Goal: Information Seeking & Learning: Learn about a topic

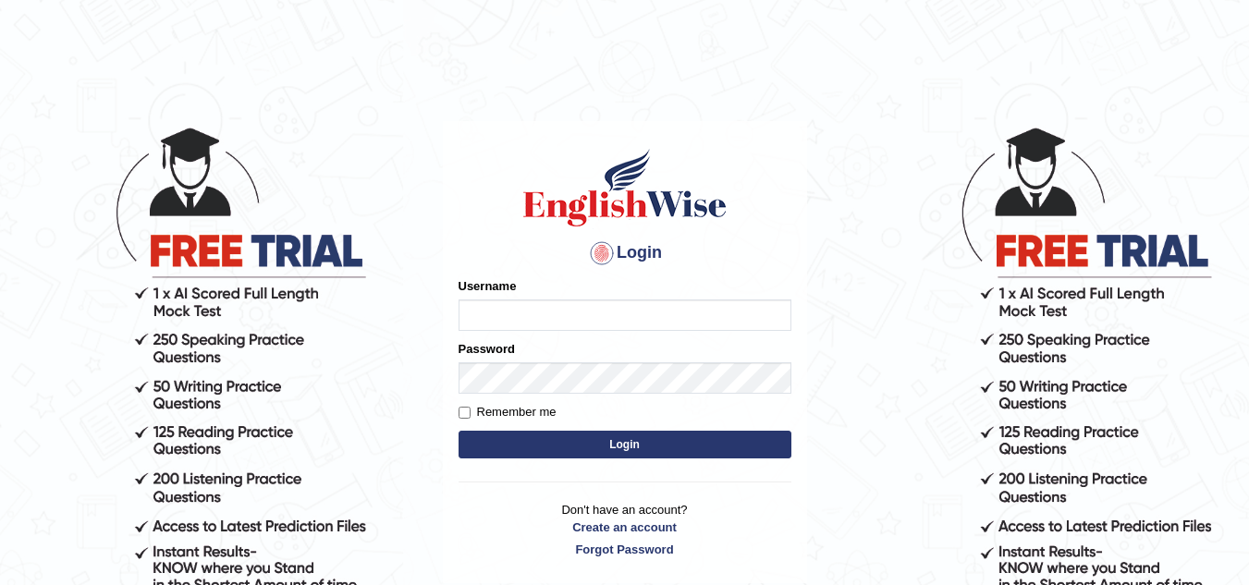
click at [470, 310] on input "Username" at bounding box center [624, 314] width 333 height 31
type input "Kirti_India"
click at [617, 449] on button "Login" at bounding box center [624, 445] width 333 height 28
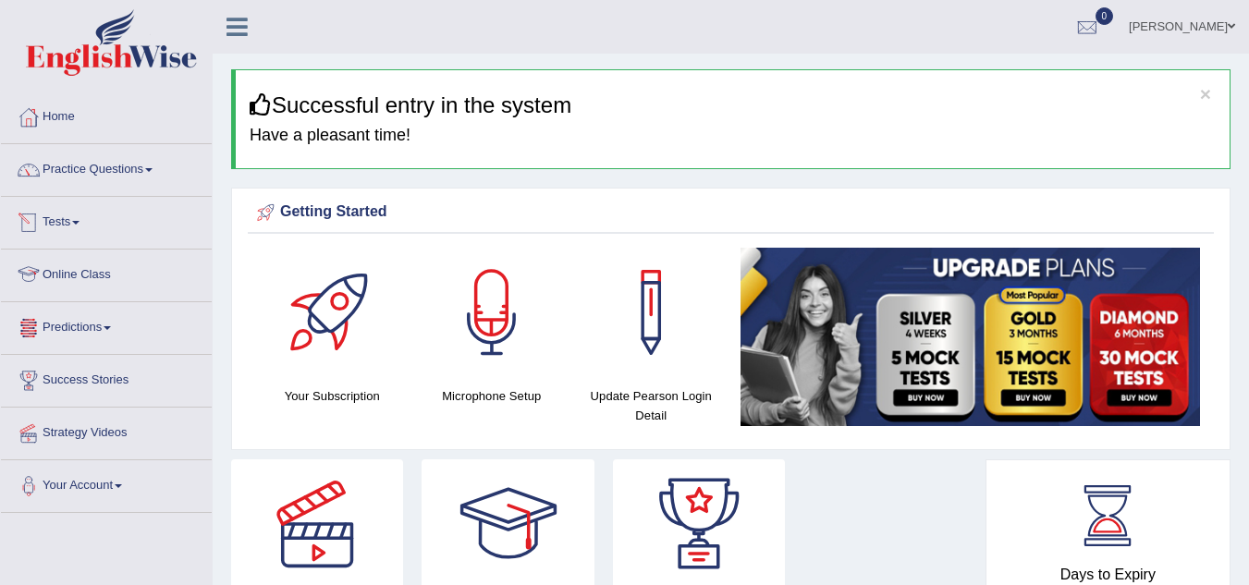
click at [117, 325] on link "Predictions" at bounding box center [106, 325] width 211 height 46
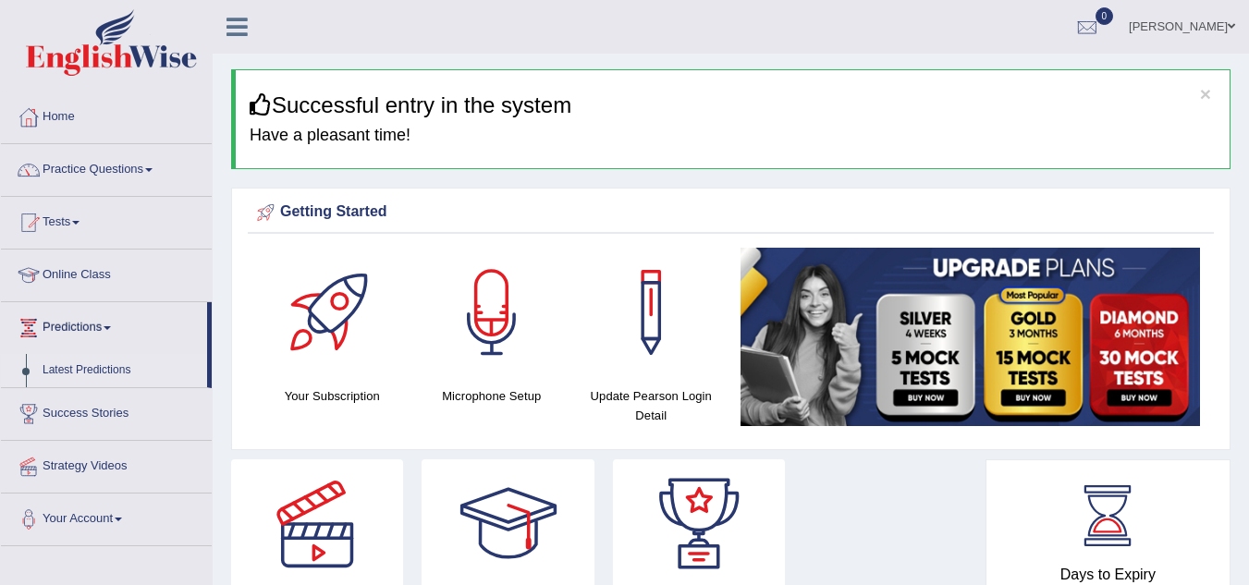
click at [111, 371] on link "Latest Predictions" at bounding box center [120, 370] width 173 height 33
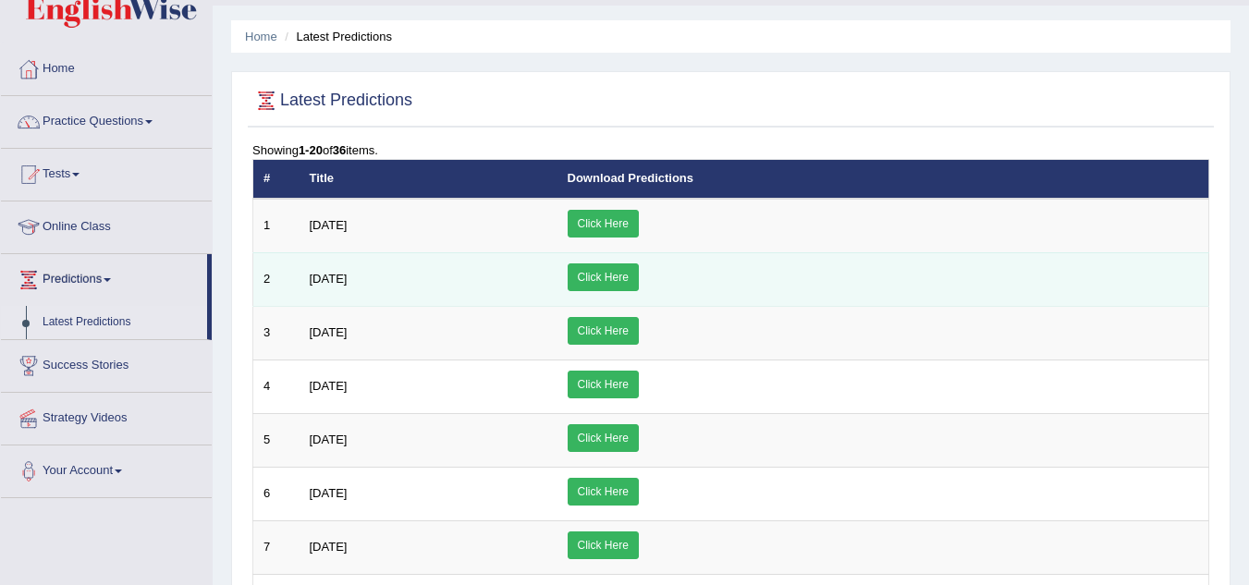
scroll to position [92, 0]
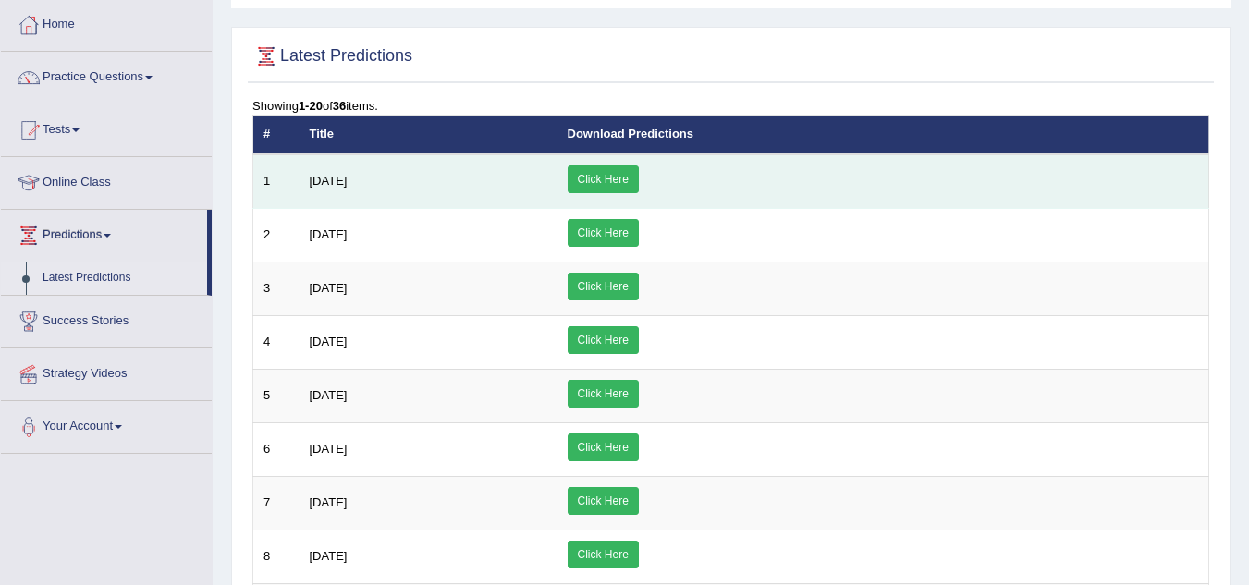
click at [639, 178] on link "Click Here" at bounding box center [602, 179] width 71 height 28
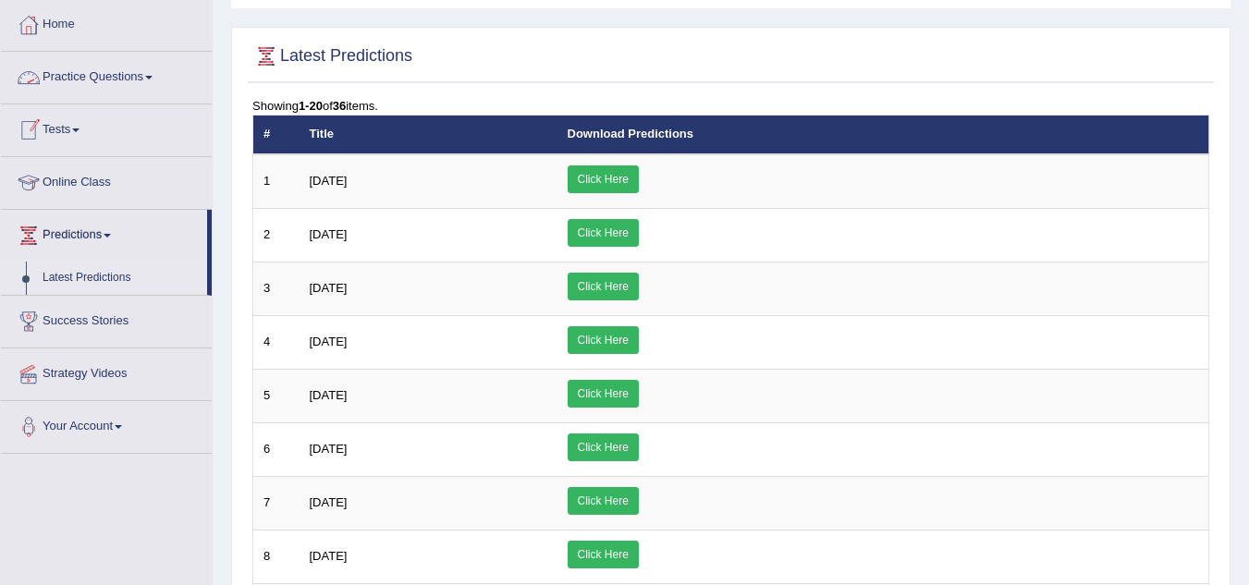
click at [152, 77] on span at bounding box center [148, 78] width 7 height 4
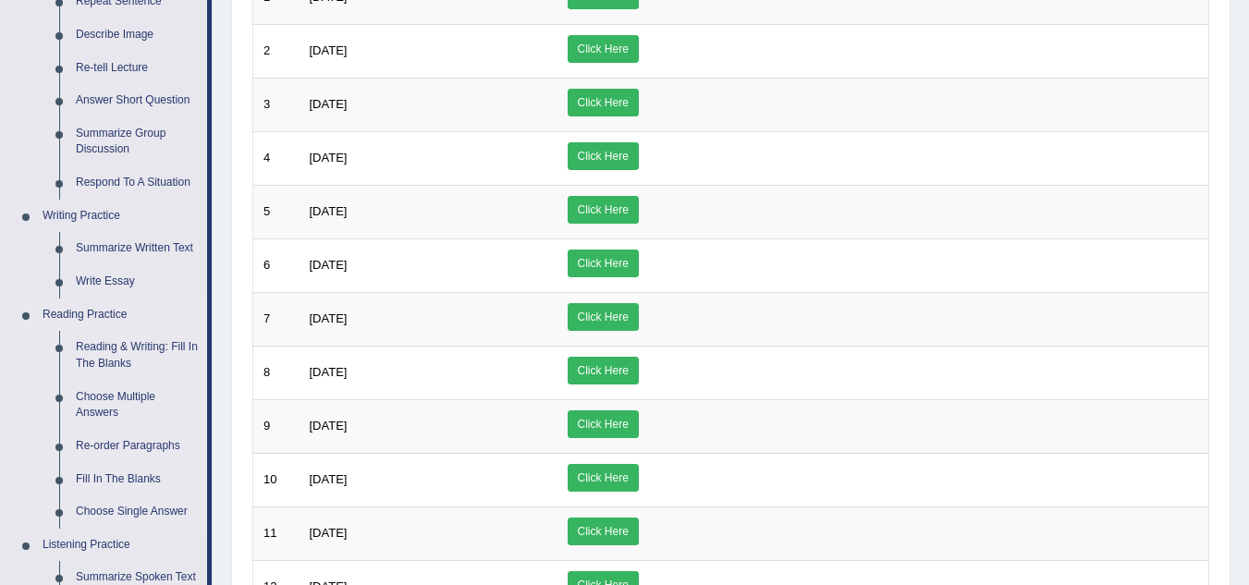
scroll to position [277, 0]
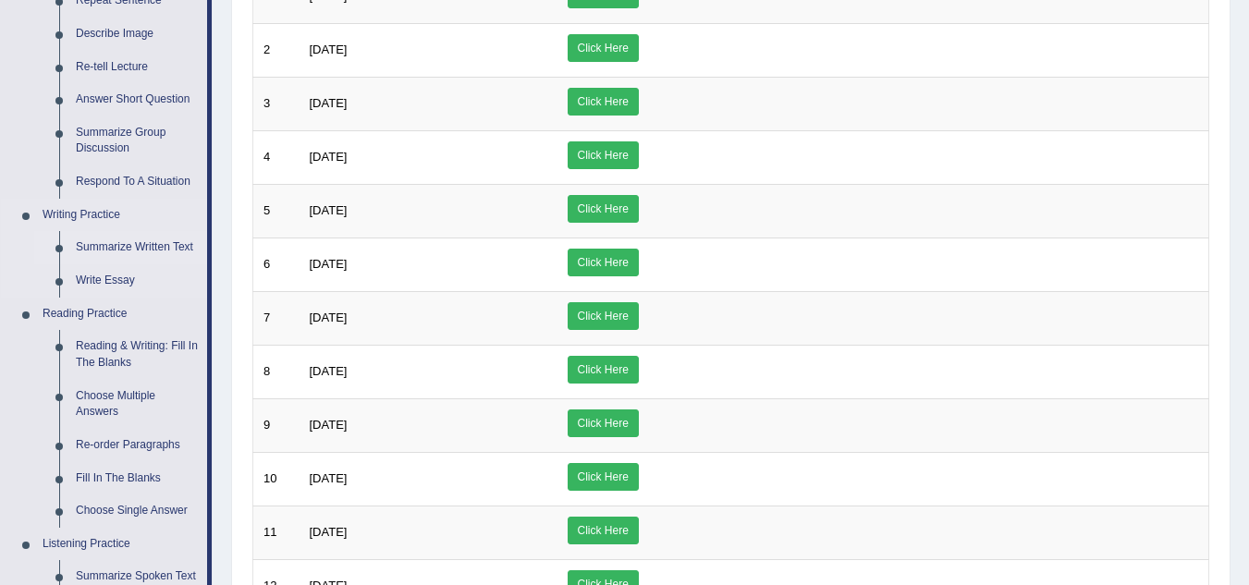
click at [136, 247] on link "Summarize Written Text" at bounding box center [137, 247] width 140 height 33
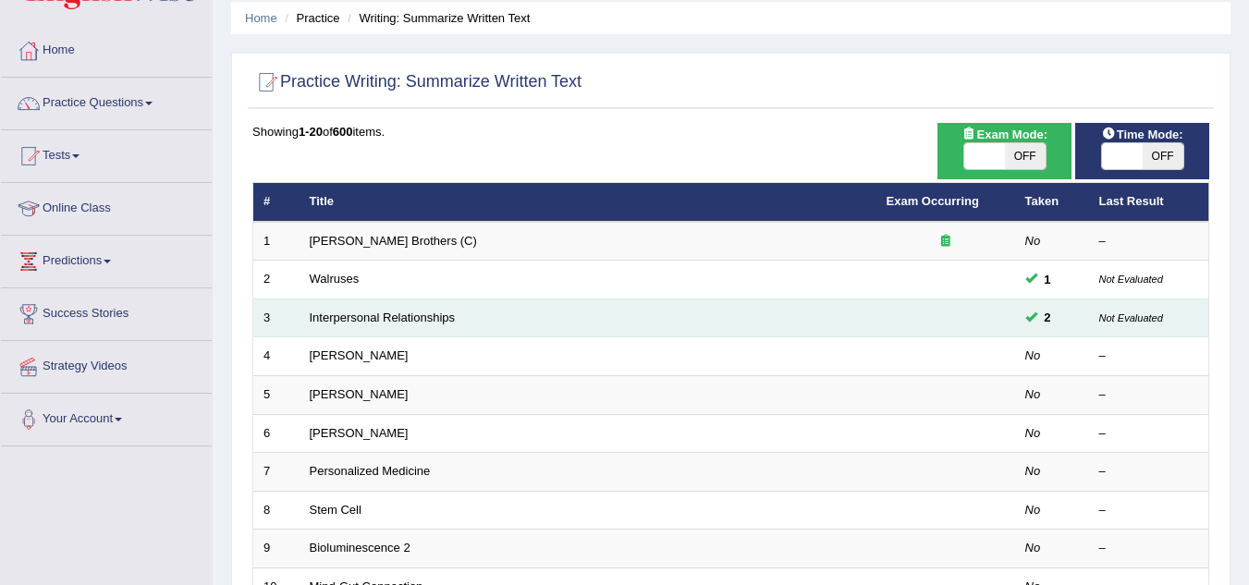
scroll to position [185, 0]
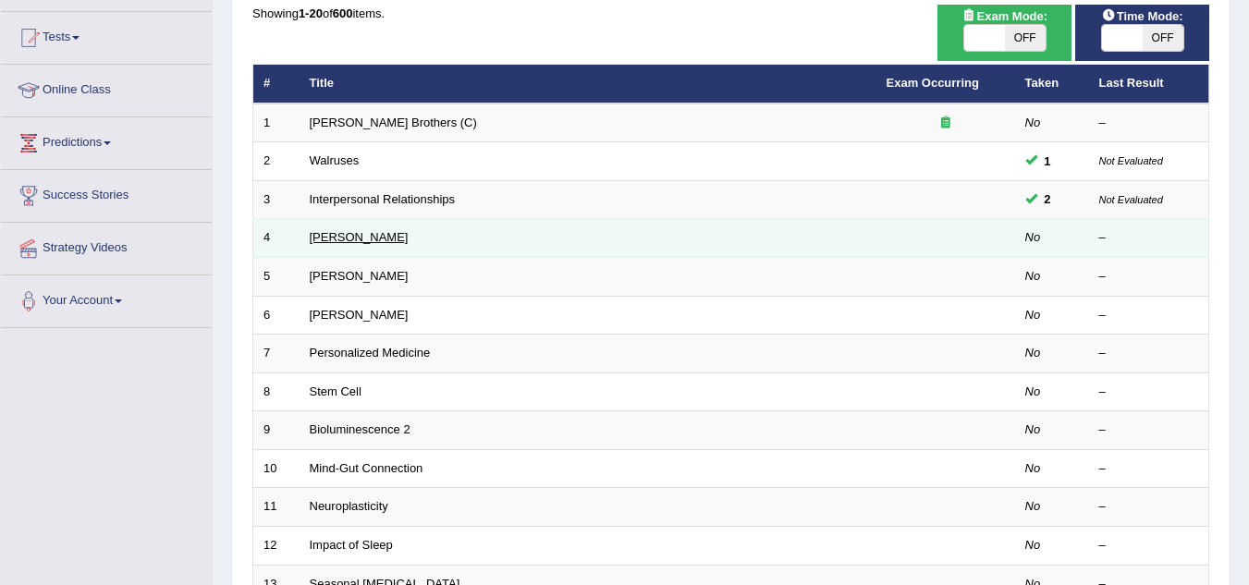
click at [374, 235] on link "Rosalid Franklin" at bounding box center [359, 237] width 99 height 14
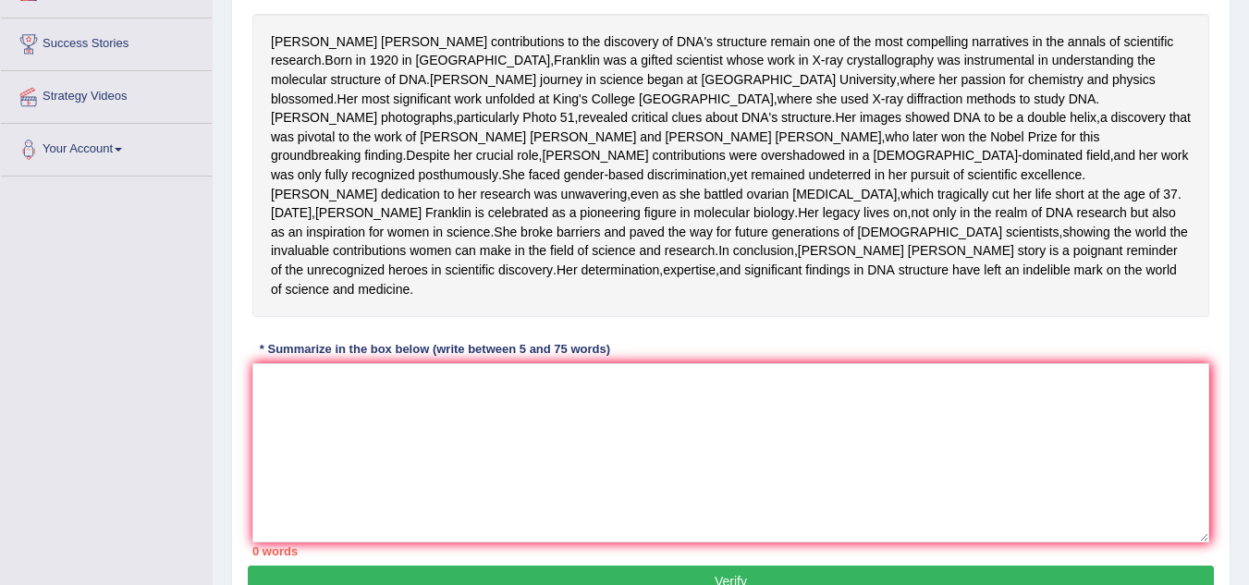
scroll to position [370, 0]
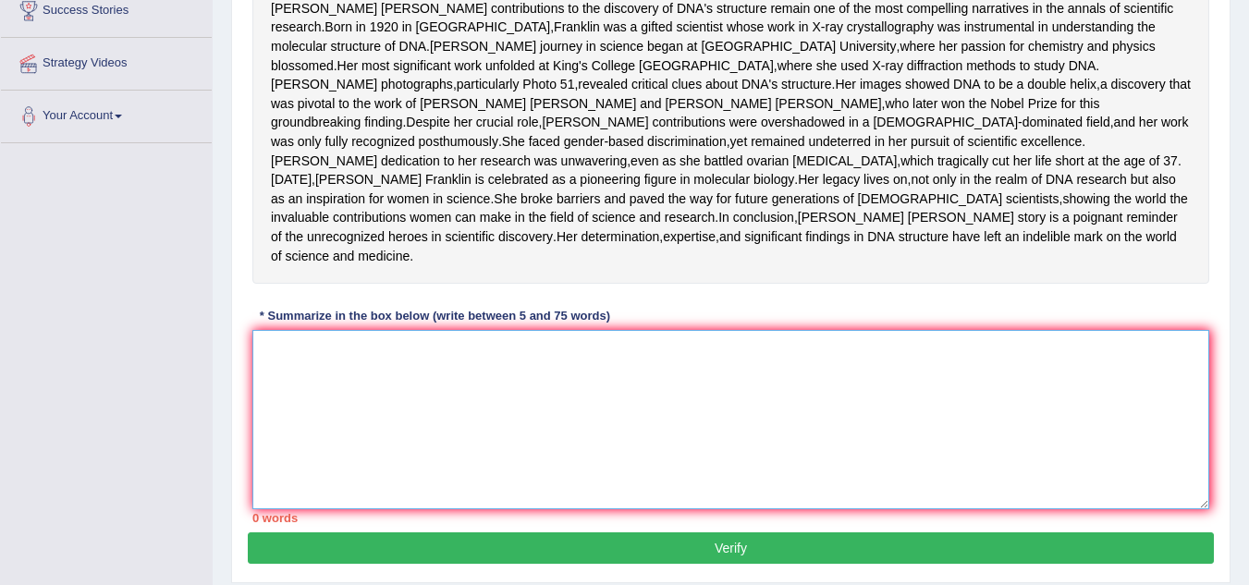
click at [308, 456] on textarea at bounding box center [730, 419] width 957 height 179
type textarea "Rosalind Franklin's contribution"
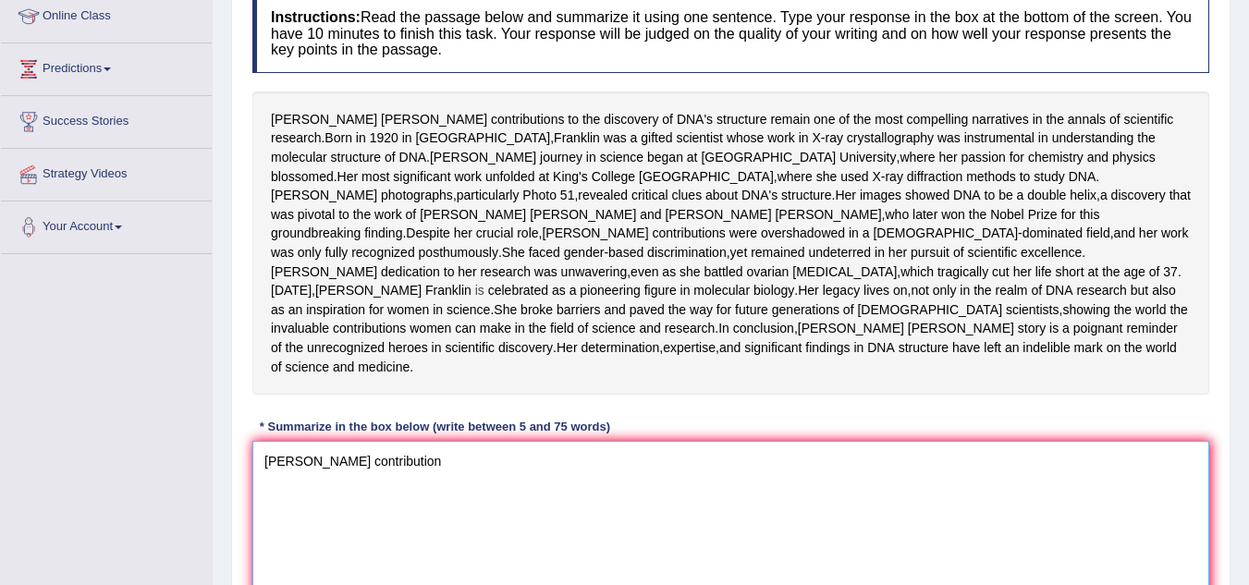
scroll to position [0, 0]
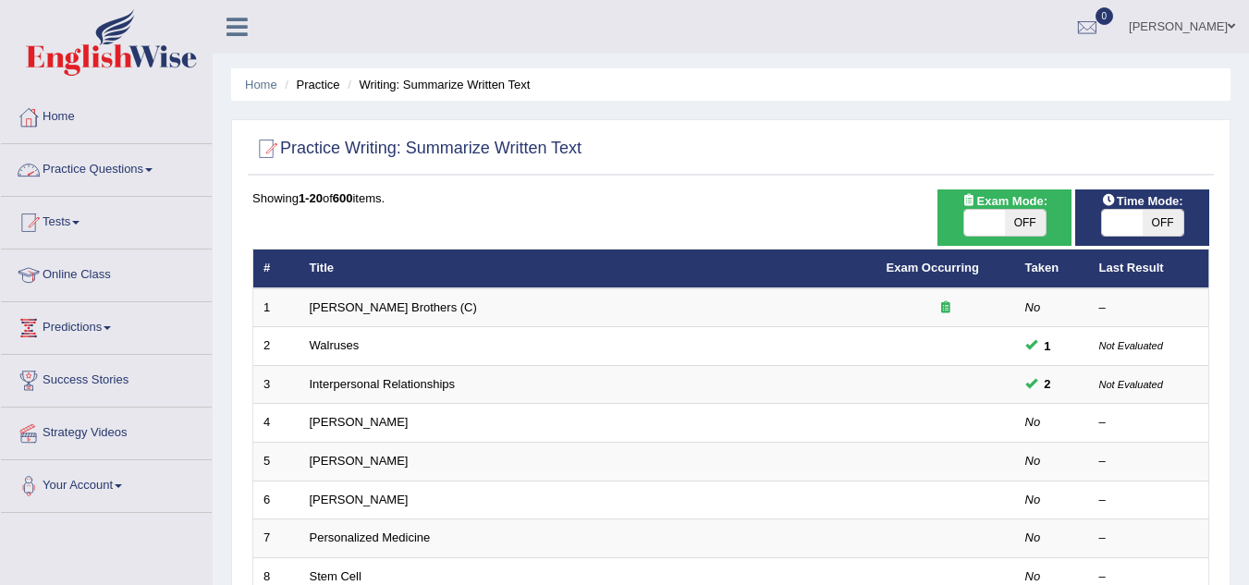
click at [150, 168] on link "Practice Questions" at bounding box center [106, 167] width 211 height 46
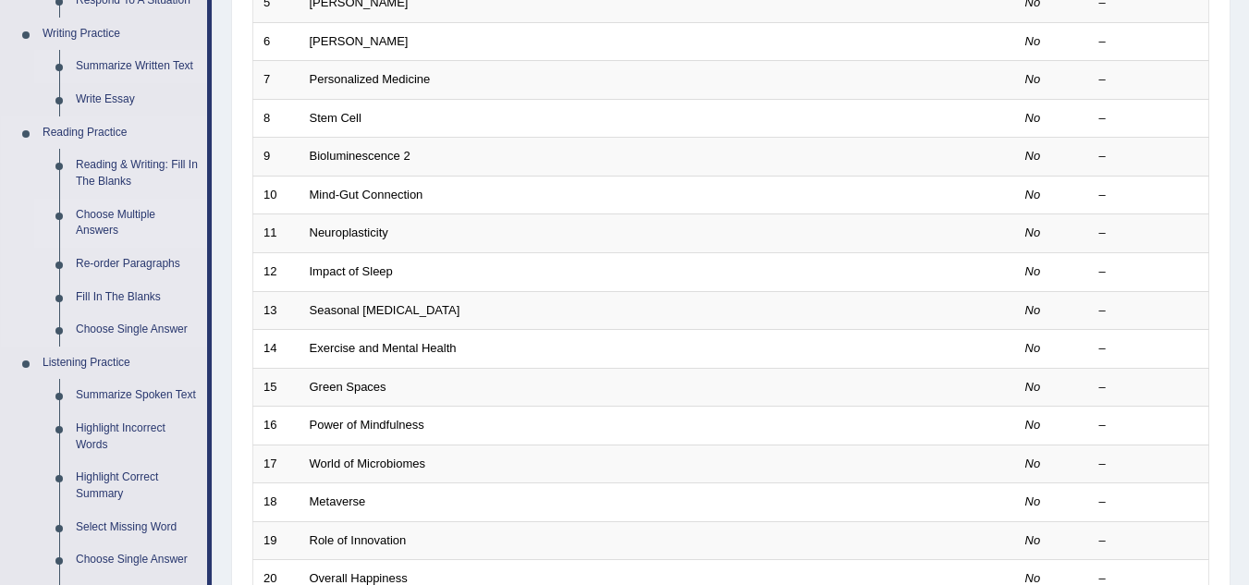
scroll to position [462, 0]
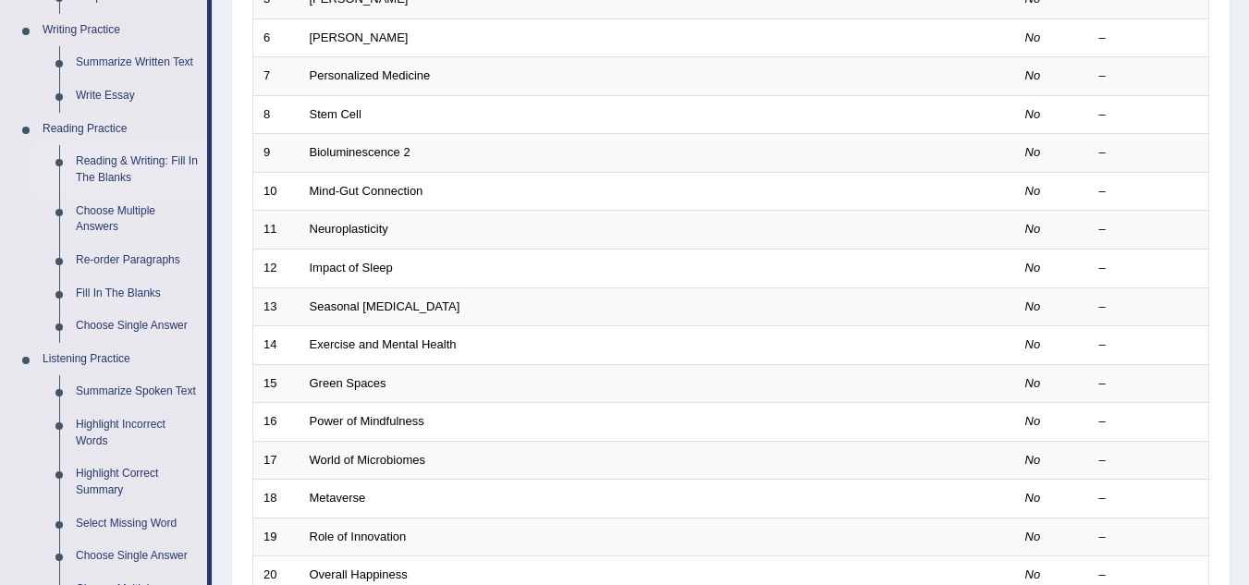
click at [96, 160] on link "Reading & Writing: Fill In The Blanks" at bounding box center [137, 169] width 140 height 49
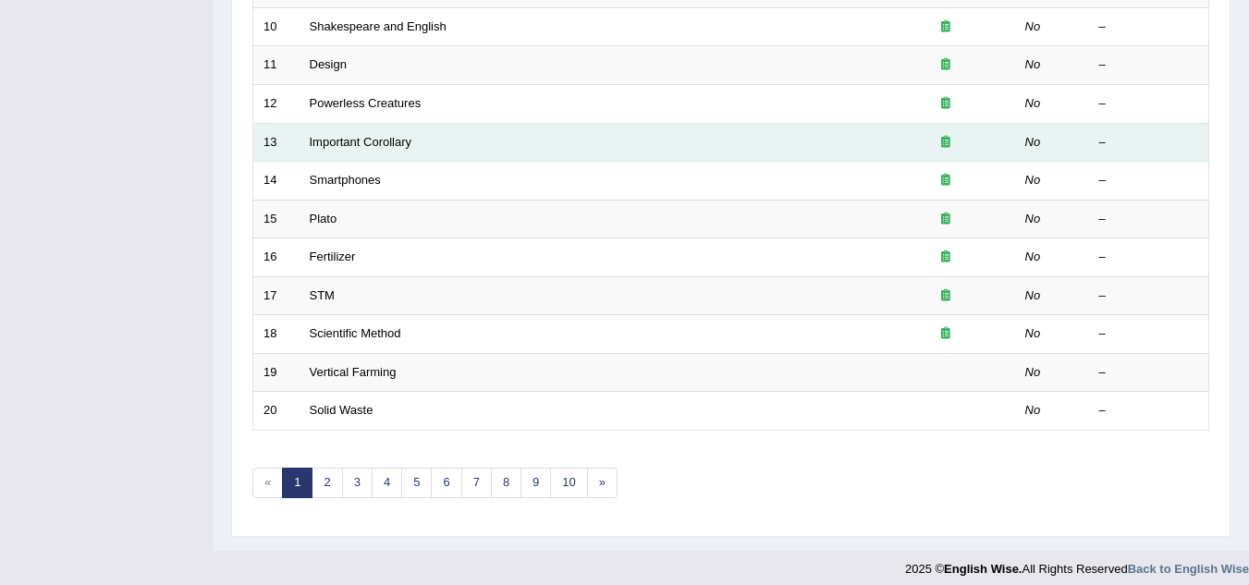
scroll to position [639, 0]
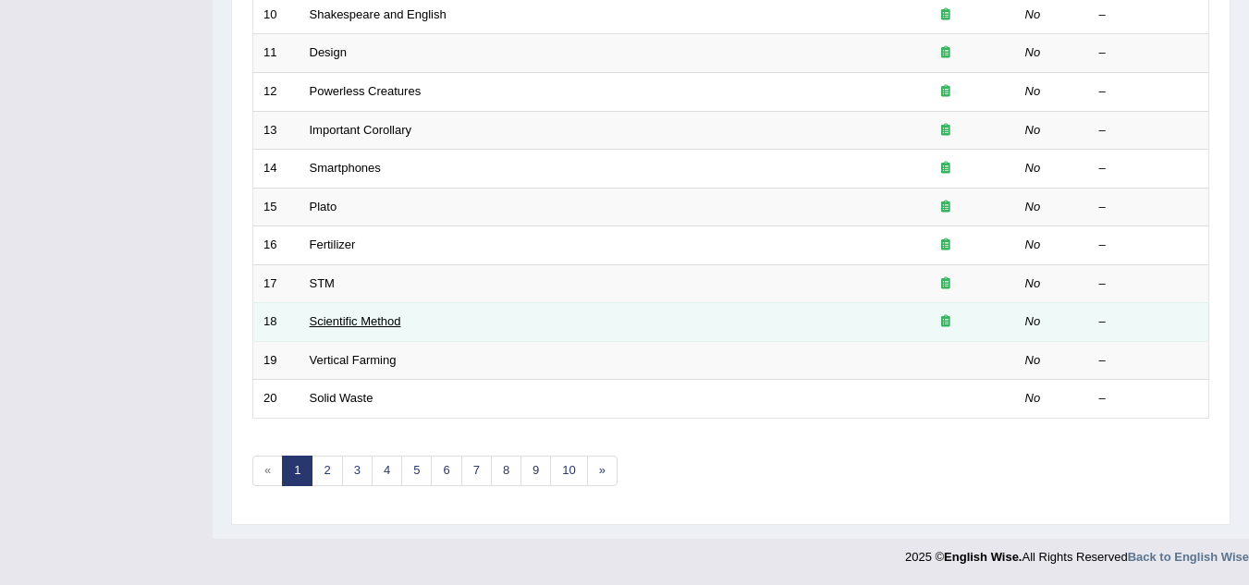
click at [394, 316] on link "Scientific Method" at bounding box center [355, 321] width 91 height 14
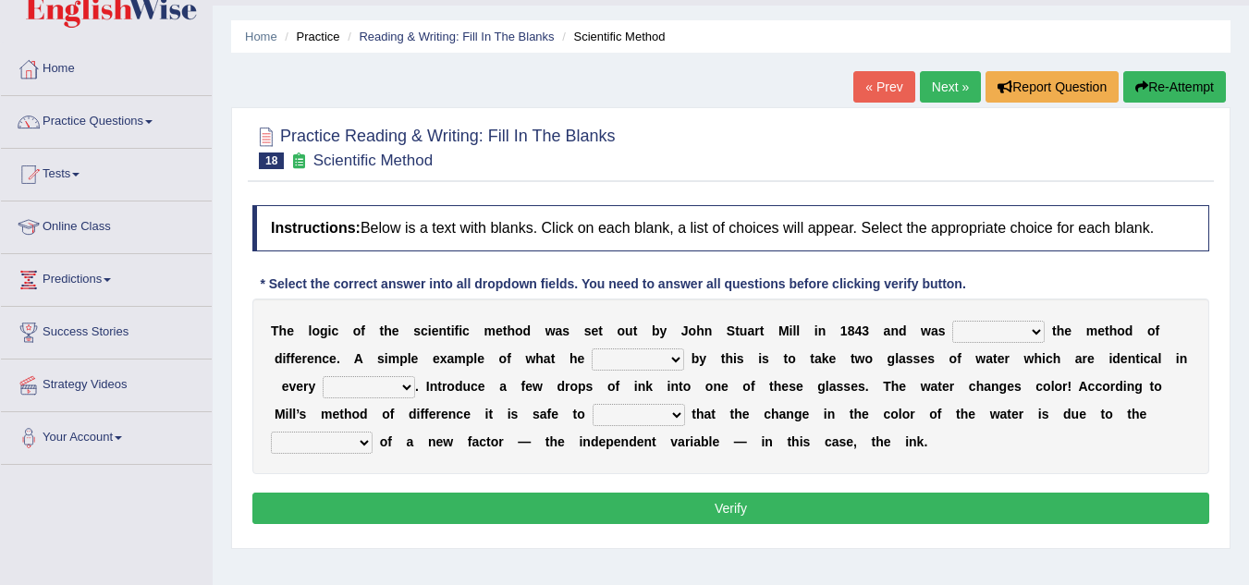
scroll to position [16, 0]
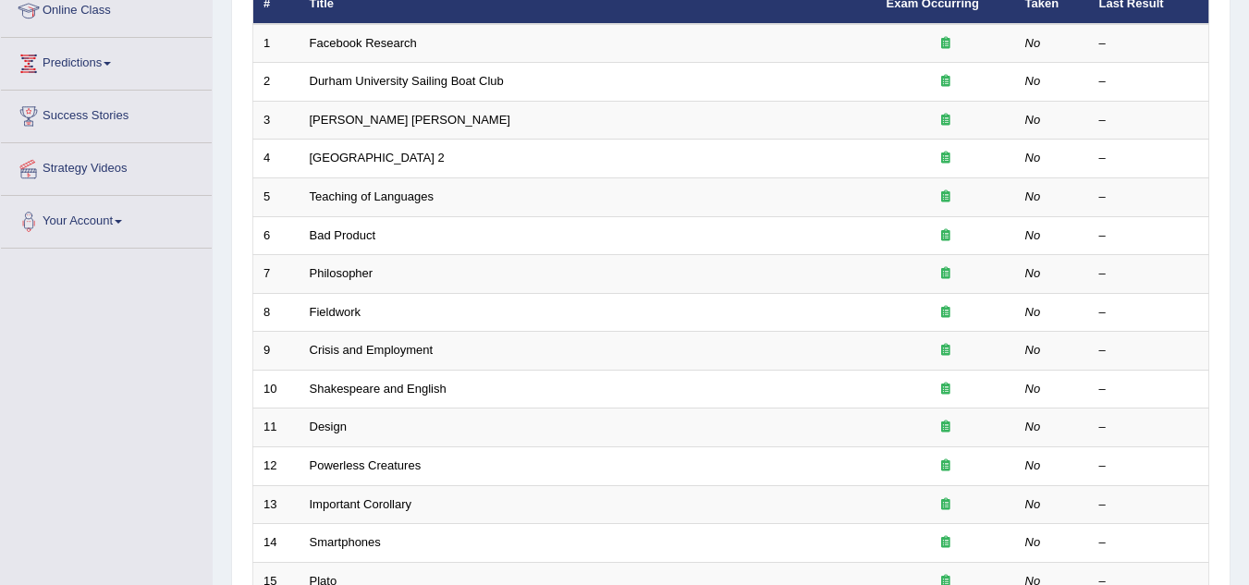
scroll to position [165, 0]
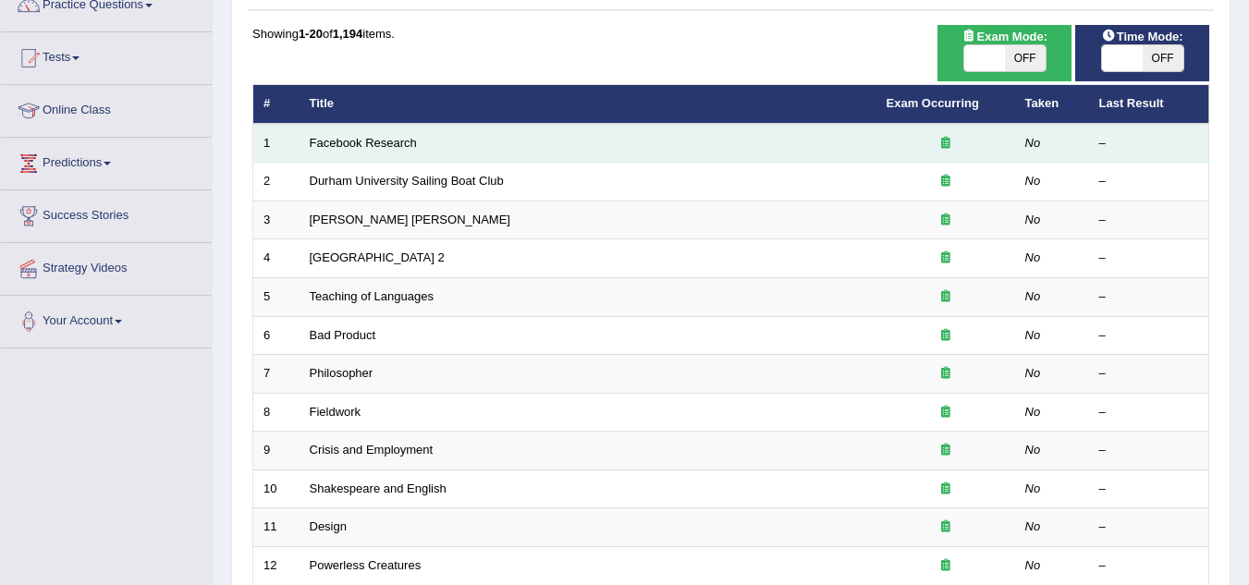
click at [943, 144] on icon at bounding box center [945, 143] width 9 height 12
click at [945, 140] on icon at bounding box center [945, 143] width 9 height 12
click at [946, 140] on icon at bounding box center [945, 143] width 9 height 12
click at [363, 142] on link "Facebook Research" at bounding box center [363, 143] width 107 height 14
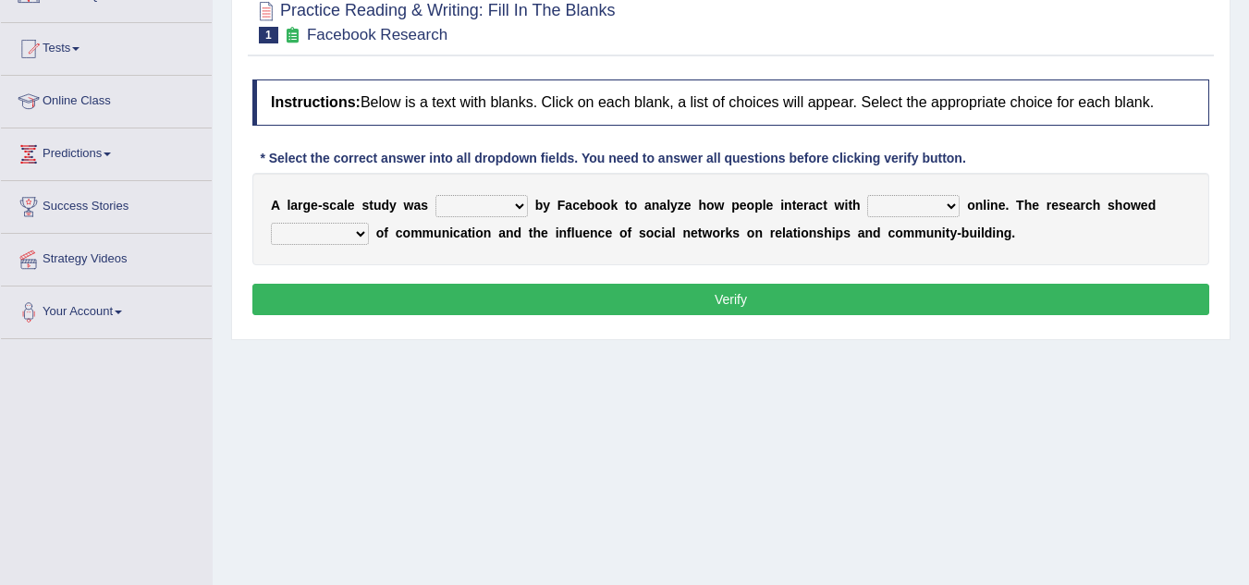
scroll to position [185, 0]
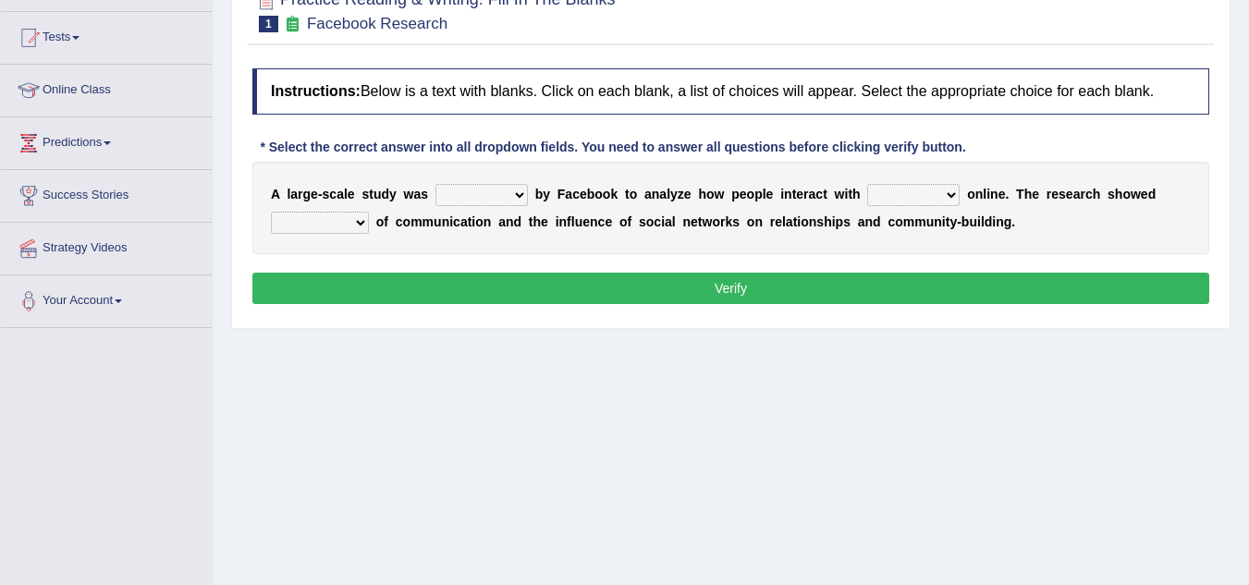
click at [516, 194] on select "surveyed had asked made" at bounding box center [481, 195] width 92 height 22
select select "surveyed"
click at [435, 184] on select "surveyed had asked made" at bounding box center [481, 195] width 92 height 22
click at [951, 193] on select "together all each other another" at bounding box center [913, 195] width 92 height 22
select select "each other"
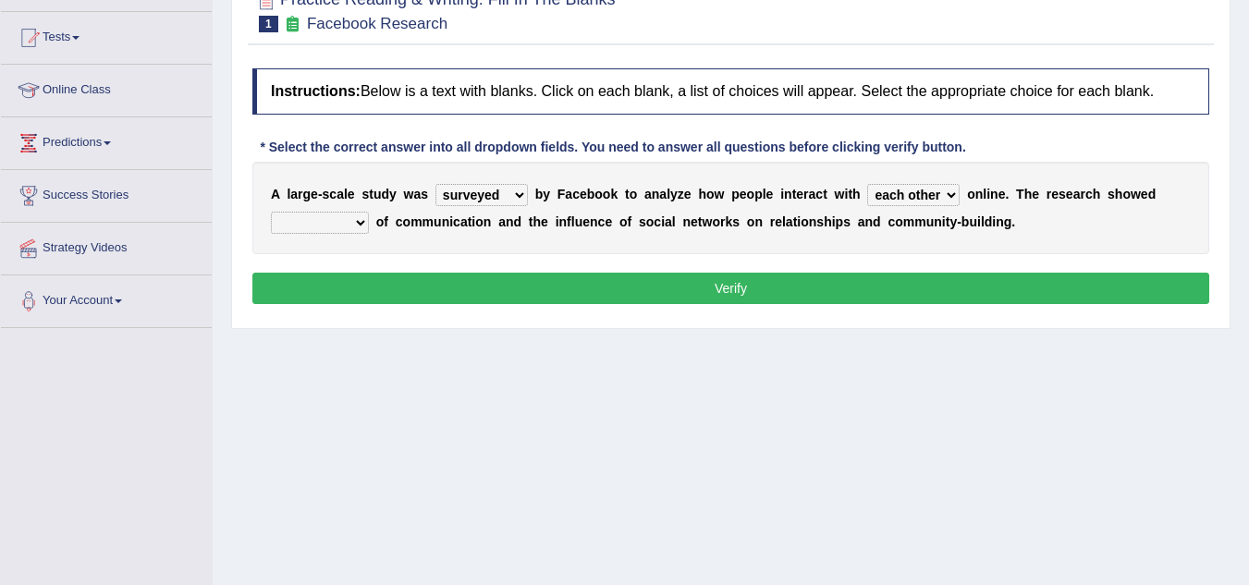
click at [867, 184] on select "together all each other another" at bounding box center [913, 195] width 92 height 22
click at [360, 223] on select "advantages standards fellowships patterns" at bounding box center [320, 223] width 98 height 22
select select "standards"
click at [271, 212] on select "advantages standards fellowships patterns" at bounding box center [320, 223] width 98 height 22
click at [733, 286] on button "Verify" at bounding box center [730, 288] width 957 height 31
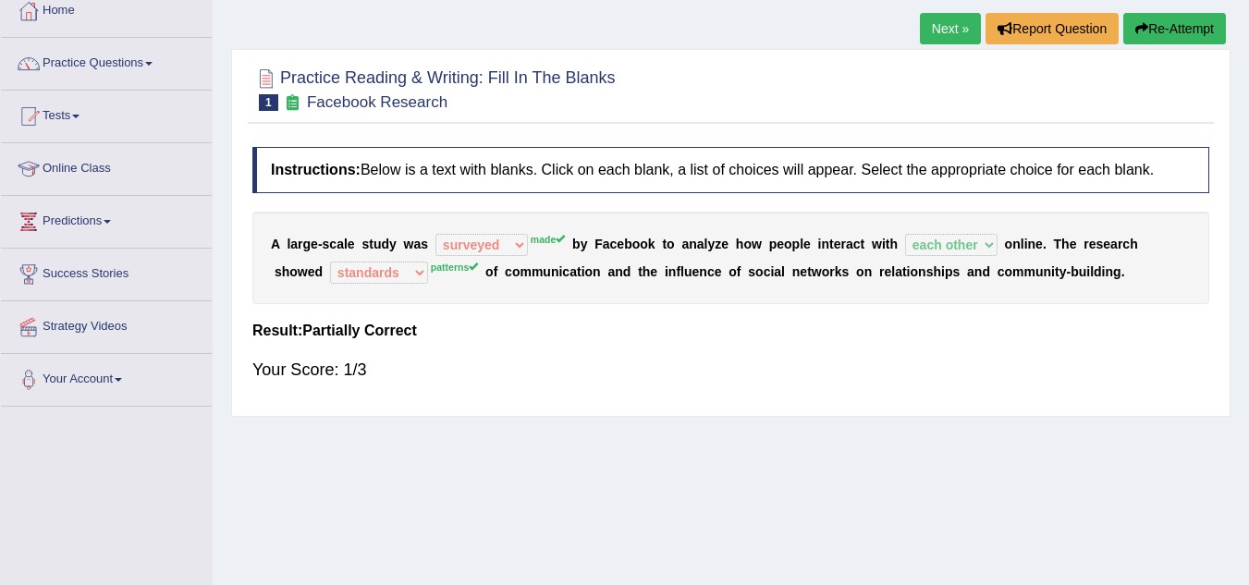
scroll to position [0, 0]
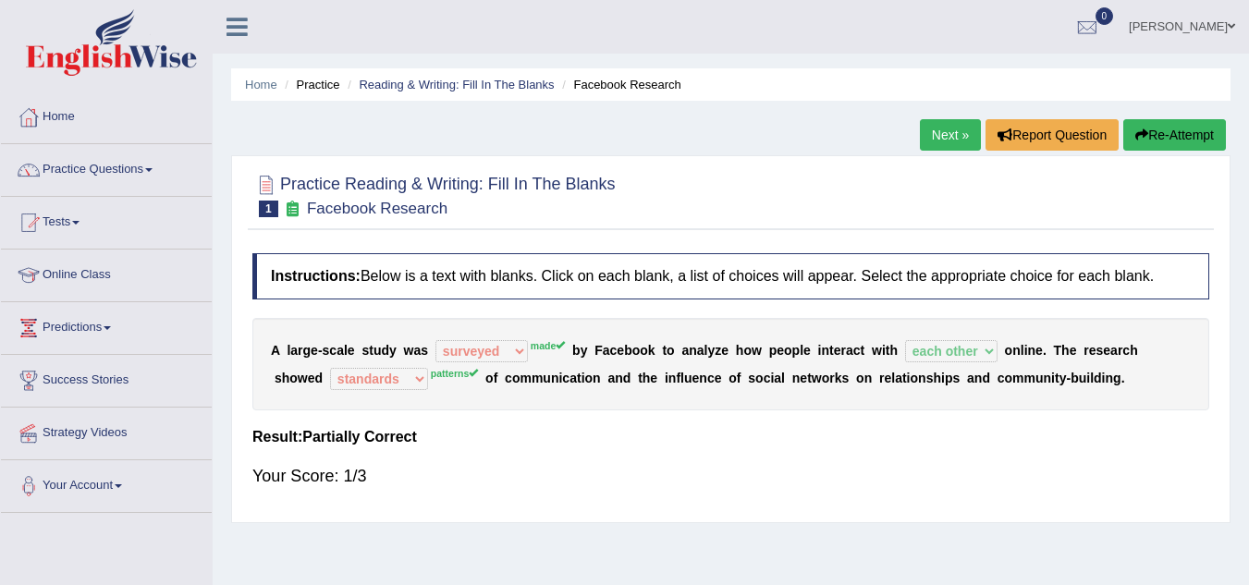
click at [1178, 138] on button "Re-Attempt" at bounding box center [1174, 134] width 103 height 31
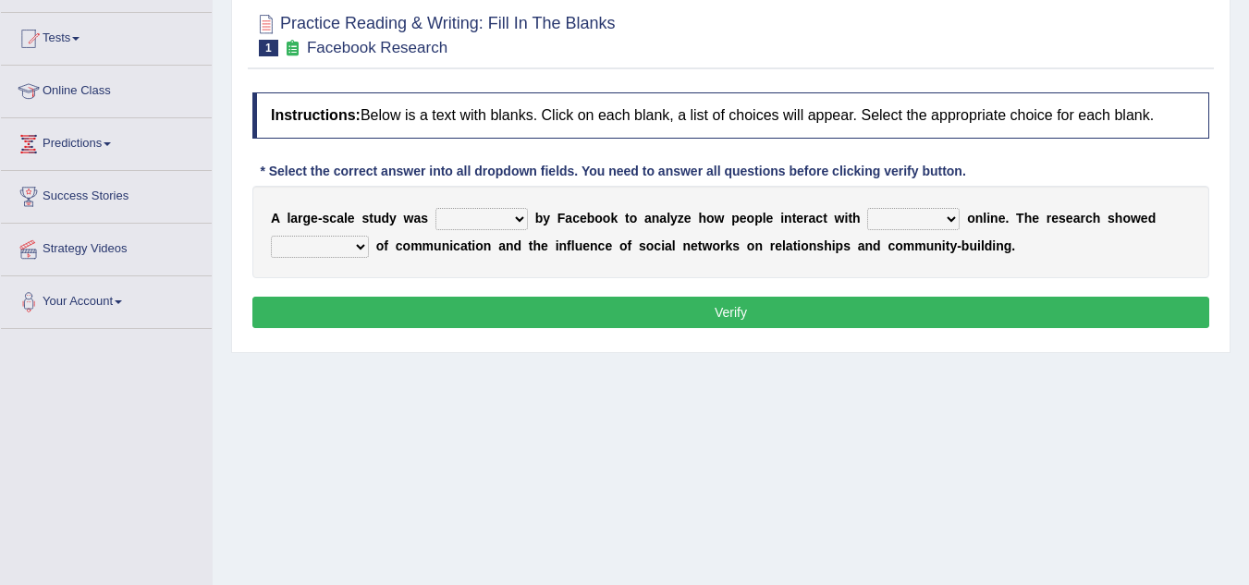
scroll to position [185, 0]
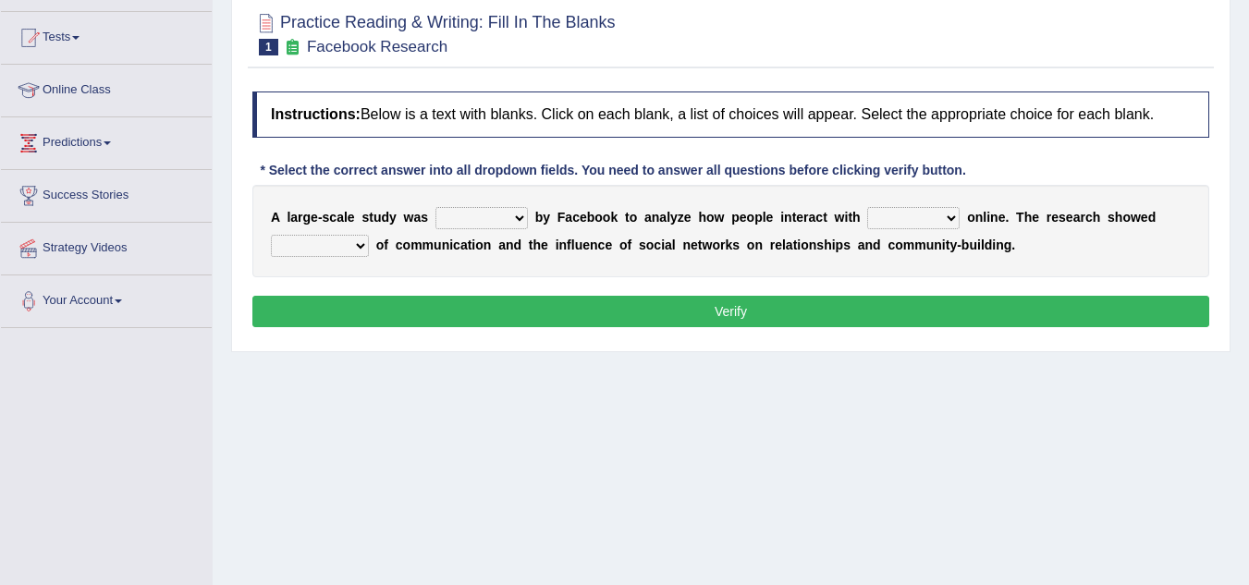
click at [519, 217] on select "surveyed had asked made" at bounding box center [481, 218] width 92 height 22
select select "made"
click at [435, 207] on select "surveyed had asked made" at bounding box center [481, 218] width 92 height 22
click at [948, 216] on select "together all each other another" at bounding box center [913, 218] width 92 height 22
select select "each other"
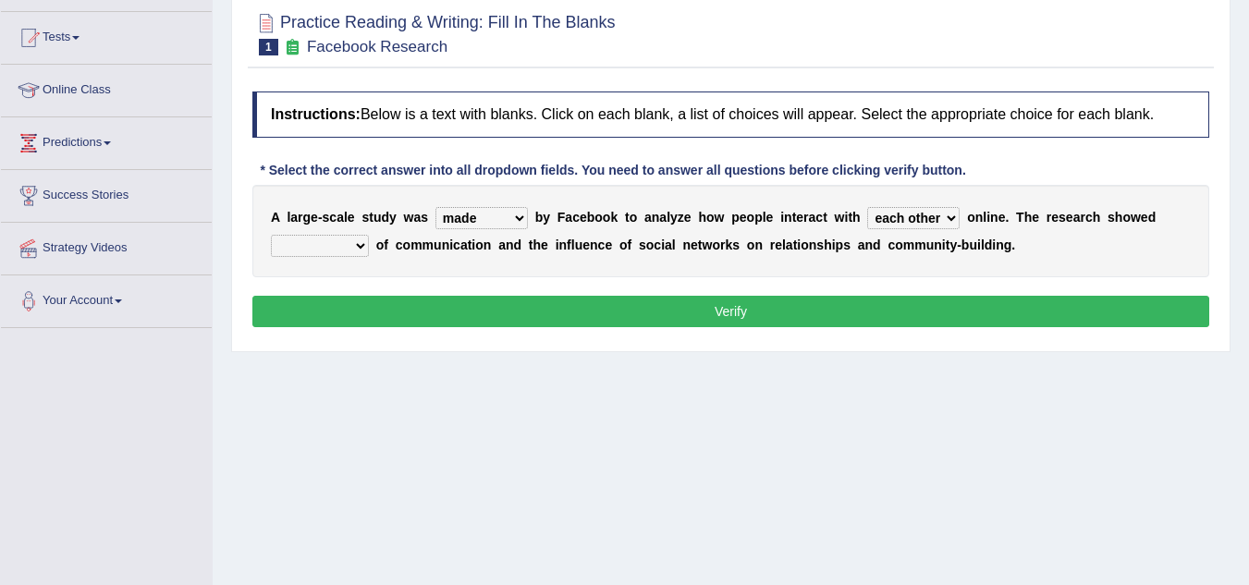
click at [867, 207] on select "together all each other another" at bounding box center [913, 218] width 92 height 22
click at [361, 245] on select "advantages standards fellowships patterns" at bounding box center [320, 246] width 98 height 22
select select "patterns"
click at [271, 235] on select "advantages standards fellowships patterns" at bounding box center [320, 246] width 98 height 22
click at [721, 309] on button "Verify" at bounding box center [730, 311] width 957 height 31
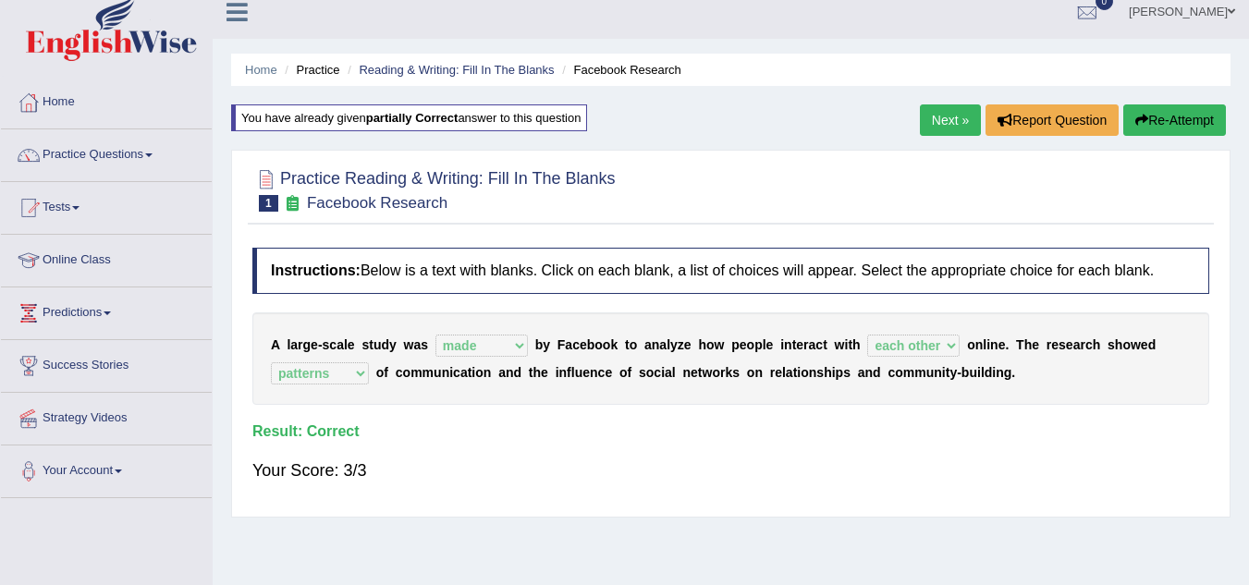
scroll to position [0, 0]
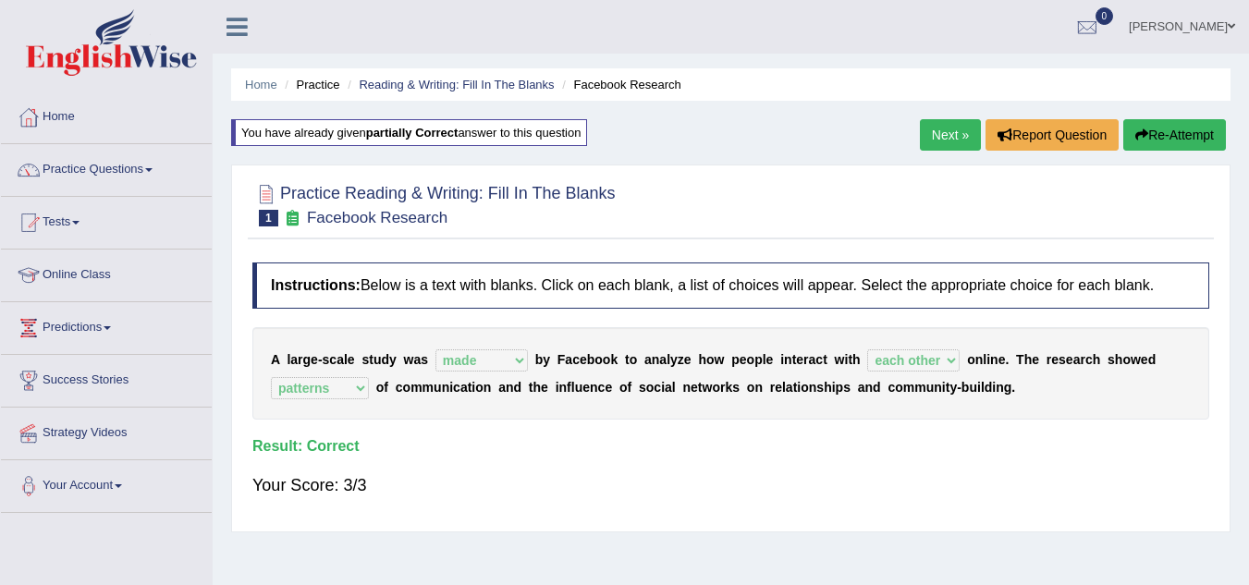
click at [928, 127] on link "Next »" at bounding box center [950, 134] width 61 height 31
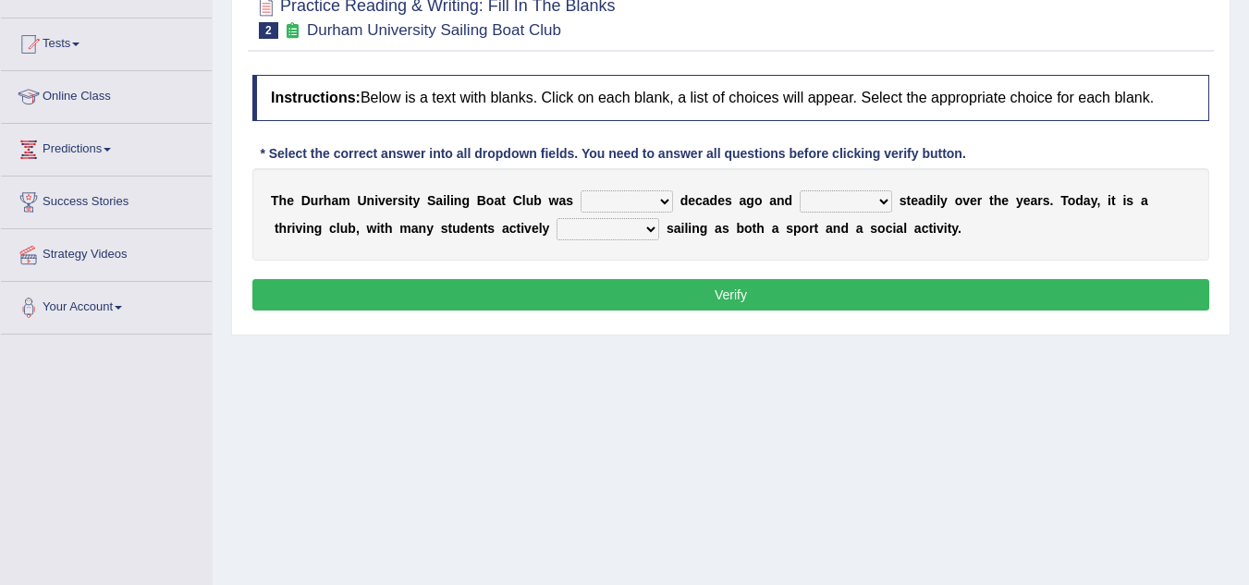
scroll to position [185, 0]
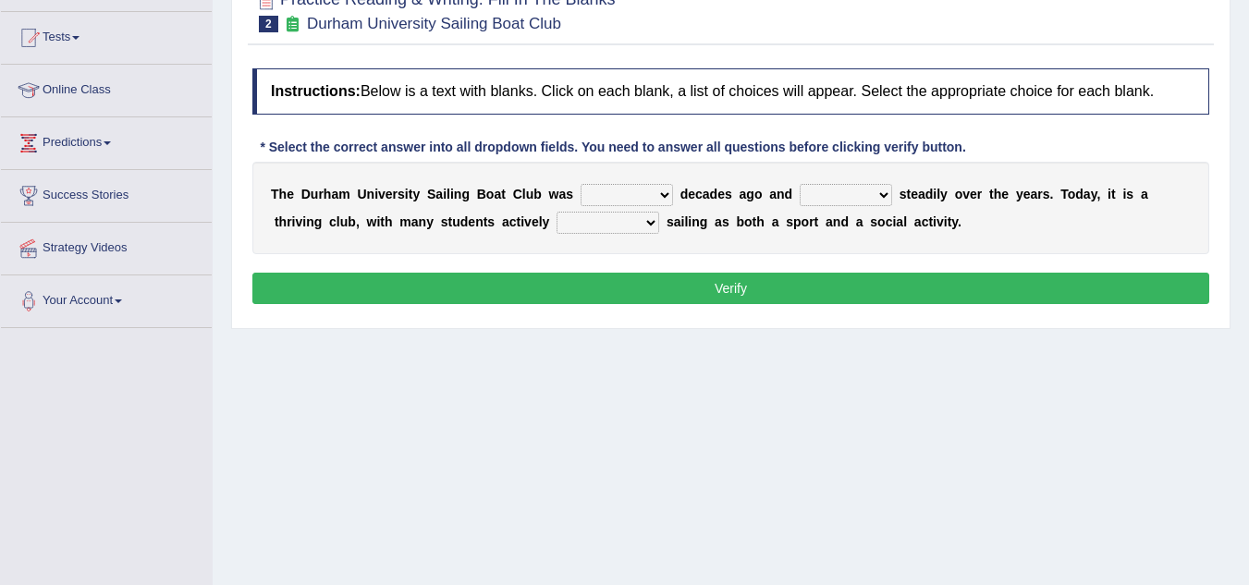
click at [667, 196] on select "found fund founded find" at bounding box center [626, 195] width 92 height 22
click at [883, 196] on select "grow growing has grown grown" at bounding box center [845, 195] width 92 height 22
select select "has grown"
click at [799, 184] on select "grow growing has grown grown" at bounding box center [845, 195] width 92 height 22
click at [661, 193] on select "found fund founded find" at bounding box center [626, 195] width 92 height 22
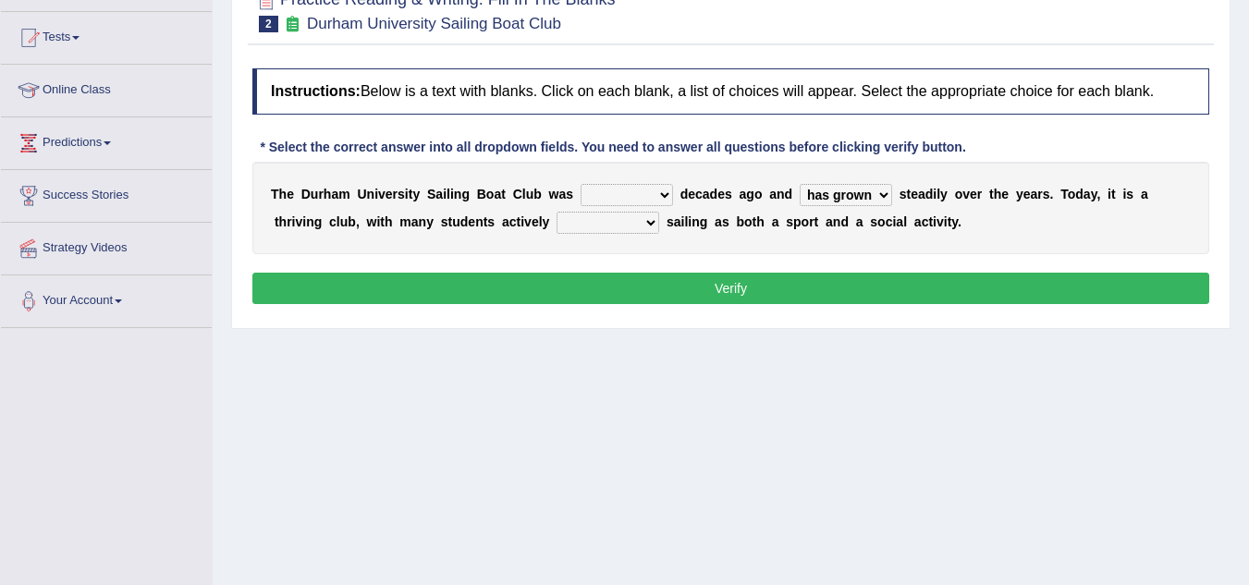
select select "founded"
click at [580, 184] on select "found fund founded find" at bounding box center [626, 195] width 92 height 22
click at [652, 225] on select "enjoy enjoyed are enjoying enjoying" at bounding box center [607, 223] width 103 height 22
select select "enjoy"
click at [556, 212] on select "enjoy enjoyed are enjoying enjoying" at bounding box center [607, 223] width 103 height 22
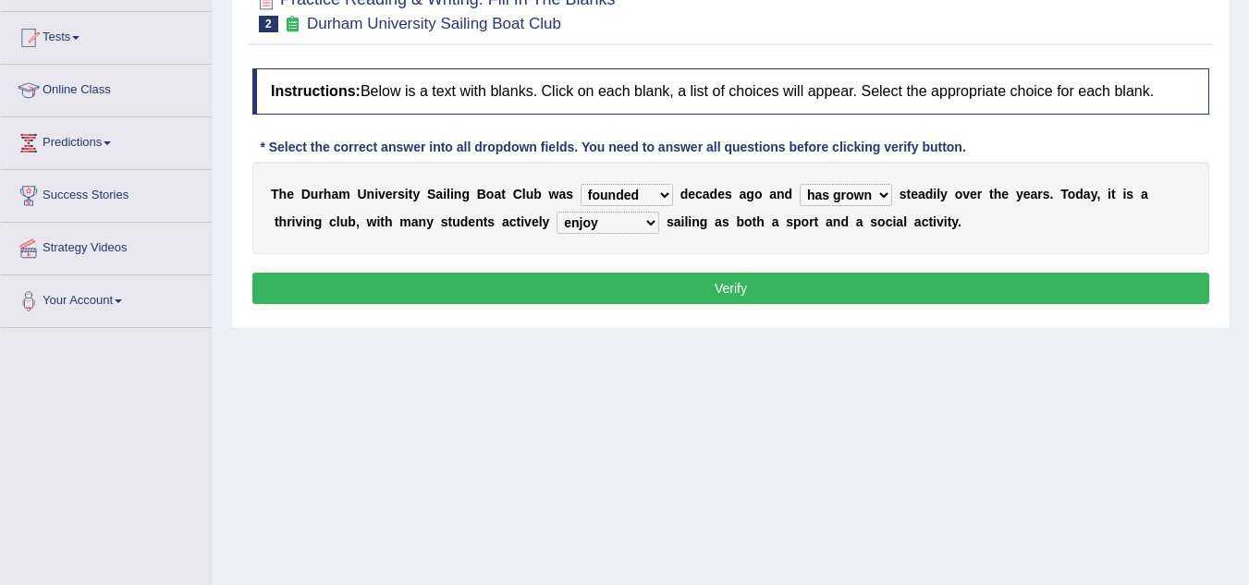
click at [741, 283] on button "Verify" at bounding box center [730, 288] width 957 height 31
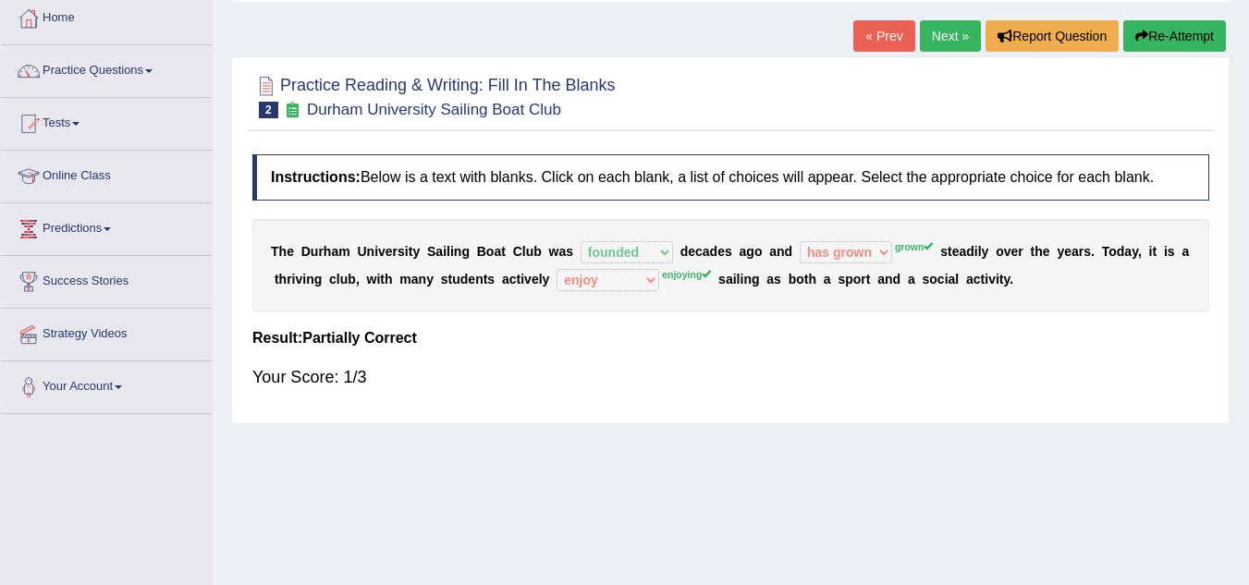
scroll to position [0, 0]
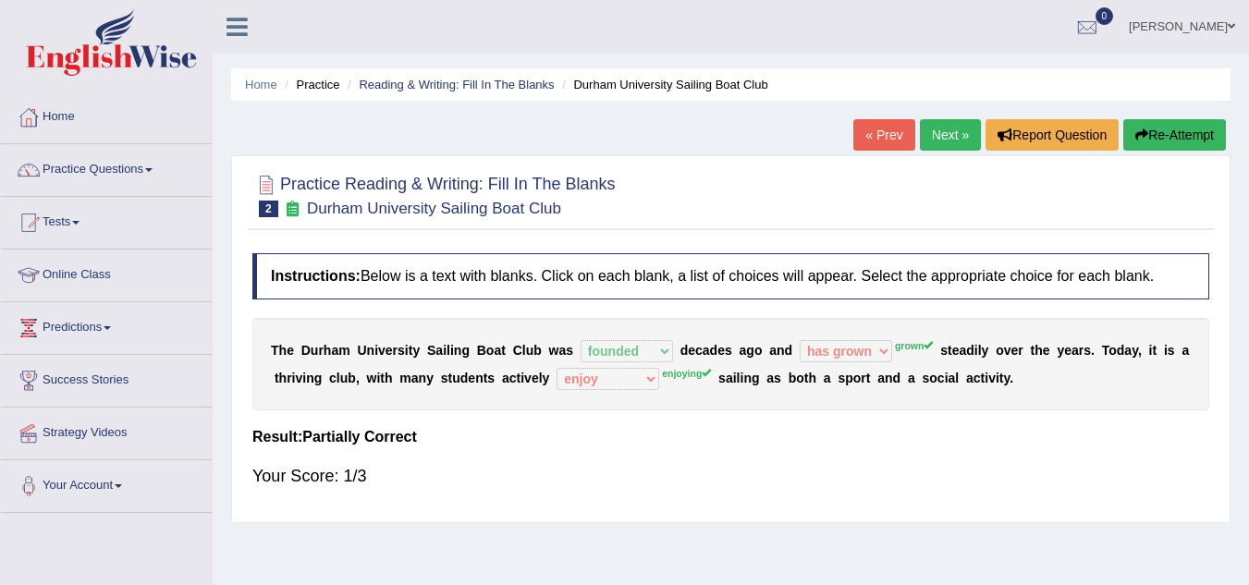
click at [952, 131] on link "Next »" at bounding box center [950, 134] width 61 height 31
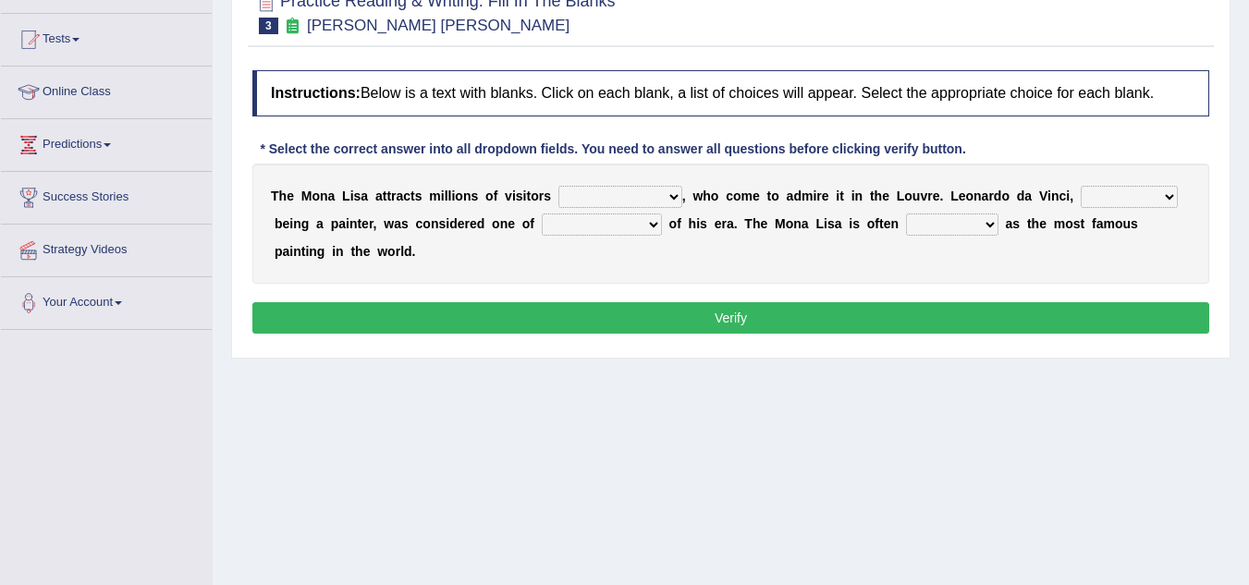
scroll to position [185, 0]
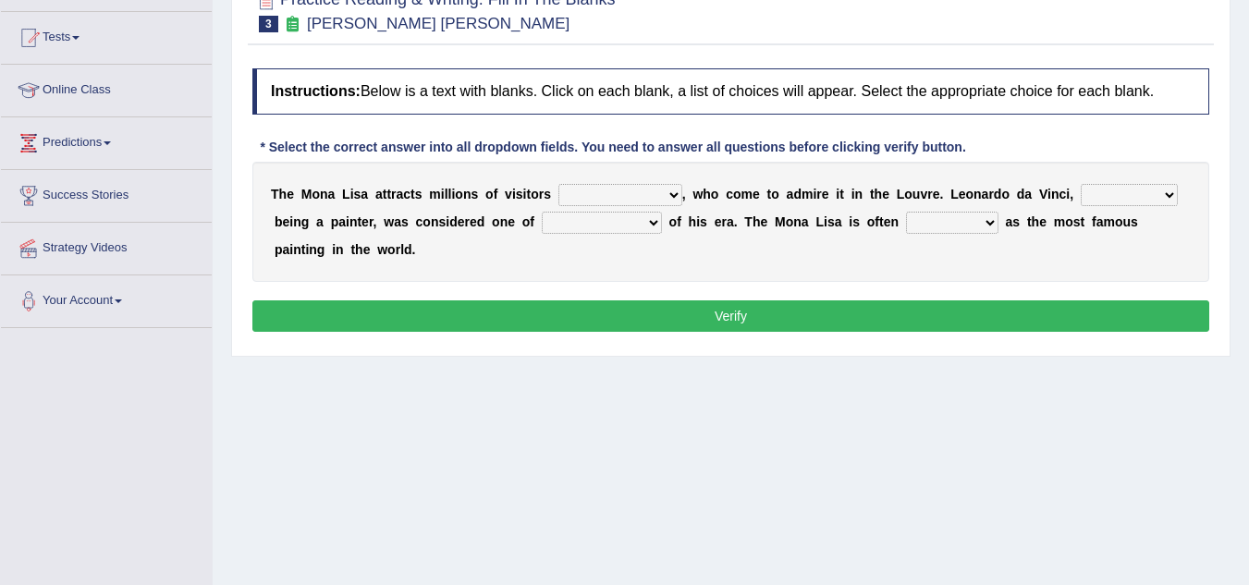
click at [671, 192] on select "around the year the all year all year round per year" at bounding box center [620, 195] width 124 height 22
click at [558, 184] on select "around the year the all year all year round per year" at bounding box center [620, 195] width 124 height 22
click at [675, 198] on select "around the year the all year all year round per year" at bounding box center [620, 195] width 124 height 22
select select "around the year"
click at [558, 184] on select "around the year the all year all year round per year" at bounding box center [620, 195] width 124 height 22
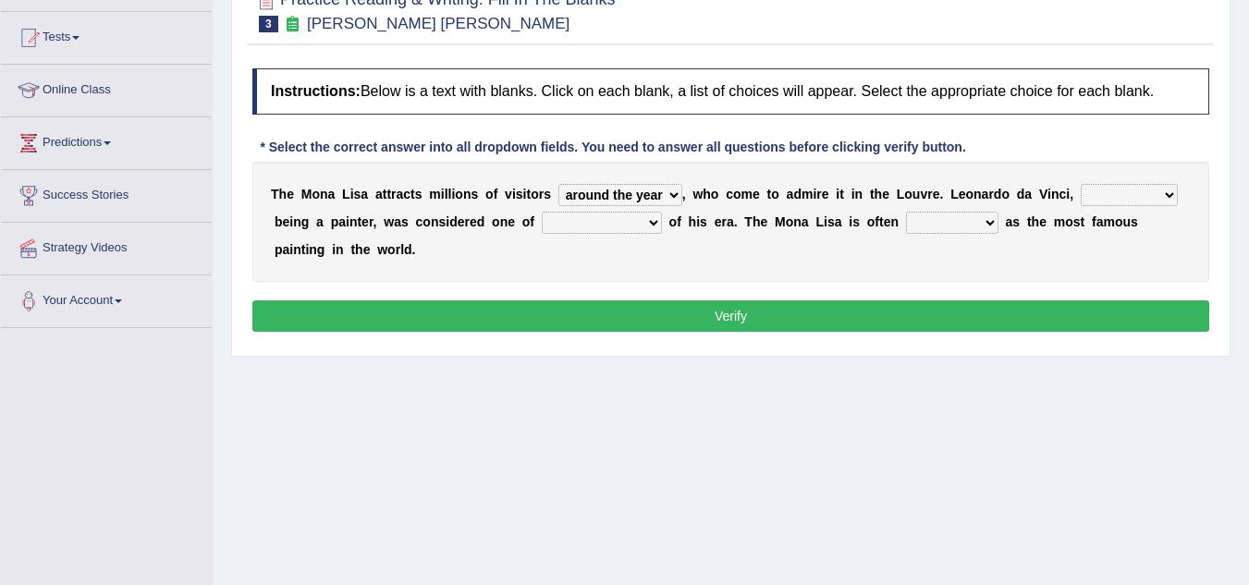
click at [1173, 198] on select "rather than as much as as well as as long as" at bounding box center [1128, 195] width 97 height 22
select select "rather than"
click at [1080, 184] on select "rather than as much as as well as as long as" at bounding box center [1128, 195] width 97 height 22
click at [652, 221] on select "better artists artist the better artist the best artists" at bounding box center [602, 223] width 120 height 22
select select "the best artists"
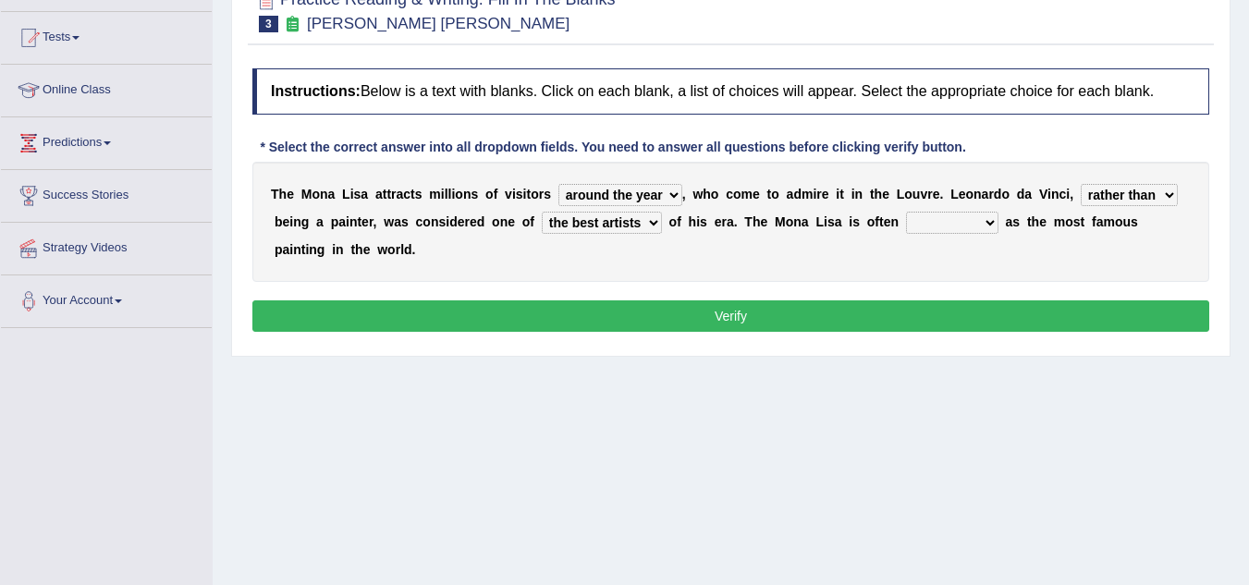
click at [542, 212] on select "better artists artist the better artist the best artists" at bounding box center [602, 223] width 120 height 22
click at [994, 222] on select "classified suggested predicted described" at bounding box center [952, 223] width 92 height 22
select select "described"
click at [906, 212] on select "classified suggested predicted described" at bounding box center [952, 223] width 92 height 22
click at [726, 313] on button "Verify" at bounding box center [730, 315] width 957 height 31
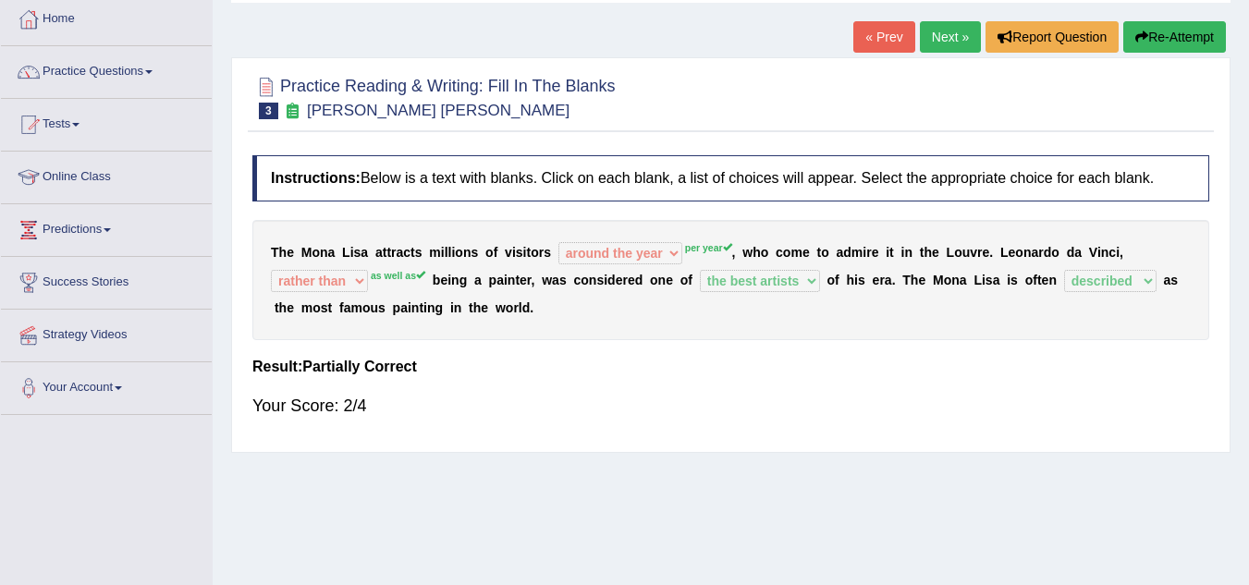
scroll to position [0, 0]
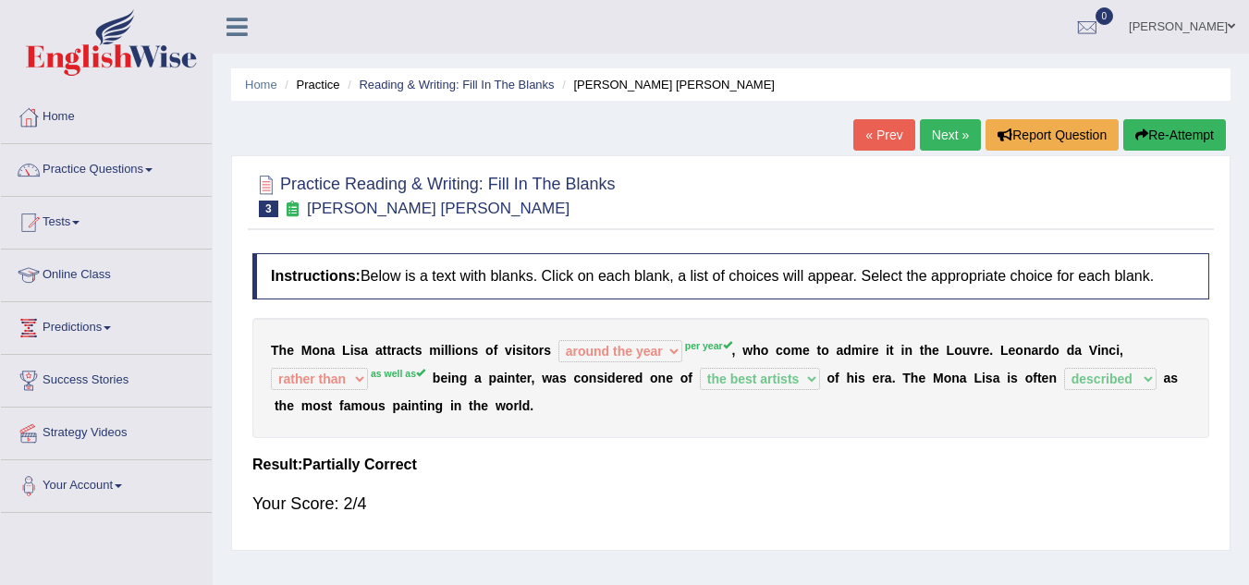
click at [950, 135] on link "Next »" at bounding box center [950, 134] width 61 height 31
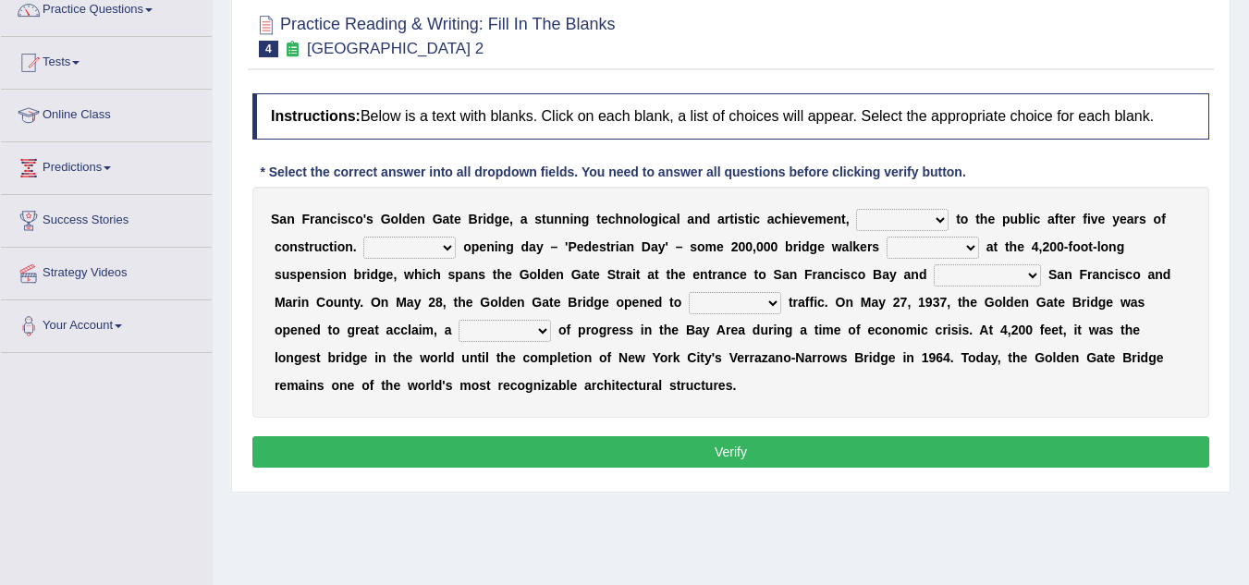
scroll to position [185, 0]
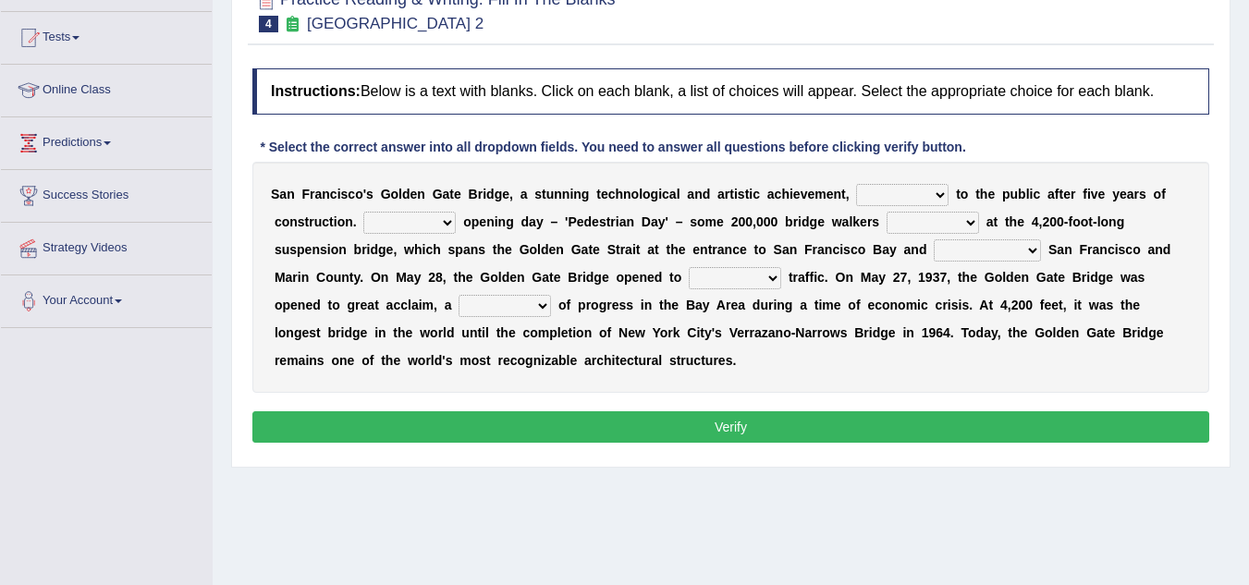
click at [944, 193] on select "opens closes appears equals" at bounding box center [902, 195] width 92 height 22
select select "closes"
click at [856, 184] on select "opens closes appears equals" at bounding box center [902, 195] width 92 height 22
click at [442, 224] on select "On During Since When" at bounding box center [409, 223] width 92 height 22
select select "On"
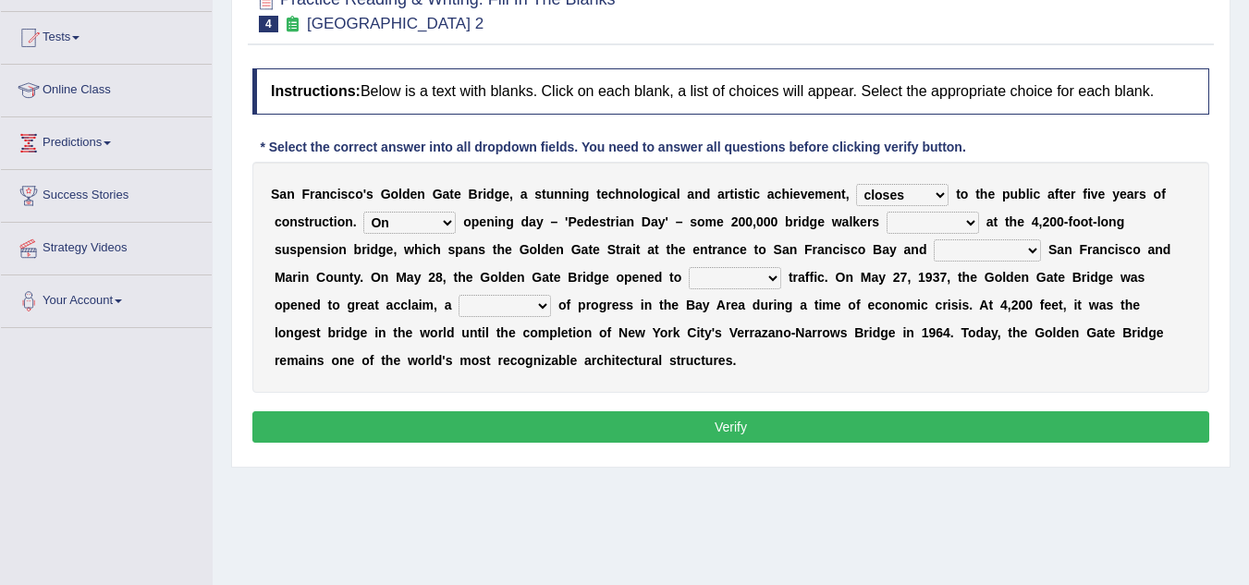
click at [363, 212] on select "On During Since When" at bounding box center [409, 223] width 92 height 22
click at [967, 215] on select "stationed looked marveled laughed" at bounding box center [932, 223] width 92 height 22
select select "marveled"
click at [886, 212] on select "stationed looked marveled laughed" at bounding box center [932, 223] width 92 height 22
click at [1030, 248] on select "separates connects channels differentiates" at bounding box center [986, 250] width 107 height 22
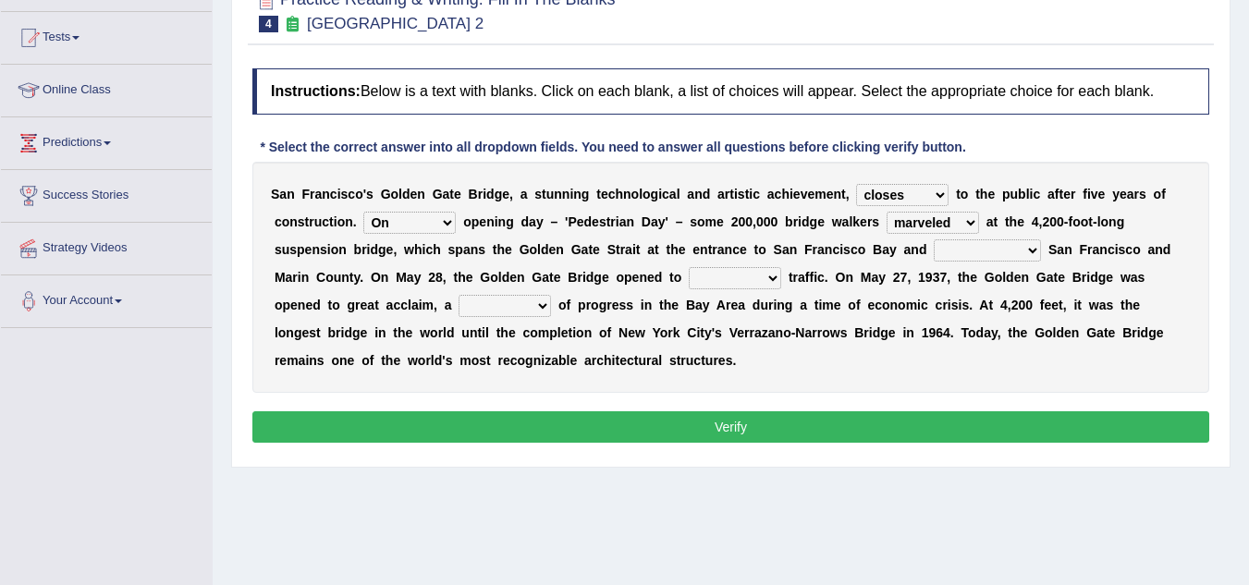
select select "channels"
click at [933, 239] on select "separates connects channels differentiates" at bounding box center [986, 250] width 107 height 22
click at [770, 280] on select "aquatic vehicular airborne watertight" at bounding box center [735, 278] width 92 height 22
select select "vehicular"
click at [689, 267] on select "aquatic vehicular airborne watertight" at bounding box center [735, 278] width 92 height 22
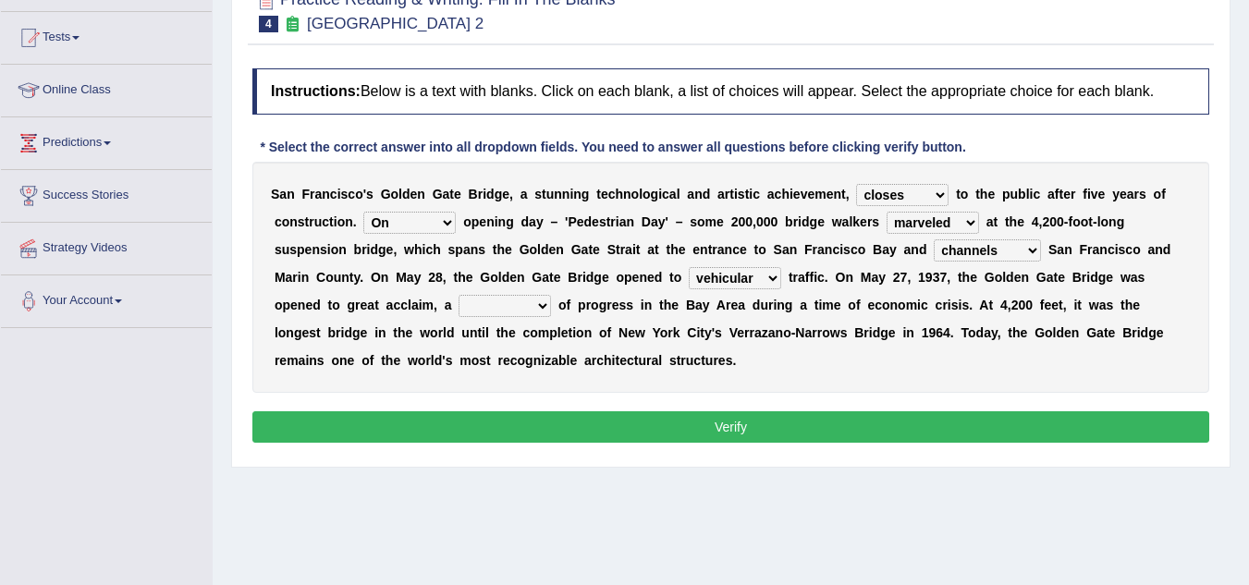
click at [544, 304] on select "denial symbol technique yield" at bounding box center [504, 306] width 92 height 22
select select "symbol"
click at [458, 295] on select "denial symbol technique yield" at bounding box center [504, 306] width 92 height 22
click at [759, 421] on button "Verify" at bounding box center [730, 426] width 957 height 31
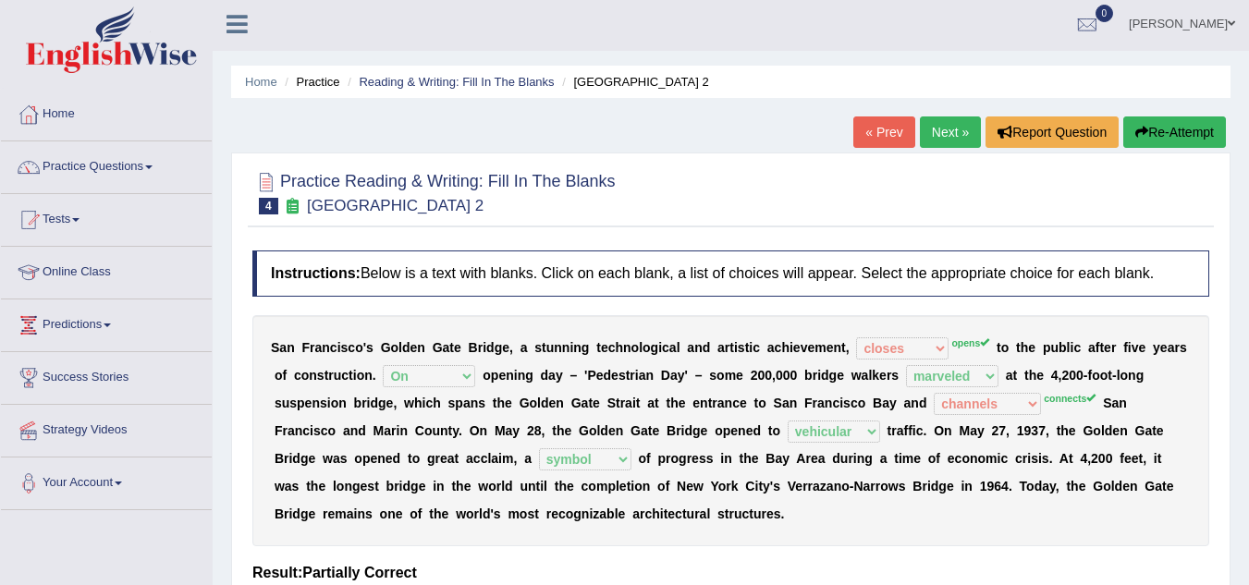
scroll to position [0, 0]
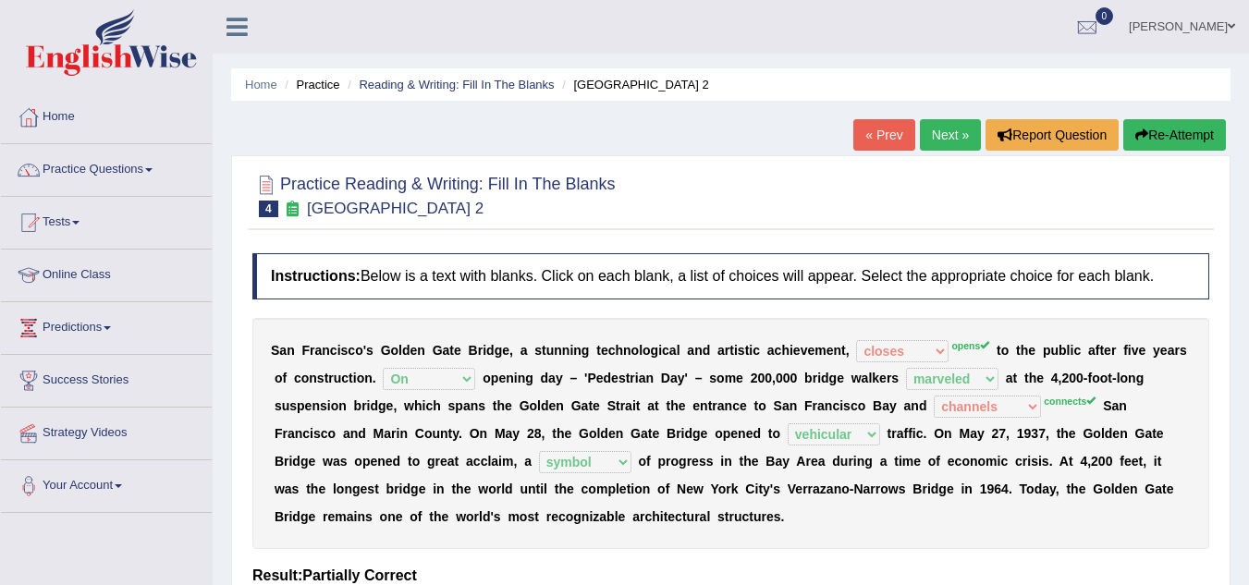
click at [948, 126] on link "Next »" at bounding box center [950, 134] width 61 height 31
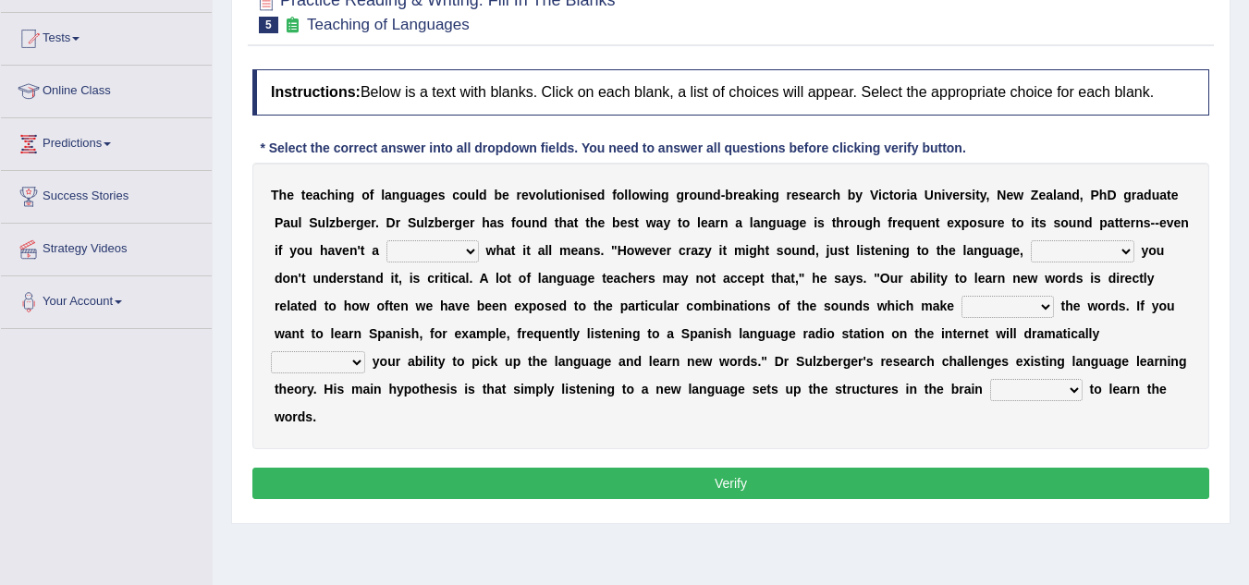
scroll to position [185, 0]
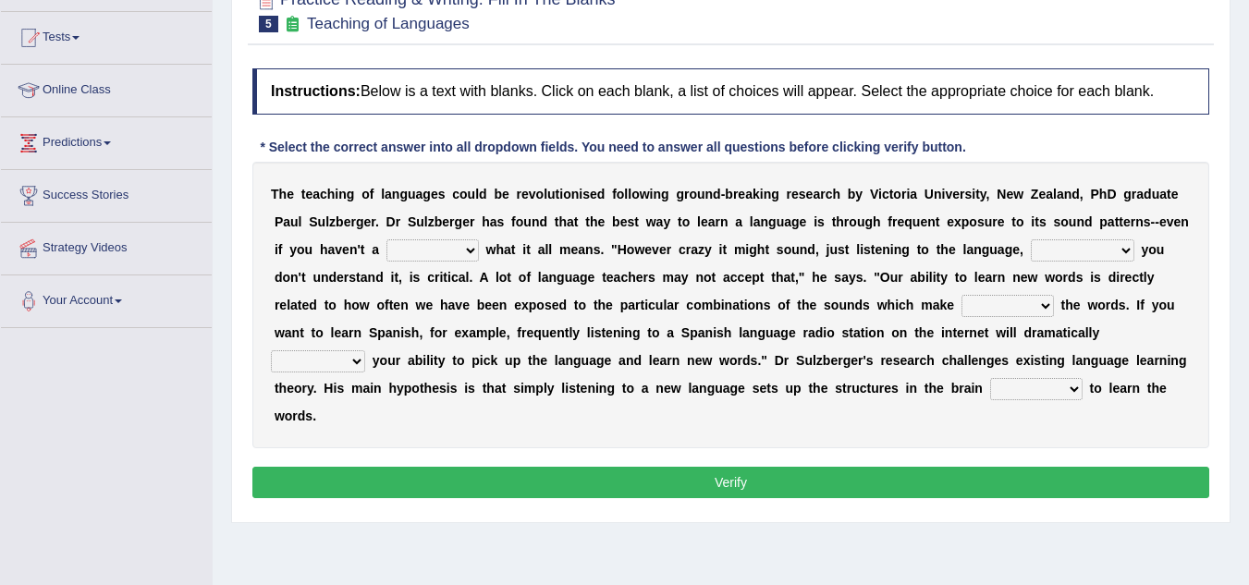
drag, startPoint x: 652, startPoint y: 225, endPoint x: 750, endPoint y: 230, distance: 98.1
click at [749, 230] on div "T h e t e a c h i n g o f l a n g u a g e s c o u l d b e r e v o l u t i o n i…" at bounding box center [730, 305] width 957 height 287
click at [471, 251] on select "dew claw clue due" at bounding box center [432, 250] width 92 height 22
select select "clue"
click at [386, 239] on select "dew claw clue due" at bounding box center [432, 250] width 92 height 22
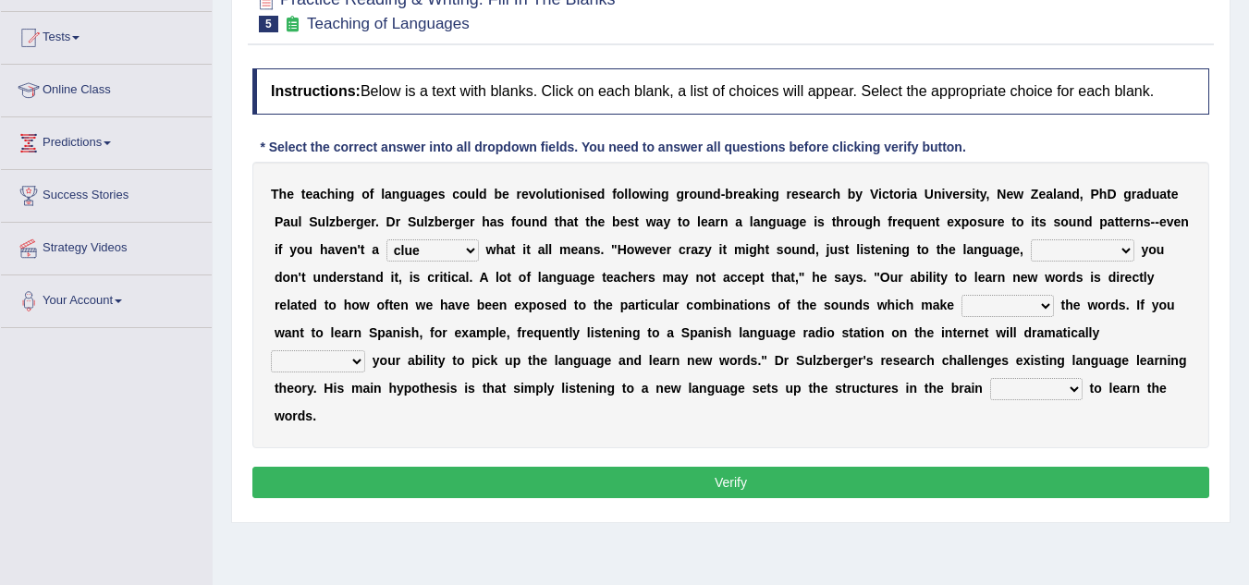
click at [1128, 248] on select "but also all together even though if so" at bounding box center [1082, 250] width 104 height 22
select select "even though"
click at [1030, 239] on select "but also all together even though if so" at bounding box center [1082, 250] width 104 height 22
click at [1043, 306] on select "down up of on" at bounding box center [1007, 306] width 92 height 22
select select "up"
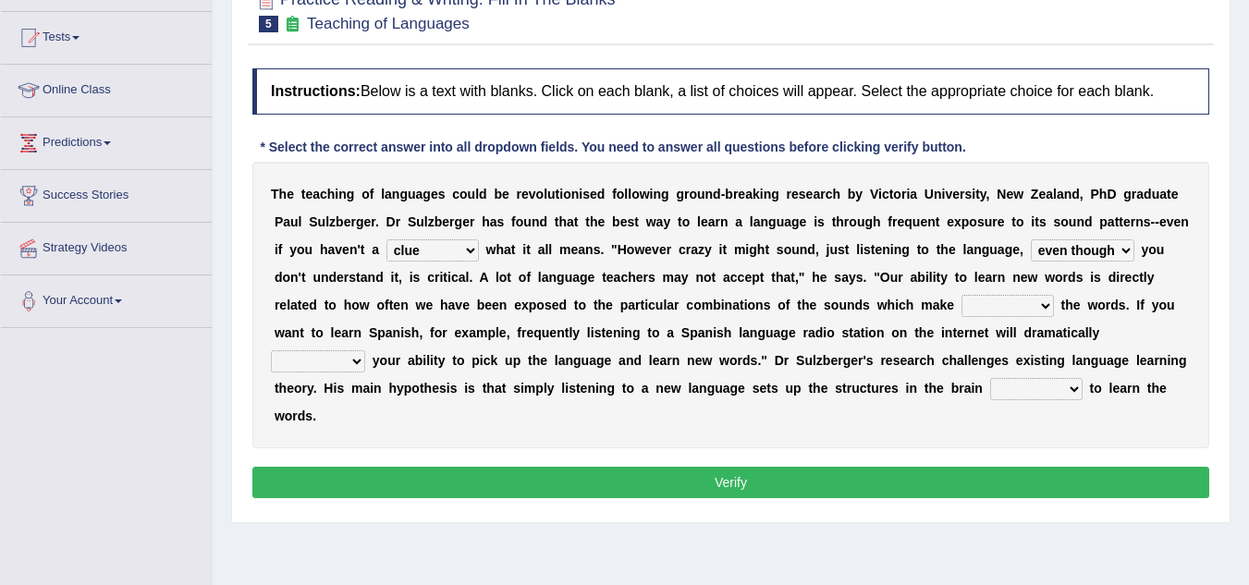
click at [961, 295] on select "down up of on" at bounding box center [1007, 306] width 92 height 22
click at [354, 362] on select "evaluate exaggerate describe boost" at bounding box center [318, 361] width 94 height 22
select select "exaggerate"
click at [271, 350] on select "evaluate exaggerate describe boost" at bounding box center [318, 361] width 94 height 22
click at [1074, 392] on select "requiring required directed to require" at bounding box center [1036, 389] width 92 height 22
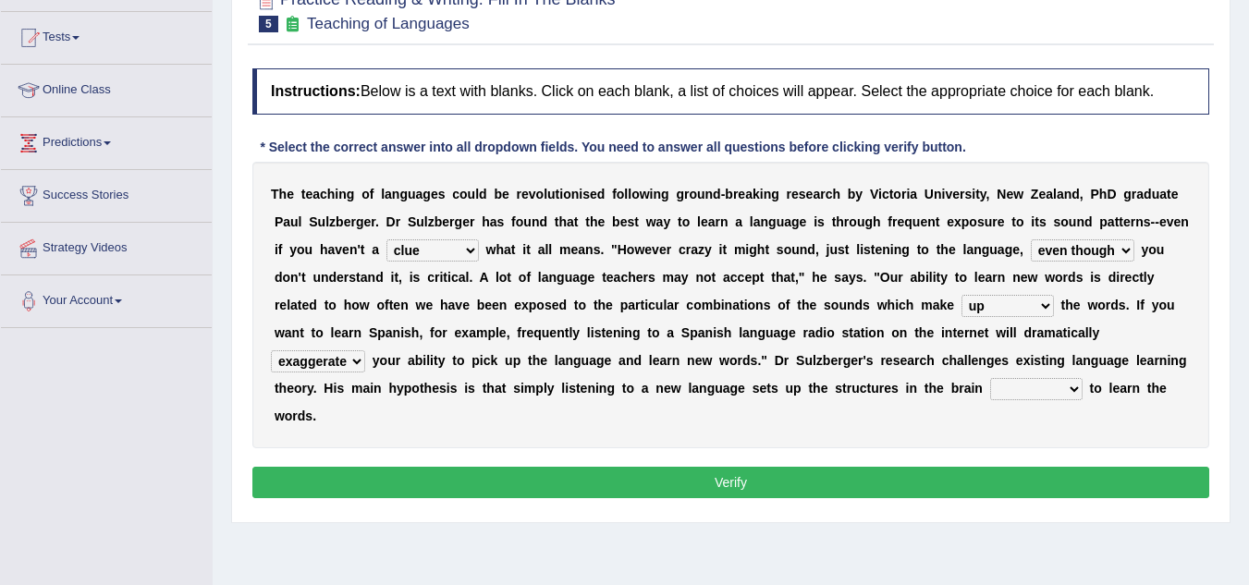
select select "required"
click at [990, 378] on select "requiring required directed to require" at bounding box center [1036, 389] width 92 height 22
click at [734, 484] on button "Verify" at bounding box center [730, 482] width 957 height 31
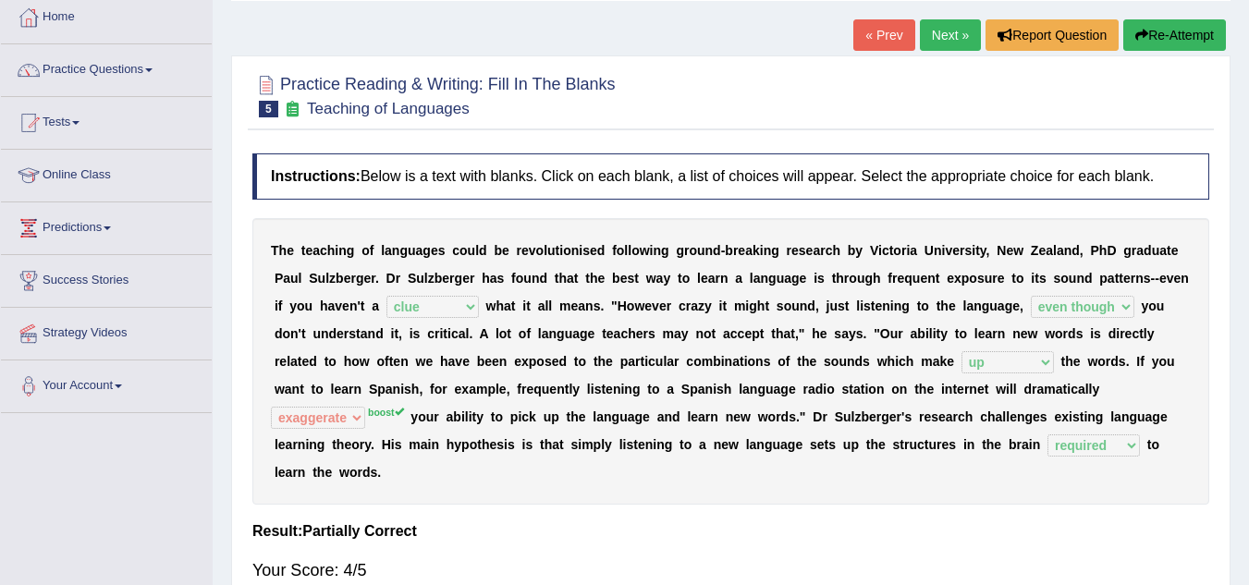
scroll to position [0, 0]
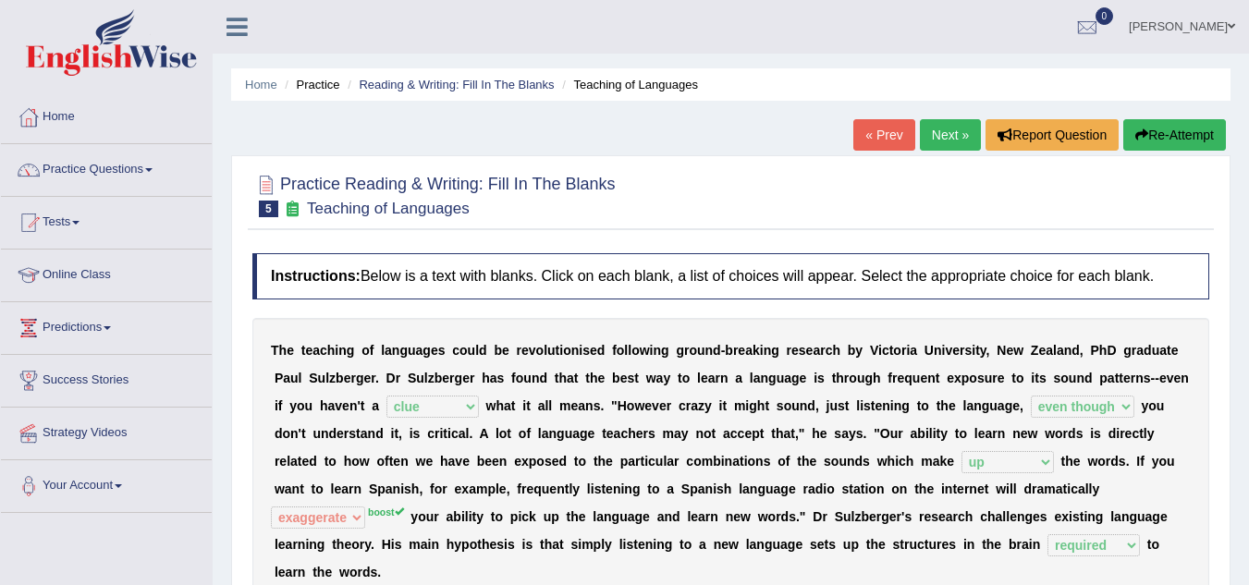
click at [950, 129] on link "Next »" at bounding box center [950, 134] width 61 height 31
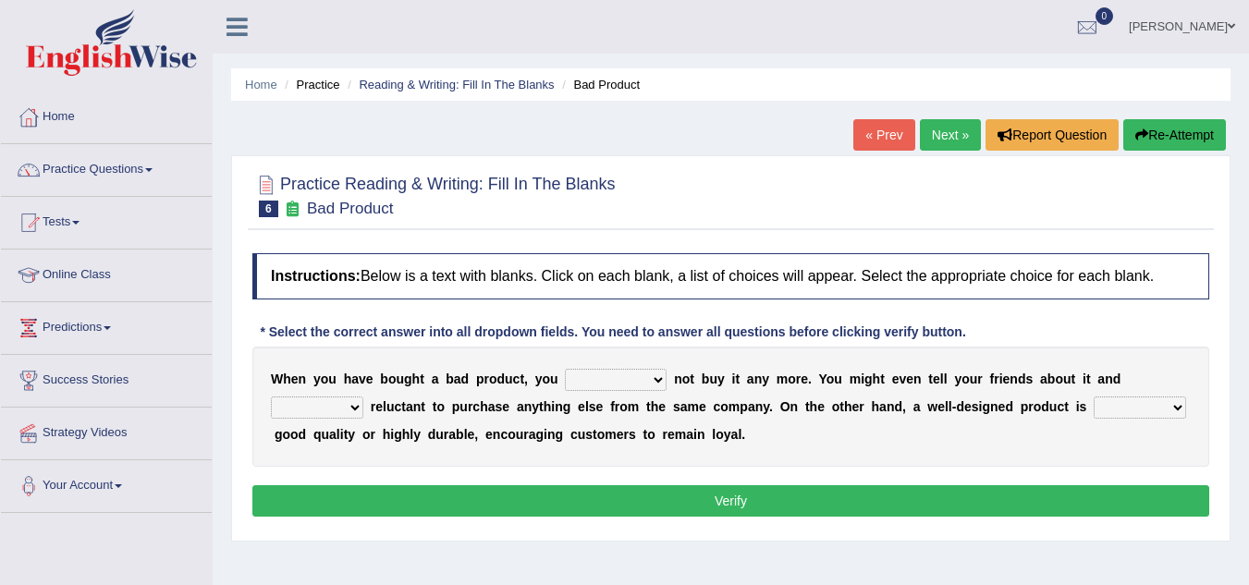
scroll to position [92, 0]
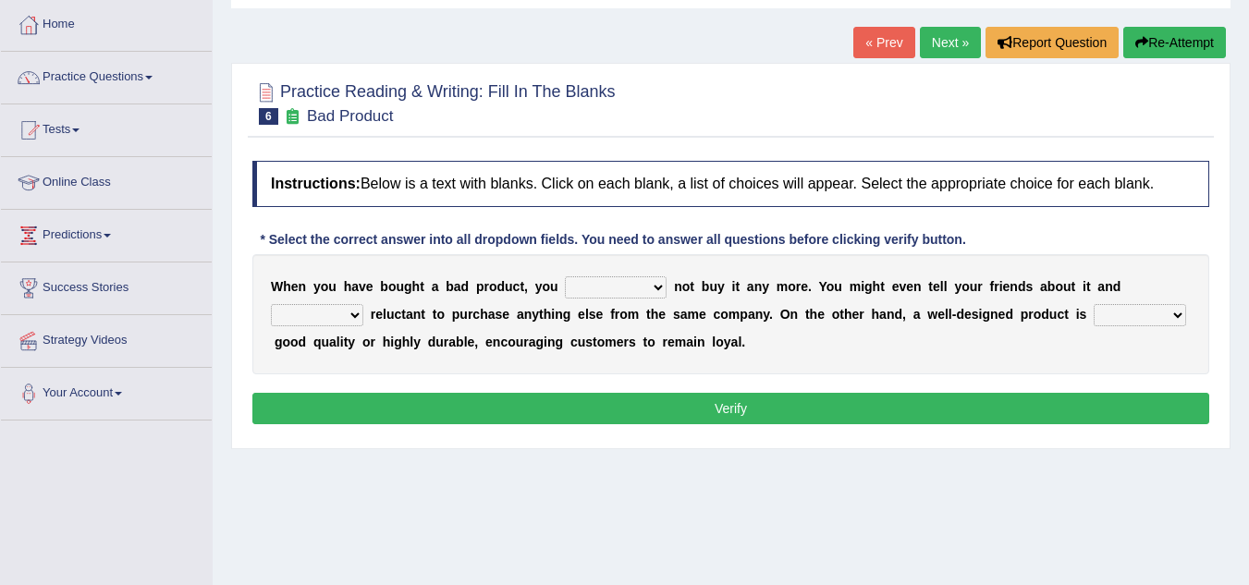
click at [652, 287] on select "would have should have should" at bounding box center [616, 287] width 102 height 22
select select "would"
click at [565, 276] on select "would have should have should" at bounding box center [616, 287] width 102 height 22
click at [358, 311] on select "is are be being" at bounding box center [317, 315] width 92 height 22
select select "are"
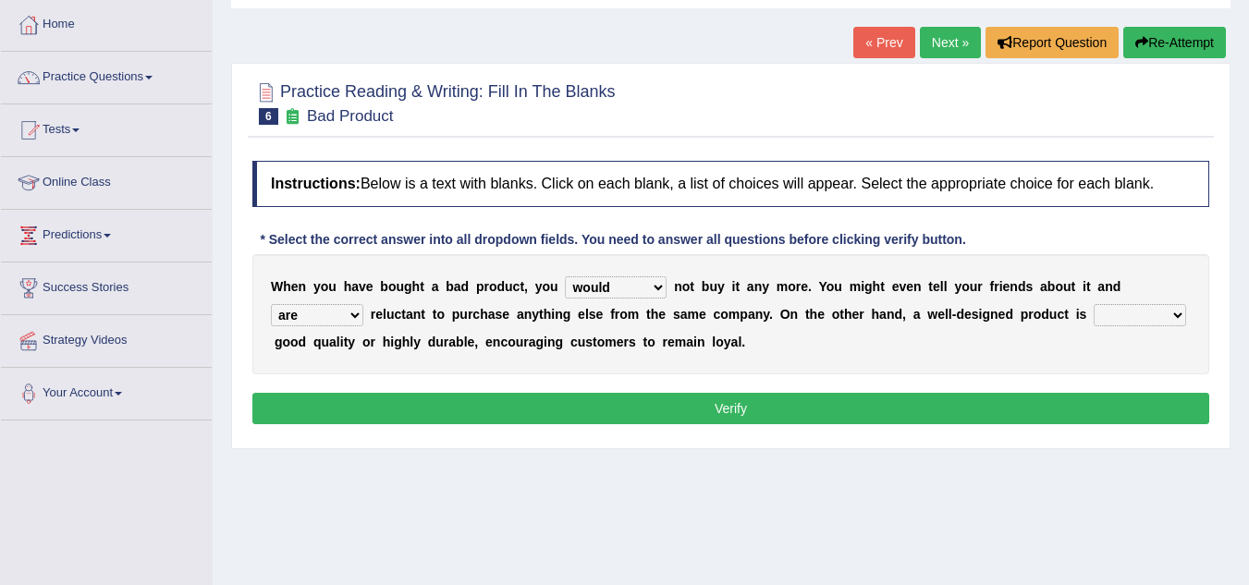
click at [271, 304] on select "is are be being" at bounding box center [317, 315] width 92 height 22
click at [1180, 315] on select "both also neither either" at bounding box center [1139, 315] width 92 height 22
select select "both"
click at [1093, 304] on select "both also neither either" at bounding box center [1139, 315] width 92 height 22
click at [717, 405] on button "Verify" at bounding box center [730, 408] width 957 height 31
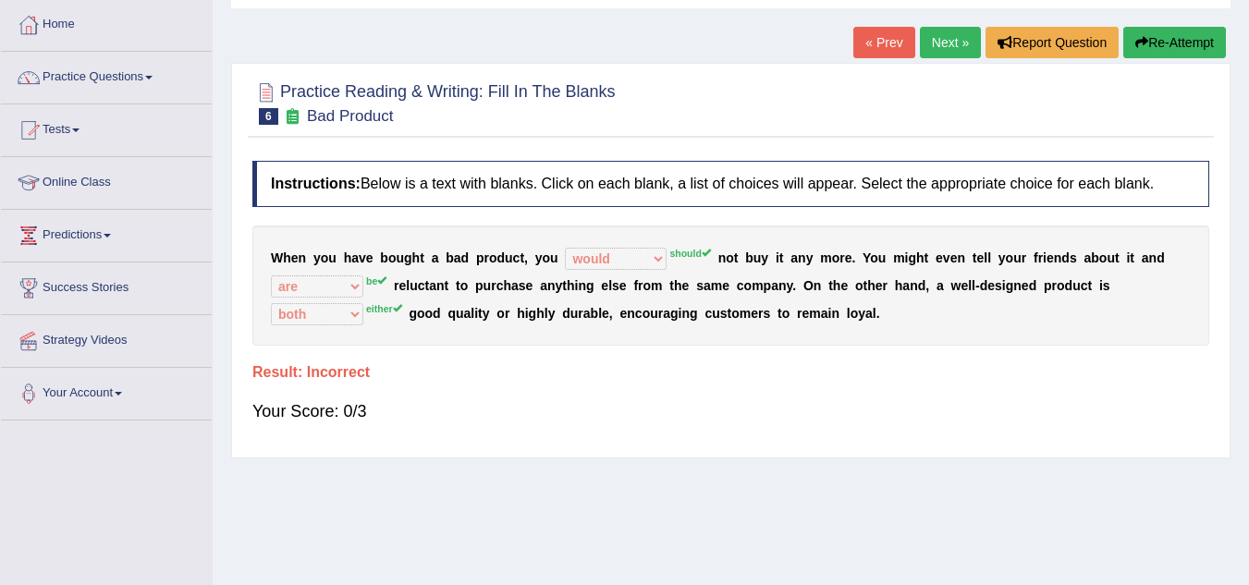
click at [1161, 48] on button "Re-Attempt" at bounding box center [1174, 42] width 103 height 31
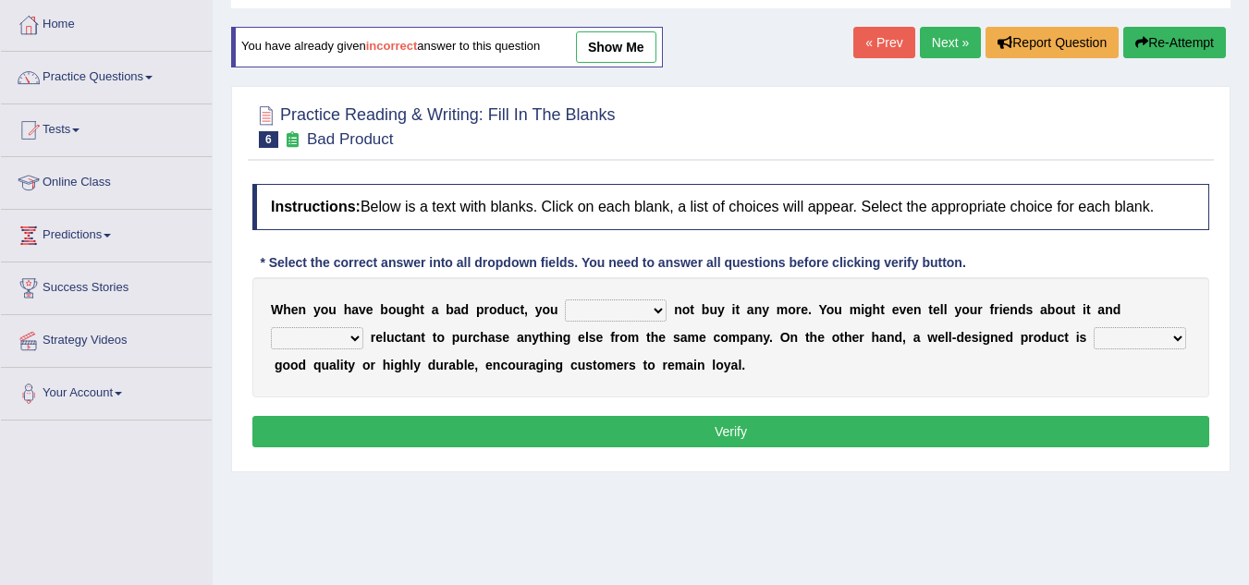
scroll to position [92, 0]
click at [656, 310] on select "would have should have should" at bounding box center [616, 310] width 102 height 22
select select "would"
click at [565, 299] on select "would have should have should" at bounding box center [616, 310] width 102 height 22
click at [352, 336] on select "is are be being" at bounding box center [317, 338] width 92 height 22
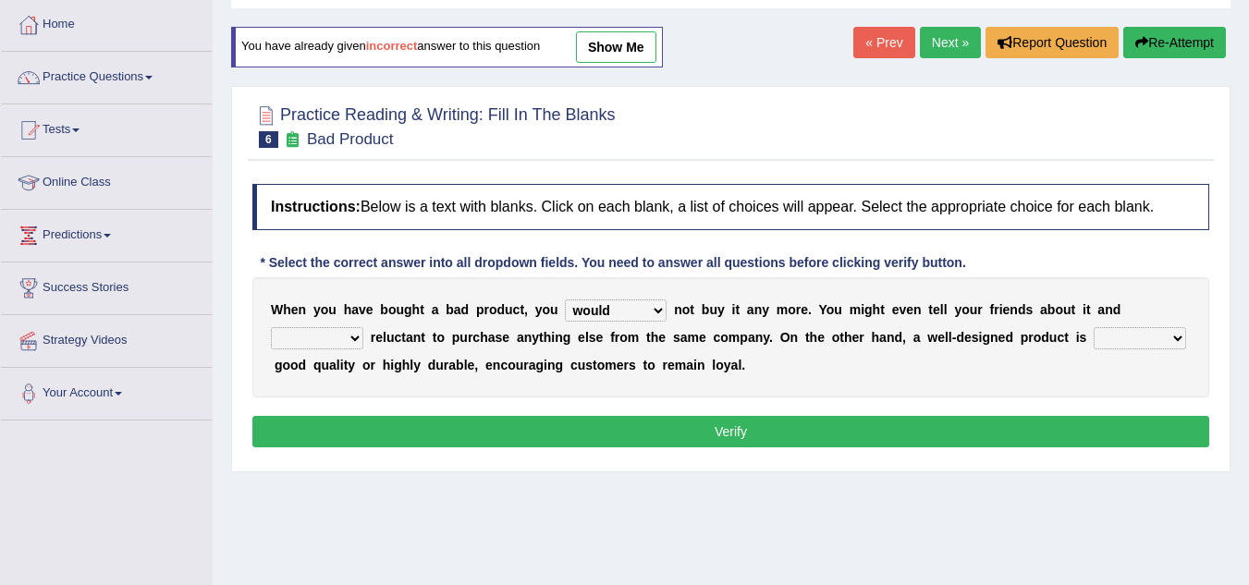
select select "be"
click at [271, 327] on select "is are be being" at bounding box center [317, 338] width 92 height 22
click at [1176, 335] on select "both also neither either" at bounding box center [1139, 338] width 92 height 22
select select "either"
click at [1093, 327] on select "both also neither either" at bounding box center [1139, 338] width 92 height 22
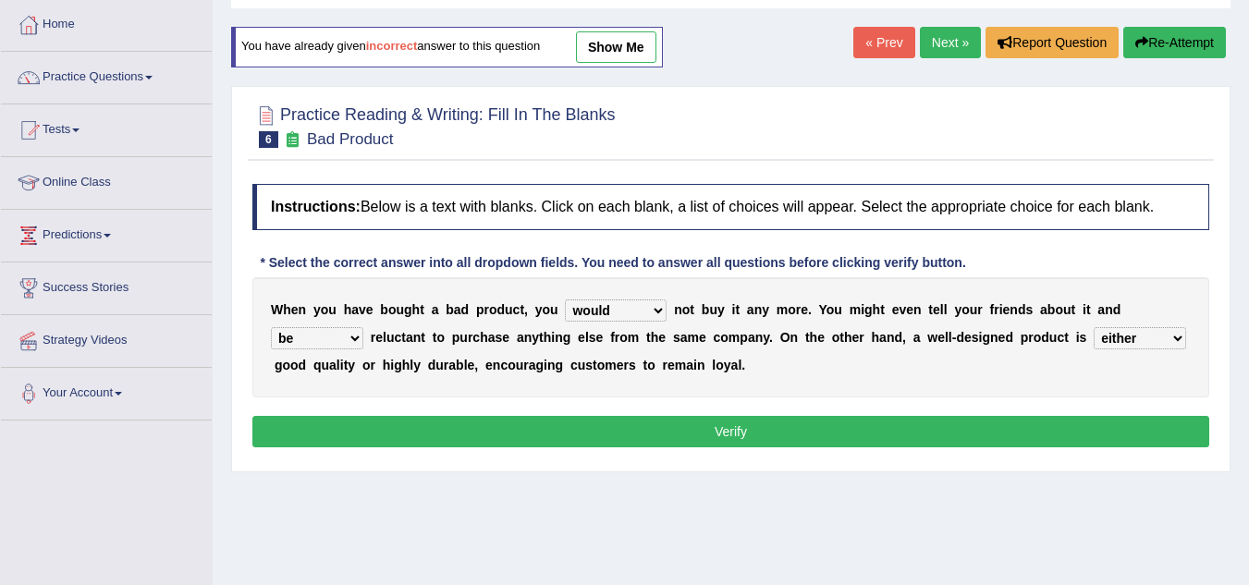
click at [750, 436] on button "Verify" at bounding box center [730, 431] width 957 height 31
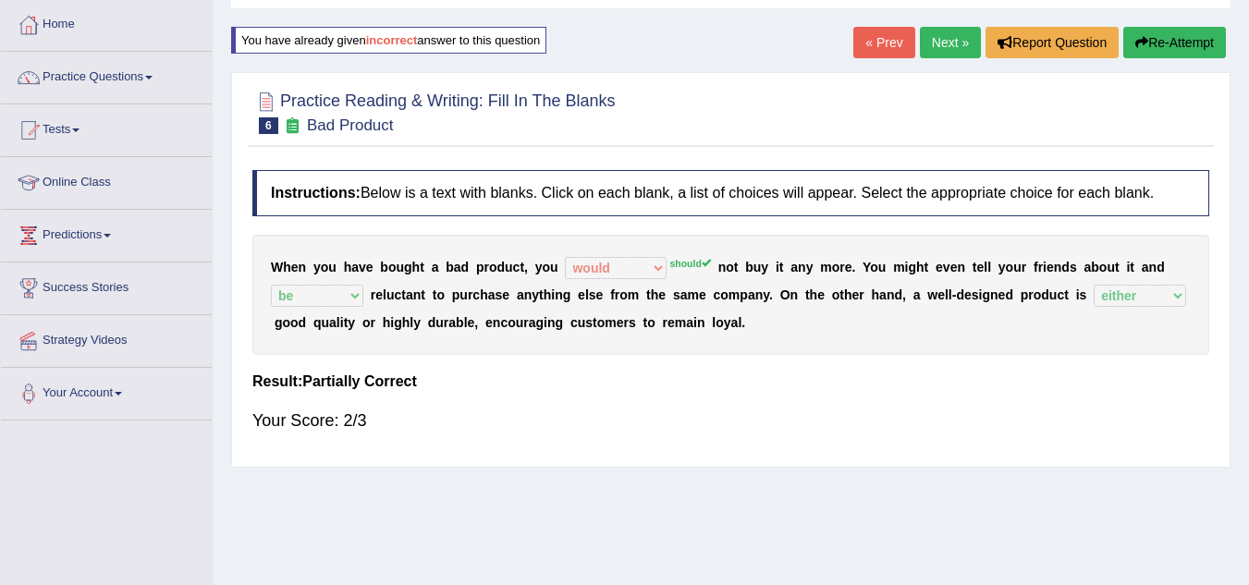
click at [928, 41] on link "Next »" at bounding box center [950, 42] width 61 height 31
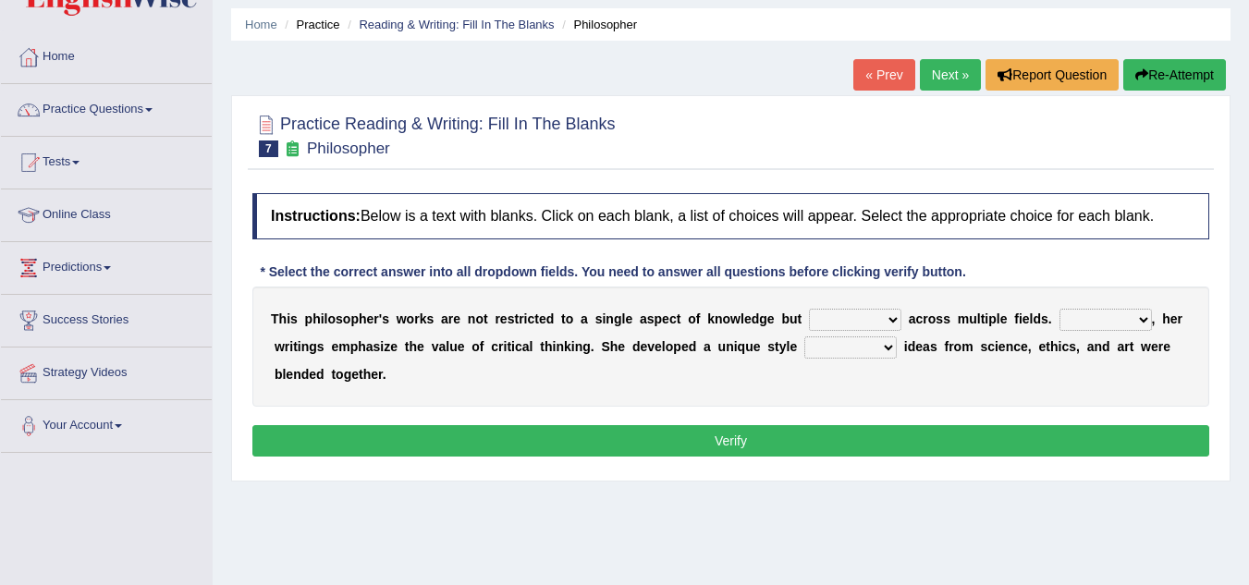
scroll to position [92, 0]
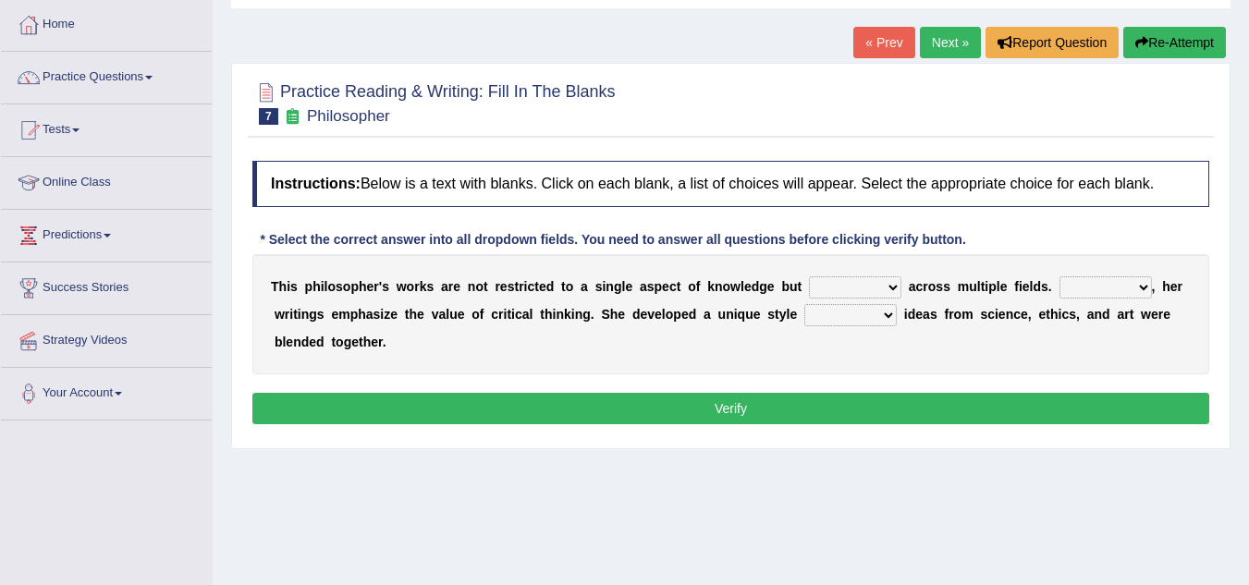
click at [892, 286] on select "constrain contain assemble extend" at bounding box center [855, 287] width 92 height 22
select select "constrain"
click at [809, 276] on select "constrain contain assemble extend" at bounding box center [855, 287] width 92 height 22
click at [1145, 285] on select "Rather So Moreover Likely" at bounding box center [1105, 287] width 92 height 22
select select "Moreover"
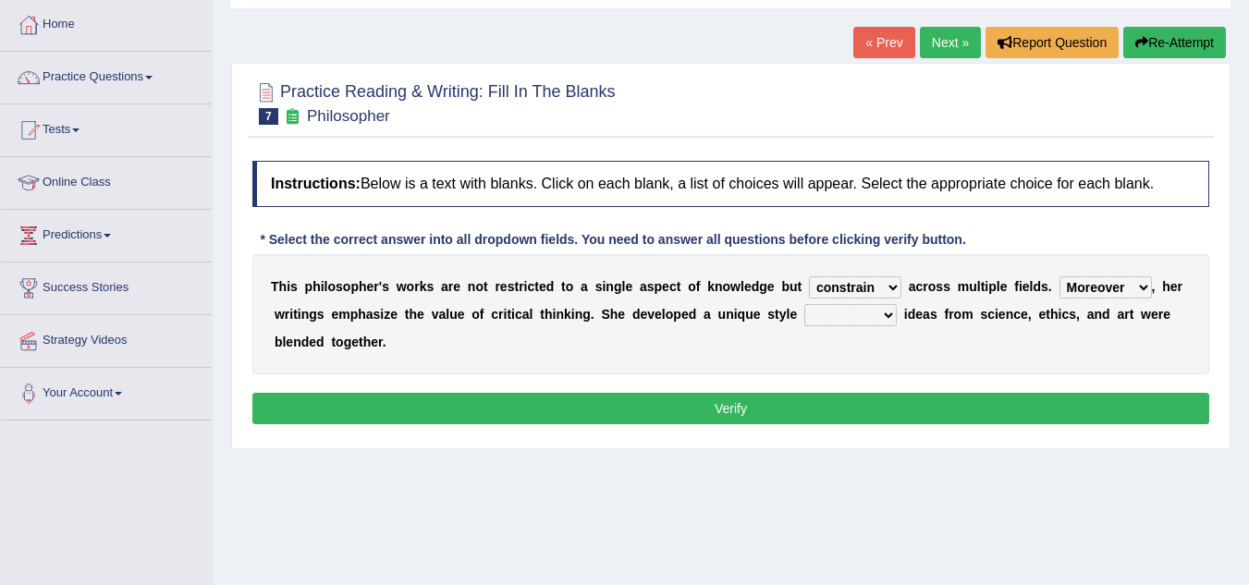
click at [1059, 276] on select "Rather So Moreover Likely" at bounding box center [1105, 287] width 92 height 22
click at [886, 317] on select "in that that which in which" at bounding box center [850, 315] width 92 height 22
select select "in which"
click at [804, 304] on select "in that that which in which" at bounding box center [850, 315] width 92 height 22
click at [740, 413] on button "Verify" at bounding box center [730, 408] width 957 height 31
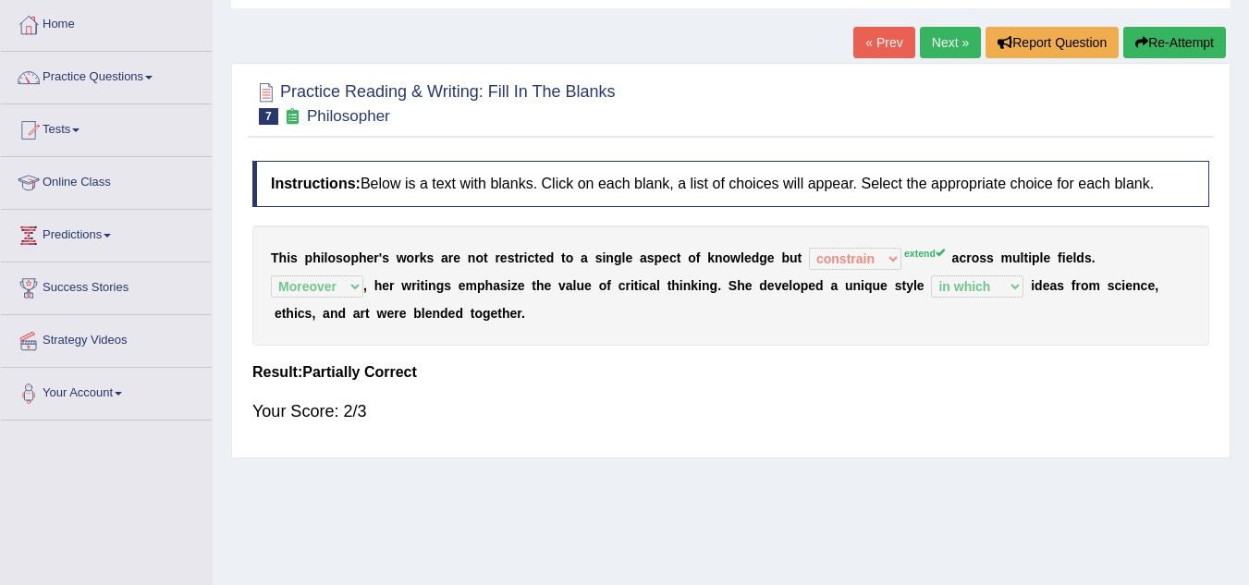
click at [933, 47] on link "Next »" at bounding box center [950, 42] width 61 height 31
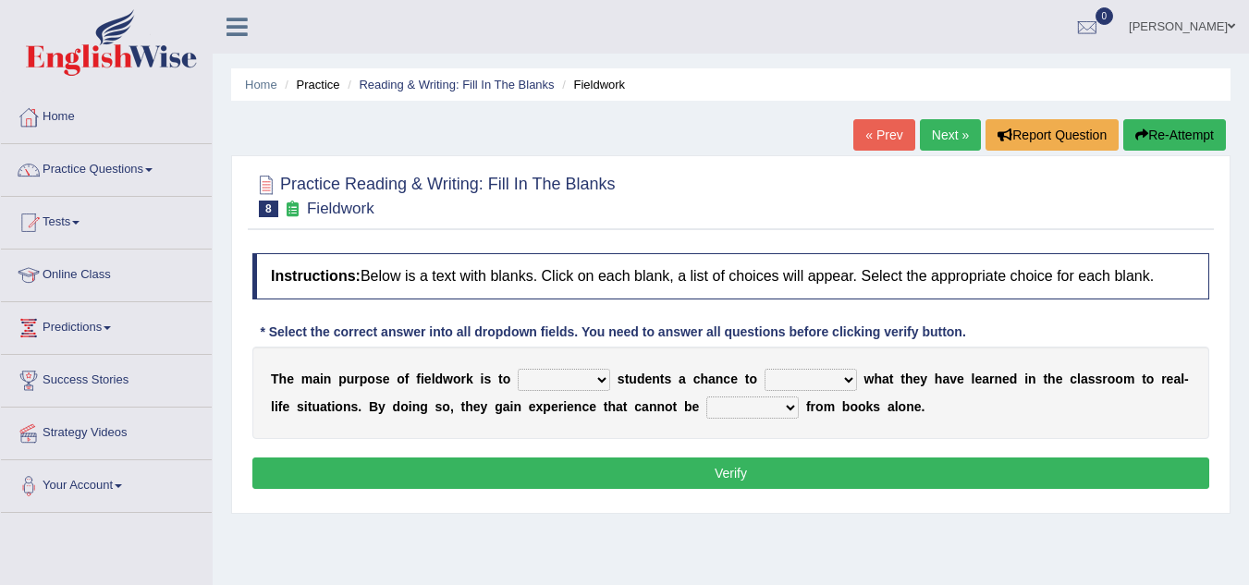
scroll to position [92, 0]
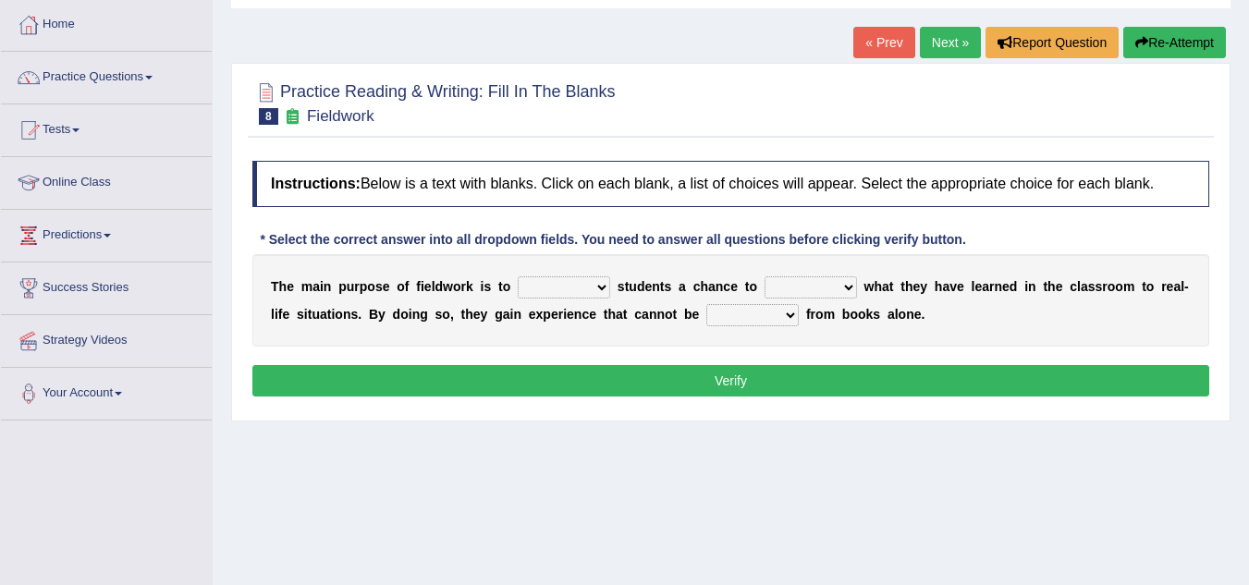
click at [603, 291] on select "resemble stow rave offer" at bounding box center [564, 287] width 92 height 22
select select "stow"
click at [518, 276] on select "resemble stow rave offer" at bounding box center [564, 287] width 92 height 22
click at [596, 287] on select "resemble stow rave offer" at bounding box center [564, 287] width 92 height 22
click at [844, 286] on select "compare align apply dismount" at bounding box center [810, 287] width 92 height 22
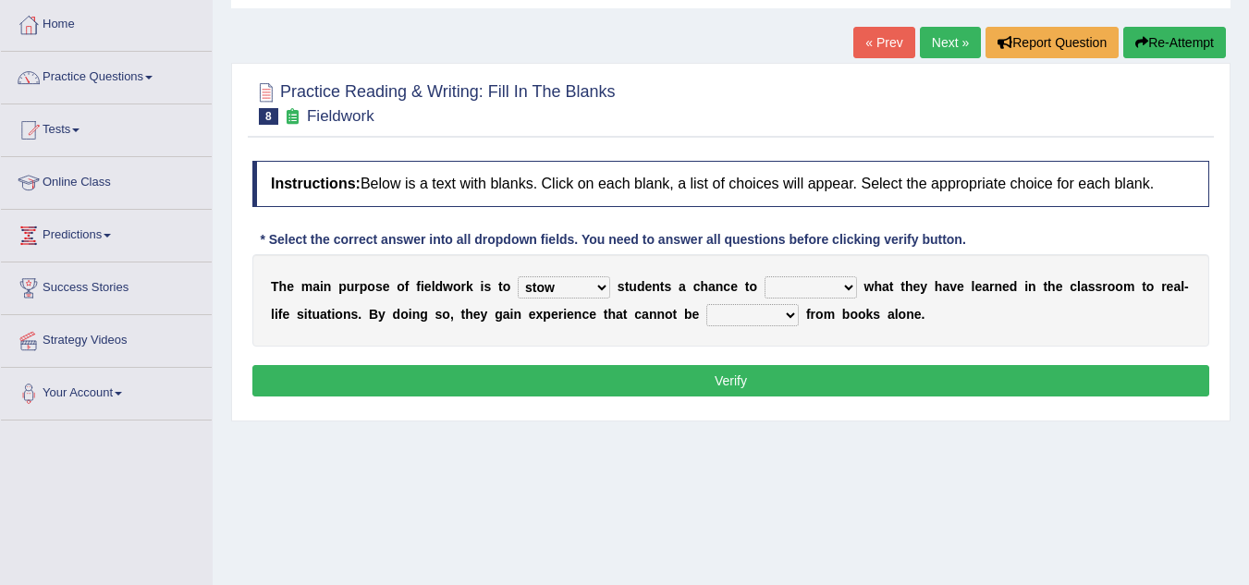
select select "align"
click at [764, 276] on select "compare align apply dismount" at bounding box center [810, 287] width 92 height 22
click at [790, 316] on select "originated prepared obtained touted" at bounding box center [752, 315] width 92 height 22
select select "obtained"
click at [706, 304] on select "originated prepared obtained touted" at bounding box center [752, 315] width 92 height 22
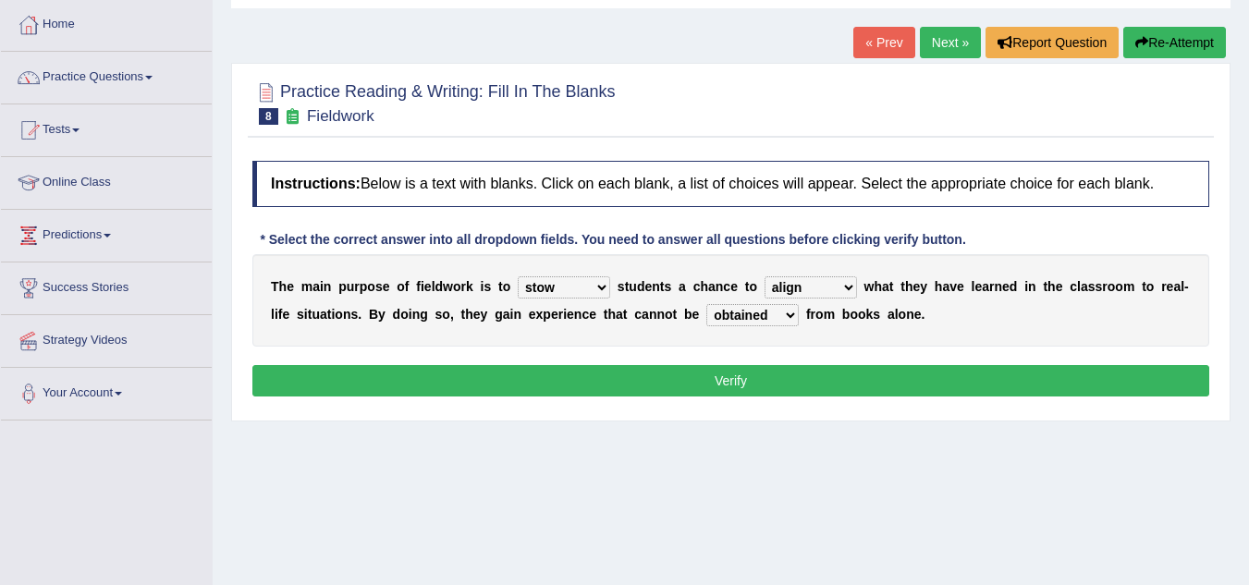
click at [713, 386] on button "Verify" at bounding box center [730, 380] width 957 height 31
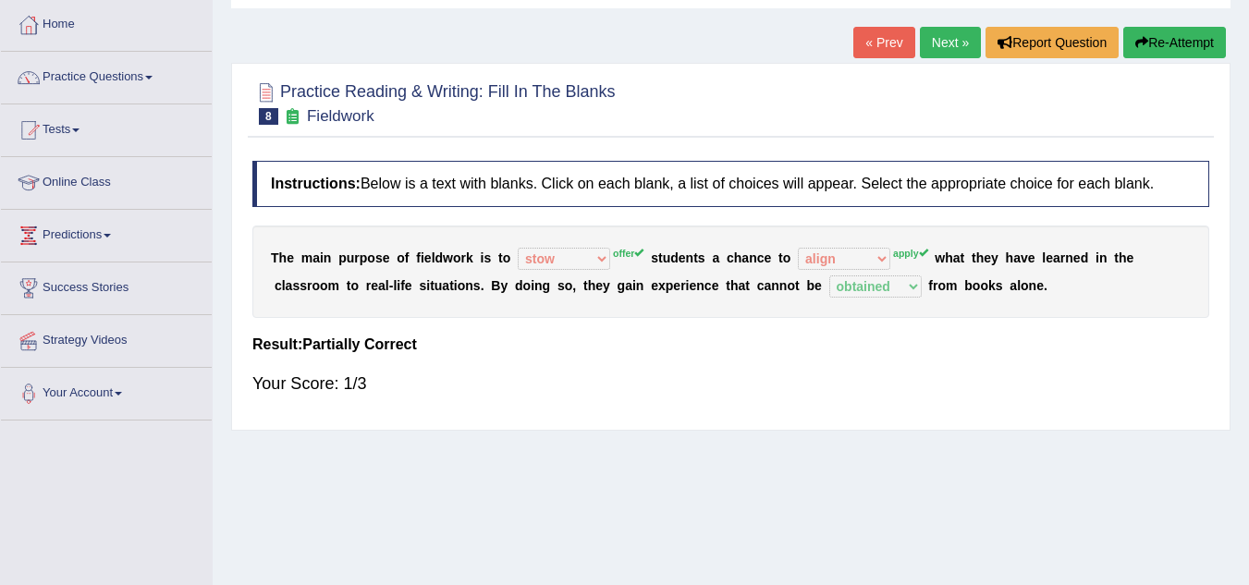
click at [1168, 30] on button "Re-Attempt" at bounding box center [1174, 42] width 103 height 31
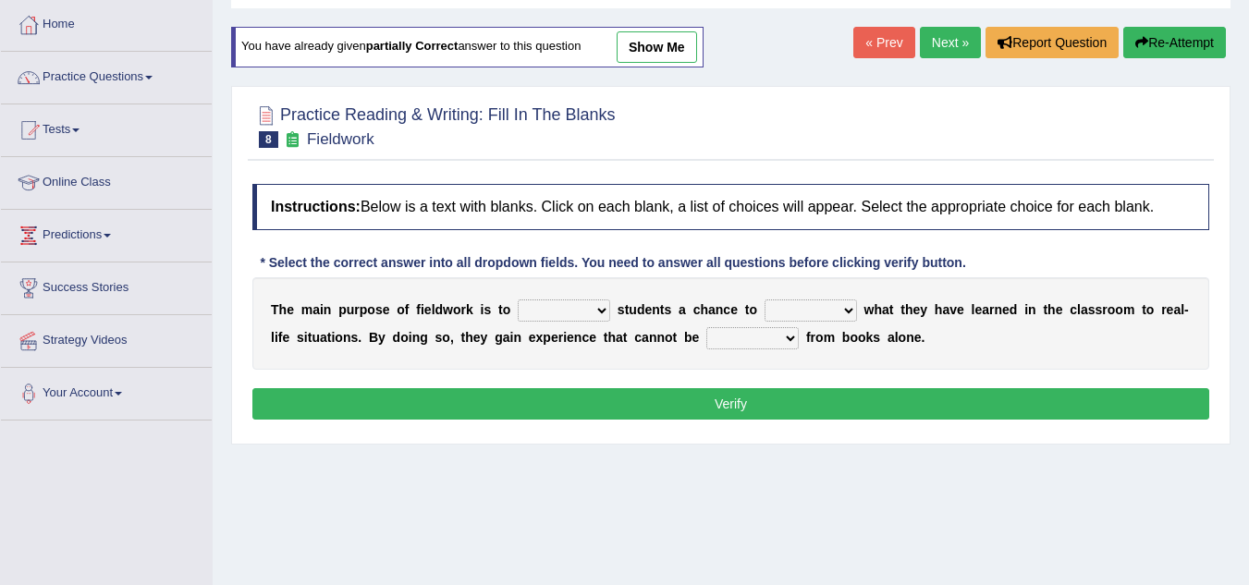
click at [604, 311] on select "resemble stow rave offer" at bounding box center [564, 310] width 92 height 22
select select "offer"
click at [518, 299] on select "resemble stow rave offer" at bounding box center [564, 310] width 92 height 22
click at [851, 307] on select "compare align apply dismount" at bounding box center [810, 310] width 92 height 22
select select "apply"
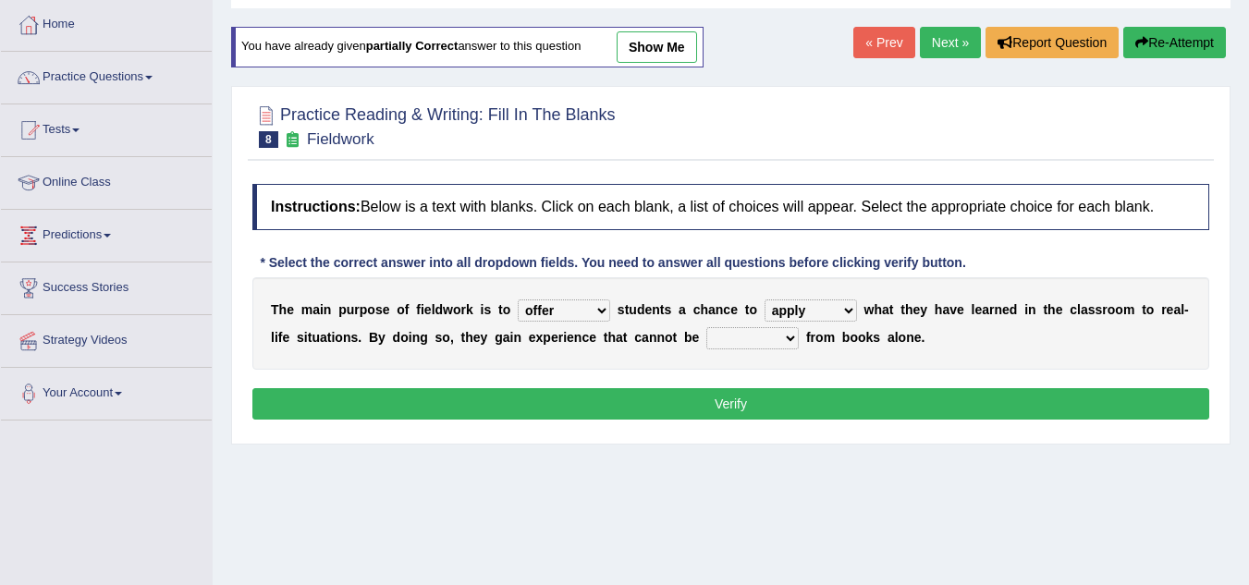
click at [764, 299] on select "compare align apply dismount" at bounding box center [810, 310] width 92 height 22
click at [791, 337] on select "originated prepared obtained touted" at bounding box center [752, 338] width 92 height 22
select select "obtained"
click at [706, 327] on select "originated prepared obtained touted" at bounding box center [752, 338] width 92 height 22
click at [726, 405] on button "Verify" at bounding box center [730, 403] width 957 height 31
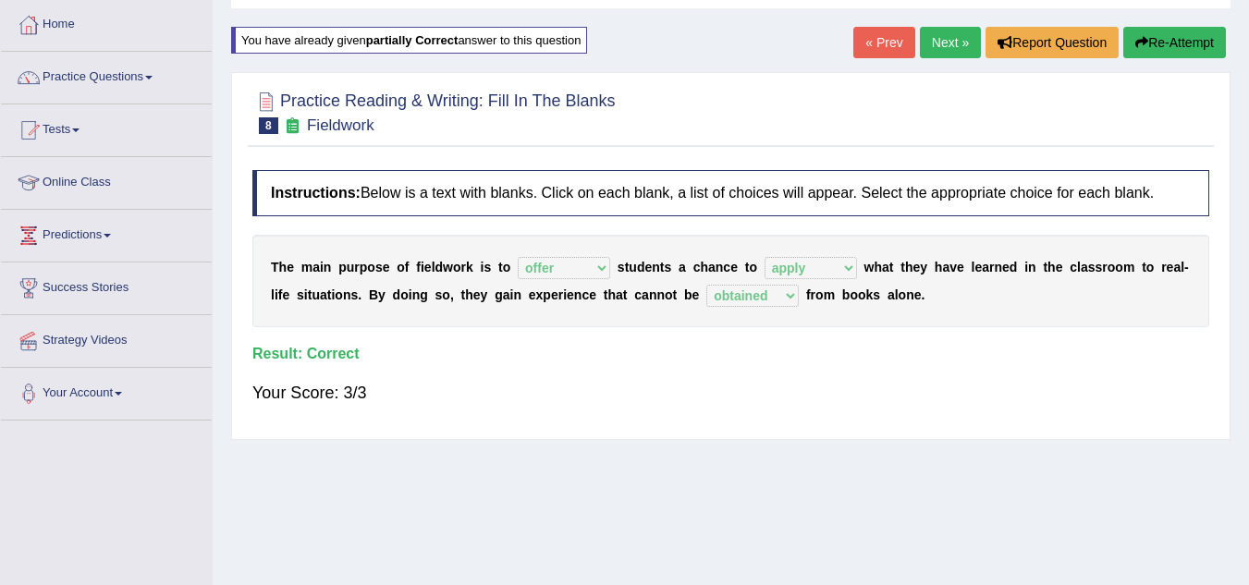
click at [940, 46] on link "Next »" at bounding box center [950, 42] width 61 height 31
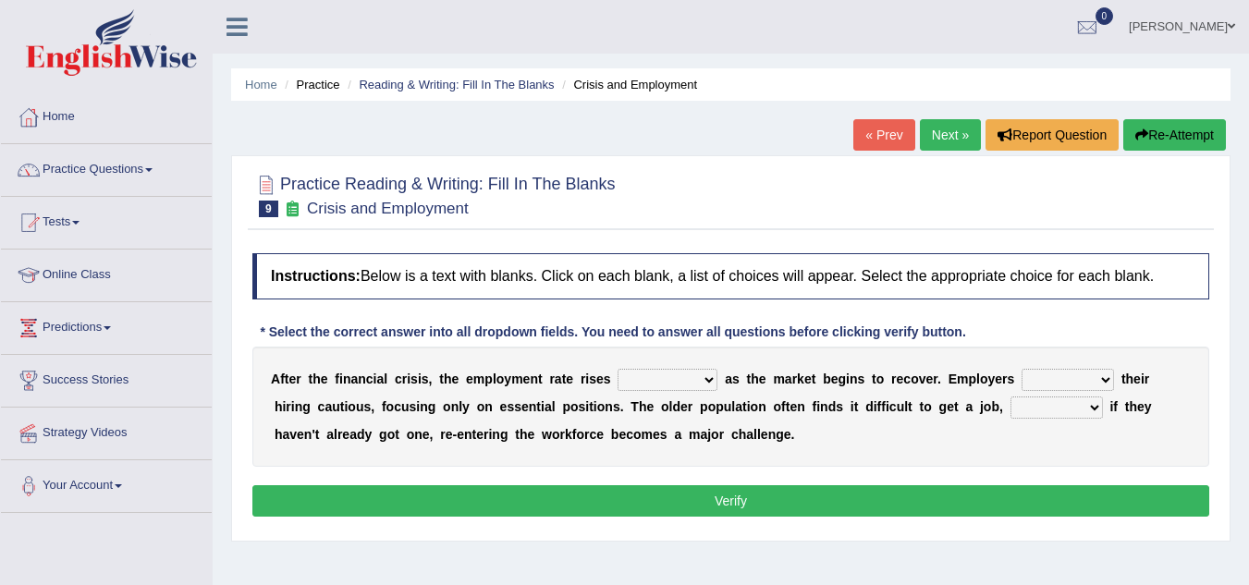
click at [702, 379] on select "normally conversely strenuously sharply" at bounding box center [667, 380] width 100 height 22
select select "sharply"
click at [617, 369] on select "normally conversely strenuously sharply" at bounding box center [667, 380] width 100 height 22
click at [1104, 377] on select "keeping kept keep are kept" at bounding box center [1067, 380] width 92 height 22
select select "keep"
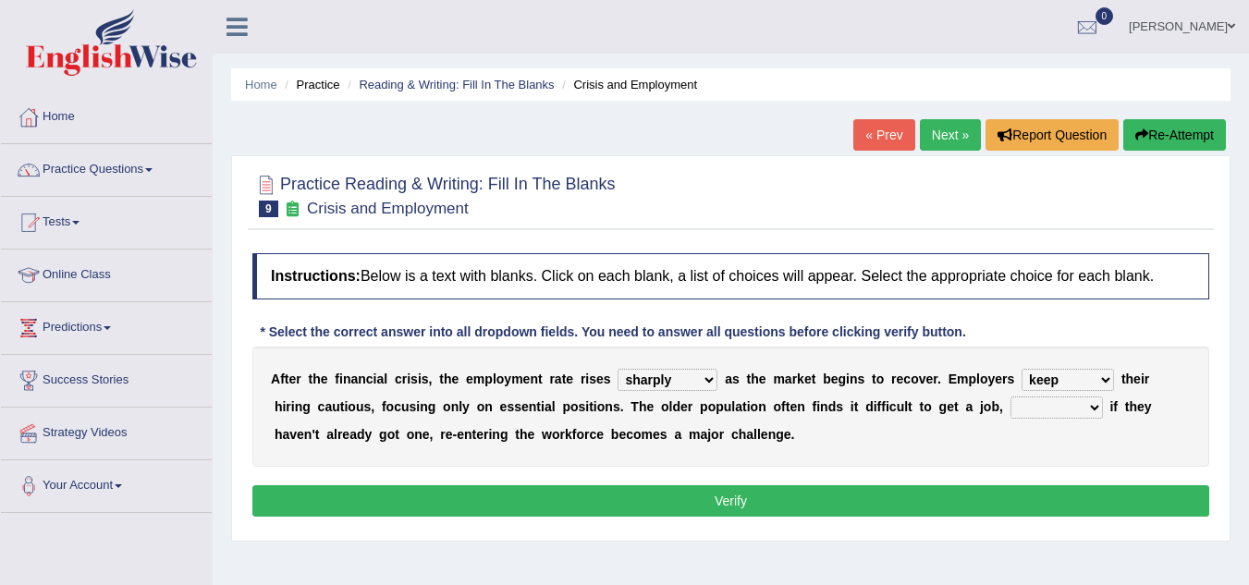
click at [1021, 369] on select "keeping kept keep are kept" at bounding box center [1067, 380] width 92 height 22
click at [1091, 407] on select "although while then because" at bounding box center [1056, 407] width 92 height 22
click at [1010, 396] on select "although while then because" at bounding box center [1056, 407] width 92 height 22
click at [1095, 406] on select "although while then because" at bounding box center [1056, 407] width 92 height 22
select select "while"
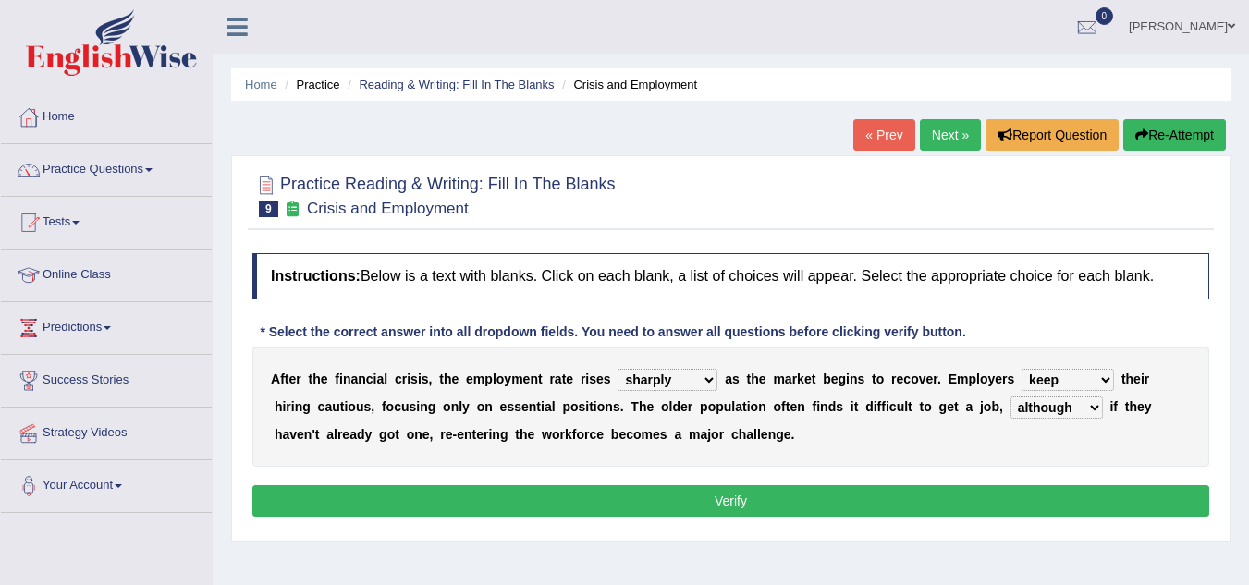
click at [1010, 396] on select "although while then because" at bounding box center [1056, 407] width 92 height 22
click at [749, 499] on button "Verify" at bounding box center [730, 500] width 957 height 31
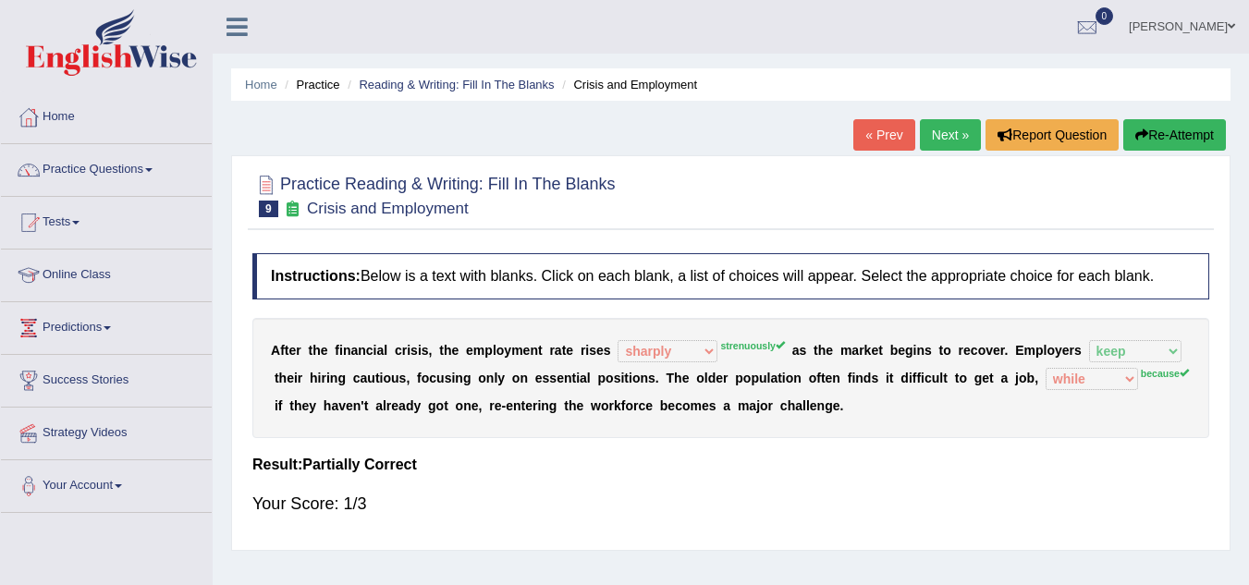
scroll to position [92, 0]
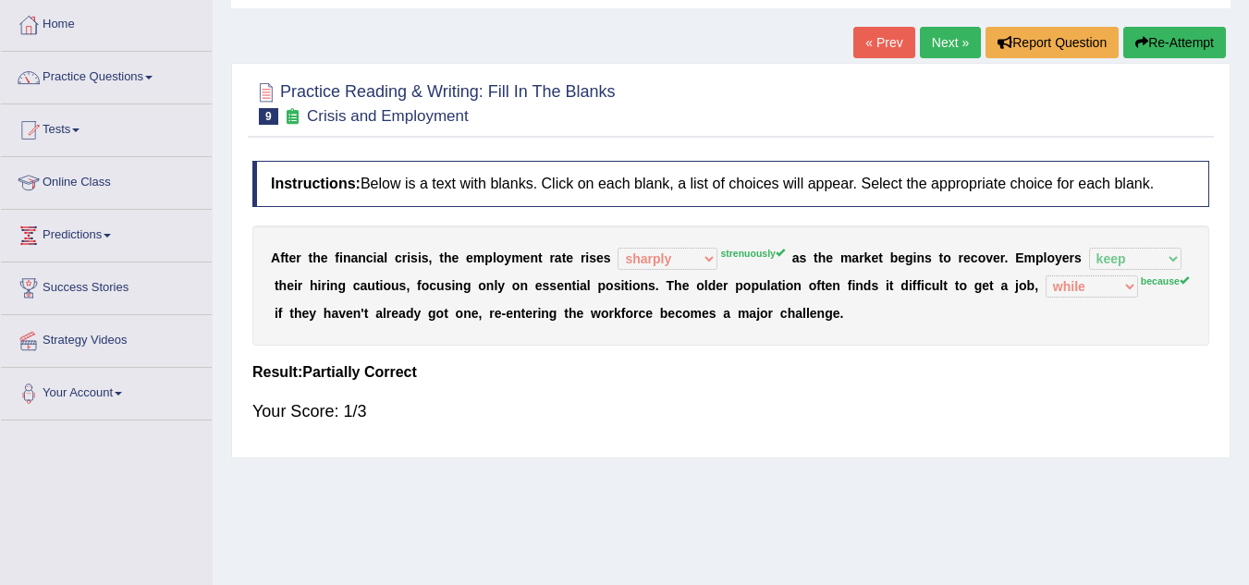
click at [930, 39] on link "Next »" at bounding box center [950, 42] width 61 height 31
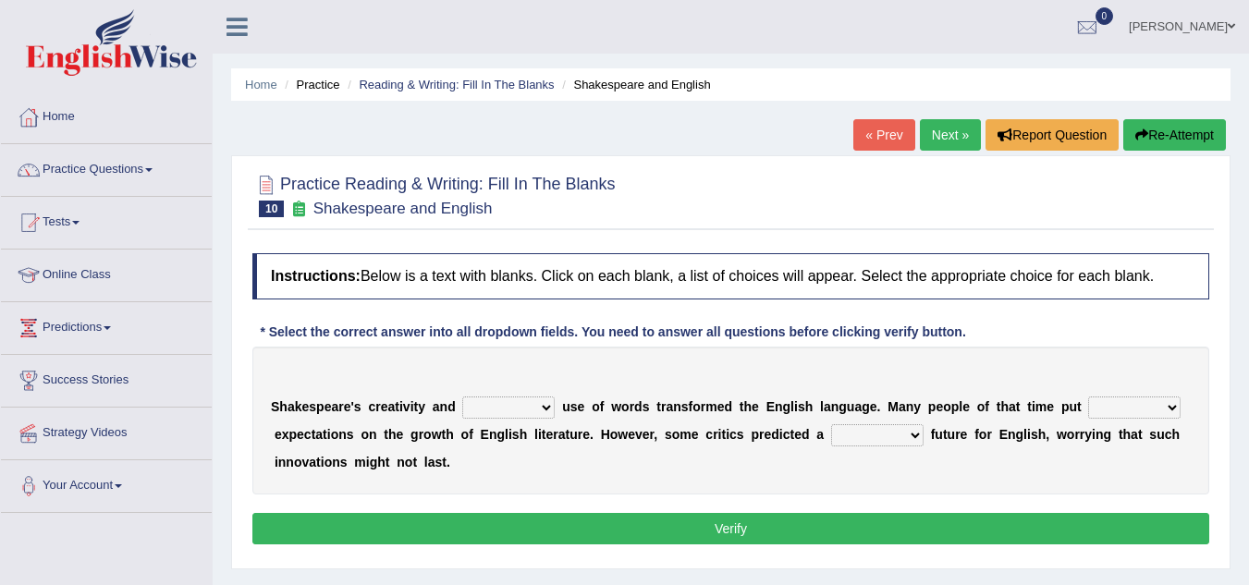
click at [546, 407] on select "idealized intensive fancied inventive" at bounding box center [508, 407] width 92 height 22
select select "fancied"
click at [462, 396] on select "idealized intensive fancied inventive" at bounding box center [508, 407] width 92 height 22
click at [541, 404] on select "idealized intensive fancied inventive" at bounding box center [508, 407] width 92 height 22
click at [1170, 408] on select "wide much high more" at bounding box center [1134, 407] width 92 height 22
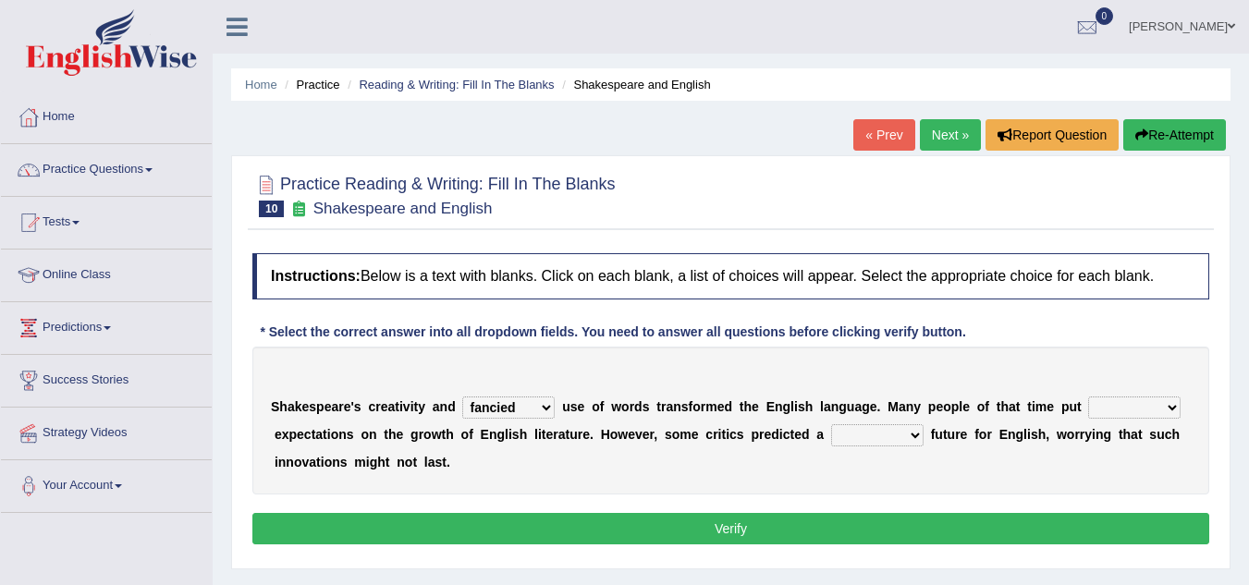
select select "more"
click at [1088, 396] on select "wide much high more" at bounding box center [1134, 407] width 92 height 22
click at [911, 434] on select "monetary promising irresistible daunting" at bounding box center [877, 435] width 92 height 22
select select "irresistible"
click at [831, 424] on select "monetary promising irresistible daunting" at bounding box center [877, 435] width 92 height 22
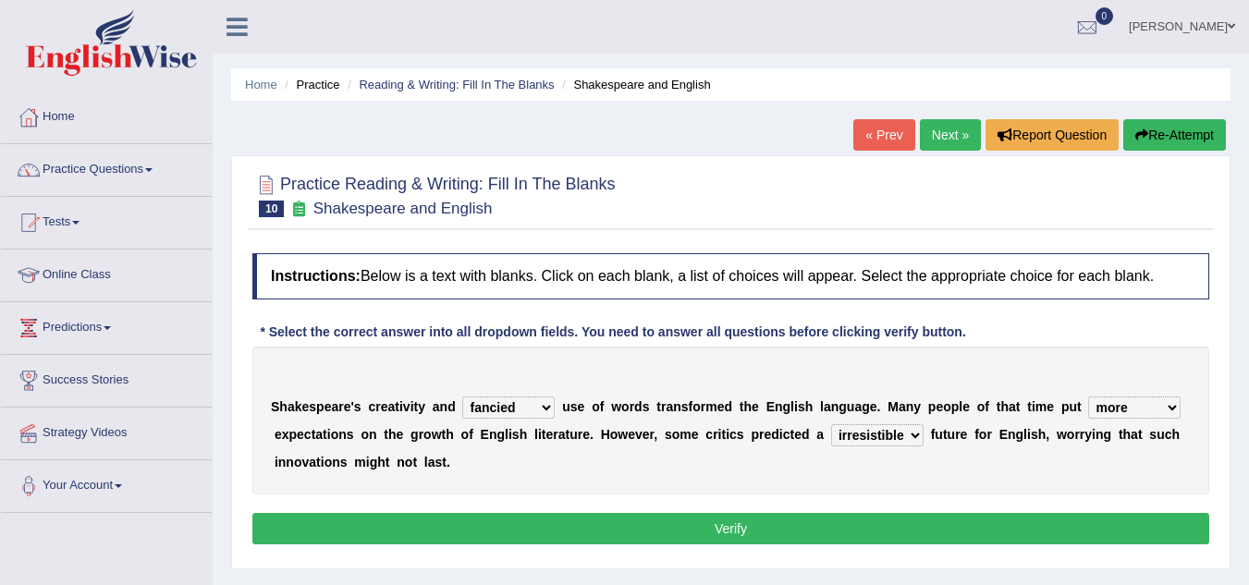
click at [729, 530] on button "Verify" at bounding box center [730, 528] width 957 height 31
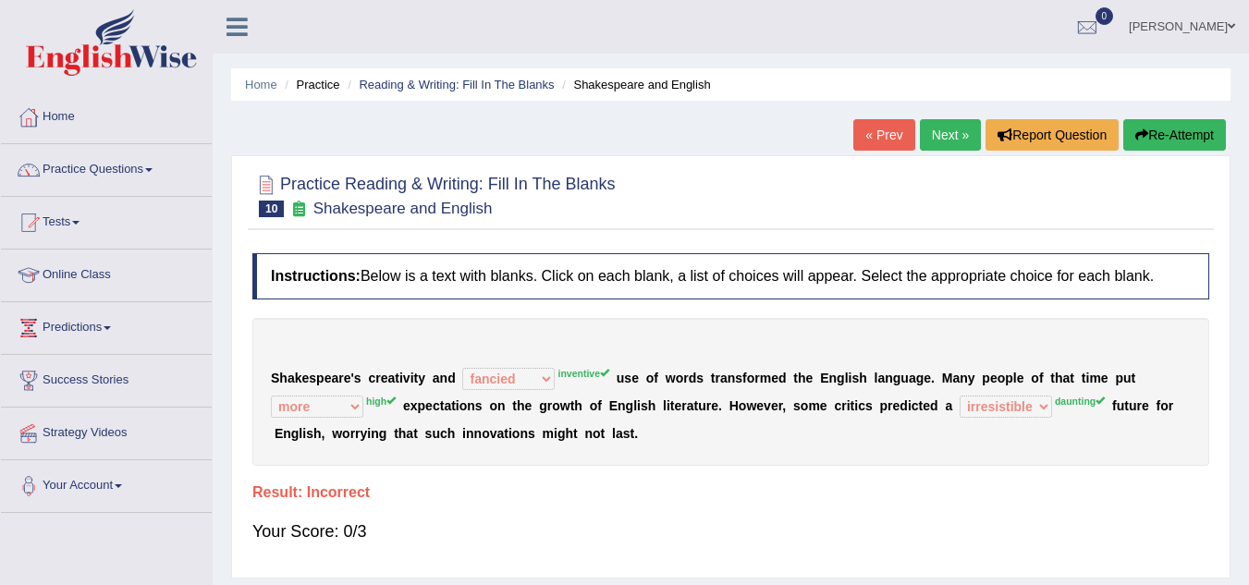
click at [951, 136] on link "Next »" at bounding box center [950, 134] width 61 height 31
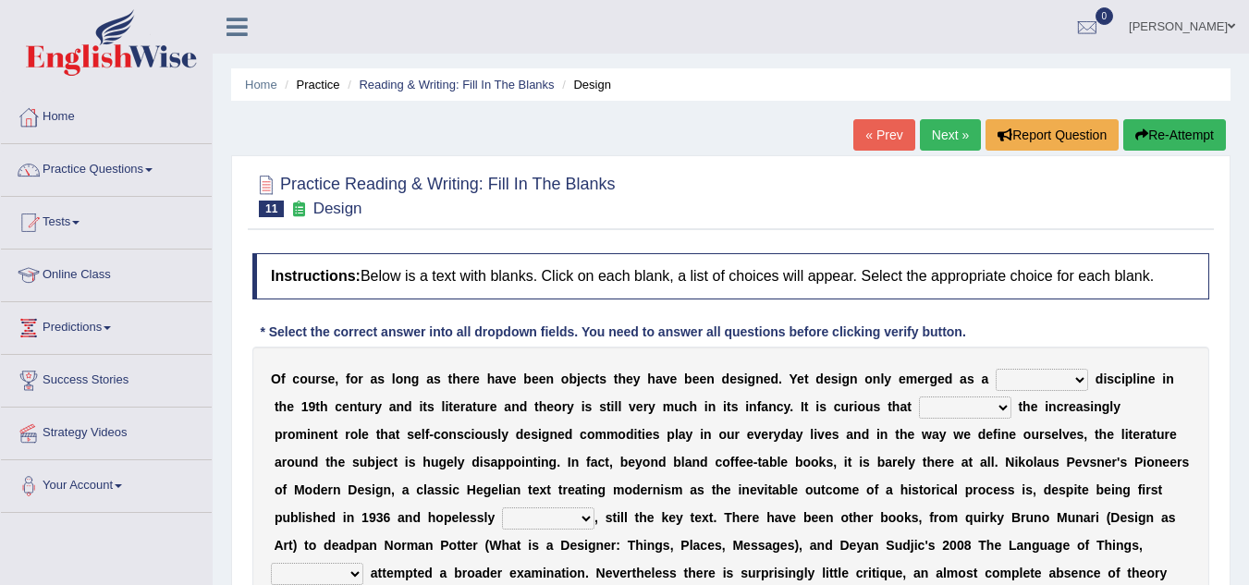
scroll to position [92, 0]
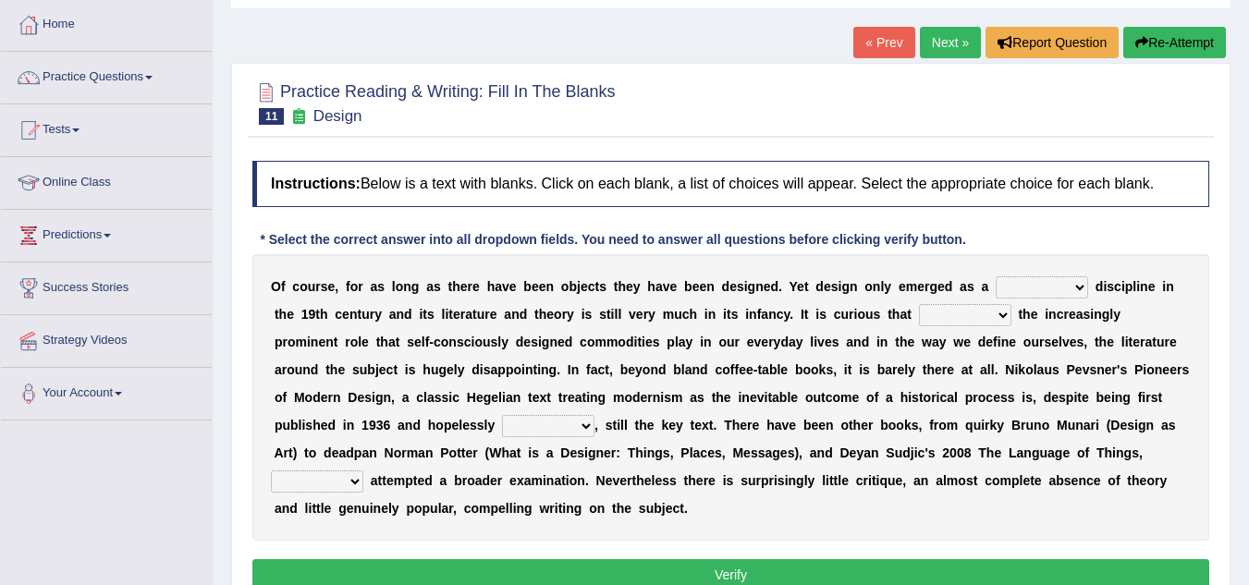
click at [1079, 286] on select "bilateral ubiquitous foremost dedicated" at bounding box center [1041, 287] width 92 height 22
select select "foremost"
click at [995, 276] on select "bilateral ubiquitous foremost dedicated" at bounding box center [1041, 287] width 92 height 22
click at [999, 317] on select "since despite within through" at bounding box center [965, 315] width 92 height 22
select select "through"
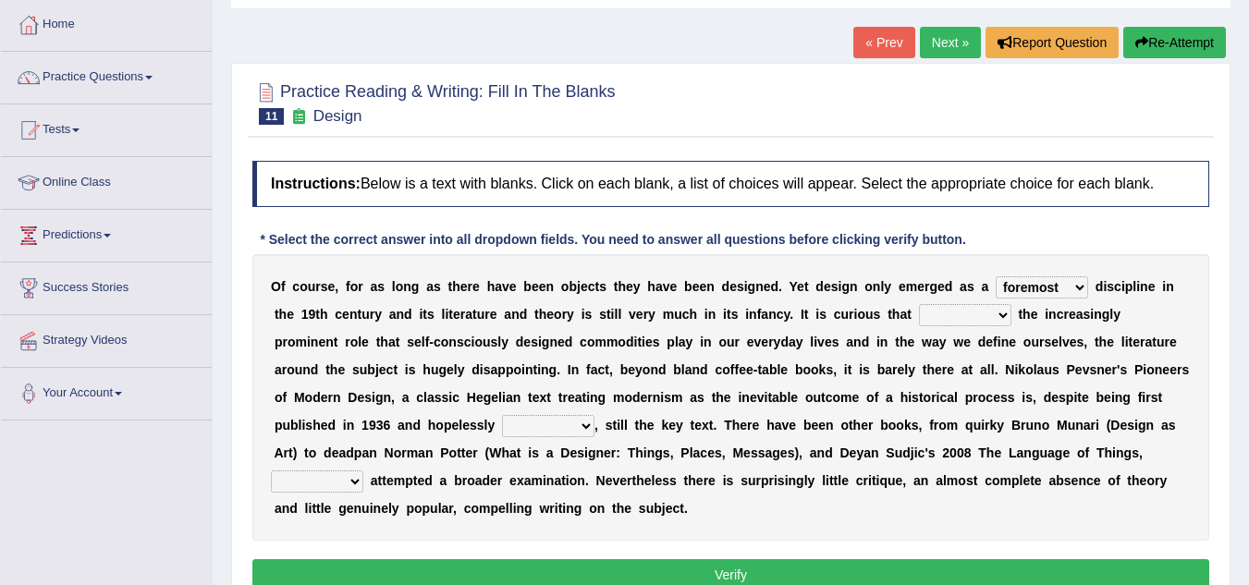
click at [919, 304] on select "since despite within through" at bounding box center [965, 315] width 92 height 22
click at [585, 428] on select "dates dating date dated" at bounding box center [548, 426] width 92 height 22
select select "dated"
click at [502, 415] on select "dates dating date dated" at bounding box center [548, 426] width 92 height 22
click at [359, 482] on select "which then however as" at bounding box center [317, 481] width 92 height 22
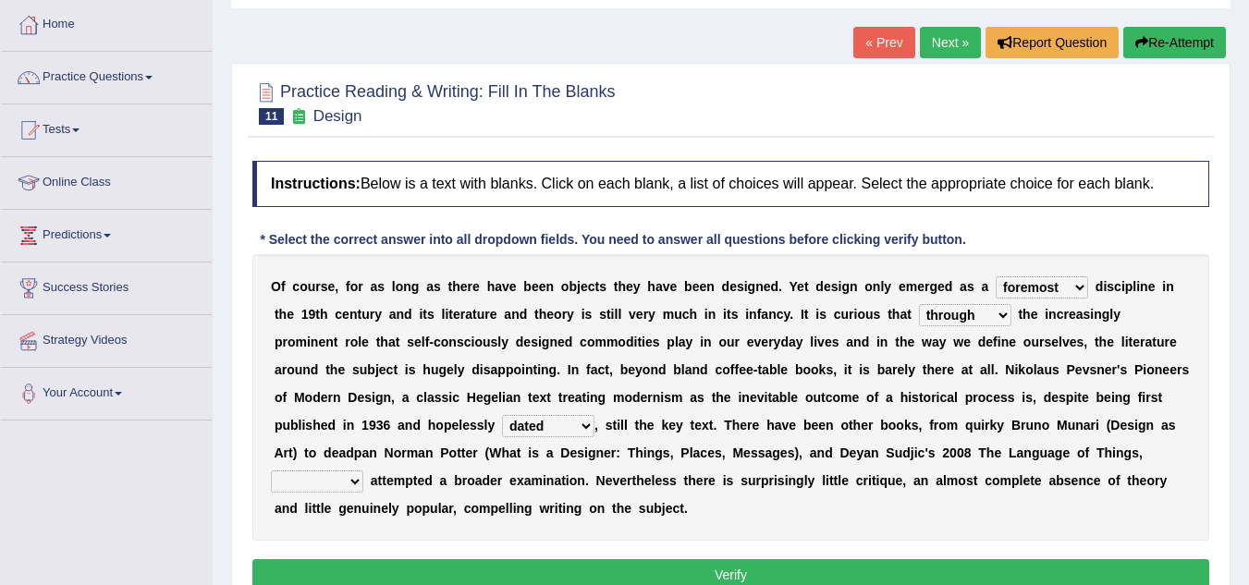
select select "as"
click at [271, 470] on select "which then however as" at bounding box center [317, 481] width 92 height 22
click at [726, 568] on button "Verify" at bounding box center [730, 574] width 957 height 31
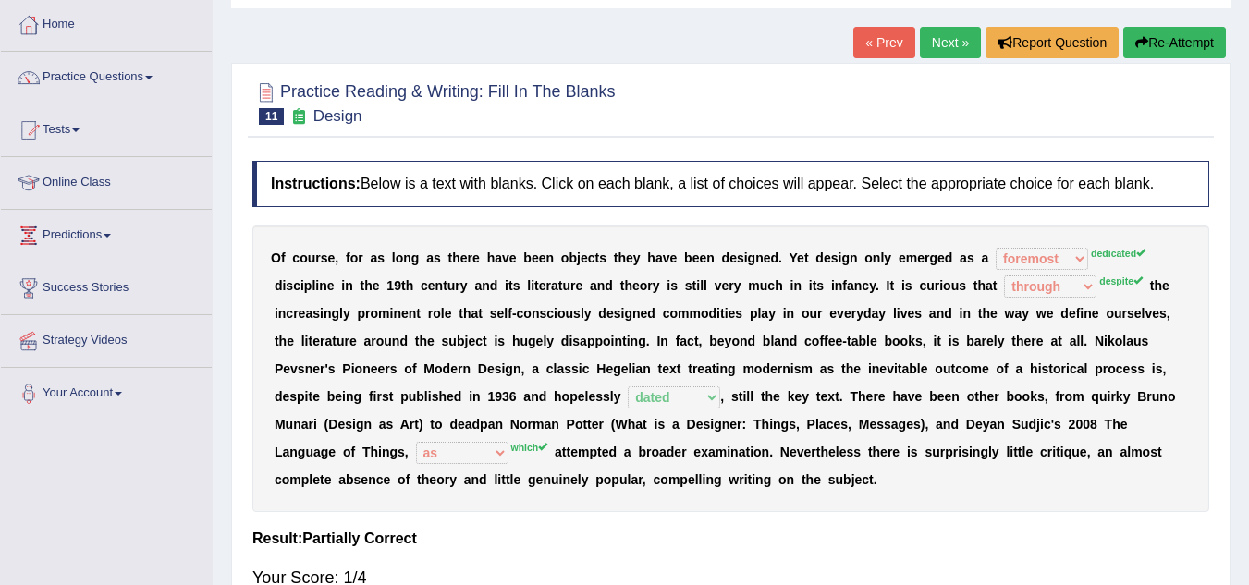
click at [946, 31] on link "Next »" at bounding box center [950, 42] width 61 height 31
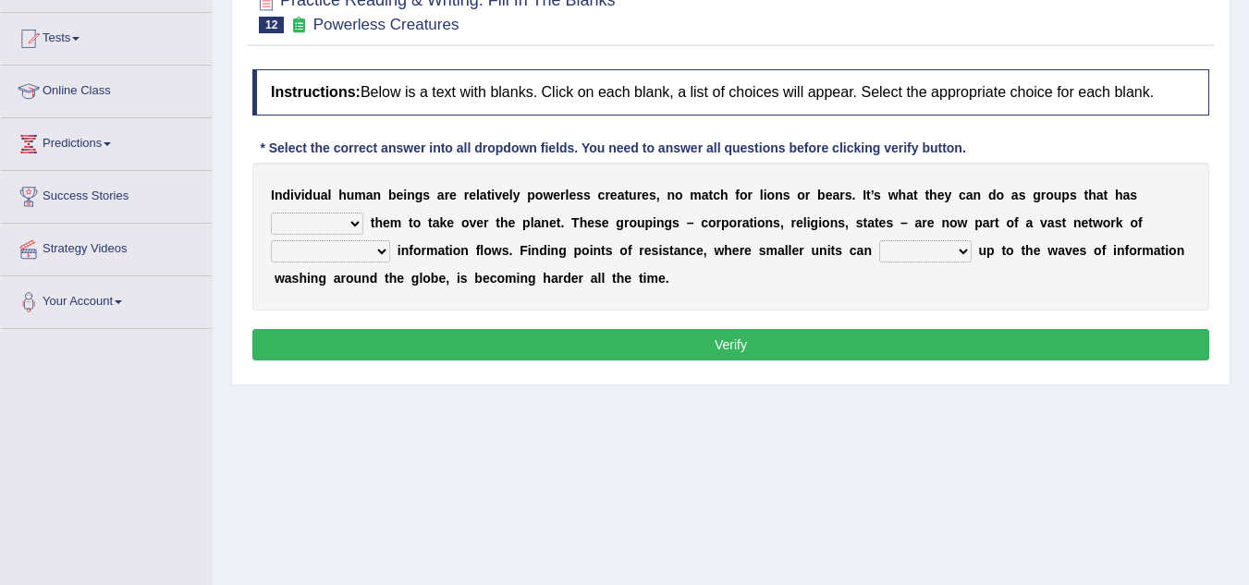
scroll to position [185, 0]
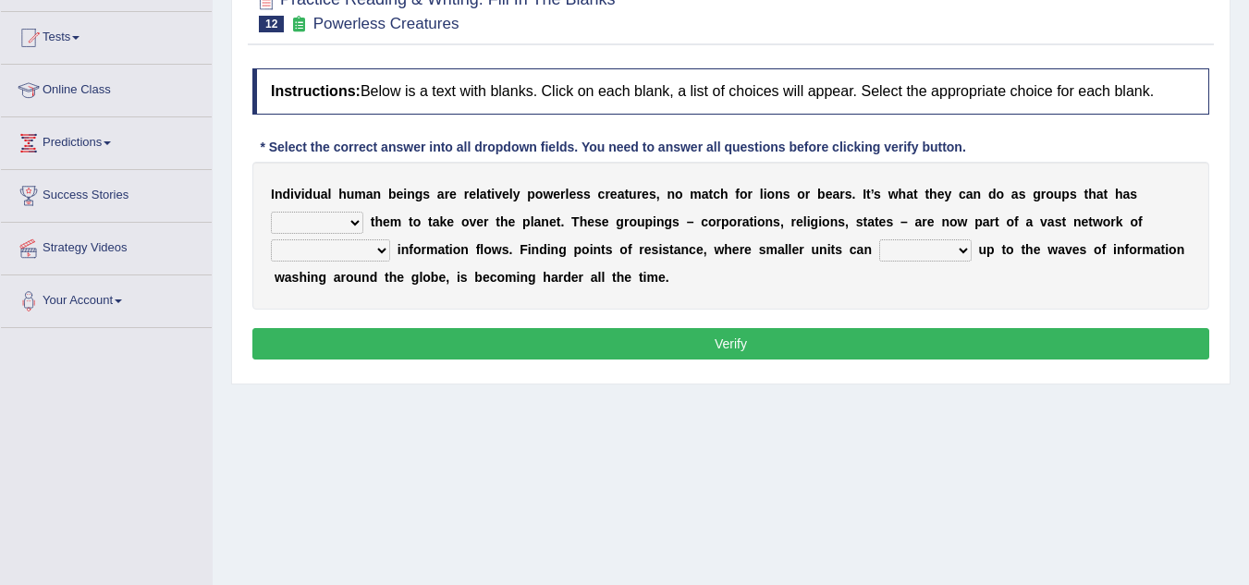
click at [353, 221] on select "enabled contended embodied conjured" at bounding box center [317, 223] width 92 height 22
click at [969, 255] on select "stand raise hail pump" at bounding box center [925, 250] width 92 height 22
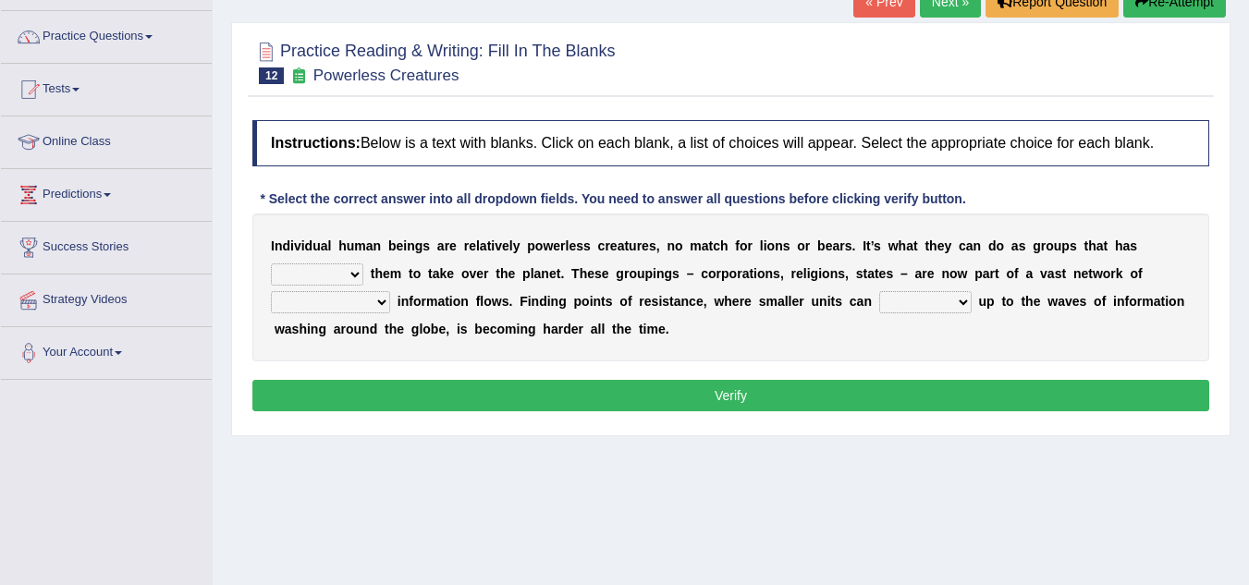
scroll to position [0, 0]
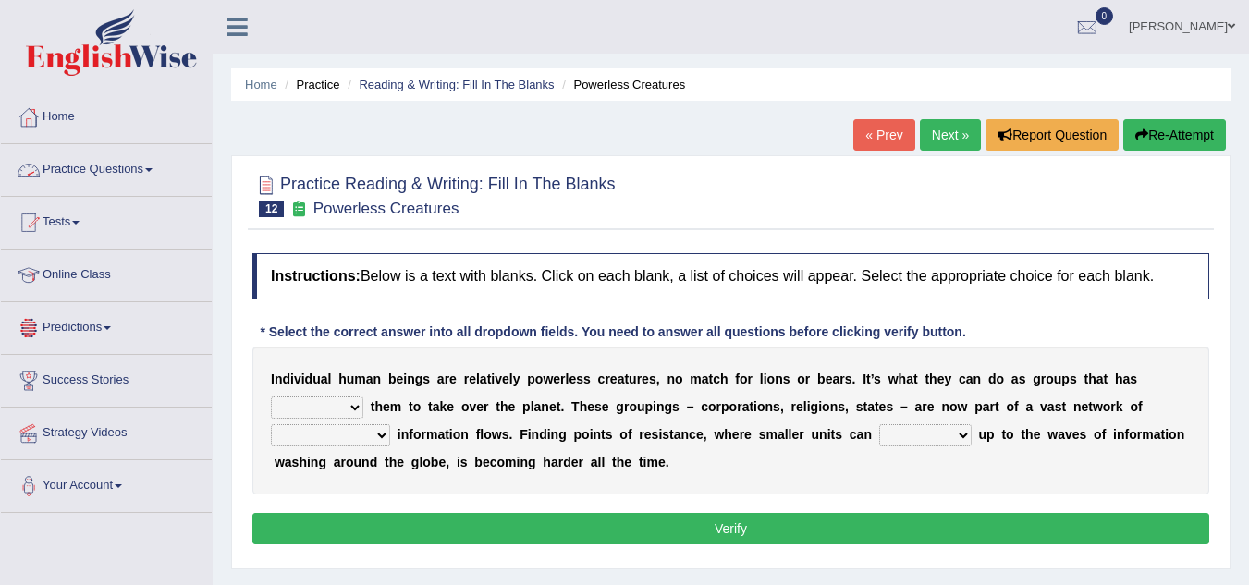
click at [148, 169] on link "Practice Questions" at bounding box center [106, 167] width 211 height 46
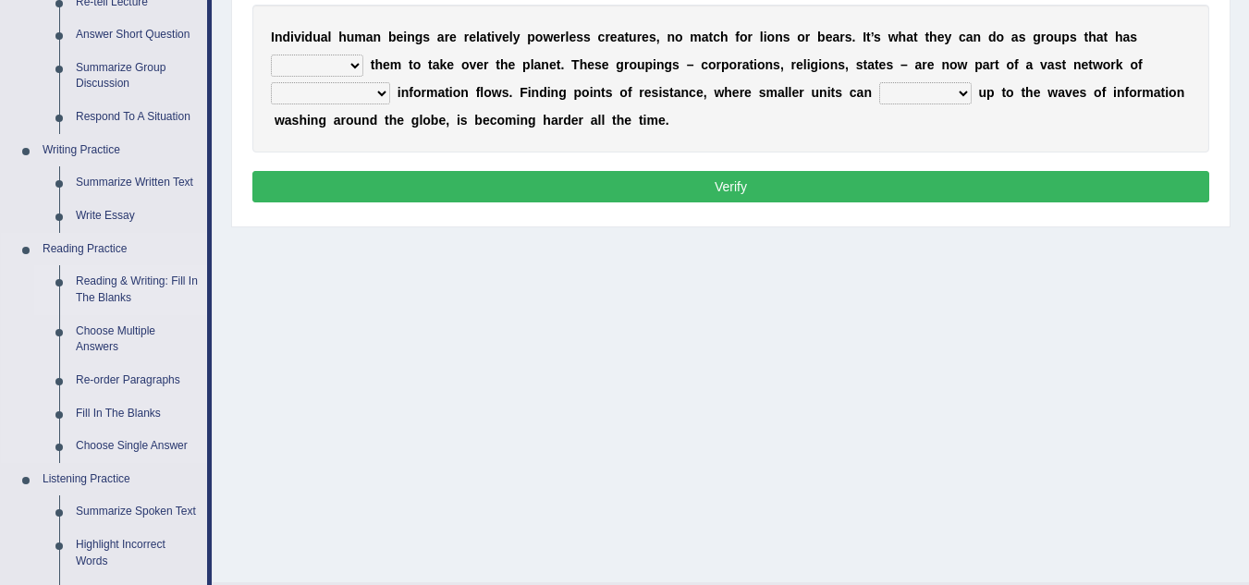
scroll to position [370, 0]
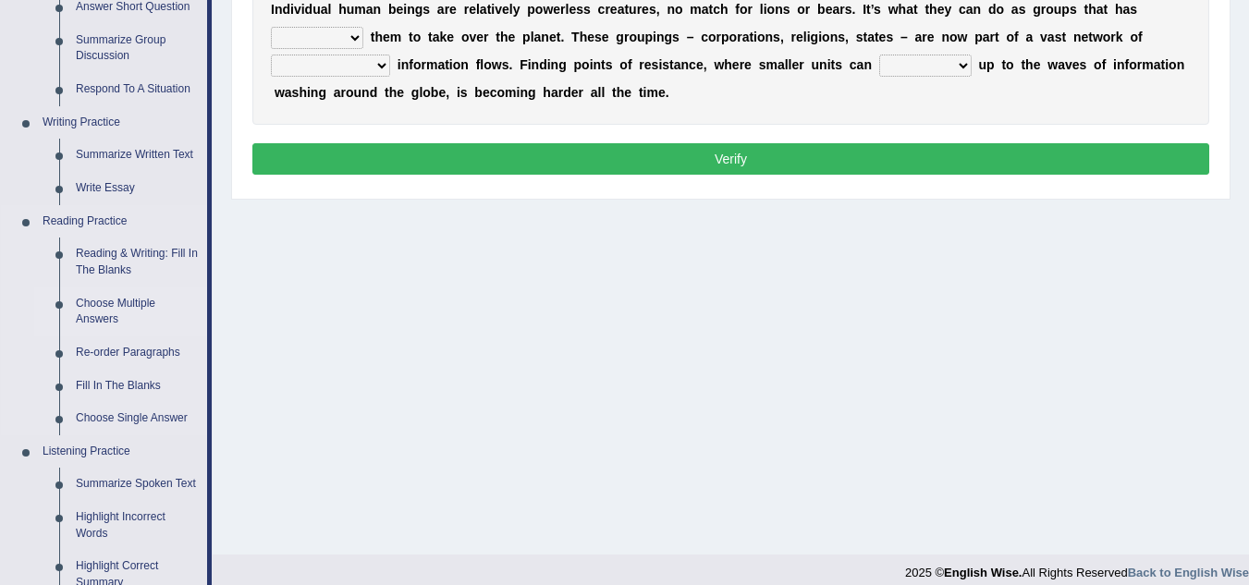
click at [128, 300] on link "Choose Multiple Answers" at bounding box center [137, 311] width 140 height 49
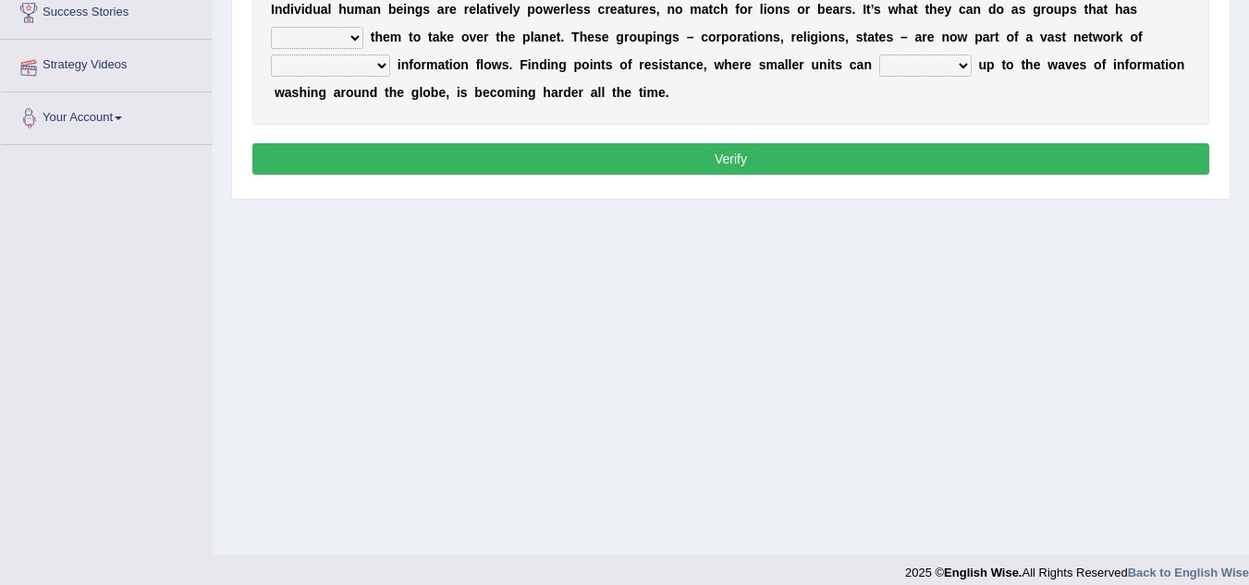
scroll to position [385, 0]
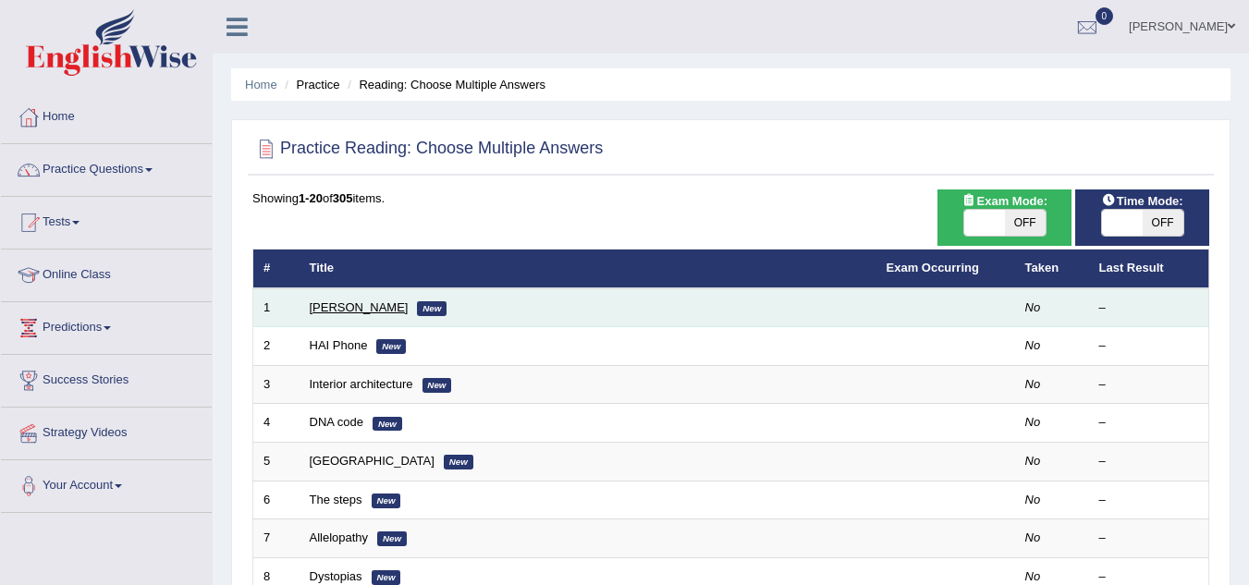
click at [343, 303] on link "[PERSON_NAME]" at bounding box center [359, 307] width 99 height 14
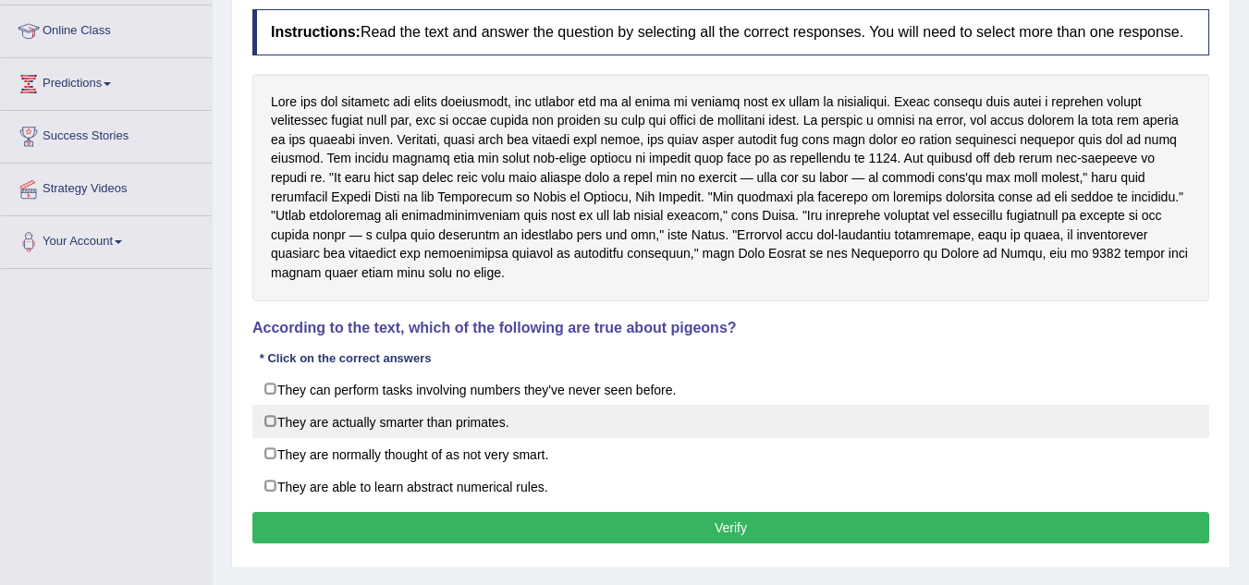
scroll to position [185, 0]
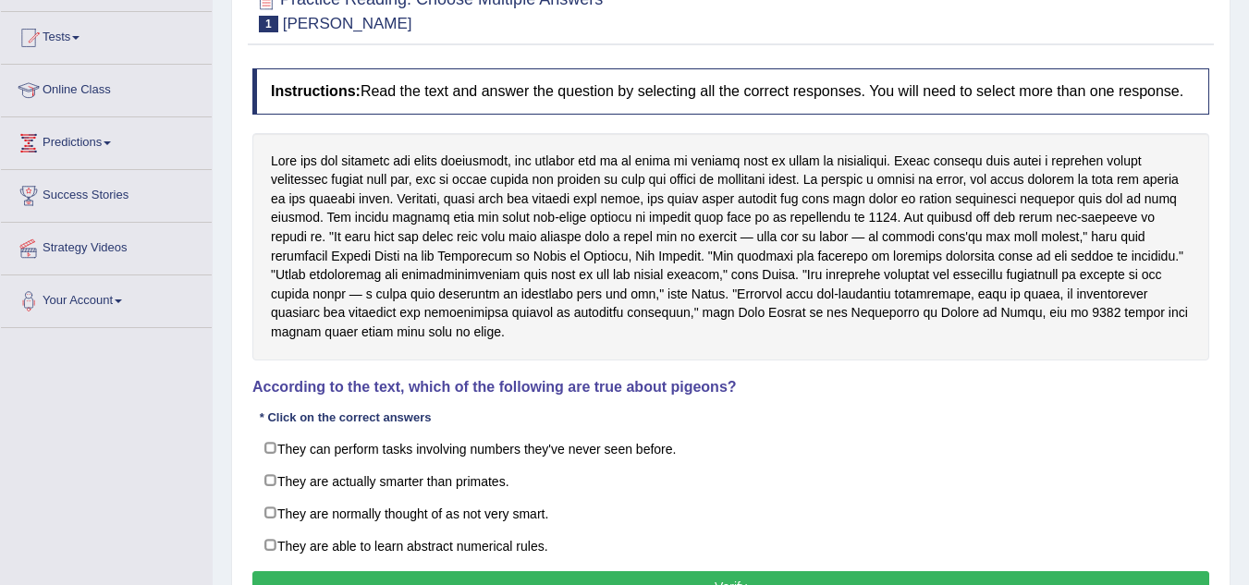
drag, startPoint x: 898, startPoint y: 161, endPoint x: 916, endPoint y: 162, distance: 17.6
click at [916, 162] on div at bounding box center [730, 246] width 957 height 227
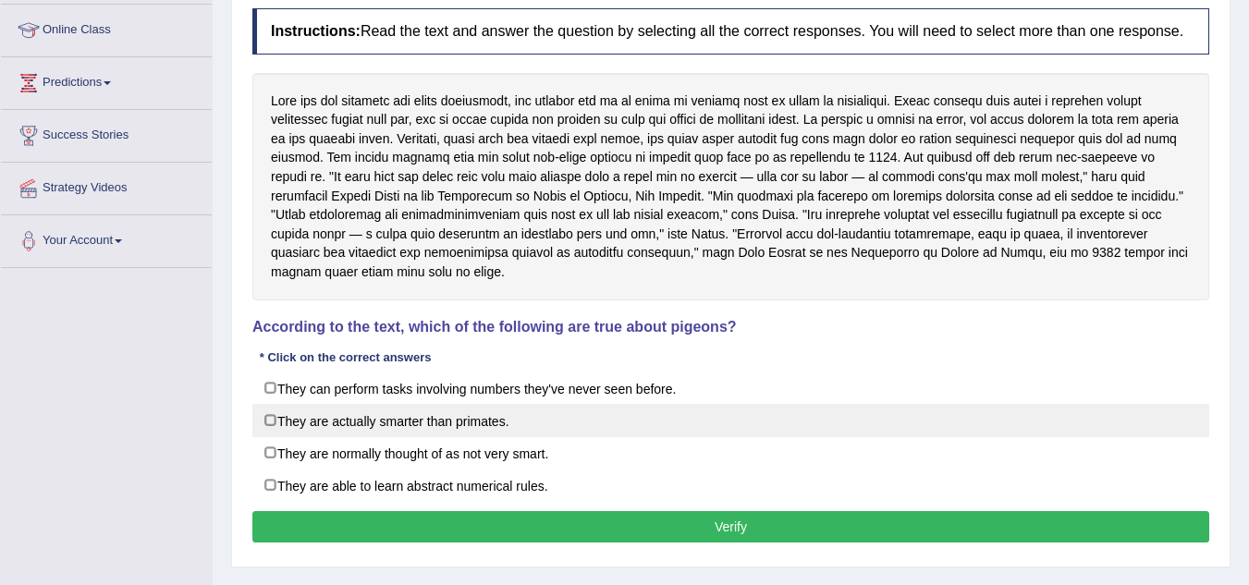
scroll to position [277, 0]
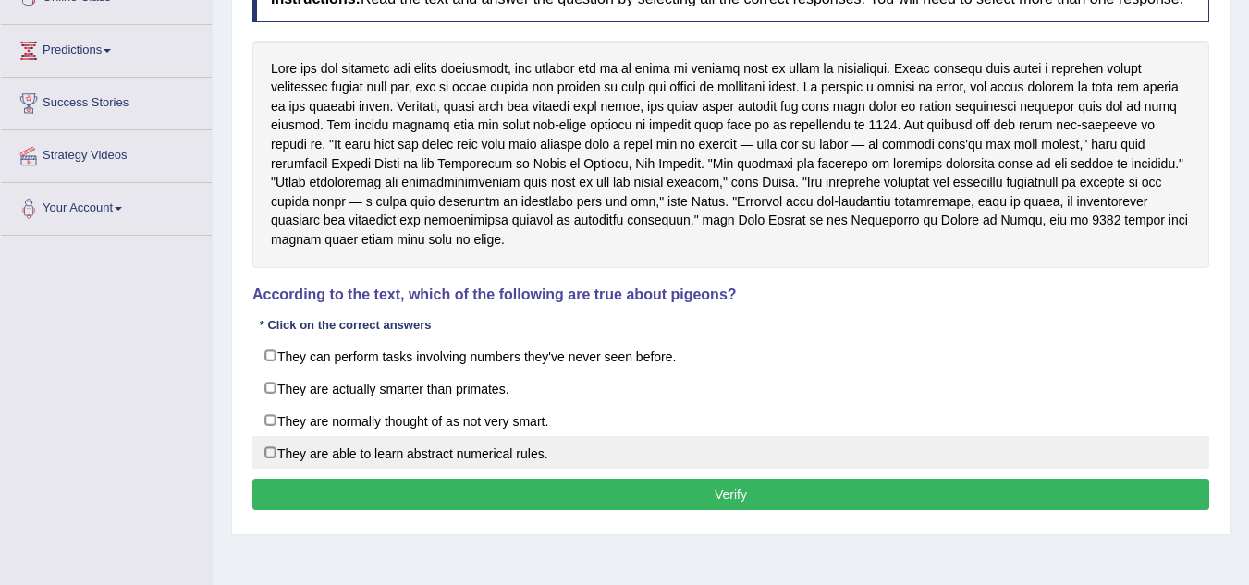
click at [271, 457] on label "They are able to learn abstract numerical rules." at bounding box center [730, 452] width 957 height 33
checkbox input "true"
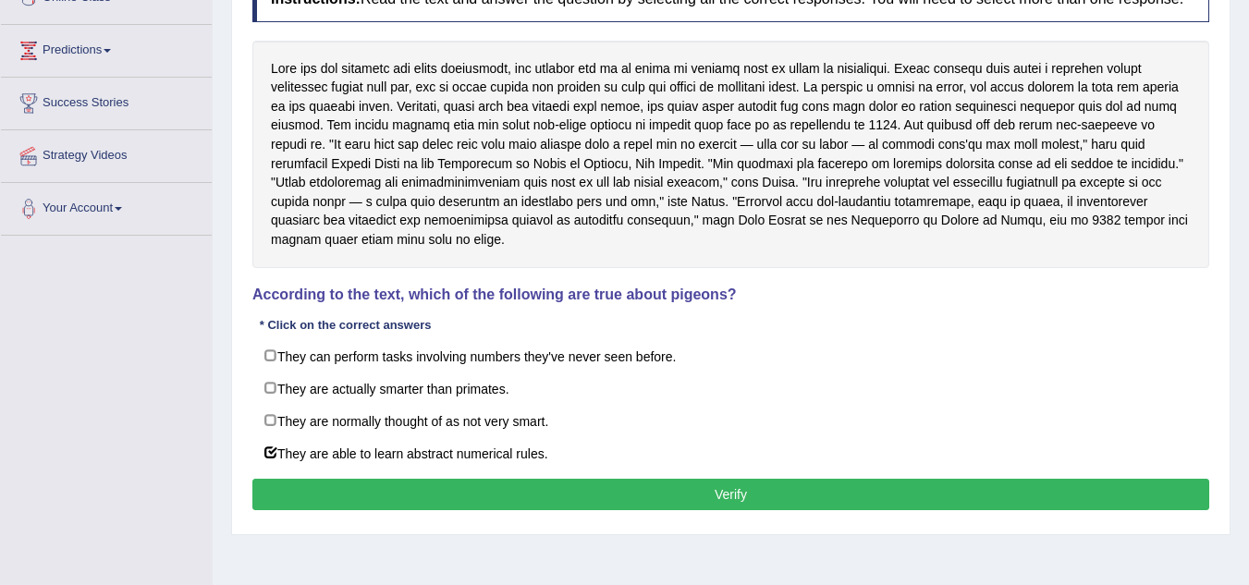
click at [750, 504] on button "Verify" at bounding box center [730, 494] width 957 height 31
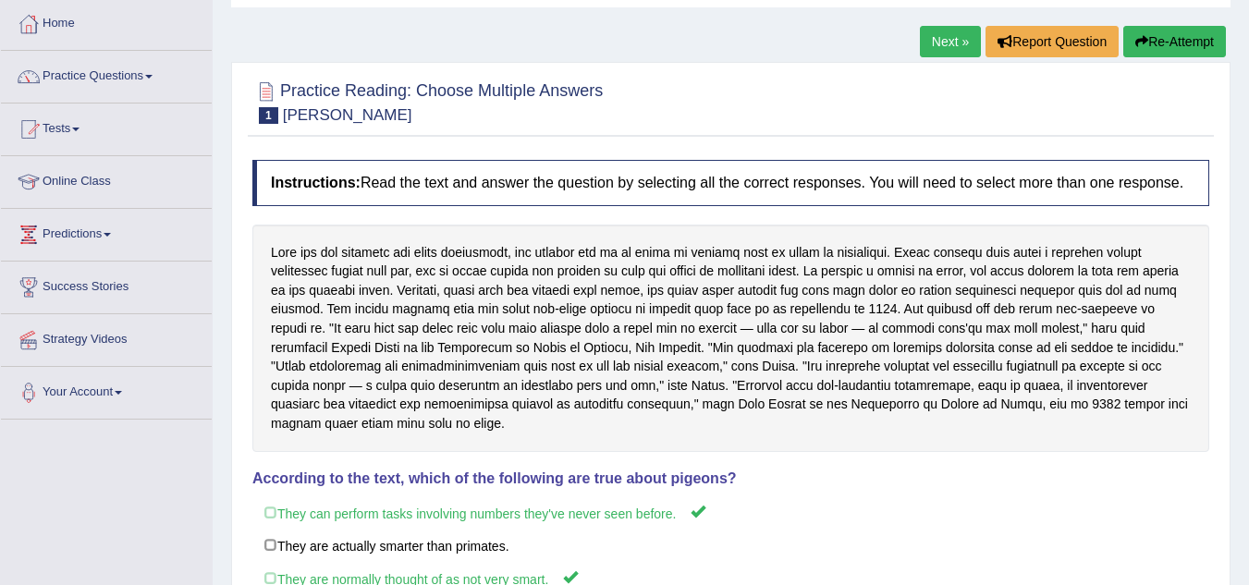
scroll to position [92, 0]
click at [1166, 36] on button "Re-Attempt" at bounding box center [1174, 42] width 103 height 31
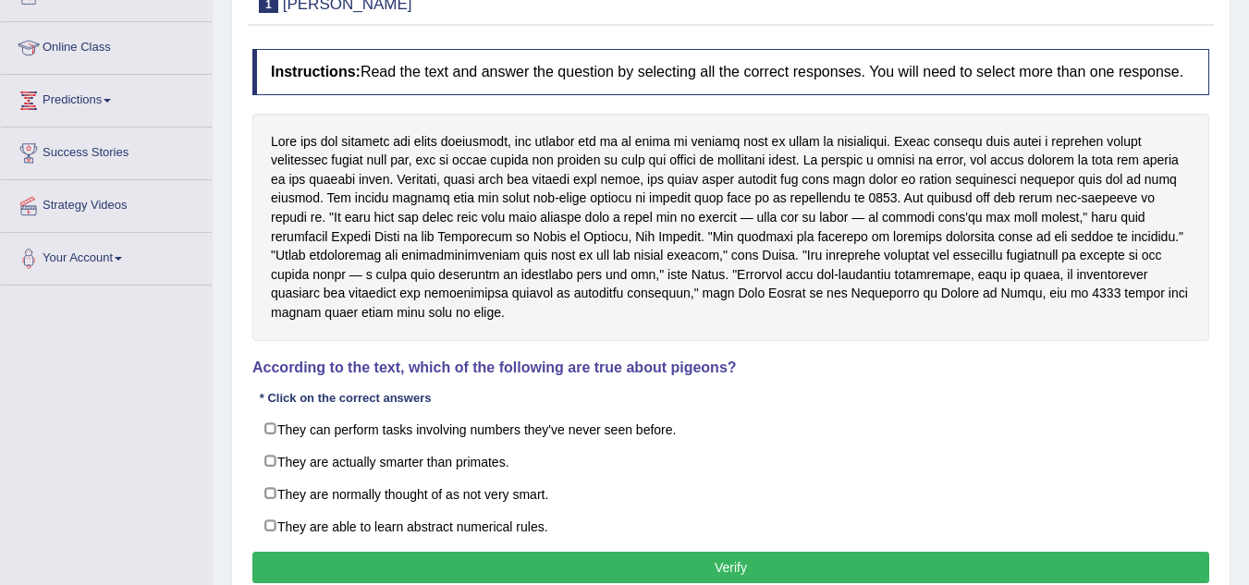
scroll to position [370, 0]
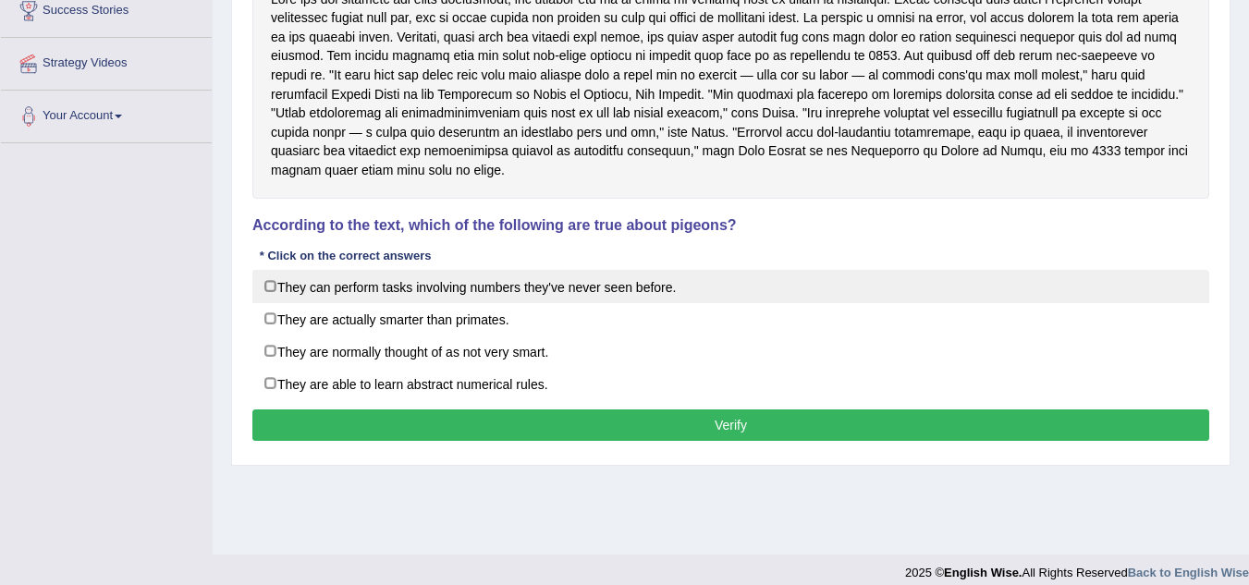
click at [271, 284] on label "They can perform tasks involving numbers they've never seen before." at bounding box center [730, 286] width 957 height 33
checkbox input "true"
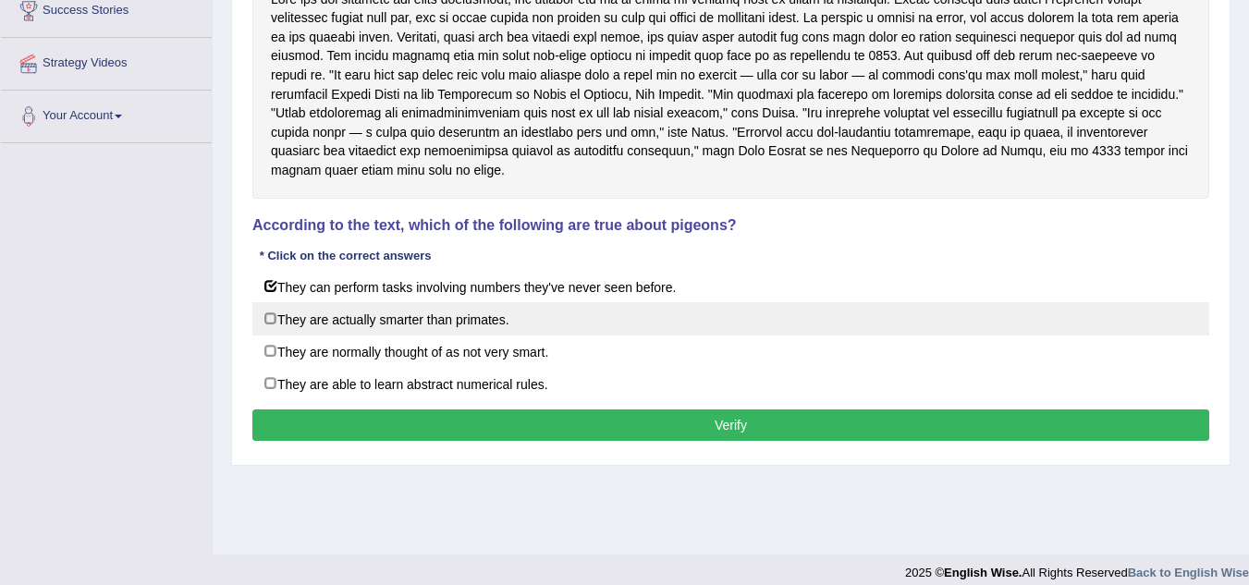
click at [269, 324] on label "They are actually smarter than primates." at bounding box center [730, 318] width 957 height 33
checkbox input "true"
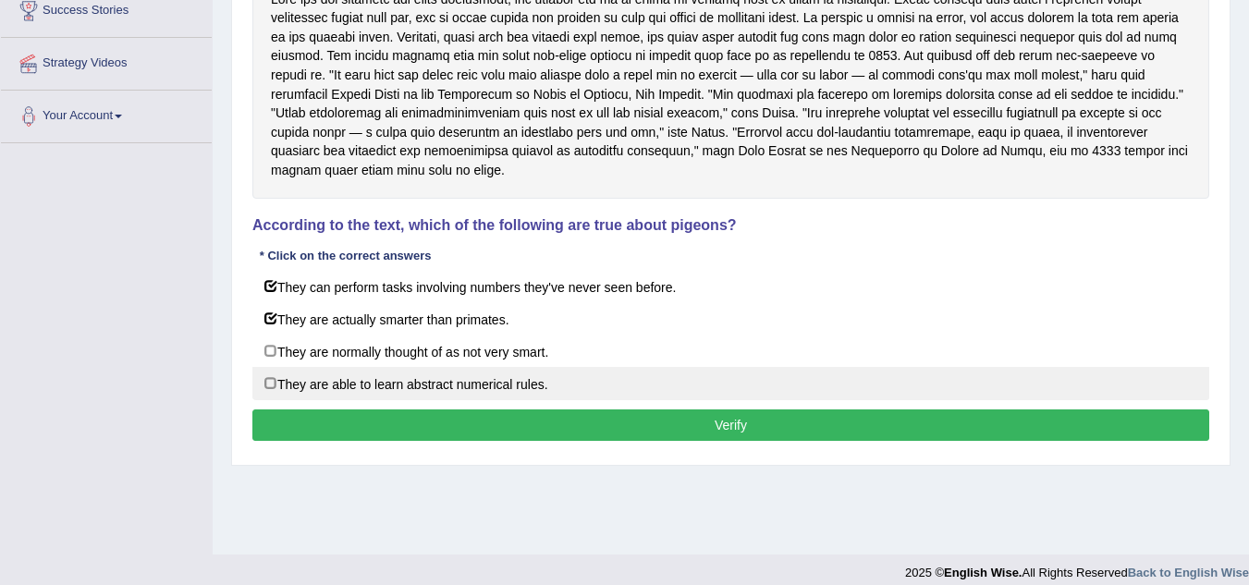
click at [273, 381] on label "They are able to learn abstract numerical rules." at bounding box center [730, 383] width 957 height 33
checkbox input "true"
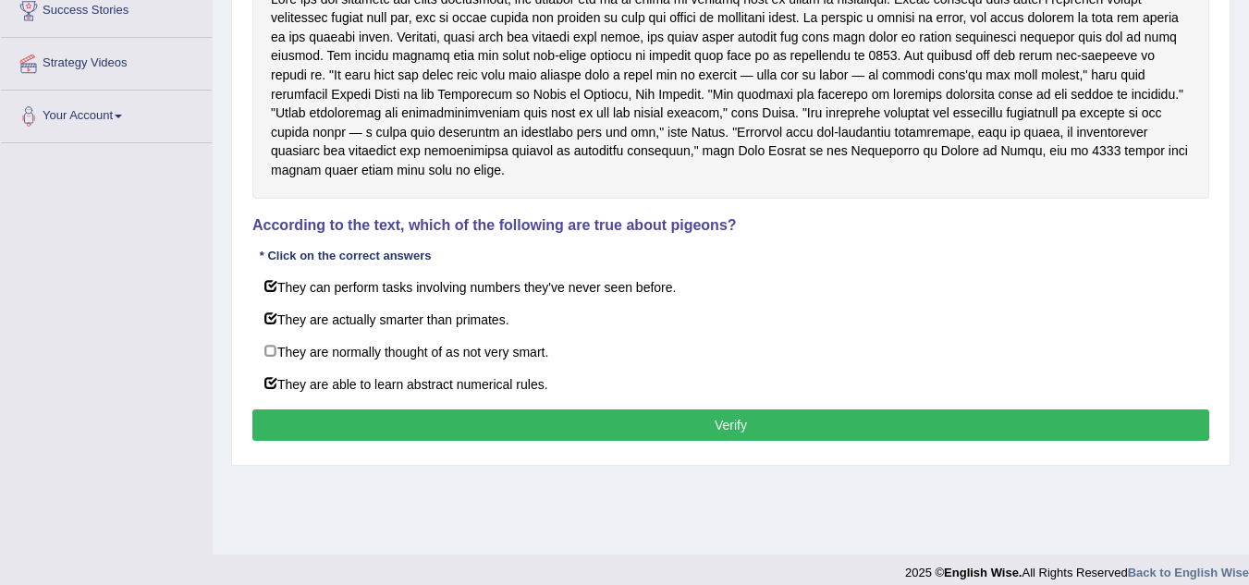
click at [732, 429] on button "Verify" at bounding box center [730, 424] width 957 height 31
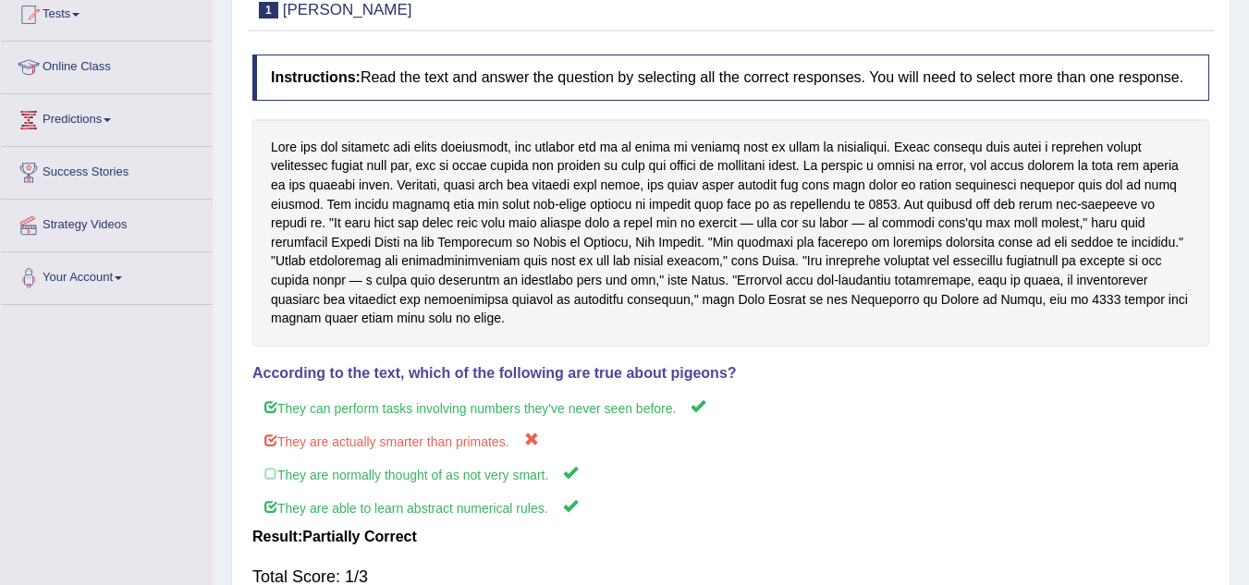
scroll to position [0, 0]
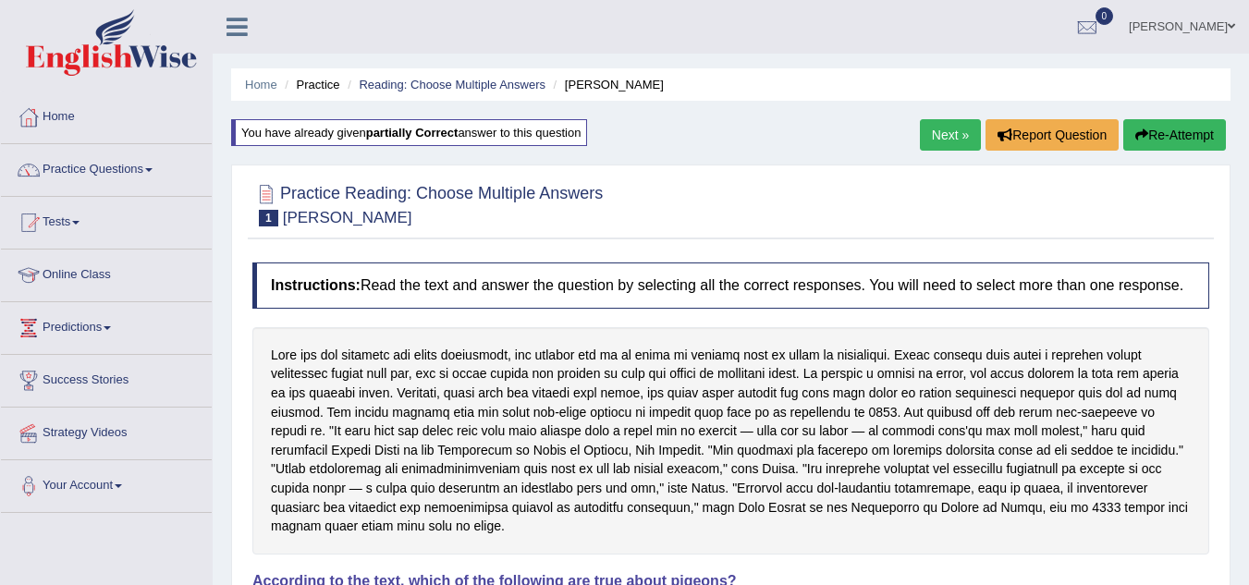
click at [933, 128] on link "Next »" at bounding box center [950, 134] width 61 height 31
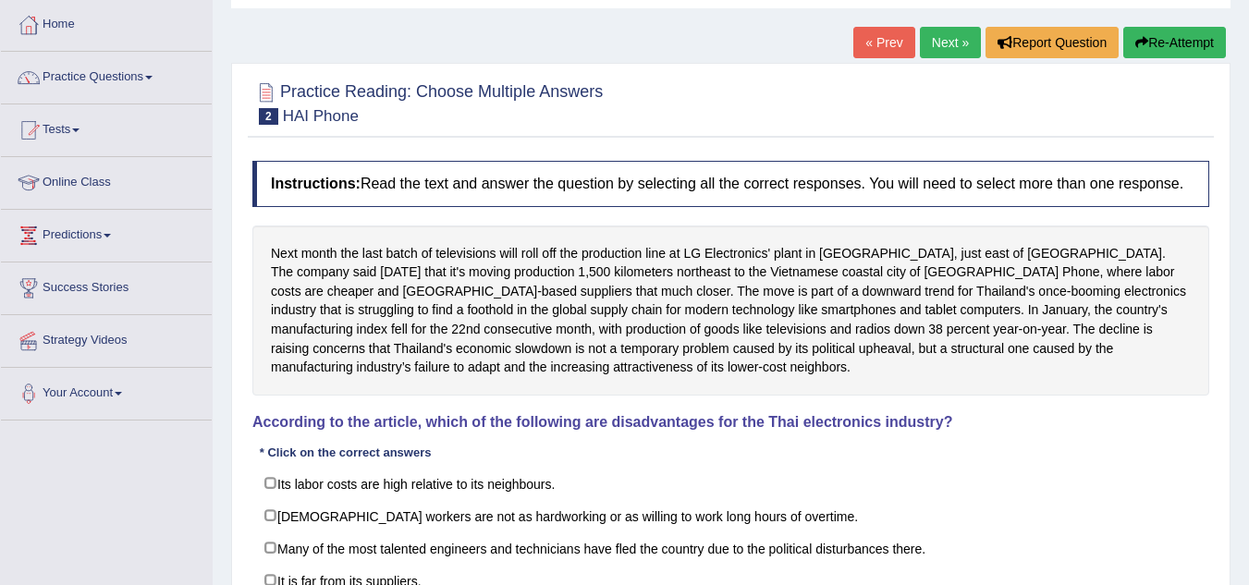
scroll to position [185, 0]
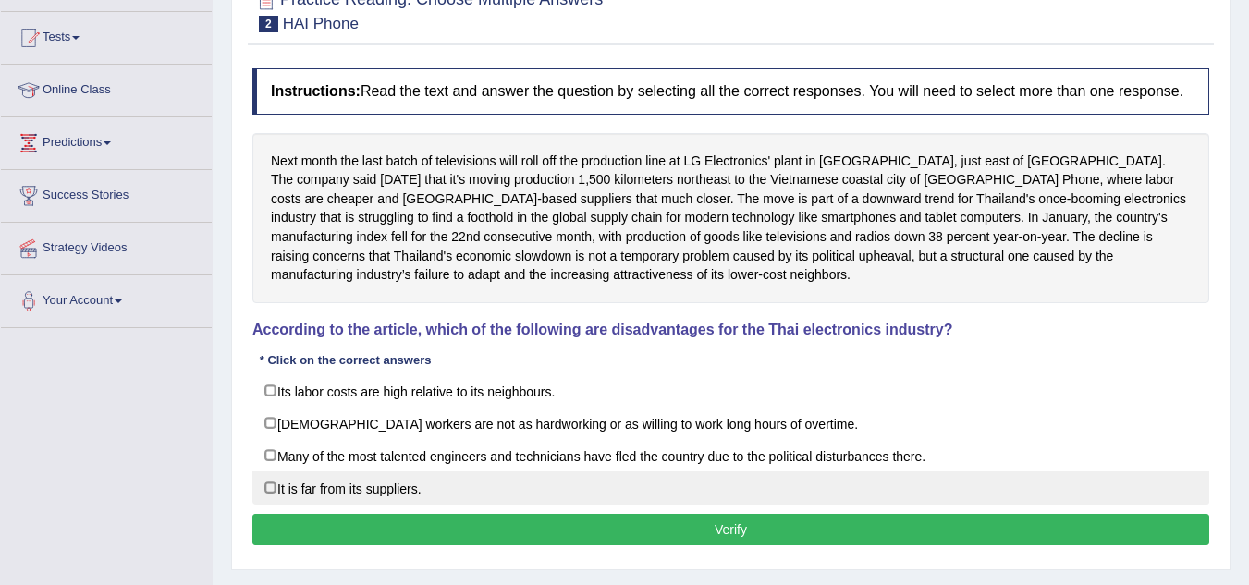
click at [274, 492] on label "It is far from its suppliers." at bounding box center [730, 487] width 957 height 33
checkbox input "true"
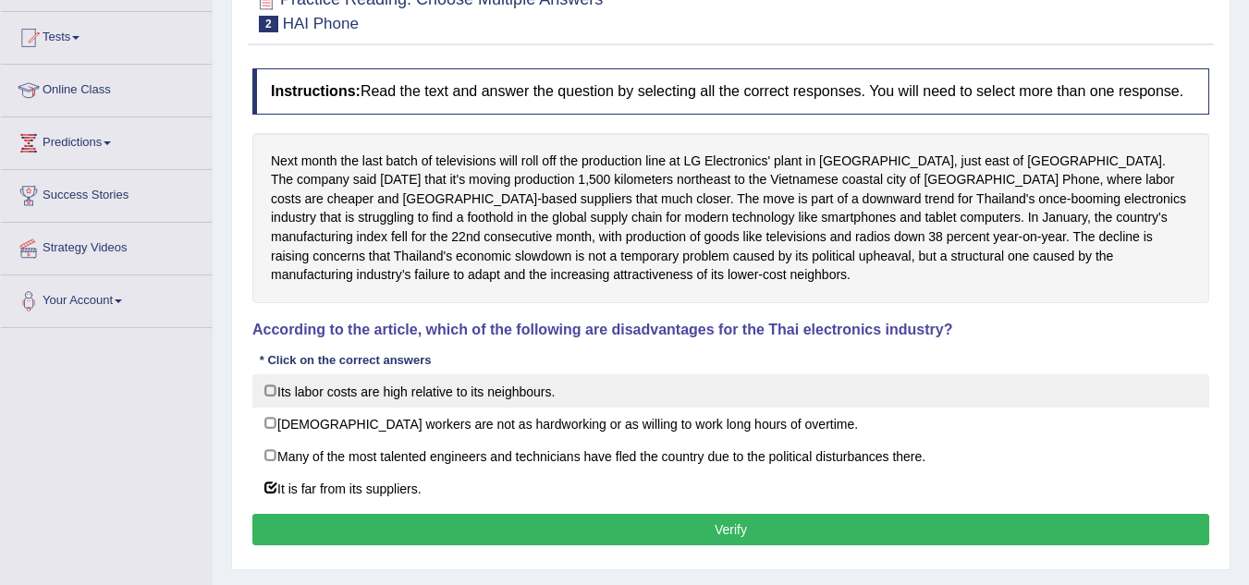
click at [267, 395] on label "Its labor costs are high relative to its neighbours." at bounding box center [730, 390] width 957 height 33
checkbox input "true"
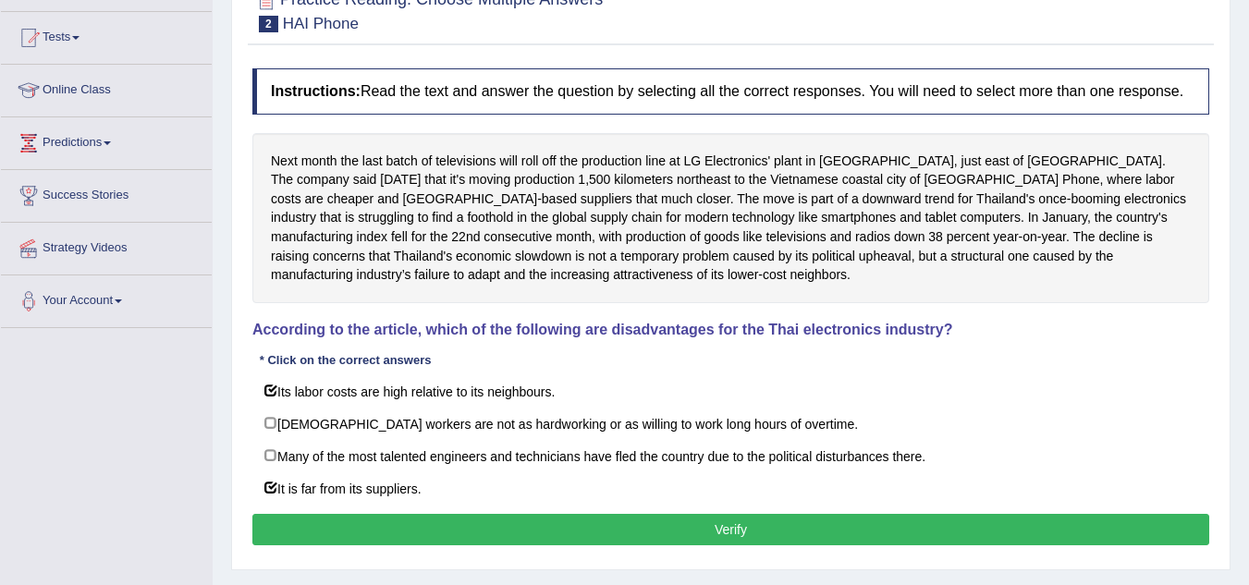
click at [729, 533] on button "Verify" at bounding box center [730, 529] width 957 height 31
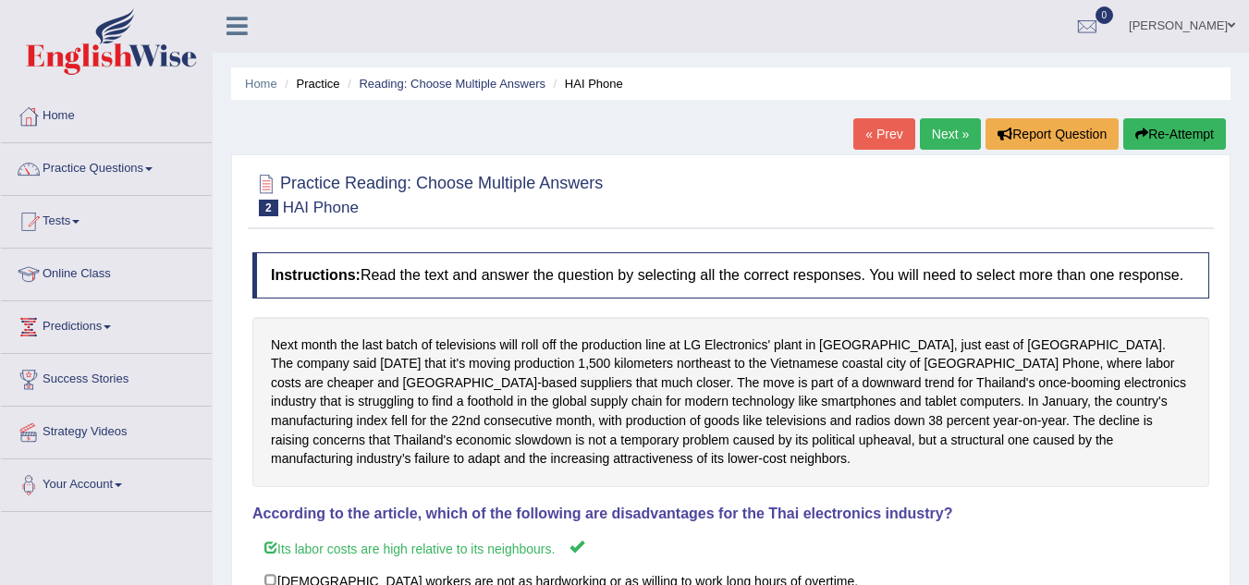
scroll to position [0, 0]
click at [931, 129] on link "Next »" at bounding box center [950, 134] width 61 height 31
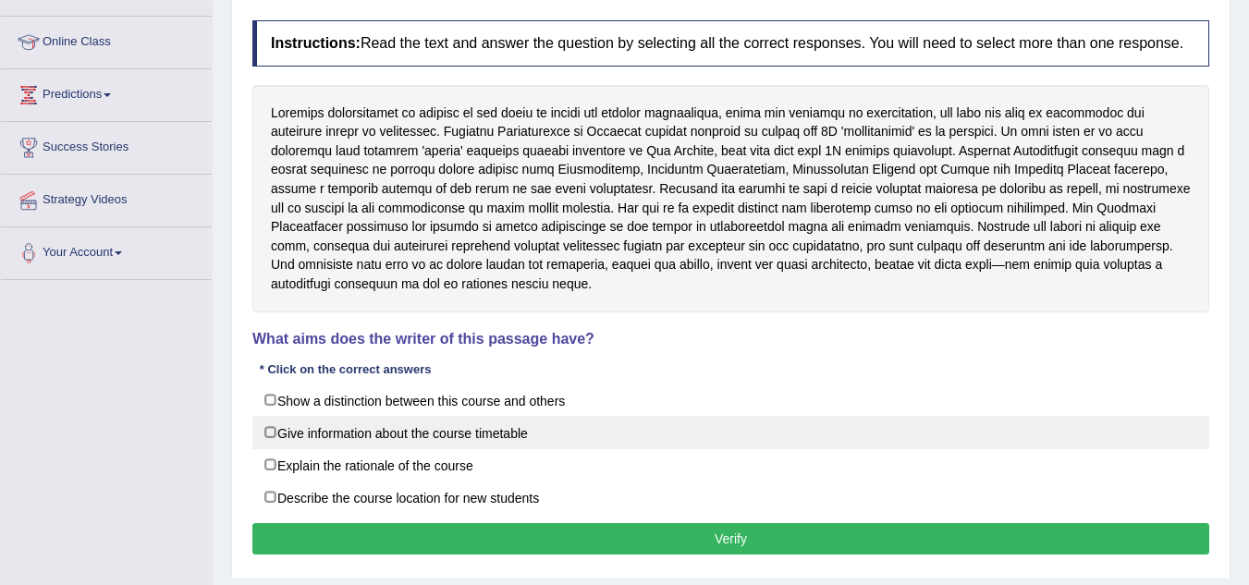
scroll to position [201, 0]
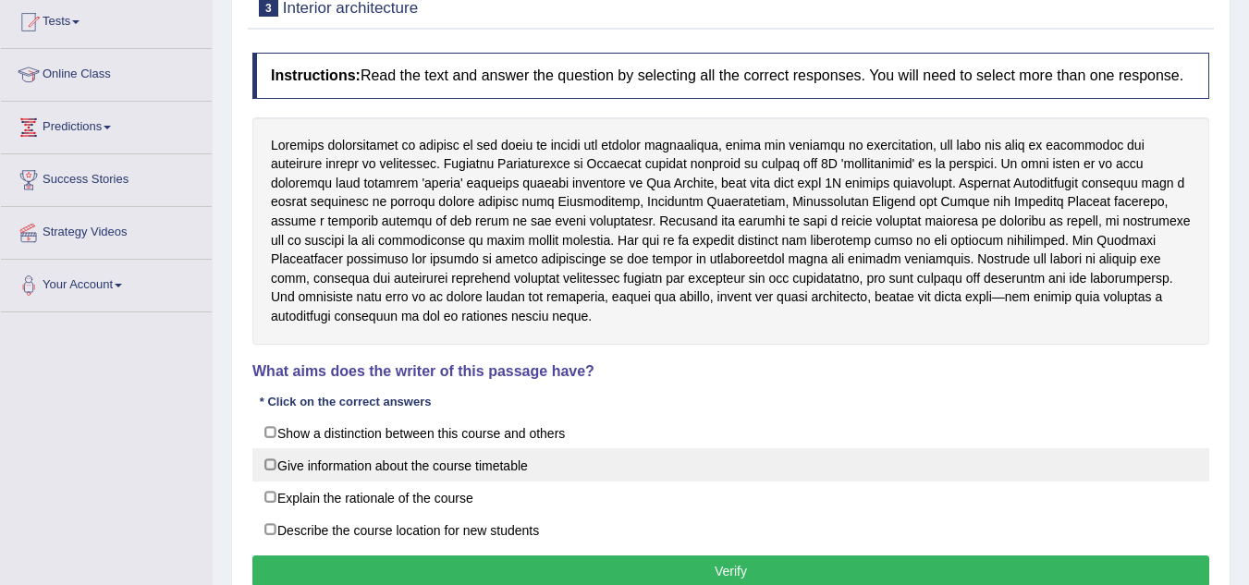
click at [272, 463] on label "Give information about the course timetable" at bounding box center [730, 464] width 957 height 33
checkbox input "true"
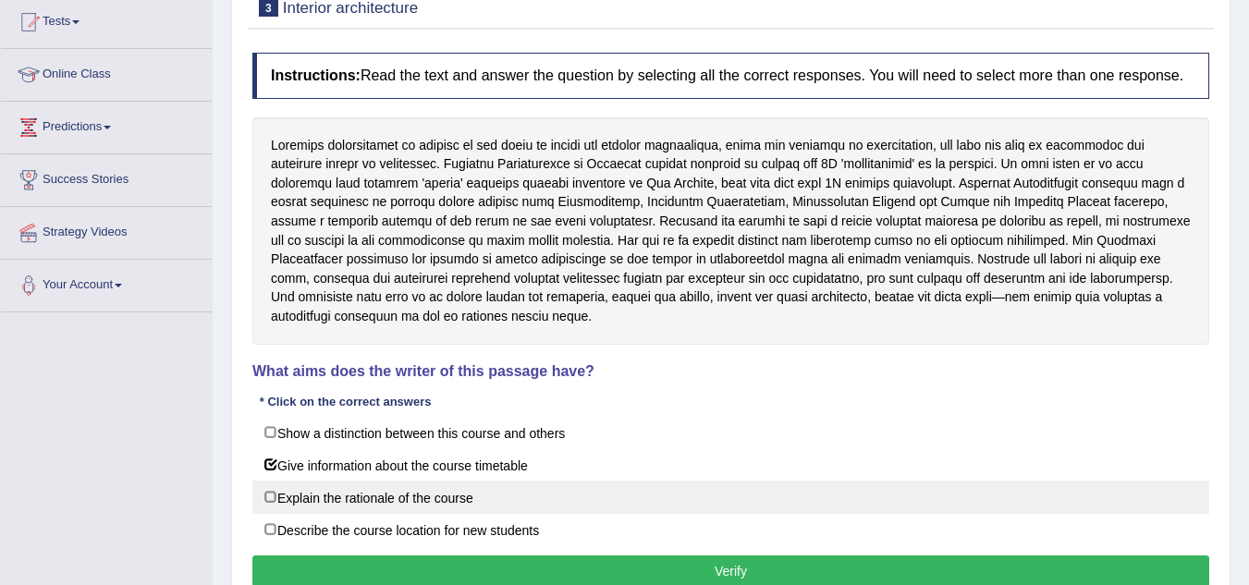
click at [274, 499] on label "Explain the rationale of the course" at bounding box center [730, 497] width 957 height 33
checkbox input "true"
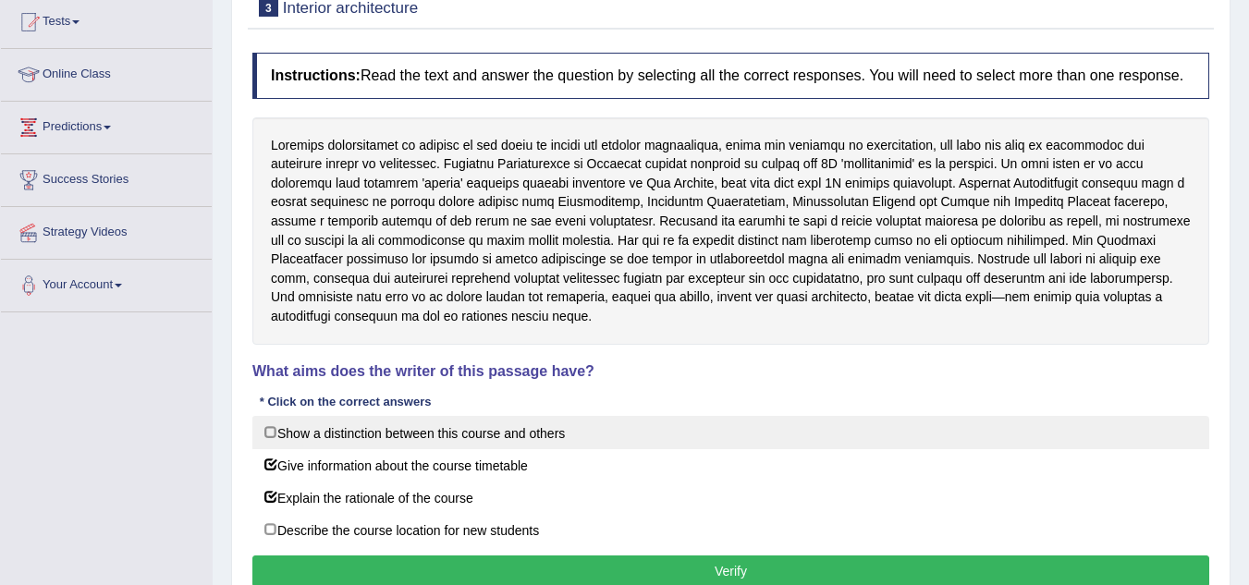
click at [272, 431] on label "Show a distinction between this course and others" at bounding box center [730, 432] width 957 height 33
checkbox input "true"
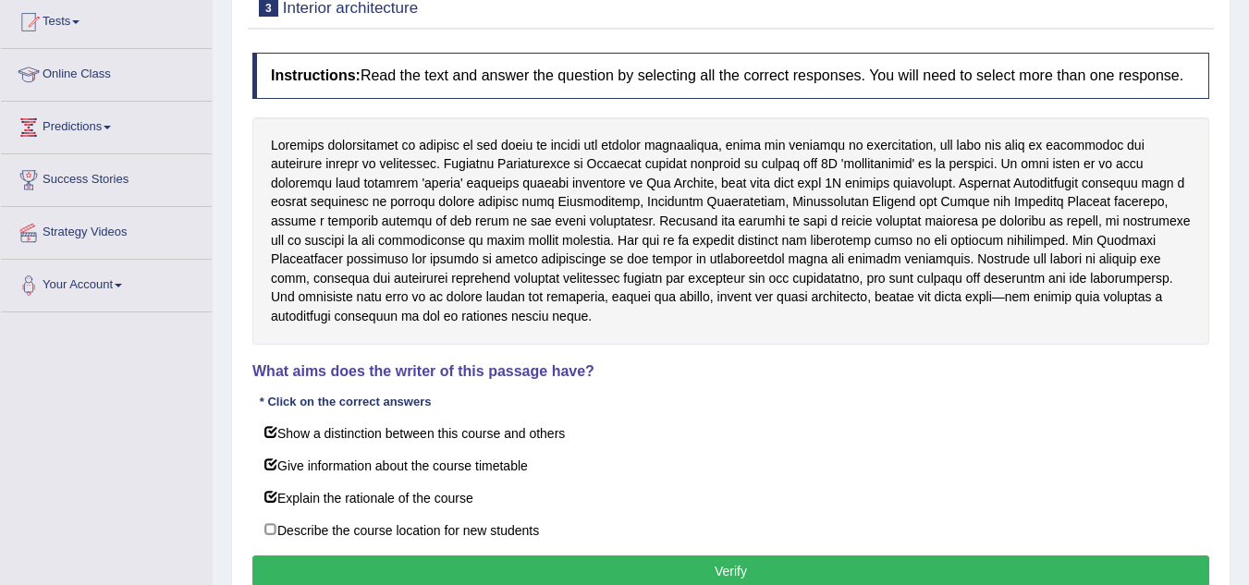
click at [716, 578] on button "Verify" at bounding box center [730, 570] width 957 height 31
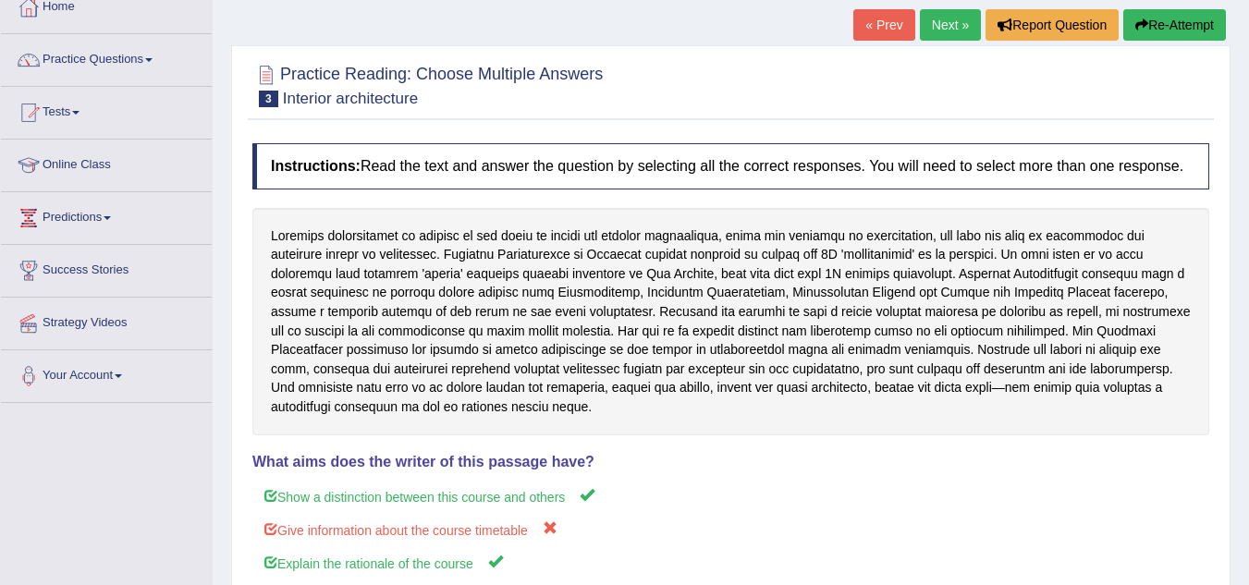
scroll to position [108, 0]
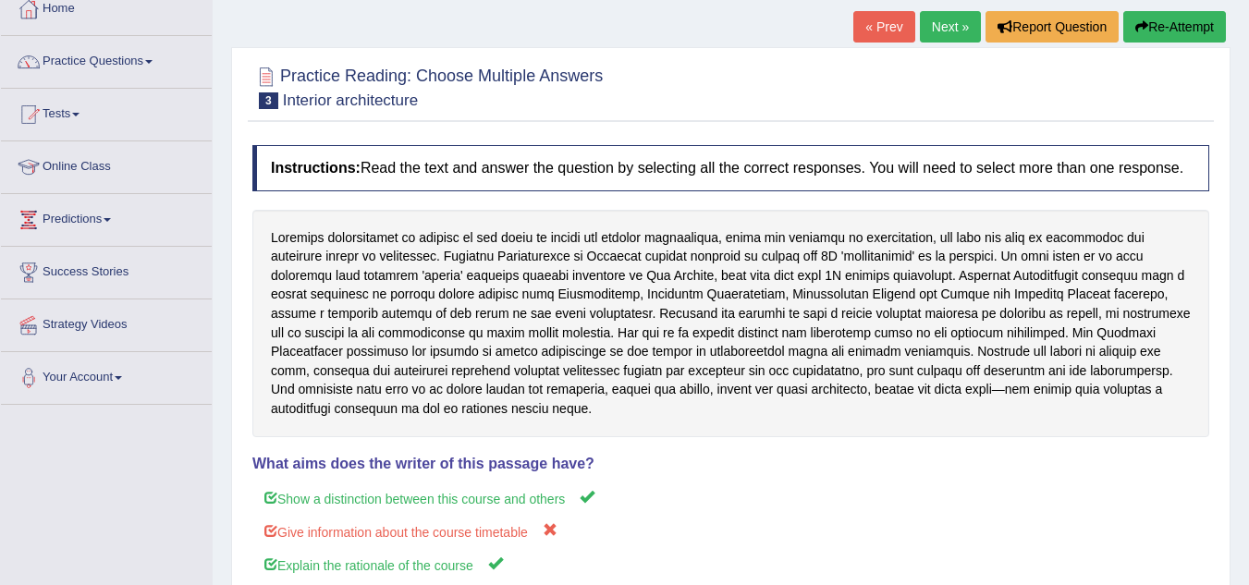
click at [953, 29] on link "Next »" at bounding box center [950, 26] width 61 height 31
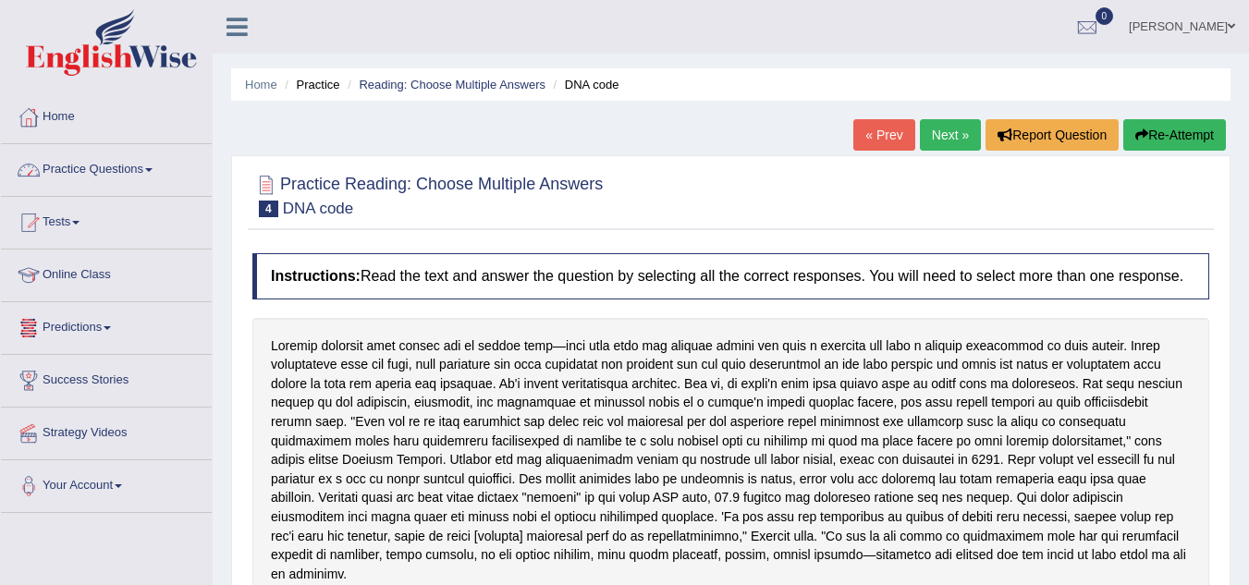
click at [153, 173] on link "Practice Questions" at bounding box center [106, 167] width 211 height 46
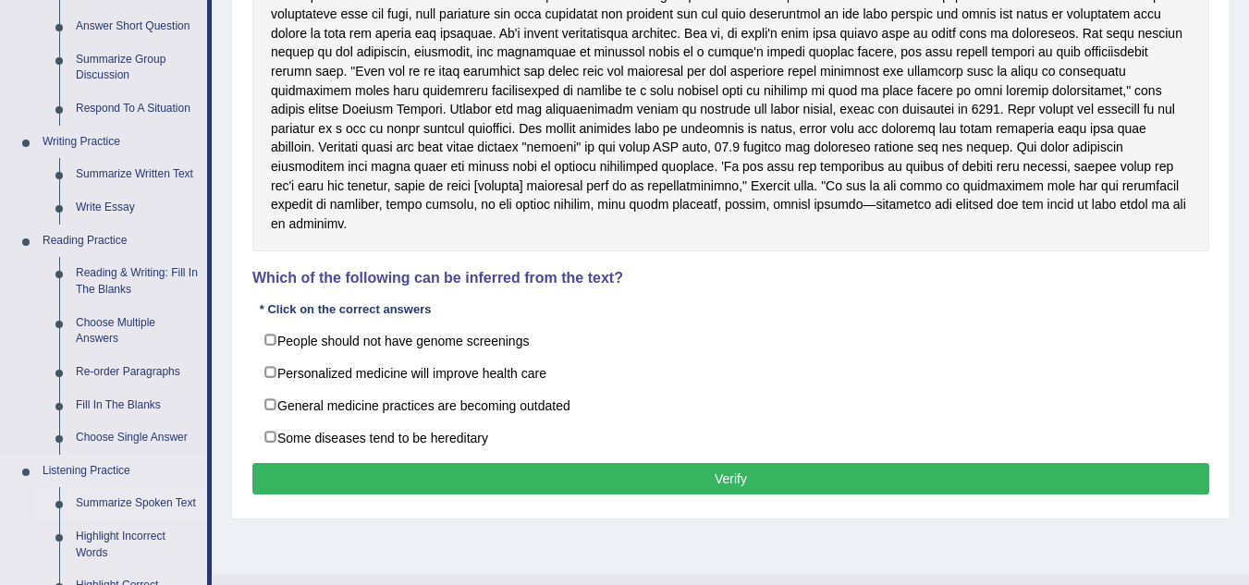
scroll to position [462, 0]
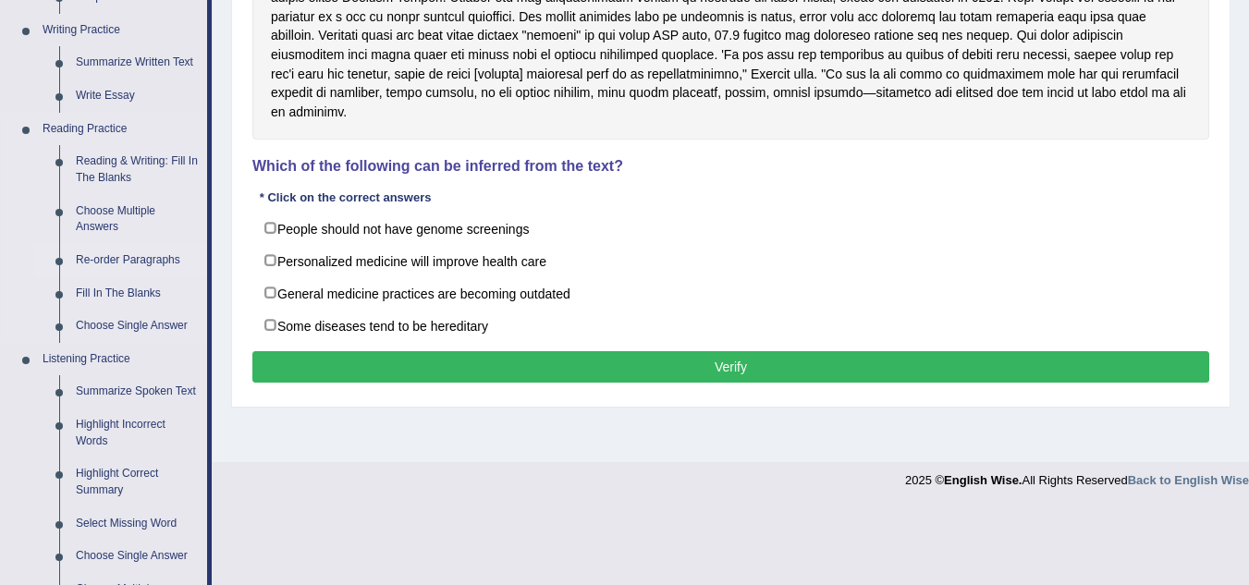
click at [144, 257] on link "Re-order Paragraphs" at bounding box center [137, 260] width 140 height 33
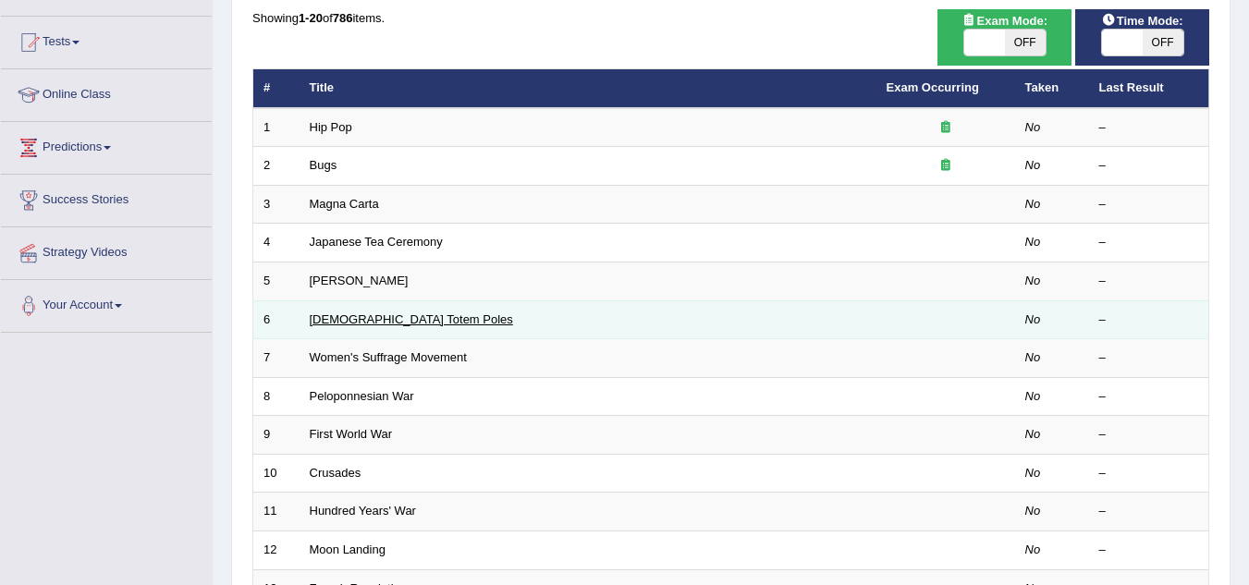
scroll to position [185, 0]
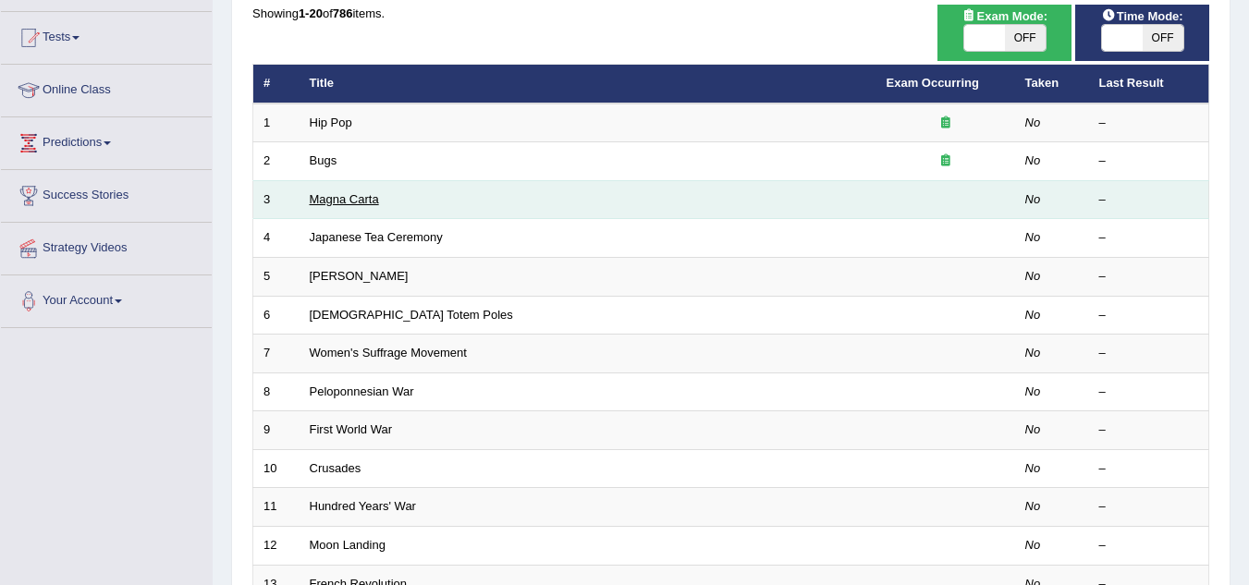
click at [345, 201] on link "Magna Carta" at bounding box center [344, 199] width 69 height 14
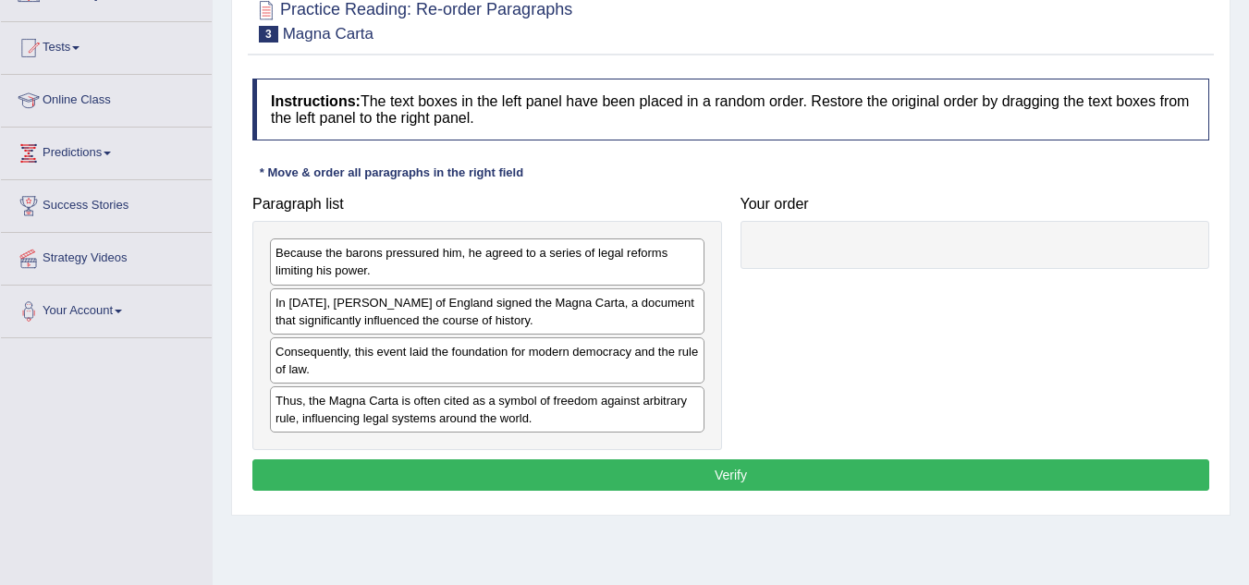
scroll to position [185, 0]
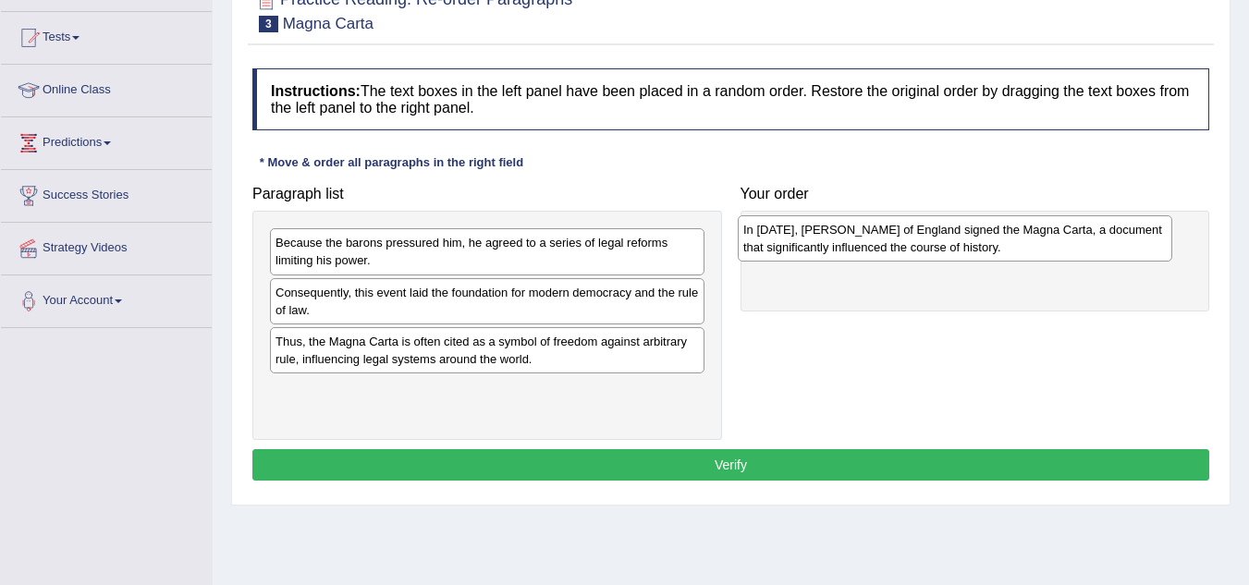
drag, startPoint x: 361, startPoint y: 303, endPoint x: 827, endPoint y: 242, distance: 469.8
click at [828, 240] on div "In [DATE], [PERSON_NAME] of England signed the Magna Carta, a document that sig…" at bounding box center [955, 238] width 434 height 46
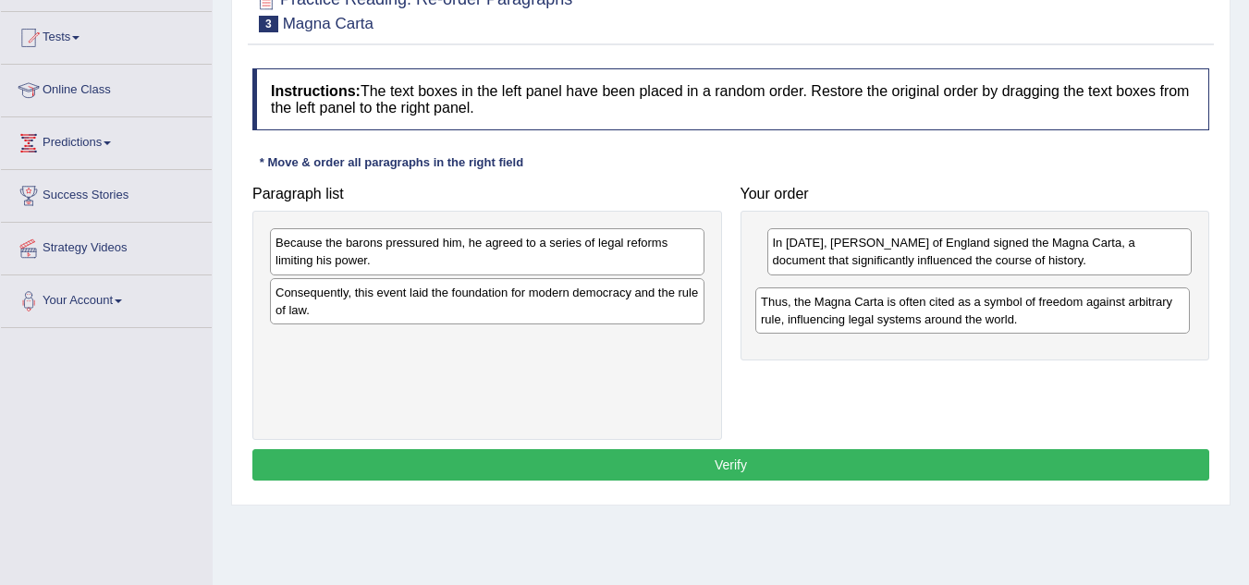
drag, startPoint x: 423, startPoint y: 354, endPoint x: 908, endPoint y: 314, distance: 486.8
click at [908, 314] on div "Thus, the Magna Carta is often cited as a symbol of freedom against arbitrary r…" at bounding box center [972, 310] width 434 height 46
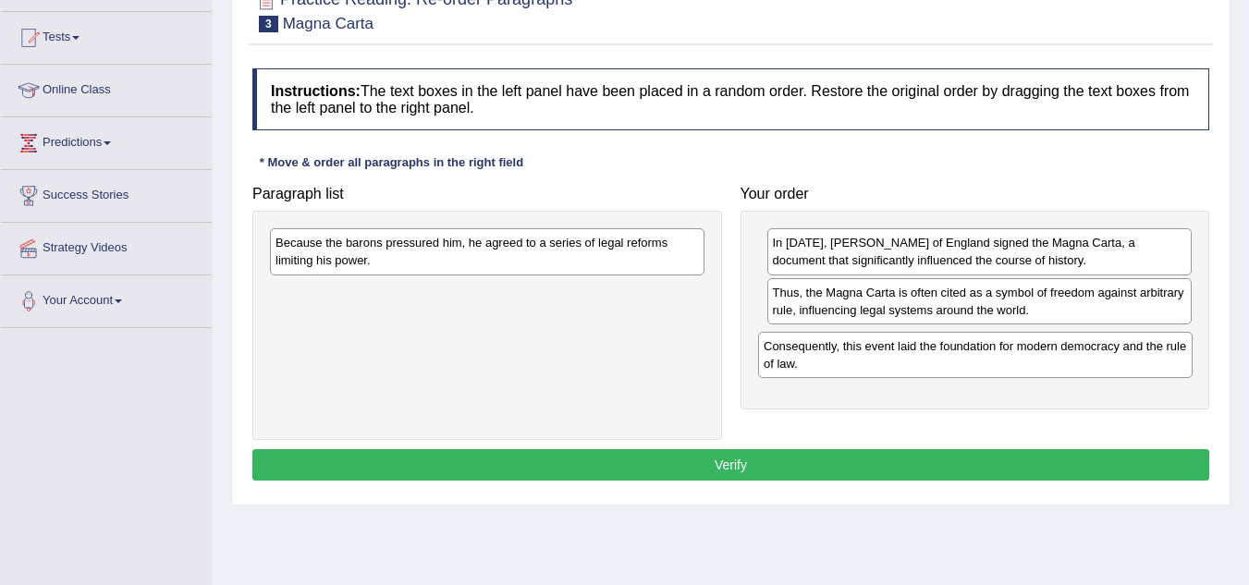
drag, startPoint x: 381, startPoint y: 295, endPoint x: 869, endPoint y: 348, distance: 490.9
click at [869, 348] on div "Consequently, this event laid the foundation for modern democracy and the rule …" at bounding box center [975, 355] width 434 height 46
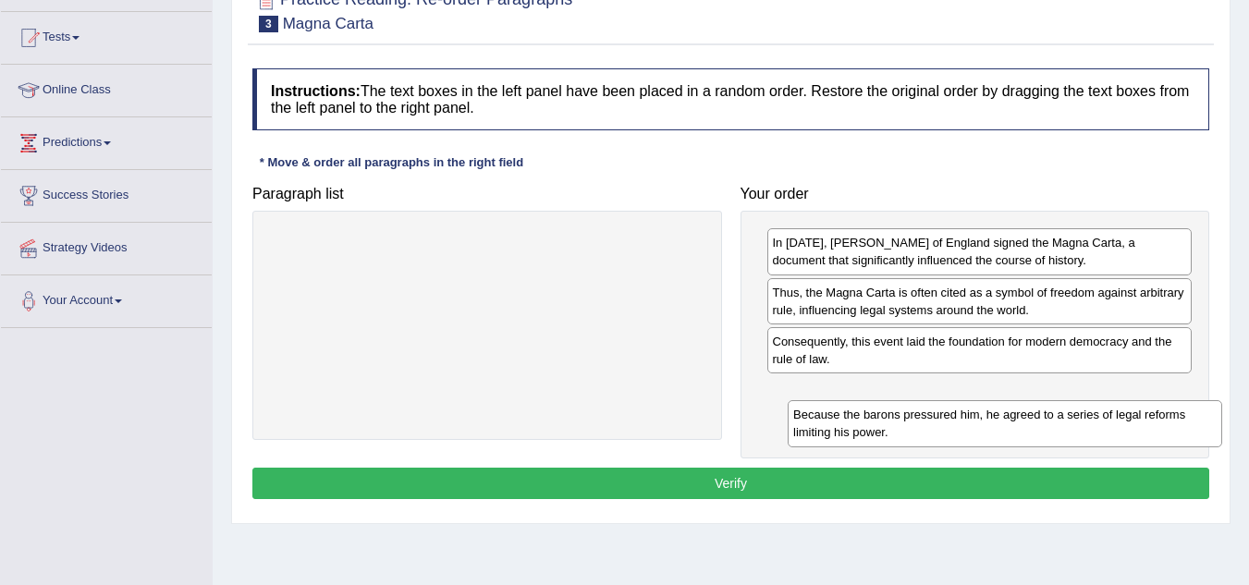
drag, startPoint x: 451, startPoint y: 250, endPoint x: 945, endPoint y: 405, distance: 518.0
click at [948, 408] on div "Because the barons pressured him, he agreed to a series of legal reforms limiti…" at bounding box center [1004, 423] width 434 height 46
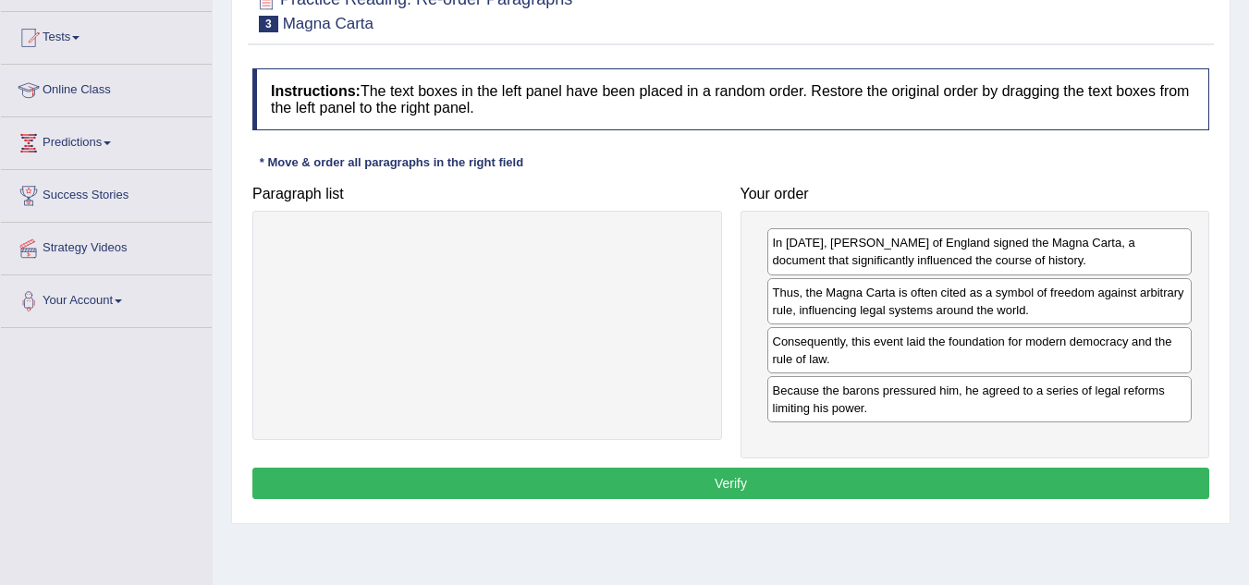
click at [750, 486] on button "Verify" at bounding box center [730, 483] width 957 height 31
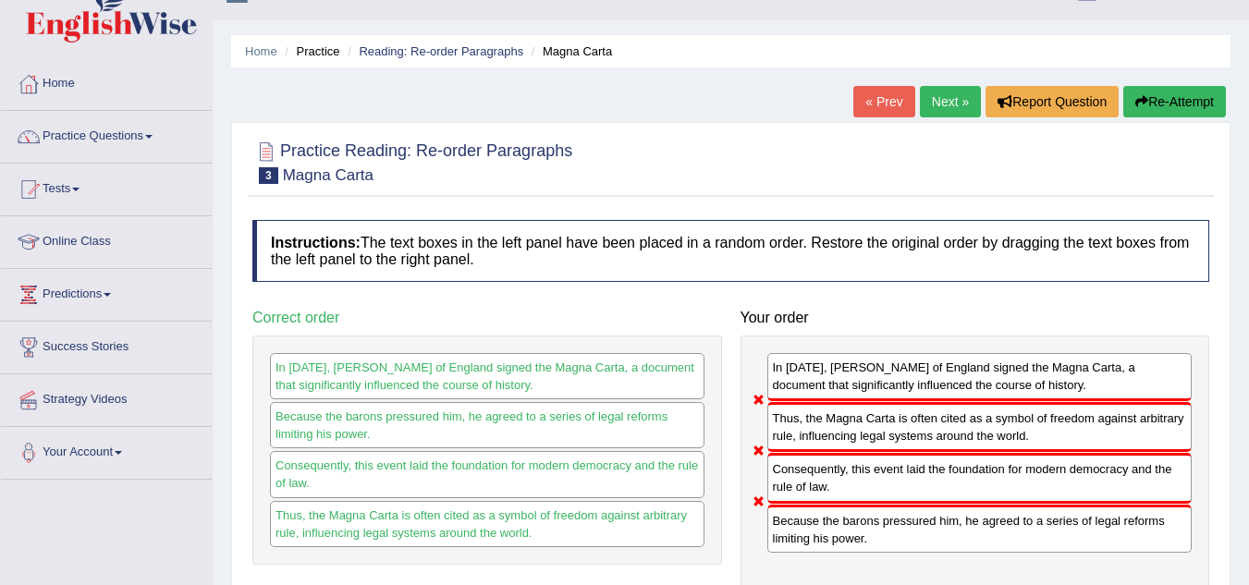
scroll to position [0, 0]
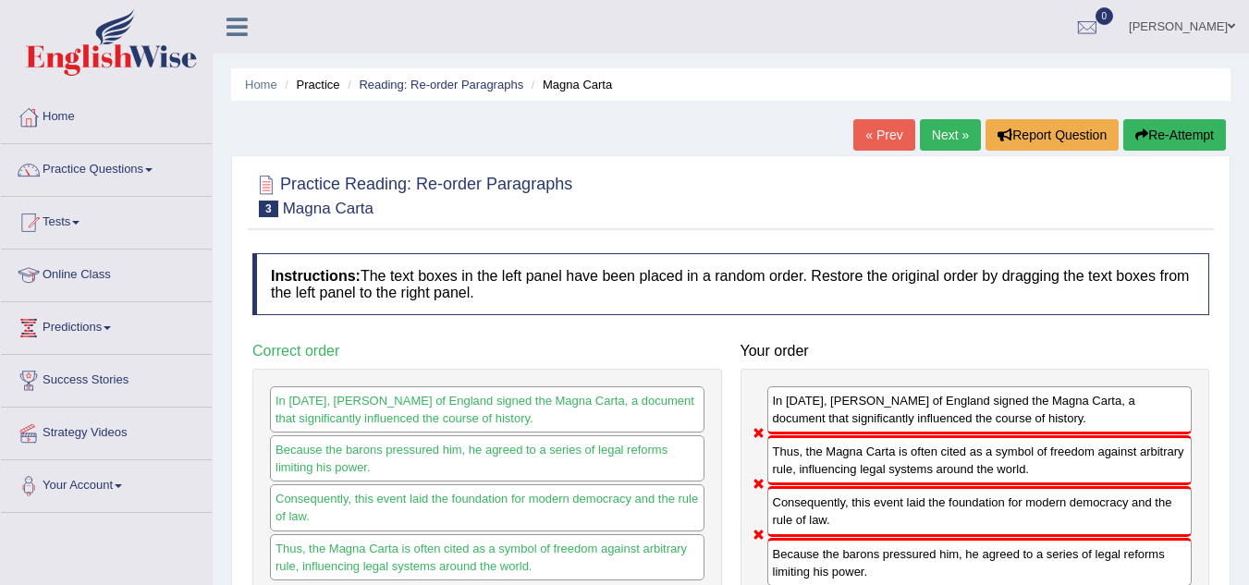
click at [1153, 132] on button "Re-Attempt" at bounding box center [1174, 134] width 103 height 31
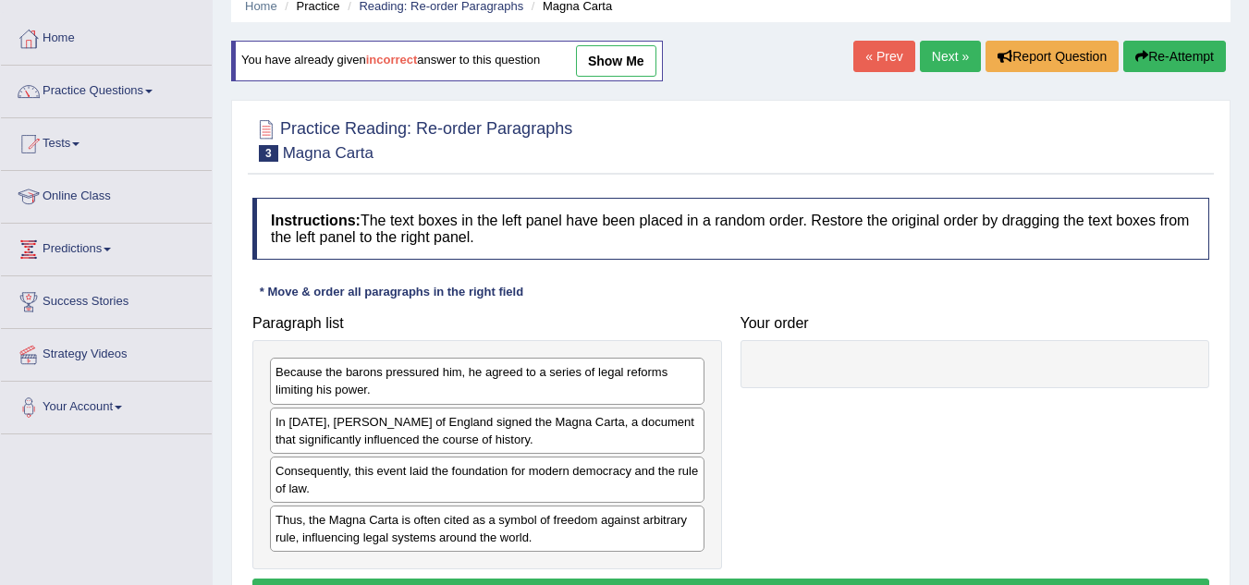
scroll to position [185, 0]
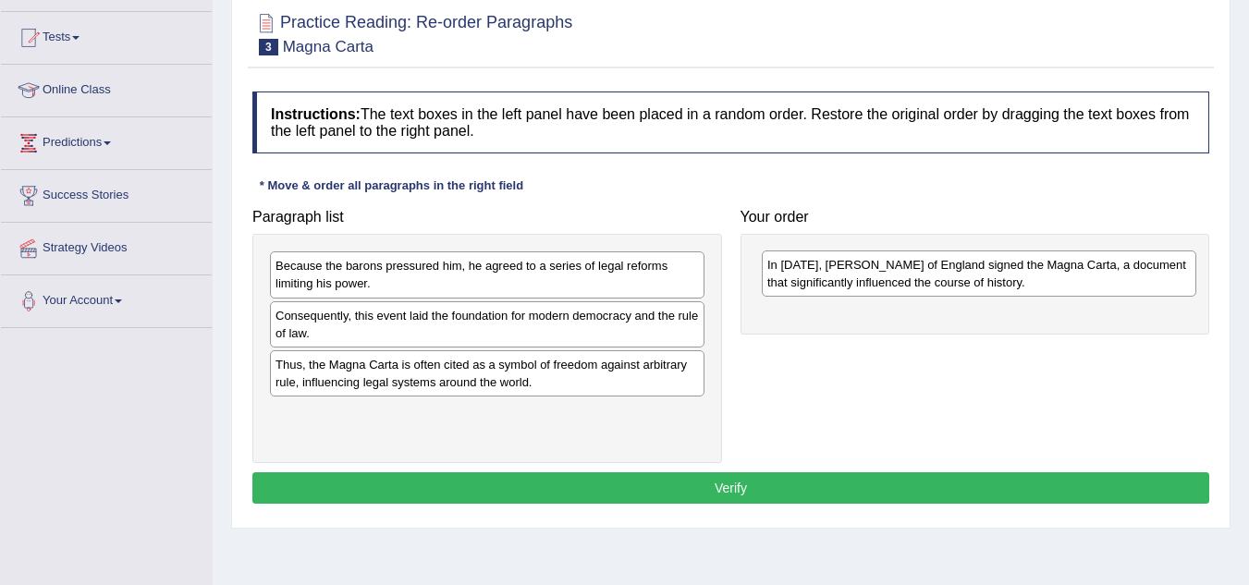
drag, startPoint x: 468, startPoint y: 331, endPoint x: 959, endPoint y: 280, distance: 494.3
click at [959, 280] on div "In 1215, King John of England signed the Magna Carta, a document that significa…" at bounding box center [979, 273] width 434 height 46
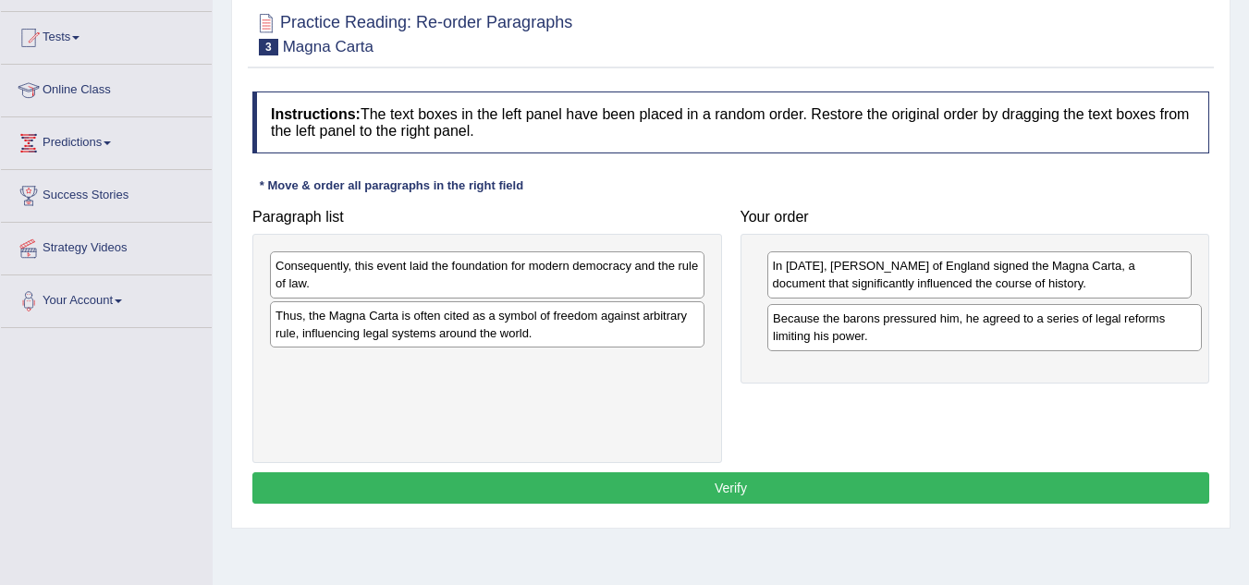
drag, startPoint x: 567, startPoint y: 277, endPoint x: 1065, endPoint y: 330, distance: 500.0
click at [1065, 330] on div "Because the barons pressured him, he agreed to a series of legal reforms limiti…" at bounding box center [984, 327] width 434 height 46
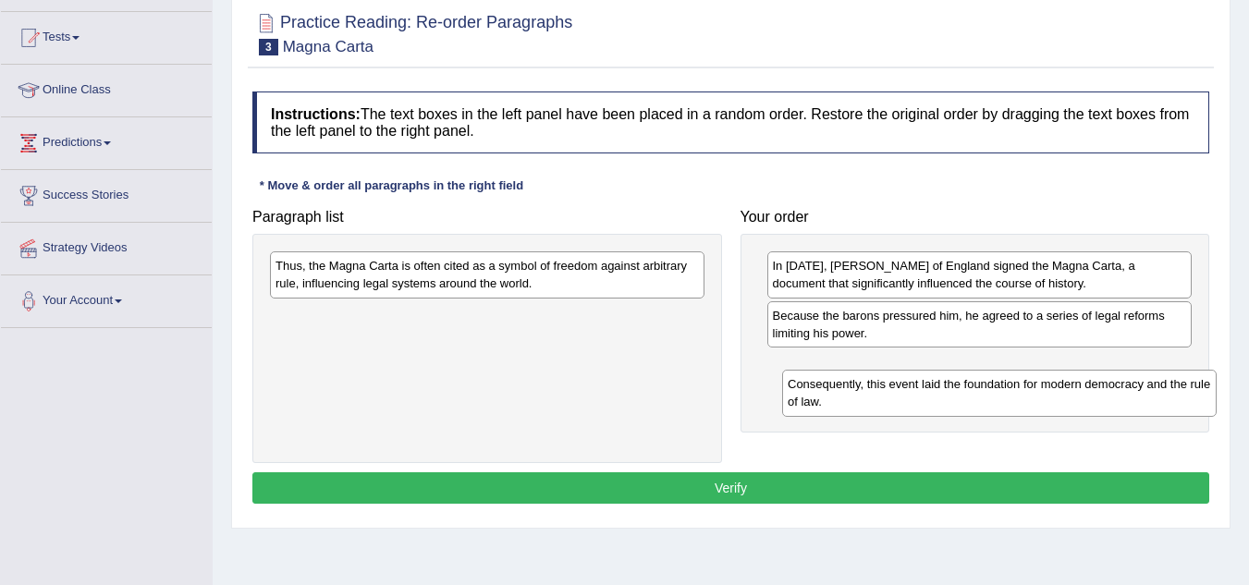
drag, startPoint x: 436, startPoint y: 271, endPoint x: 948, endPoint y: 389, distance: 525.5
click at [948, 389] on div "Consequently, this event laid the foundation for modern democracy and the rule …" at bounding box center [999, 393] width 434 height 46
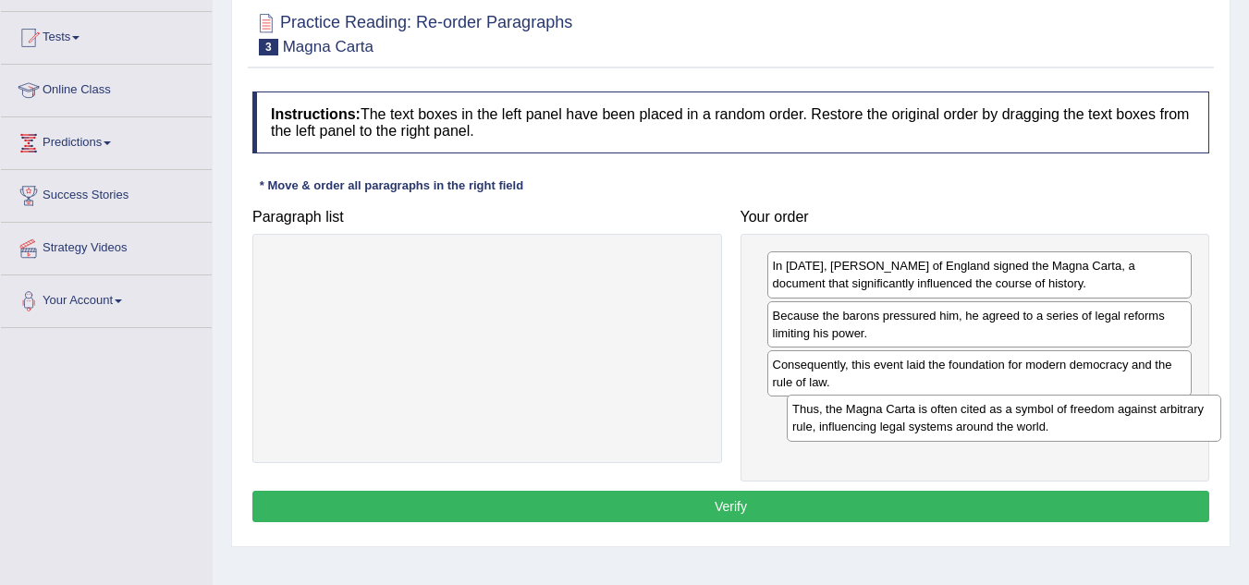
drag, startPoint x: 477, startPoint y: 292, endPoint x: 990, endPoint y: 441, distance: 534.1
click at [990, 440] on div "Thus, the Magna Carta is often cited as a symbol of freedom against arbitrary r…" at bounding box center [1003, 418] width 434 height 46
click at [735, 494] on button "Verify" at bounding box center [730, 506] width 957 height 31
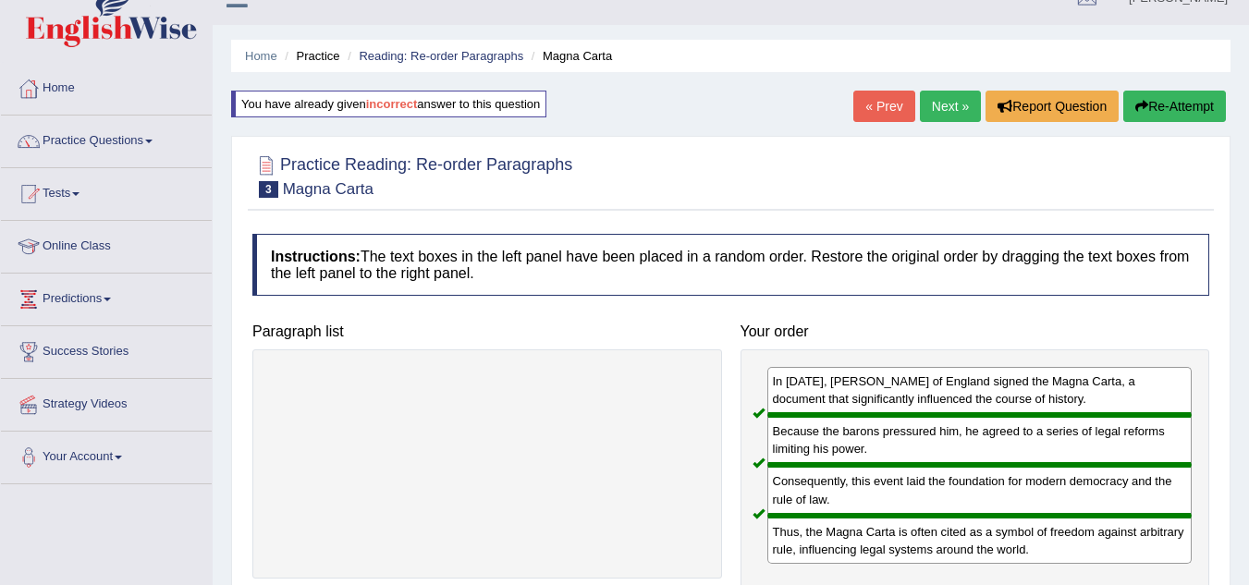
scroll to position [0, 0]
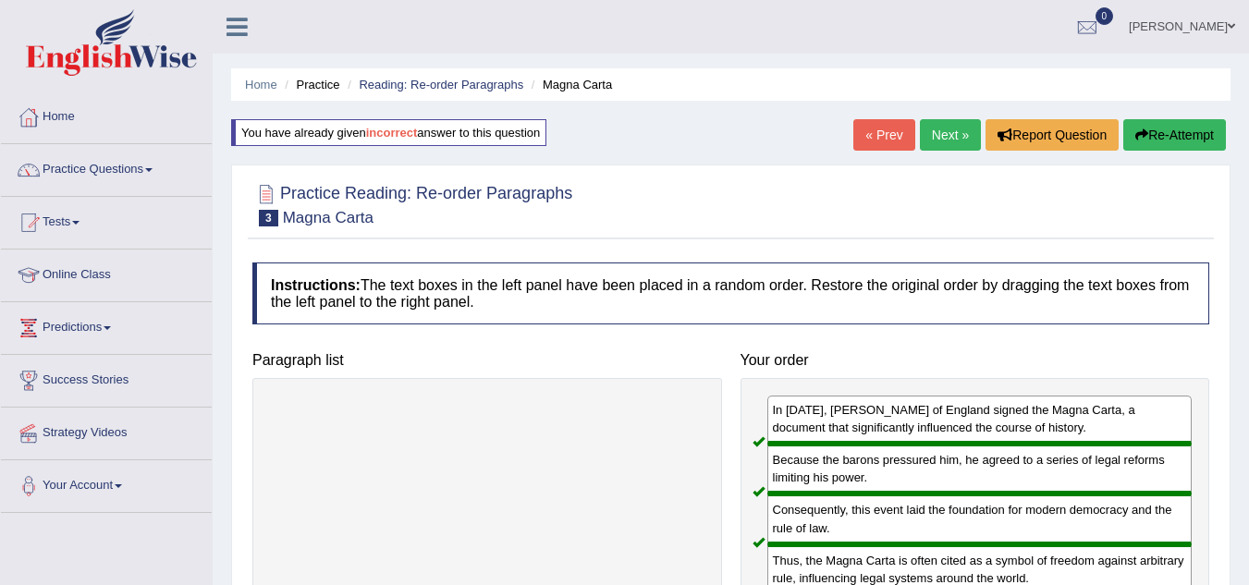
click at [941, 130] on link "Next »" at bounding box center [950, 134] width 61 height 31
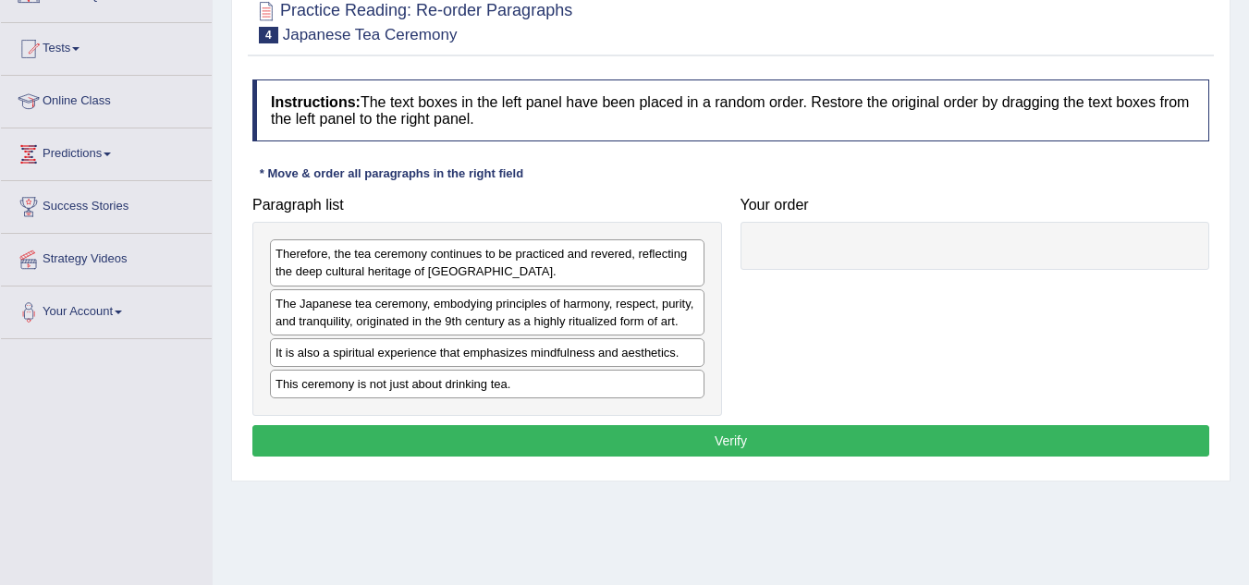
scroll to position [185, 0]
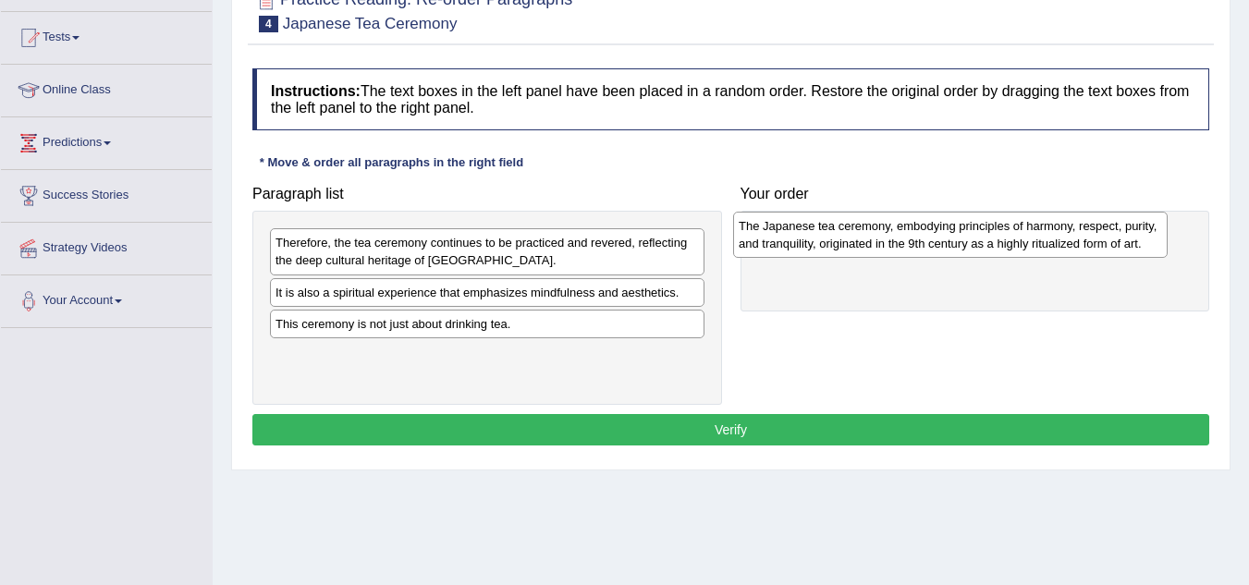
drag, startPoint x: 438, startPoint y: 313, endPoint x: 901, endPoint y: 247, distance: 467.8
click at [901, 247] on div "The Japanese tea ceremony, embodying principles of harmony, respect, purity, an…" at bounding box center [950, 235] width 434 height 46
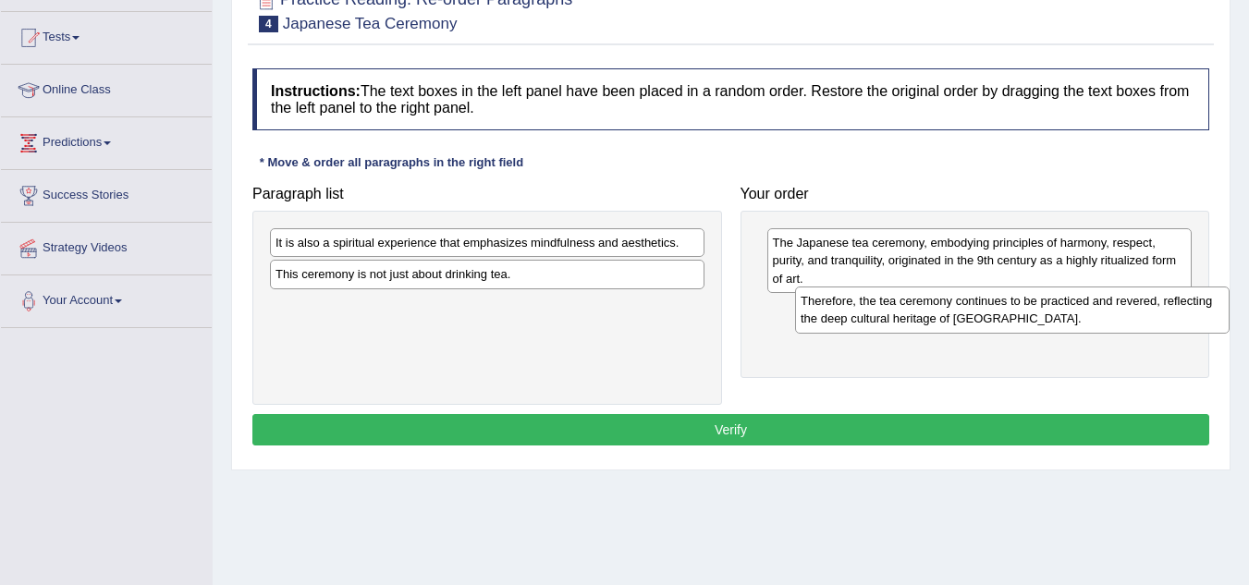
drag, startPoint x: 382, startPoint y: 251, endPoint x: 907, endPoint y: 310, distance: 528.2
click at [907, 310] on div "Therefore, the tea ceremony continues to be practiced and revered, reflecting t…" at bounding box center [1012, 310] width 434 height 46
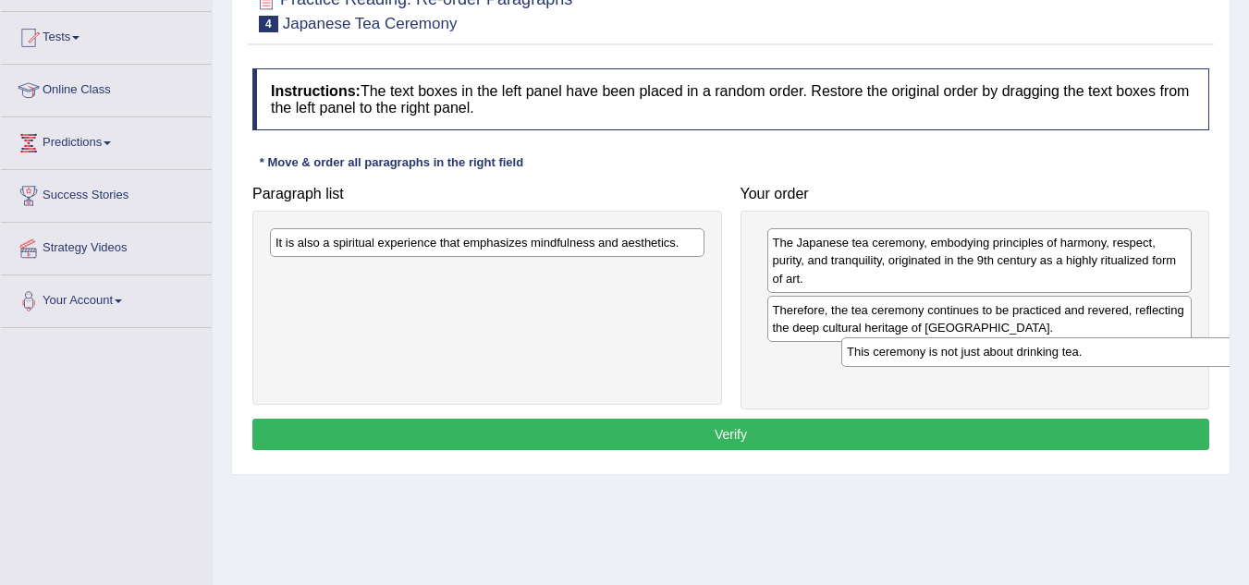
drag, startPoint x: 442, startPoint y: 282, endPoint x: 1014, endPoint y: 360, distance: 577.3
click at [1014, 360] on div "This ceremony is not just about drinking tea." at bounding box center [1058, 351] width 434 height 29
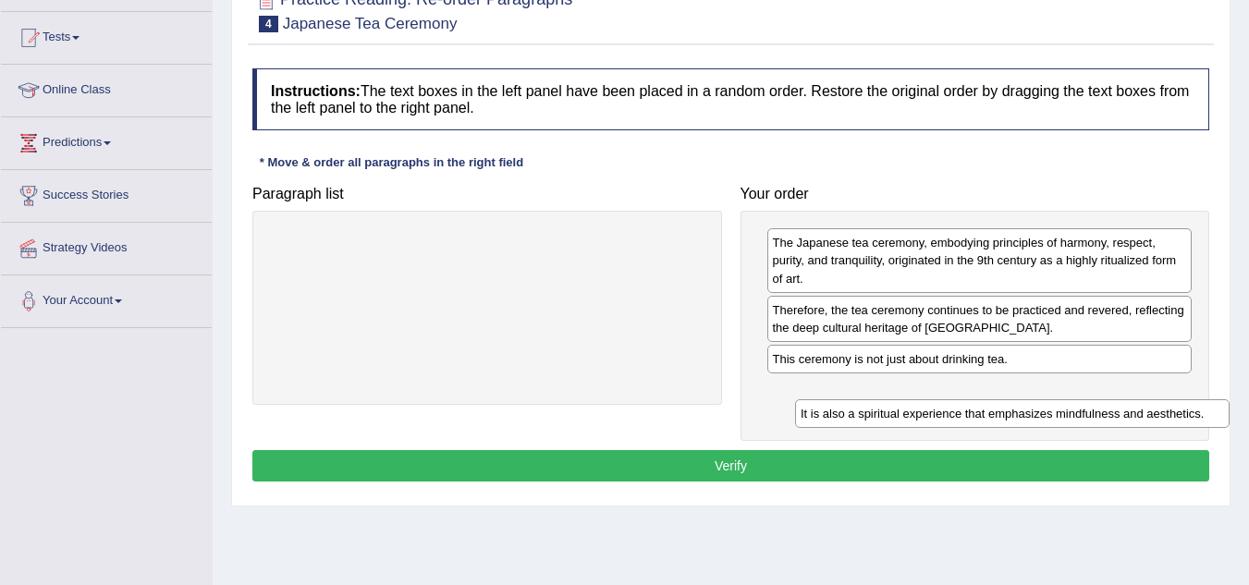
drag, startPoint x: 506, startPoint y: 244, endPoint x: 1030, endPoint y: 416, distance: 551.5
click at [1030, 416] on div "It is also a spiritual experience that emphasizes mindfulness and aesthetics." at bounding box center [1012, 413] width 434 height 29
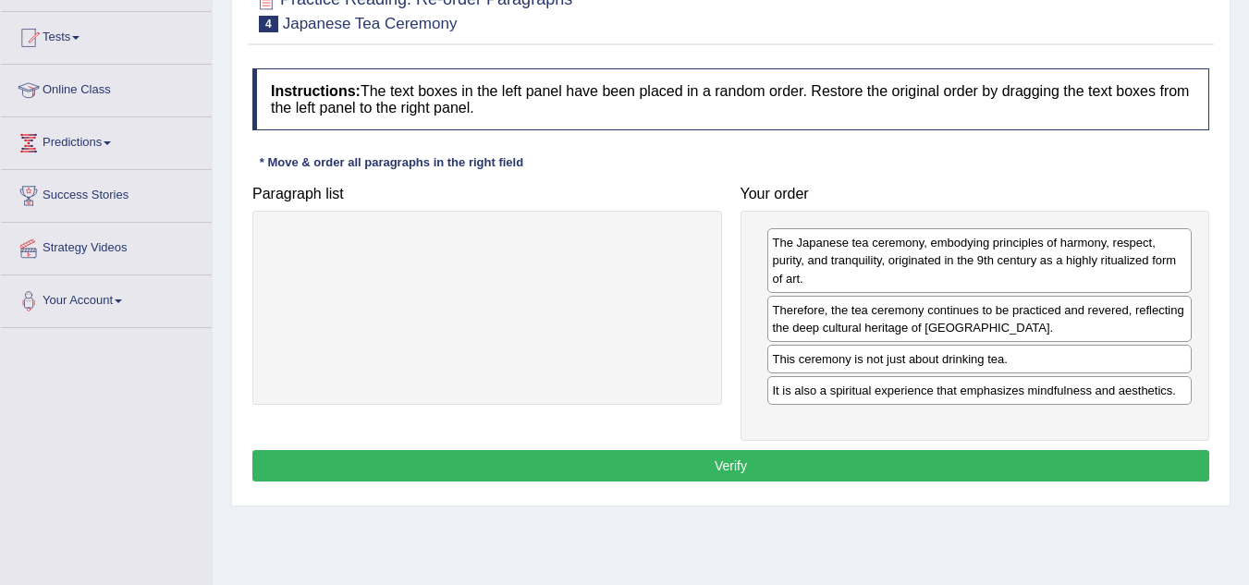
click at [739, 466] on button "Verify" at bounding box center [730, 465] width 957 height 31
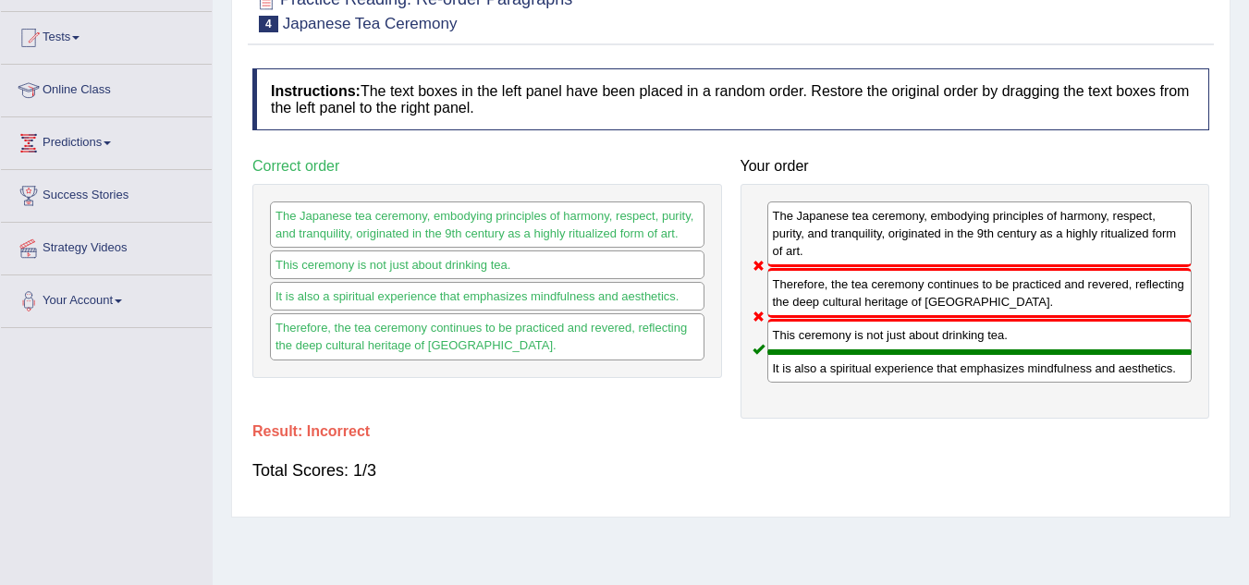
scroll to position [92, 0]
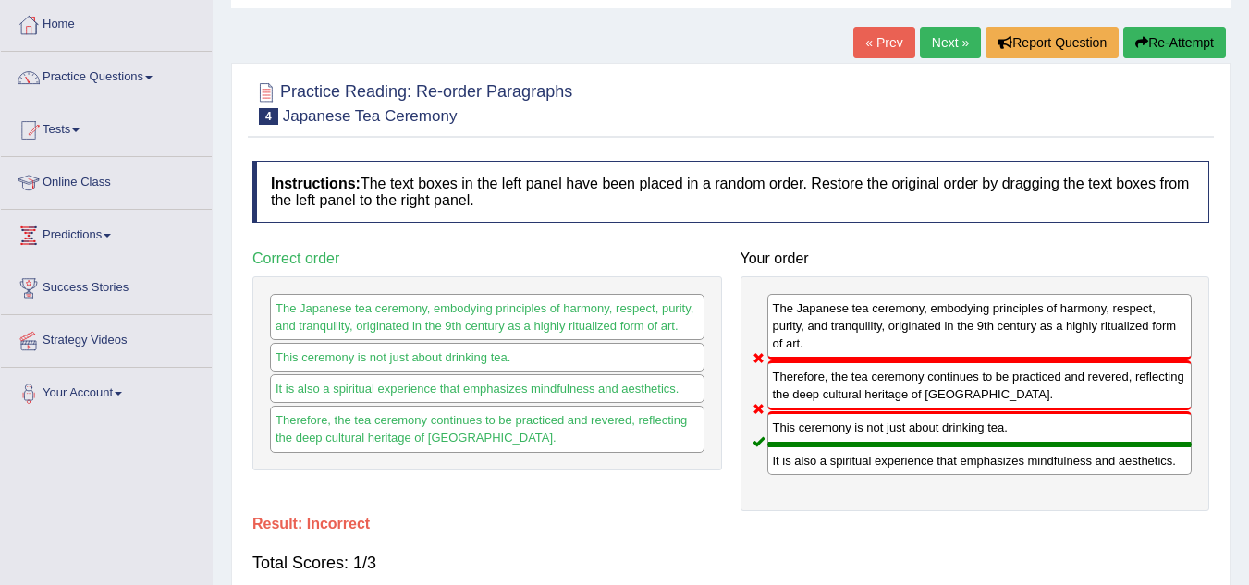
click at [1157, 51] on button "Re-Attempt" at bounding box center [1174, 42] width 103 height 31
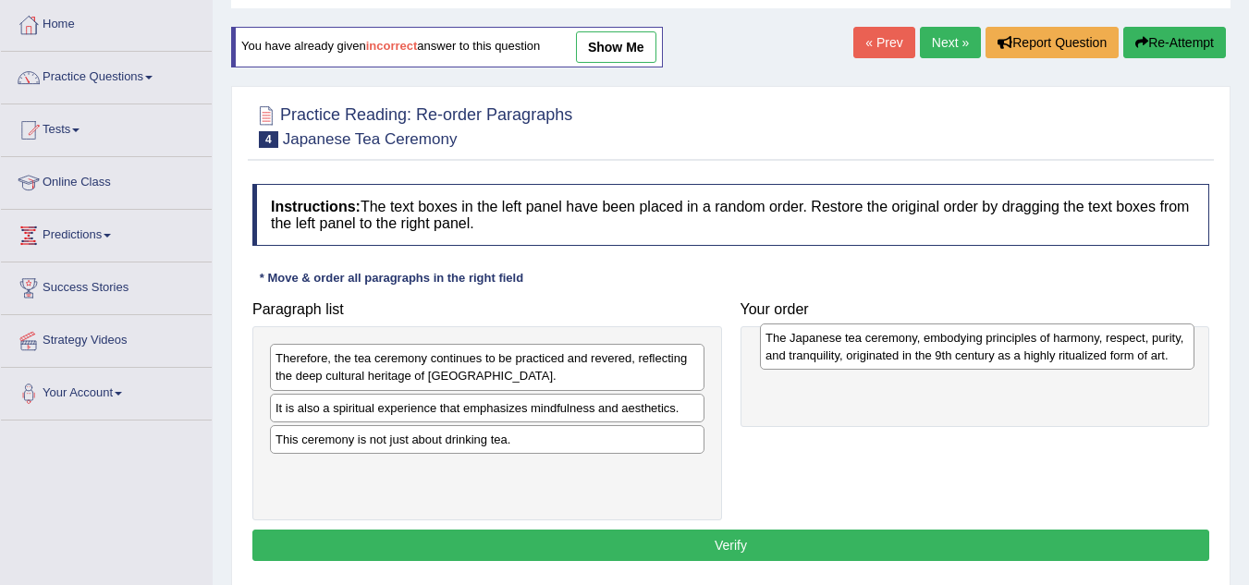
drag, startPoint x: 523, startPoint y: 419, endPoint x: 1013, endPoint y: 348, distance: 494.8
click at [1013, 348] on div "The Japanese tea ceremony, embodying principles of harmony, respect, purity, an…" at bounding box center [977, 346] width 434 height 46
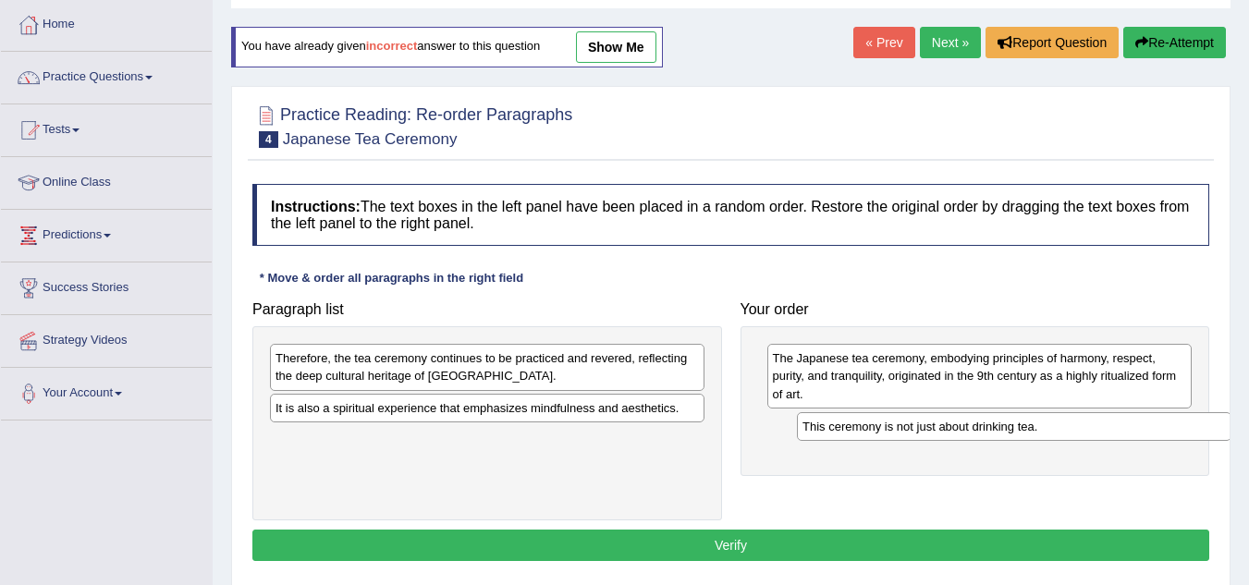
drag, startPoint x: 444, startPoint y: 447, endPoint x: 966, endPoint y: 434, distance: 522.3
click at [966, 434] on div "This ceremony is not just about drinking tea." at bounding box center [1014, 426] width 434 height 29
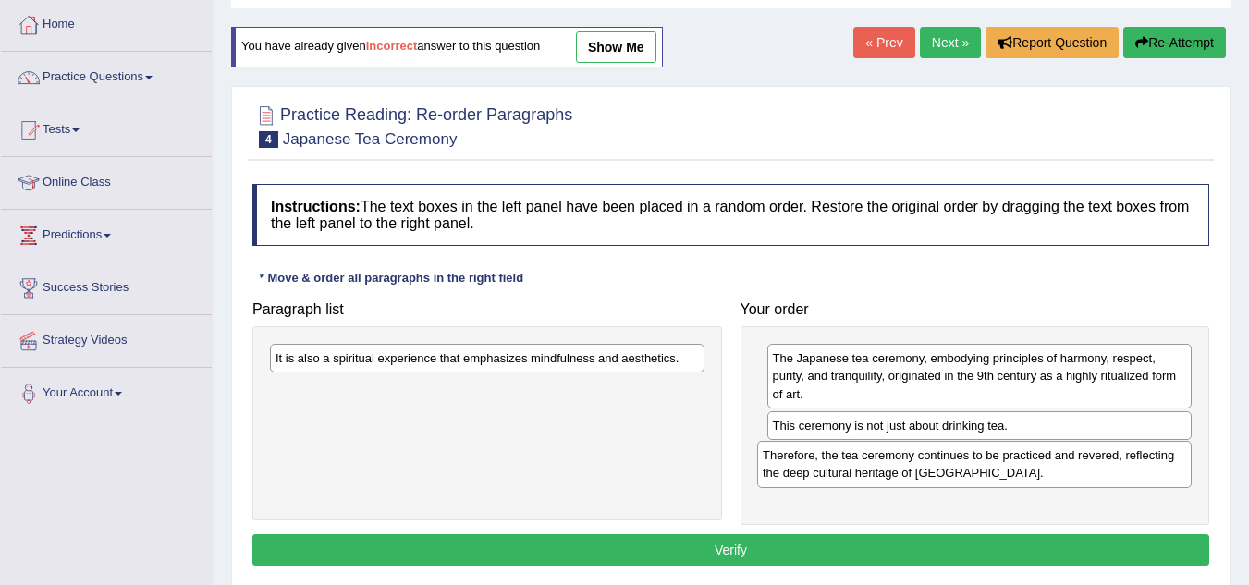
drag, startPoint x: 479, startPoint y: 364, endPoint x: 966, endPoint y: 461, distance: 496.6
click at [966, 461] on div "Therefore, the tea ceremony continues to be practiced and revered, reflecting t…" at bounding box center [974, 464] width 434 height 46
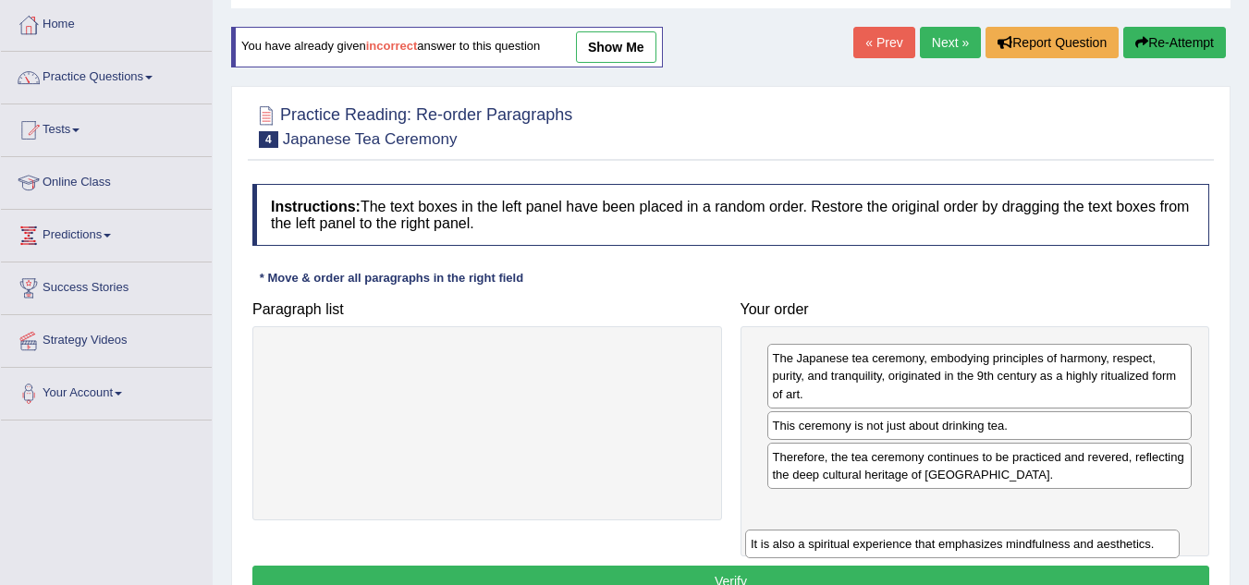
drag, startPoint x: 547, startPoint y: 361, endPoint x: 1022, endPoint y: 547, distance: 510.1
click at [1022, 547] on div "It is also a spiritual experience that emphasizes mindfulness and aesthetics." at bounding box center [962, 544] width 434 height 29
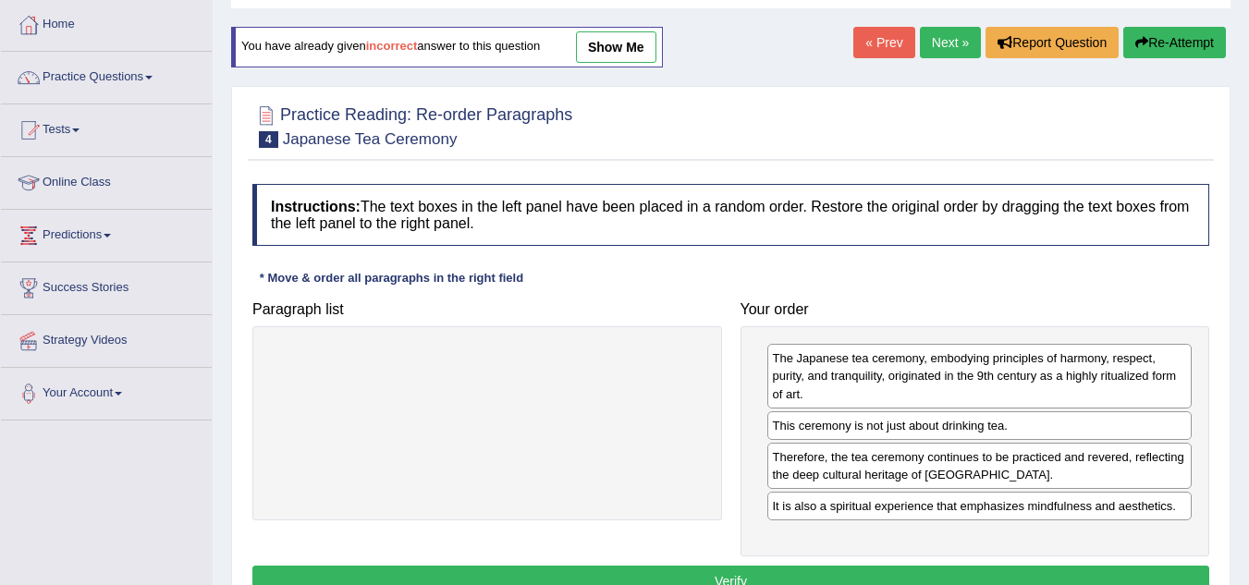
click at [739, 564] on div "Instructions: The text boxes in the left panel have been placed in a random ord…" at bounding box center [731, 393] width 966 height 437
click at [735, 571] on button "Verify" at bounding box center [730, 581] width 957 height 31
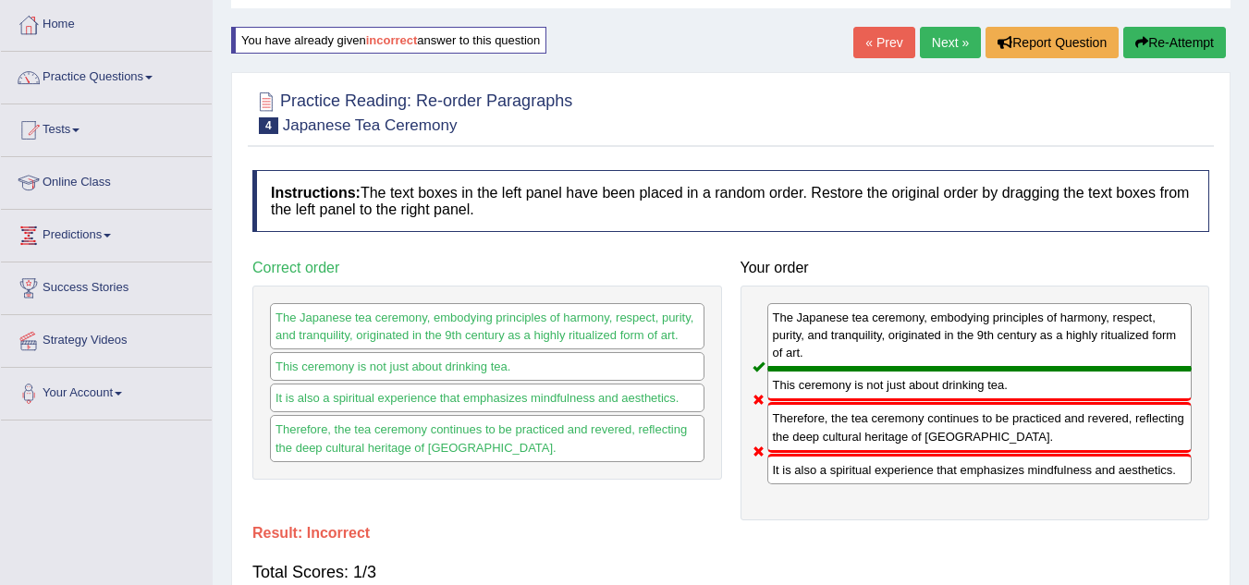
click at [794, 437] on div "Therefore, the tea ceremony continues to be practiced and revered, reflecting t…" at bounding box center [979, 427] width 425 height 50
click at [949, 52] on link "Next »" at bounding box center [950, 42] width 61 height 31
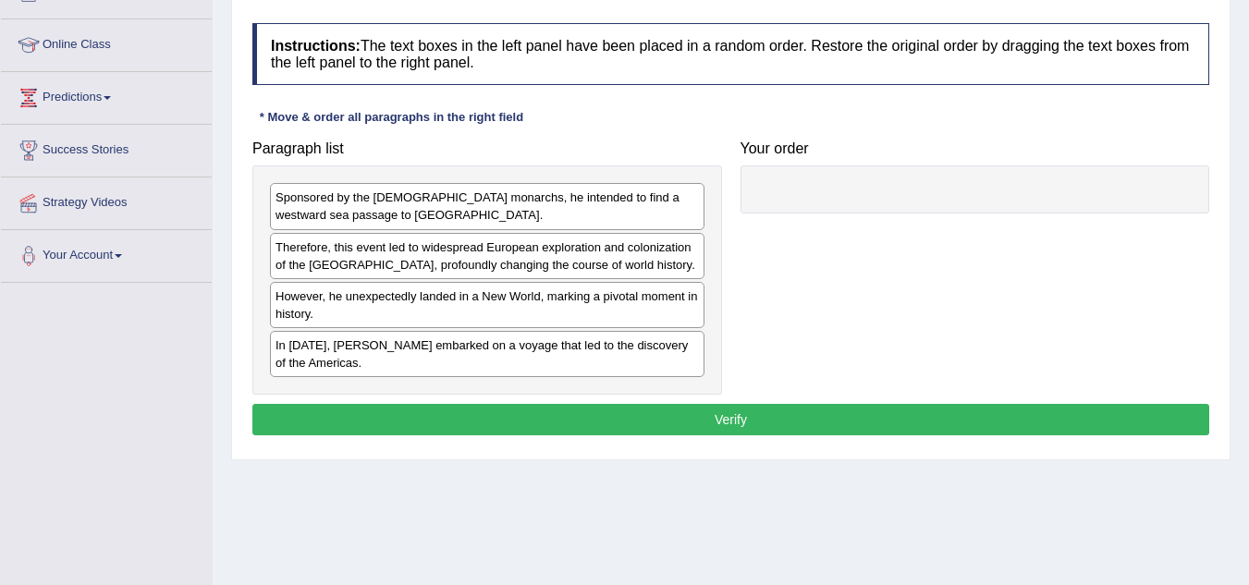
scroll to position [185, 0]
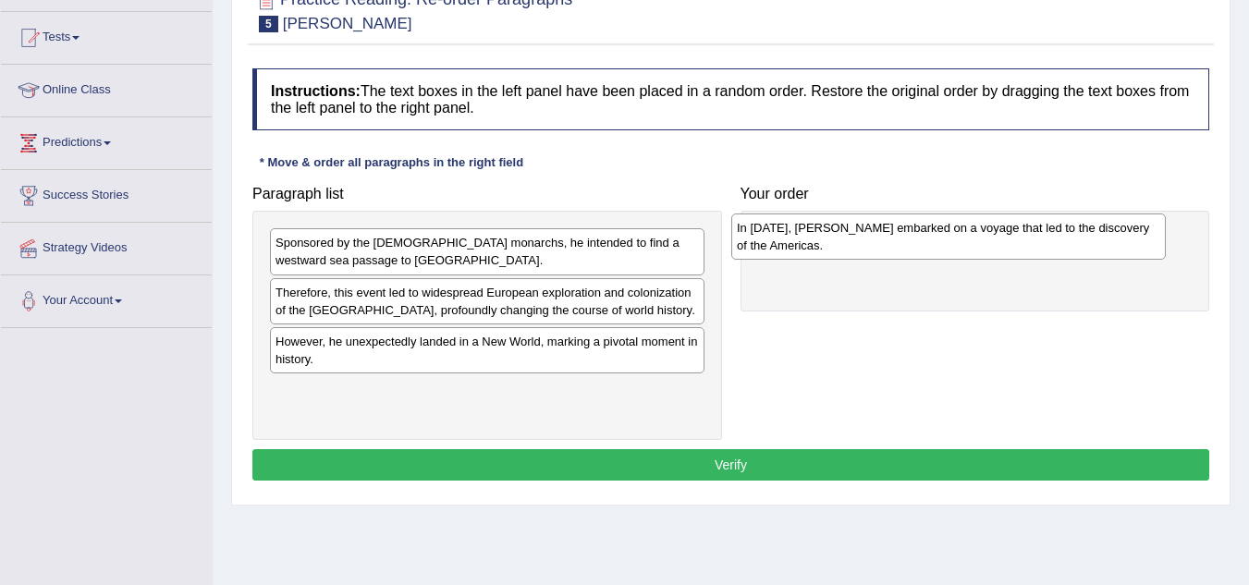
drag, startPoint x: 528, startPoint y: 409, endPoint x: 989, endPoint y: 247, distance: 489.0
click at [989, 247] on div "In [DATE], [PERSON_NAME] embarked on a voyage that led to the discovery of the …" at bounding box center [948, 236] width 434 height 46
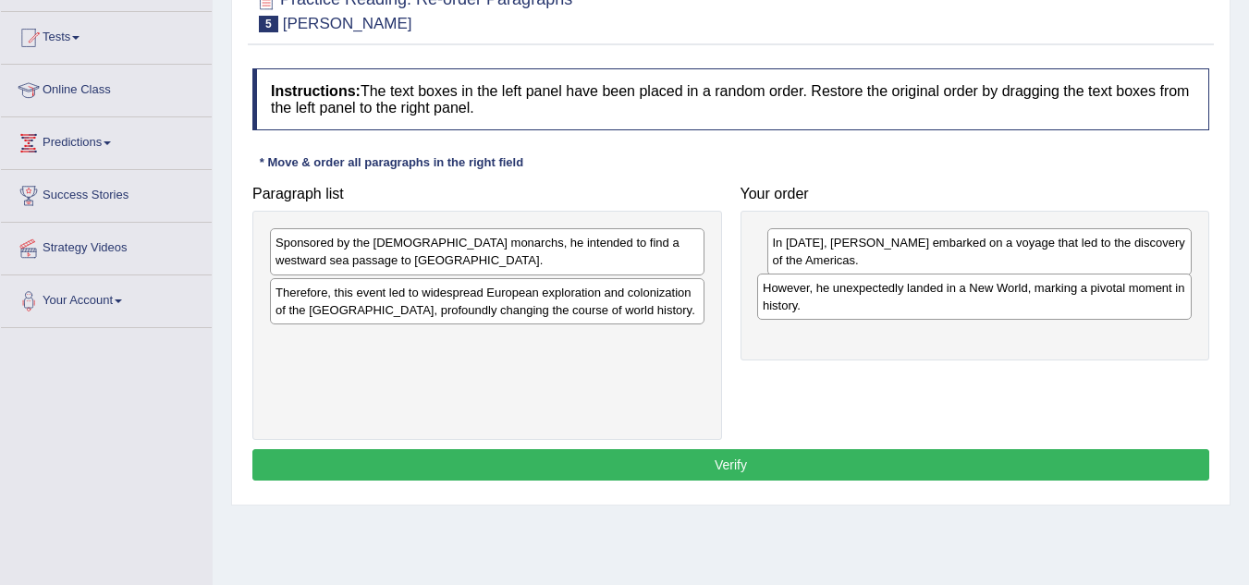
drag, startPoint x: 424, startPoint y: 358, endPoint x: 911, endPoint y: 304, distance: 490.0
click at [911, 304] on div "However, he unexpectedly landed in a New World, marking a pivotal moment in his…" at bounding box center [974, 297] width 434 height 46
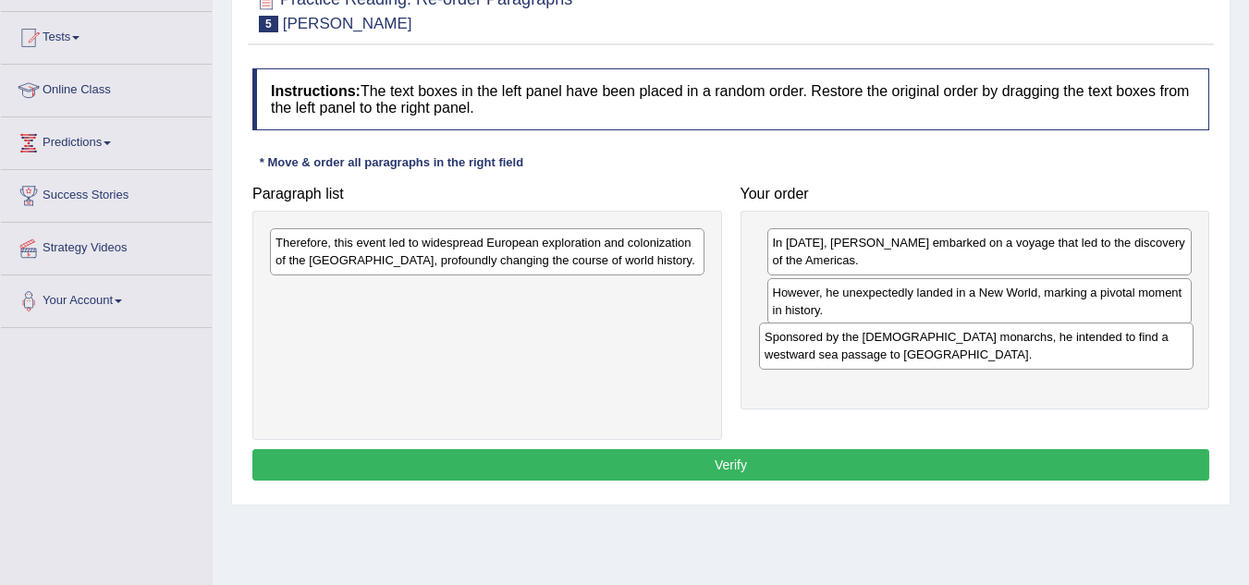
drag, startPoint x: 490, startPoint y: 257, endPoint x: 980, endPoint y: 351, distance: 498.8
click at [980, 351] on div "Sponsored by the [DEMOGRAPHIC_DATA] monarchs, he intended to find a westward se…" at bounding box center [976, 346] width 434 height 46
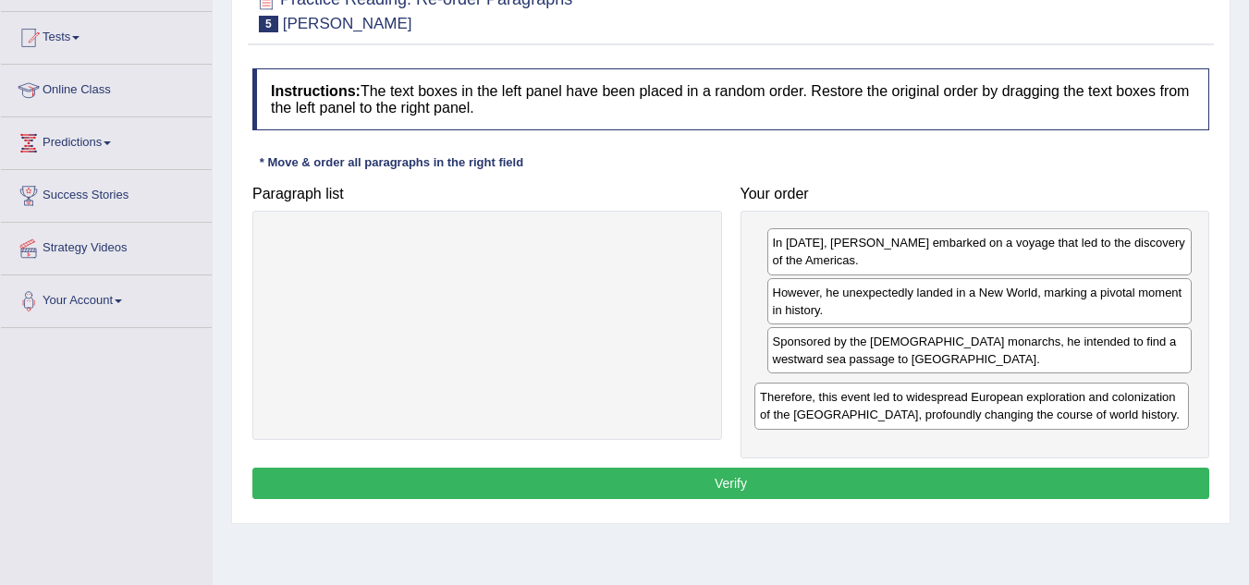
drag, startPoint x: 522, startPoint y: 271, endPoint x: 1006, endPoint y: 425, distance: 508.3
click at [1006, 425] on div "Therefore, this event led to widespread European exploration and colonization o…" at bounding box center [971, 406] width 434 height 46
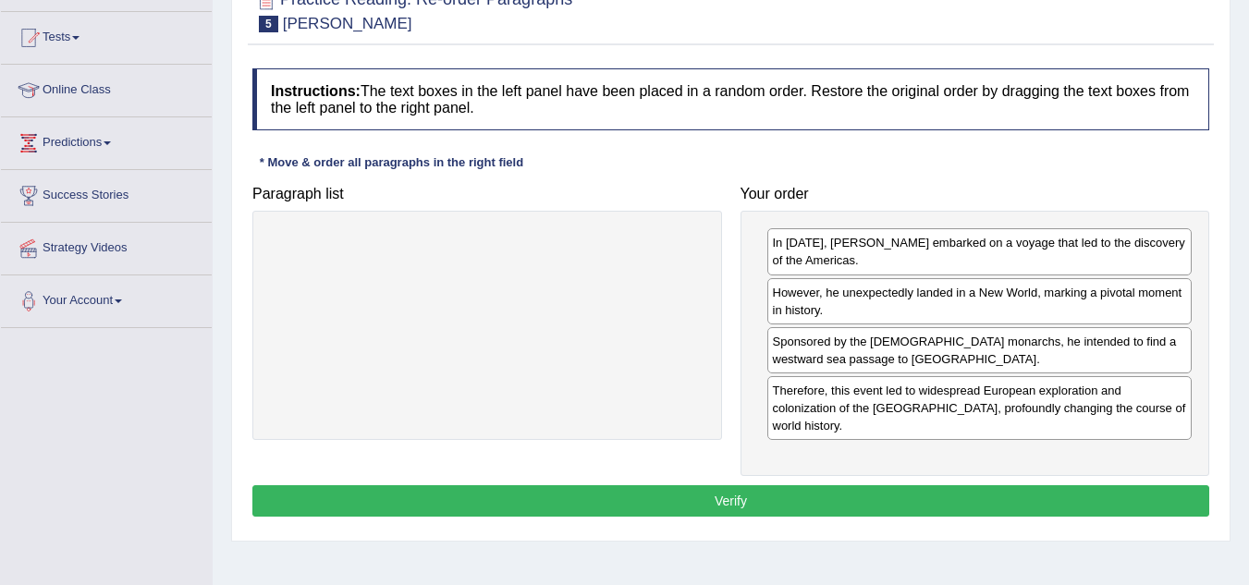
click at [745, 485] on button "Verify" at bounding box center [730, 500] width 957 height 31
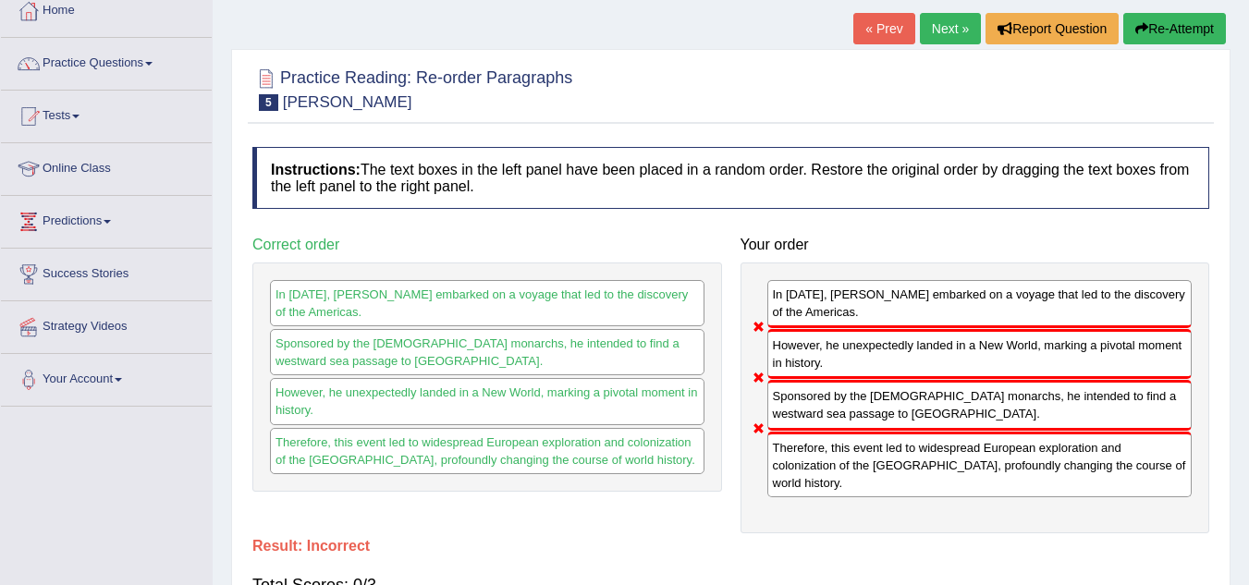
scroll to position [0, 0]
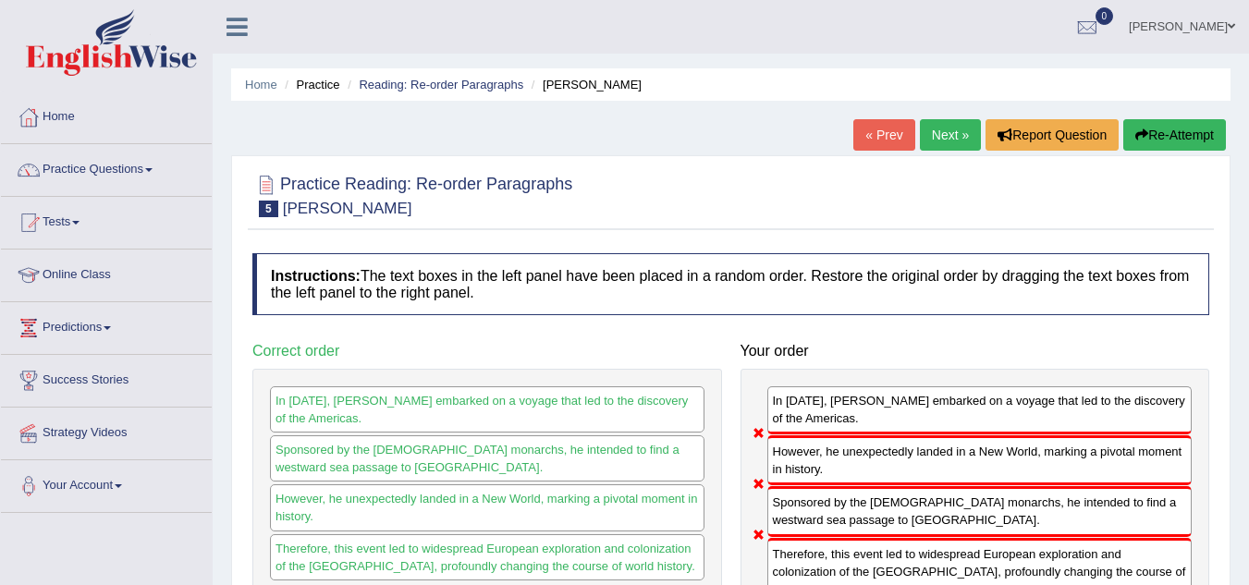
click at [944, 129] on link "Next »" at bounding box center [950, 134] width 61 height 31
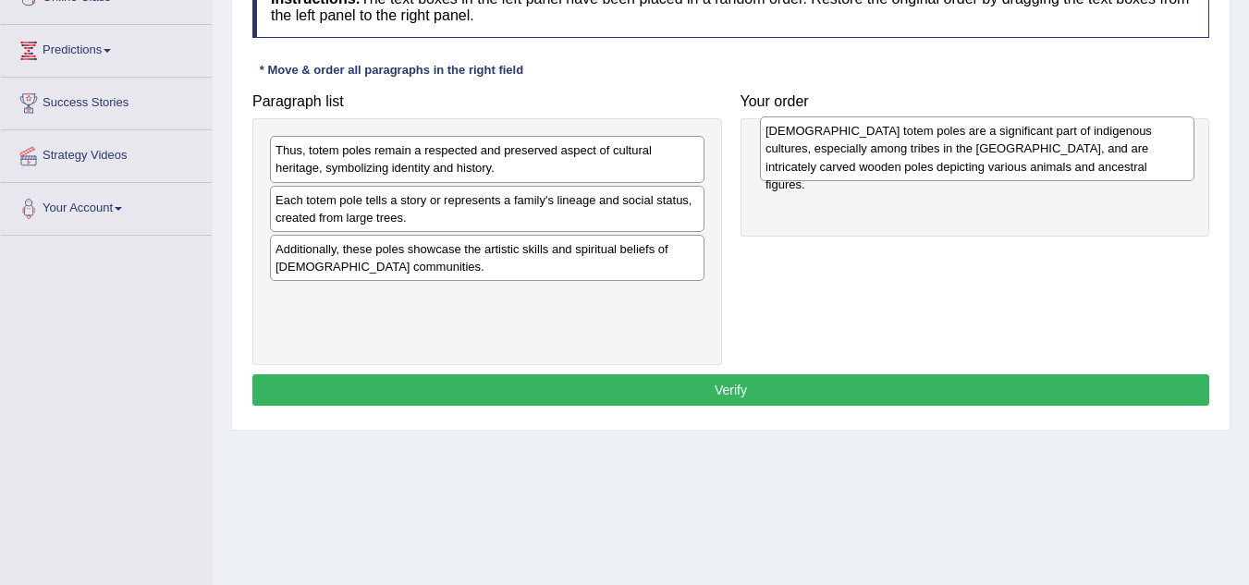
drag, startPoint x: 429, startPoint y: 178, endPoint x: 919, endPoint y: 159, distance: 490.2
click at [919, 159] on div "[DEMOGRAPHIC_DATA] totem poles are a significant part of indigenous cultures, e…" at bounding box center [977, 148] width 434 height 64
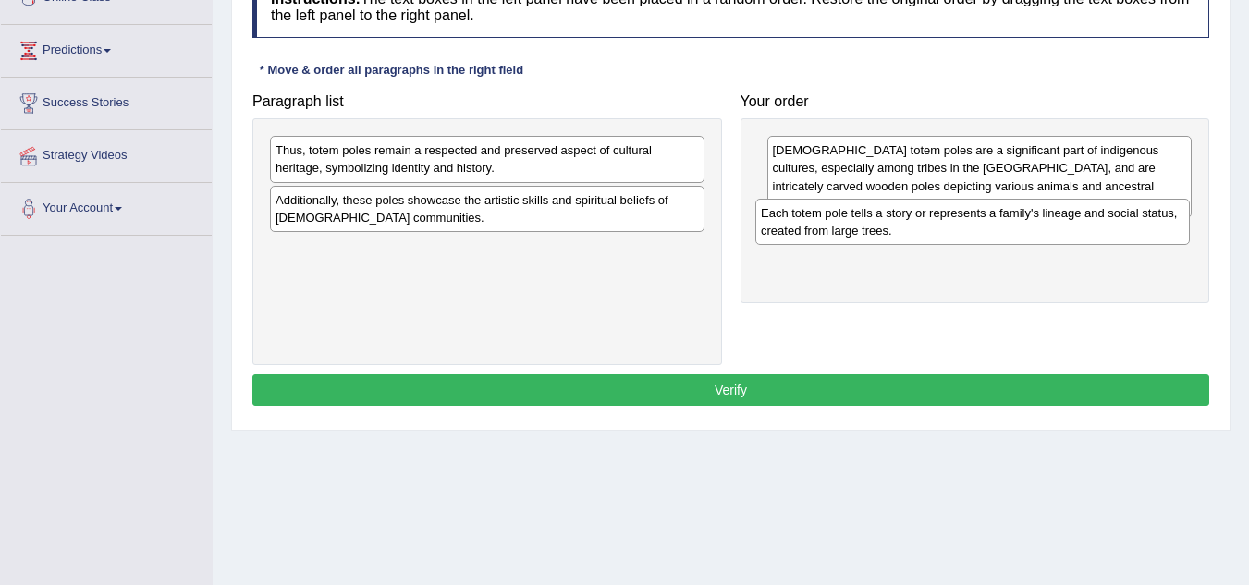
drag, startPoint x: 413, startPoint y: 203, endPoint x: 898, endPoint y: 216, distance: 485.4
click at [898, 216] on div "Each totem pole tells a story or represents a family's lineage and social statu…" at bounding box center [972, 222] width 434 height 46
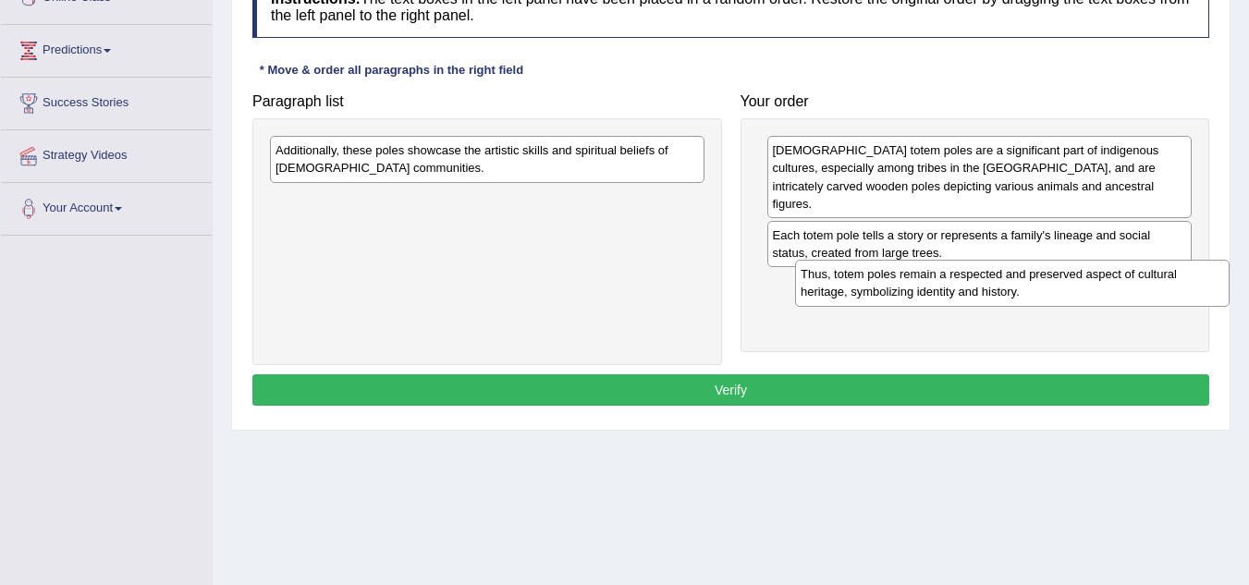
drag, startPoint x: 380, startPoint y: 151, endPoint x: 904, endPoint y: 274, distance: 538.2
click at [904, 274] on div "Thus, totem poles remain a respected and preserved aspect of cultural heritage,…" at bounding box center [1012, 283] width 434 height 46
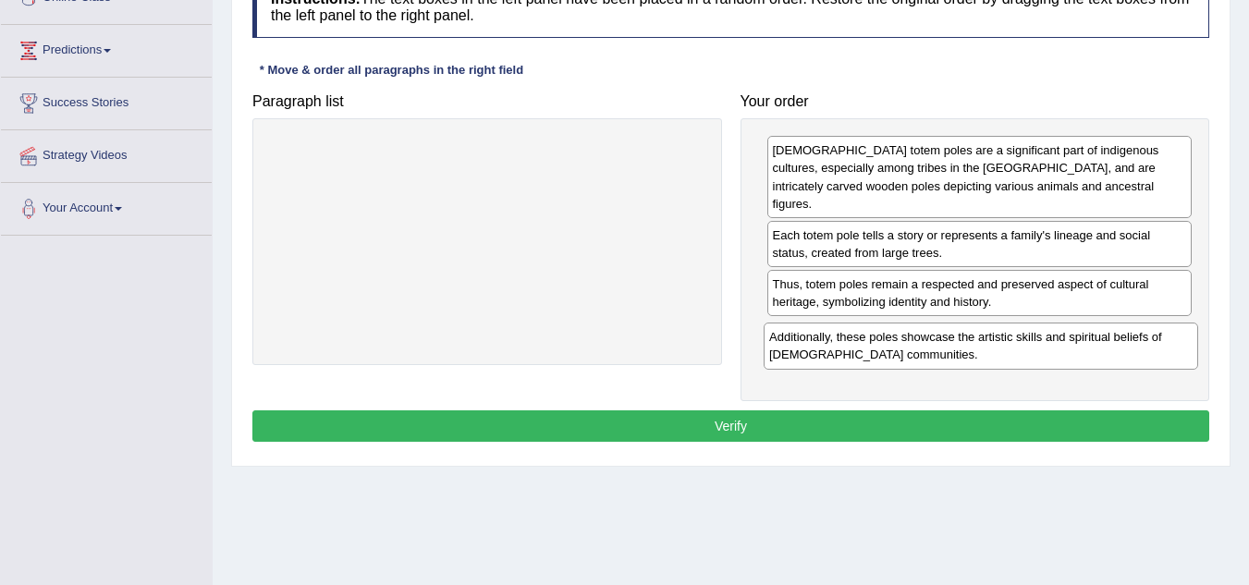
drag, startPoint x: 396, startPoint y: 156, endPoint x: 890, endPoint y: 343, distance: 527.7
click at [890, 343] on div "Additionally, these poles showcase the artistic skills and spiritual beliefs of…" at bounding box center [980, 346] width 434 height 46
click at [746, 410] on button "Verify" at bounding box center [730, 425] width 957 height 31
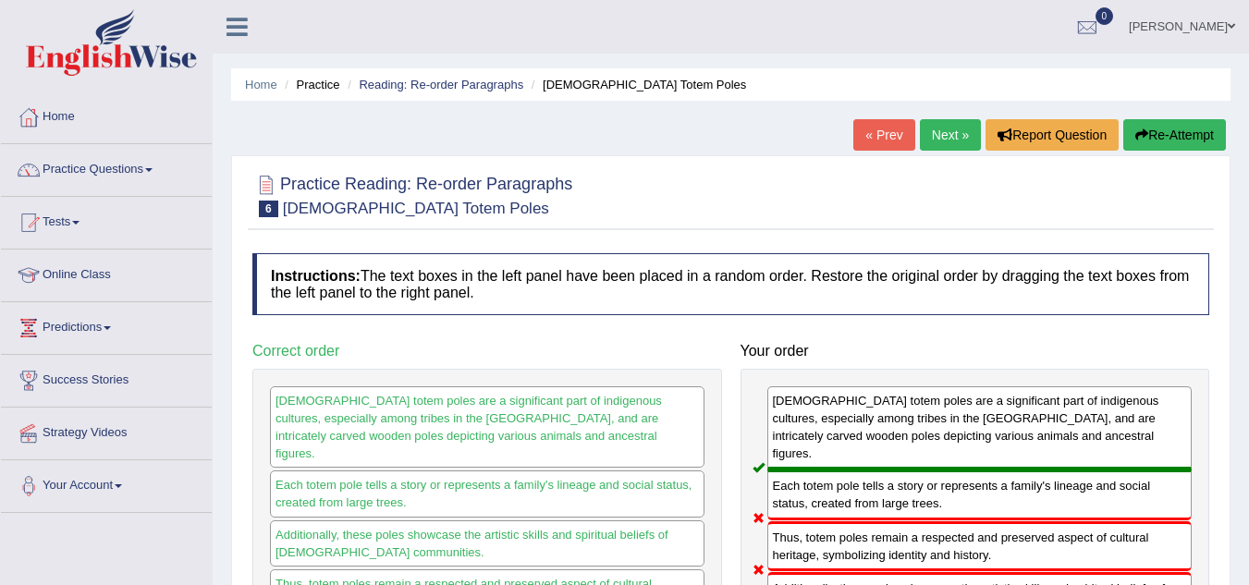
click at [952, 140] on link "Next »" at bounding box center [950, 134] width 61 height 31
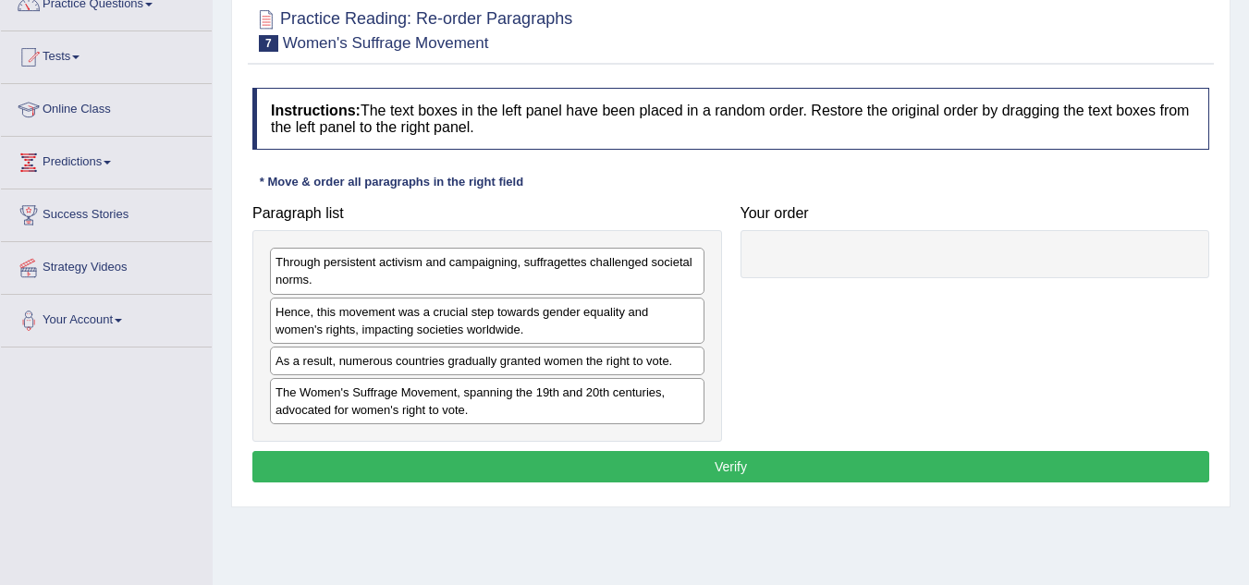
scroll to position [185, 0]
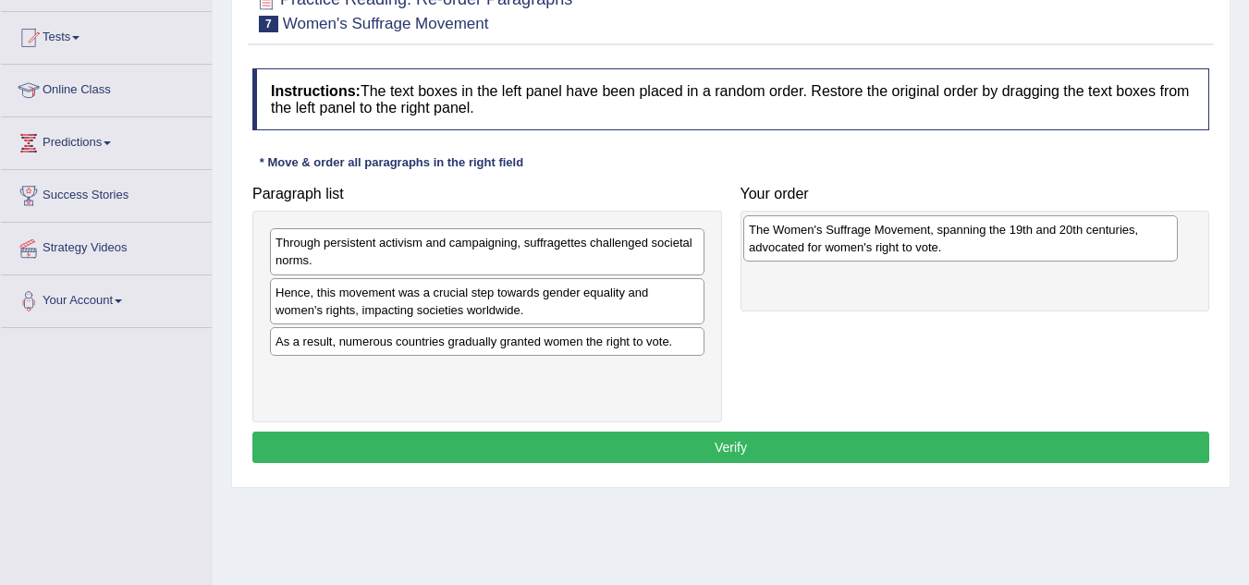
drag, startPoint x: 437, startPoint y: 376, endPoint x: 910, endPoint y: 233, distance: 494.4
click at [910, 233] on div "The Women's Suffrage Movement, spanning the 19th and 20th centuries, advocated …" at bounding box center [960, 238] width 434 height 46
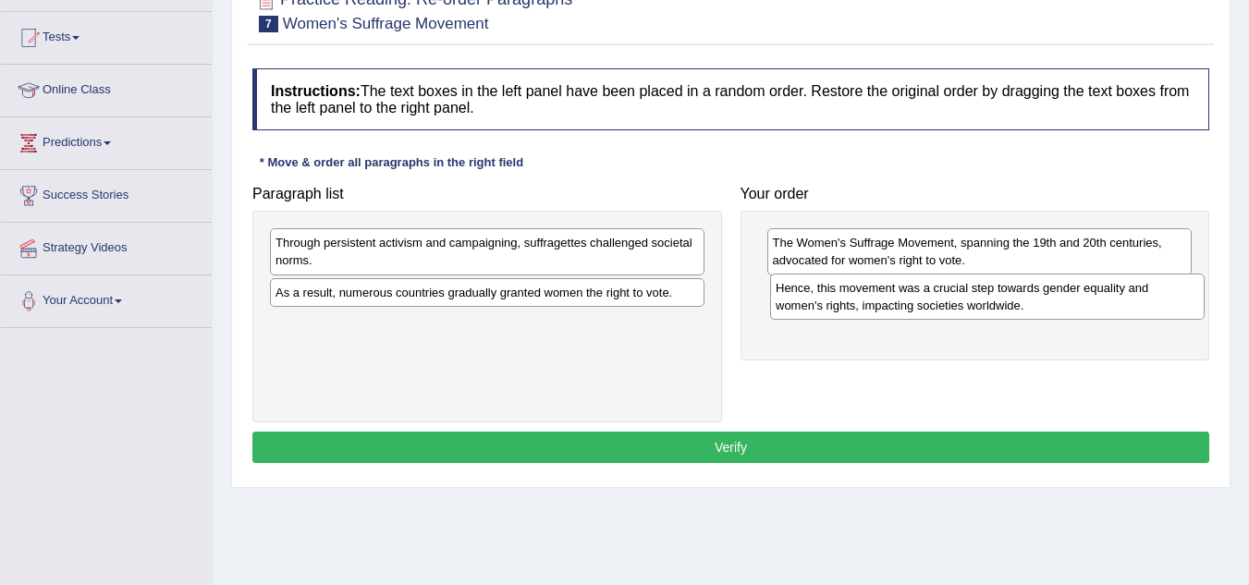
drag, startPoint x: 421, startPoint y: 305, endPoint x: 921, endPoint y: 300, distance: 500.0
click at [921, 300] on div "Hence, this movement was a crucial step towards gender equality and women's rig…" at bounding box center [987, 297] width 434 height 46
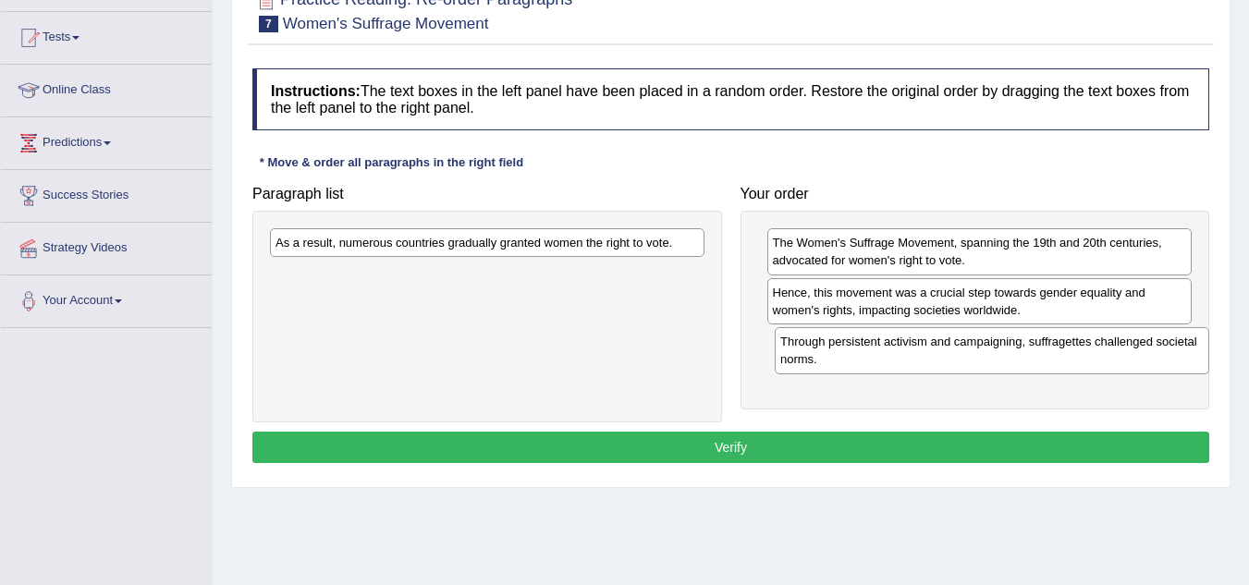
drag, startPoint x: 372, startPoint y: 256, endPoint x: 877, endPoint y: 355, distance: 514.2
click at [877, 355] on div "Through persistent activism and campaigning, suffragettes challenged societal n…" at bounding box center [991, 350] width 434 height 46
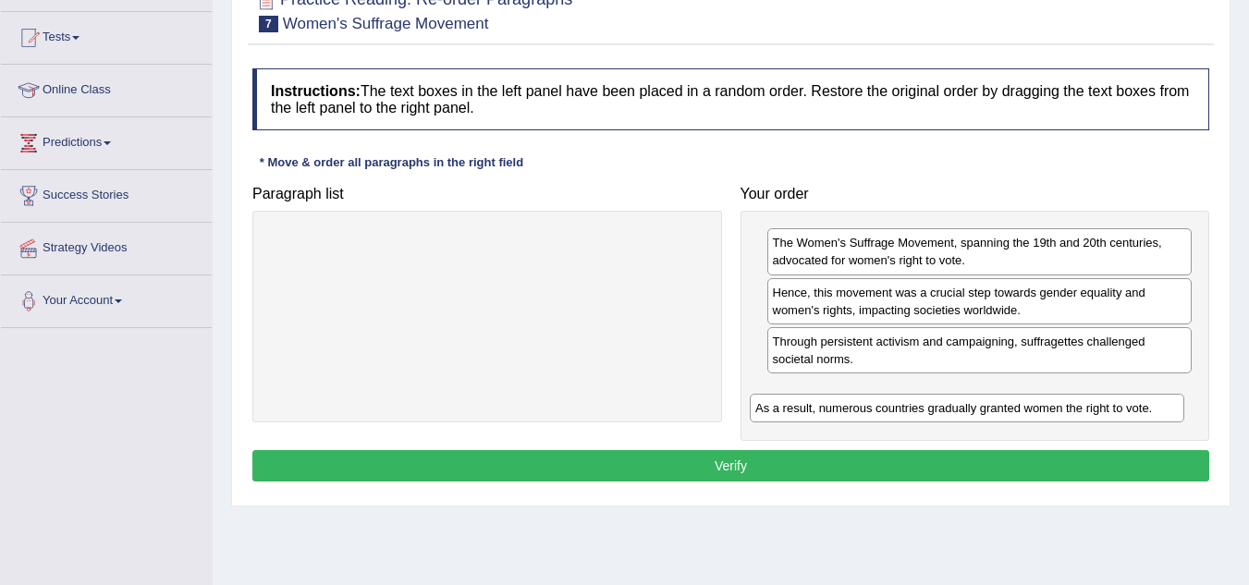
drag, startPoint x: 470, startPoint y: 246, endPoint x: 950, endPoint y: 411, distance: 507.4
click at [950, 411] on div "As a result, numerous countries gradually granted women the right to vote." at bounding box center [967, 408] width 434 height 29
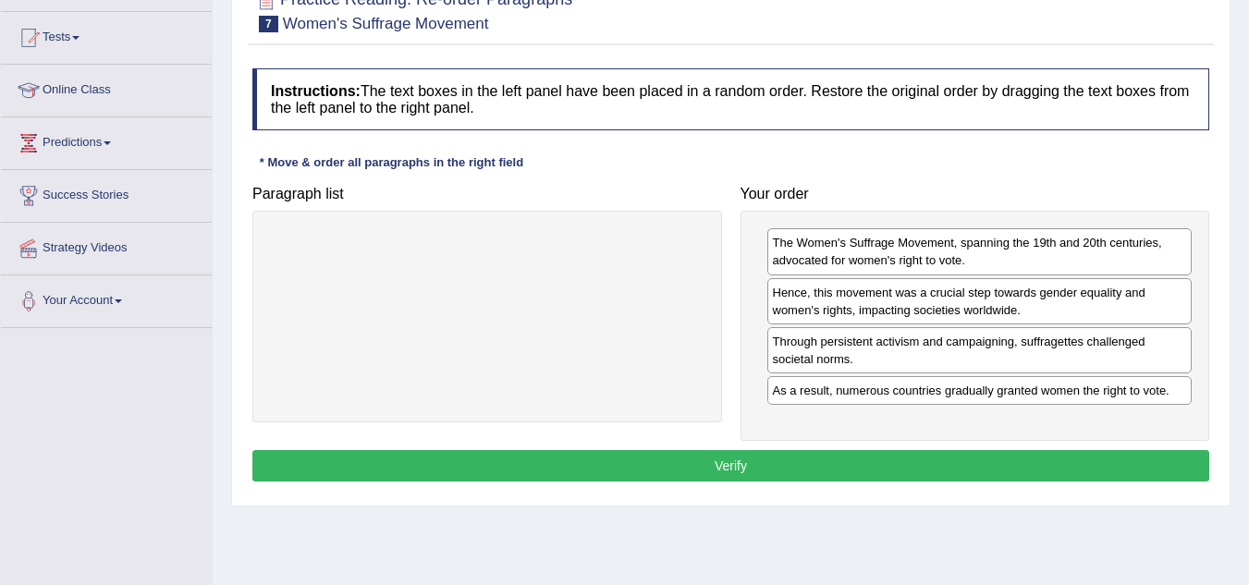
click at [743, 448] on div "Instructions: The text boxes in the left panel have been placed in a random ord…" at bounding box center [731, 277] width 966 height 437
click at [730, 460] on button "Verify" at bounding box center [730, 465] width 957 height 31
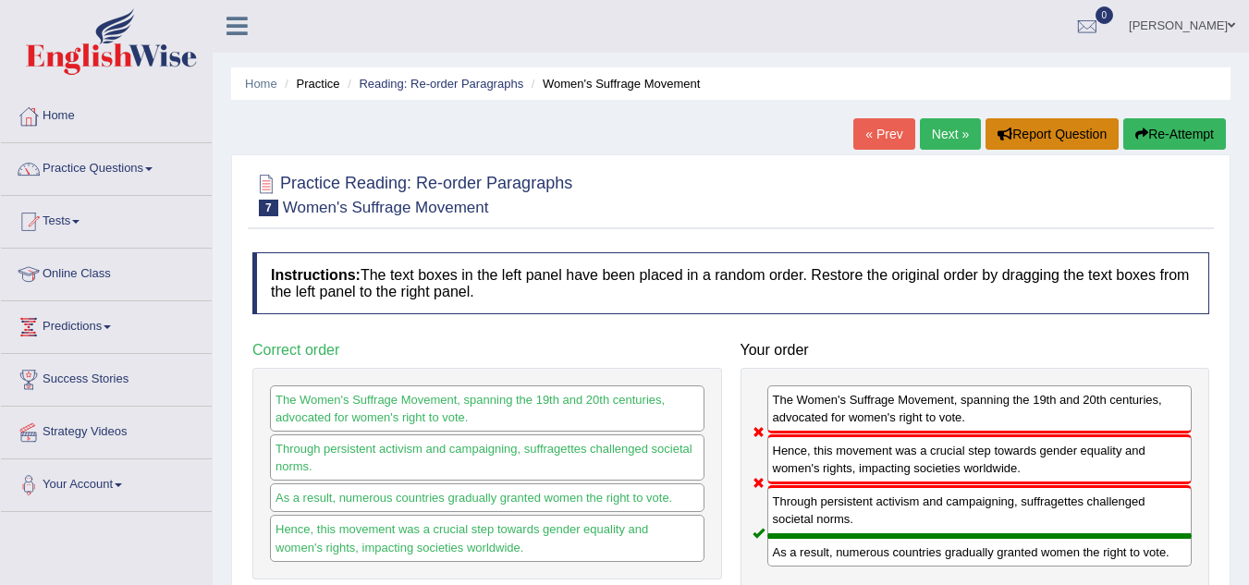
scroll to position [0, 0]
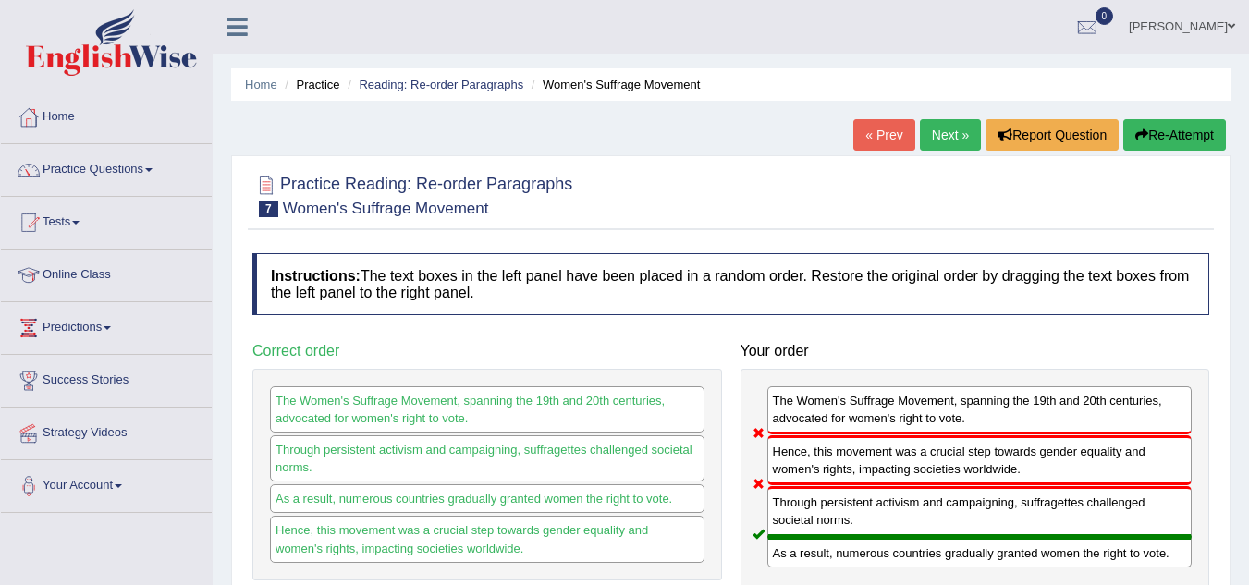
click at [1166, 134] on button "Re-Attempt" at bounding box center [1174, 134] width 103 height 31
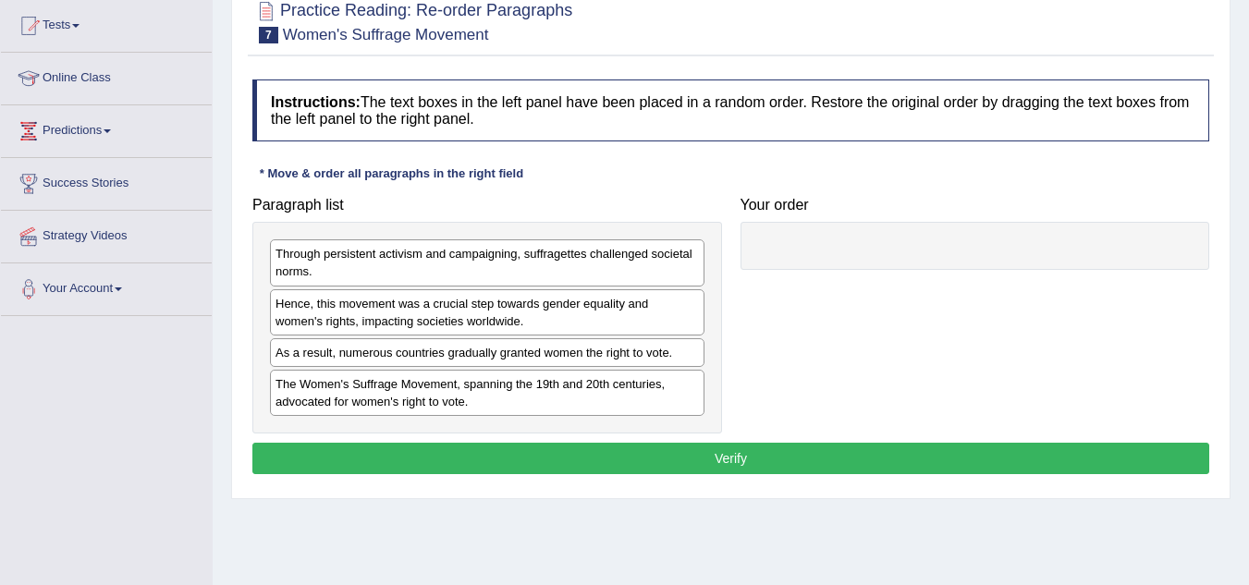
scroll to position [277, 0]
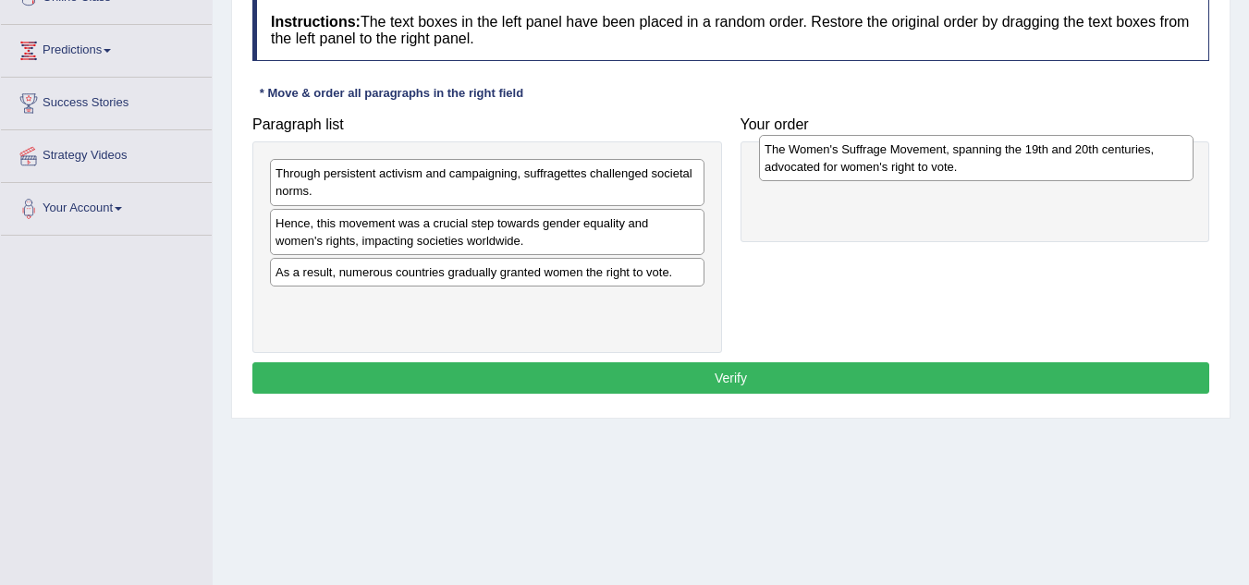
drag, startPoint x: 374, startPoint y: 313, endPoint x: 858, endPoint y: 164, distance: 506.0
click at [858, 164] on div "The Women's Suffrage Movement, spanning the 19th and 20th centuries, advocated …" at bounding box center [976, 158] width 434 height 46
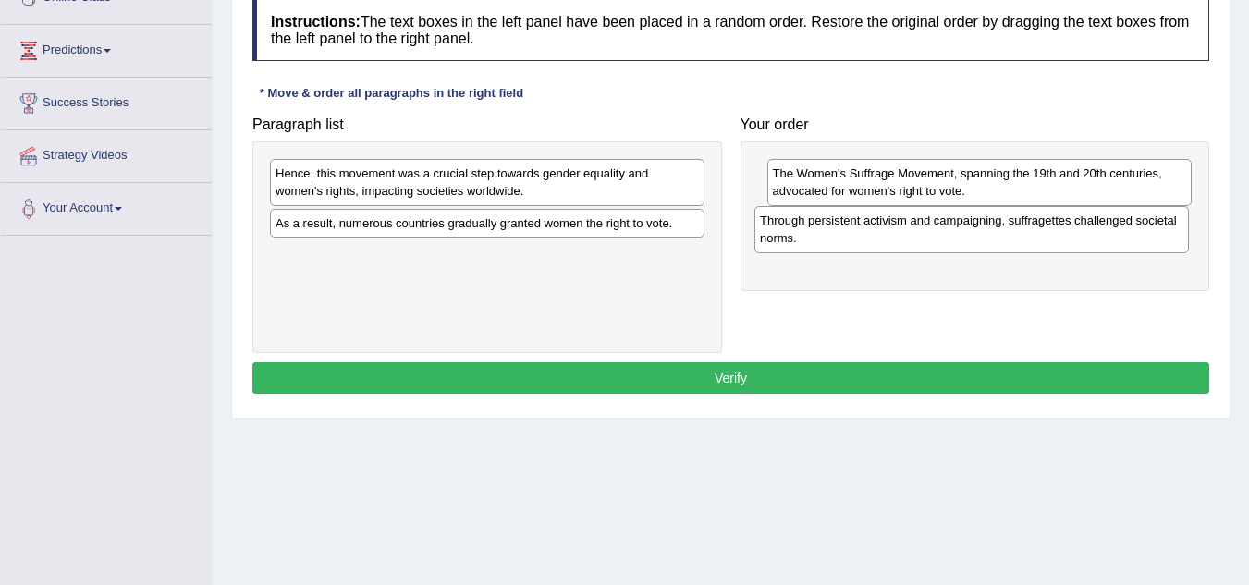
drag, startPoint x: 431, startPoint y: 187, endPoint x: 915, endPoint y: 234, distance: 486.6
click at [915, 234] on div "Through persistent activism and campaigning, suffragettes challenged societal n…" at bounding box center [971, 229] width 434 height 46
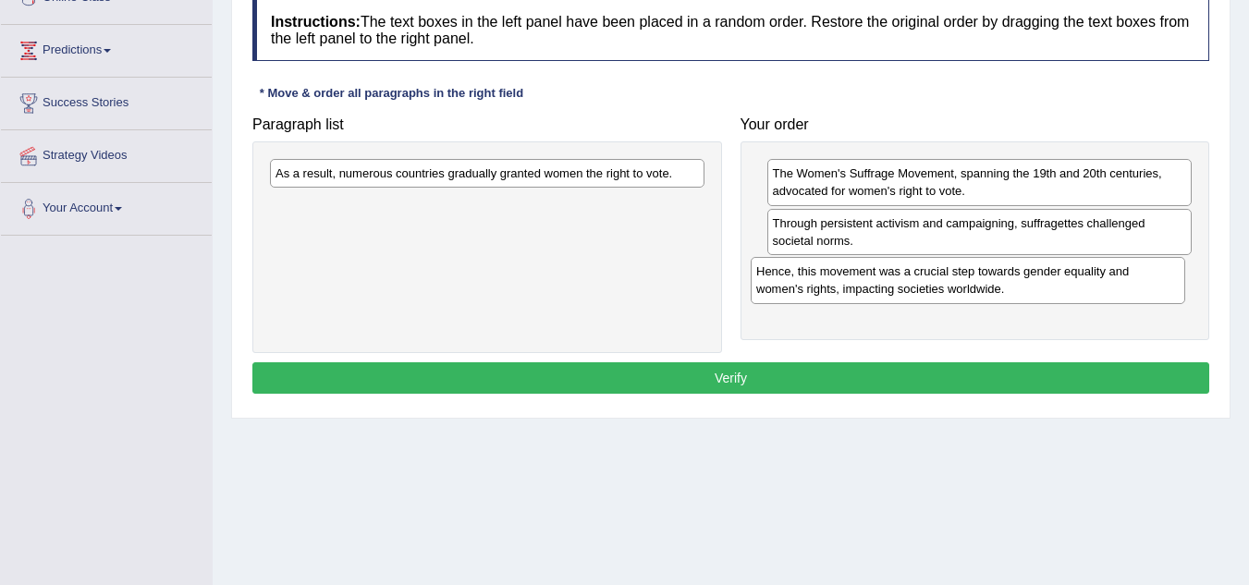
drag, startPoint x: 421, startPoint y: 178, endPoint x: 902, endPoint y: 276, distance: 490.5
click at [902, 276] on div "Hence, this movement was a crucial step towards gender equality and women's rig…" at bounding box center [967, 280] width 434 height 46
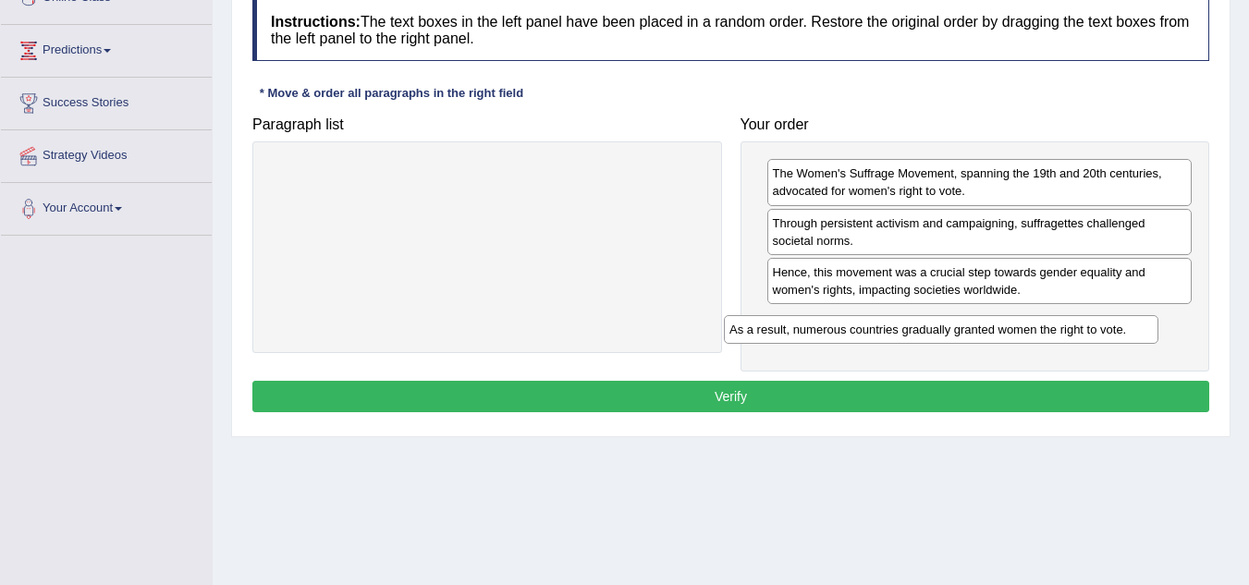
drag, startPoint x: 463, startPoint y: 174, endPoint x: 917, endPoint y: 330, distance: 479.9
click at [917, 330] on div "As a result, numerous countries gradually granted women the right to vote." at bounding box center [941, 329] width 434 height 29
click at [758, 392] on button "Verify" at bounding box center [730, 396] width 957 height 31
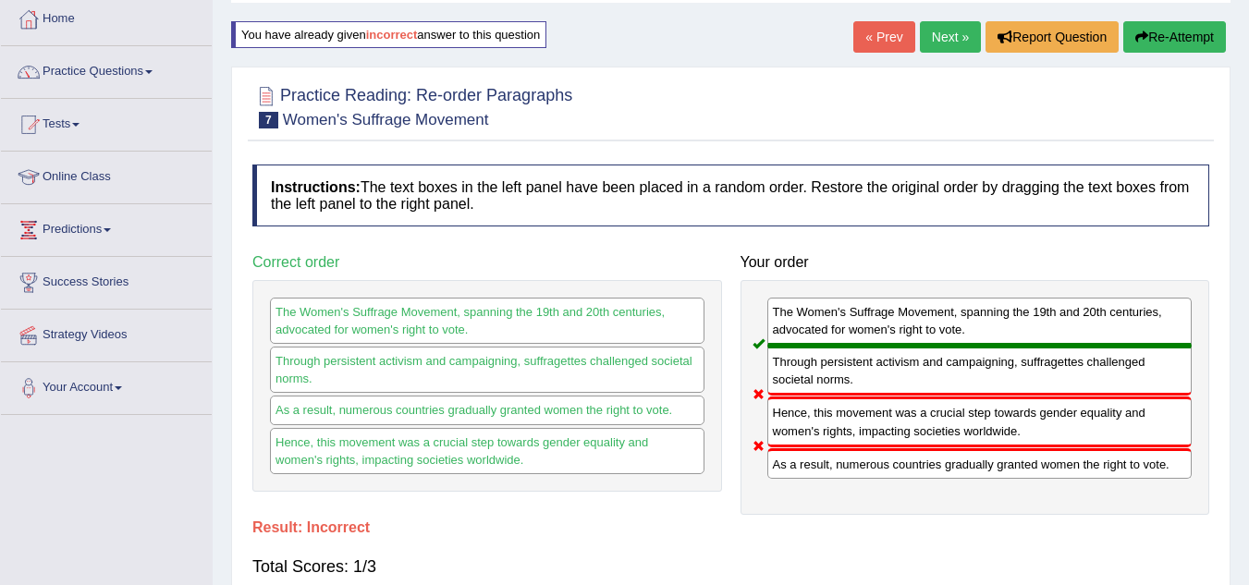
scroll to position [92, 0]
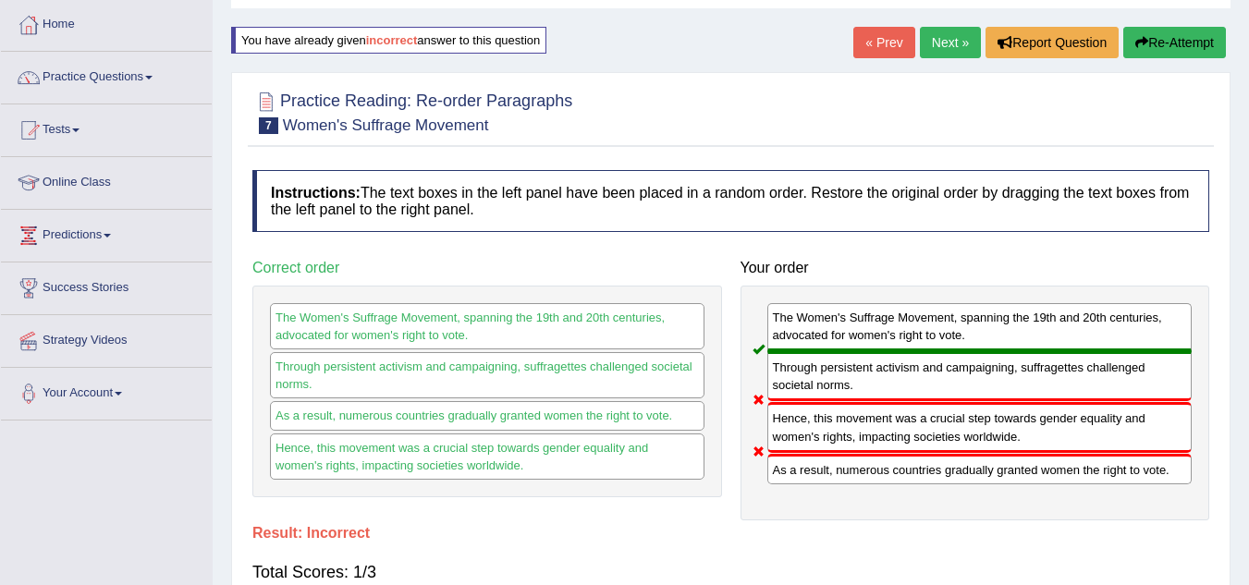
click at [1159, 31] on button "Re-Attempt" at bounding box center [1174, 42] width 103 height 31
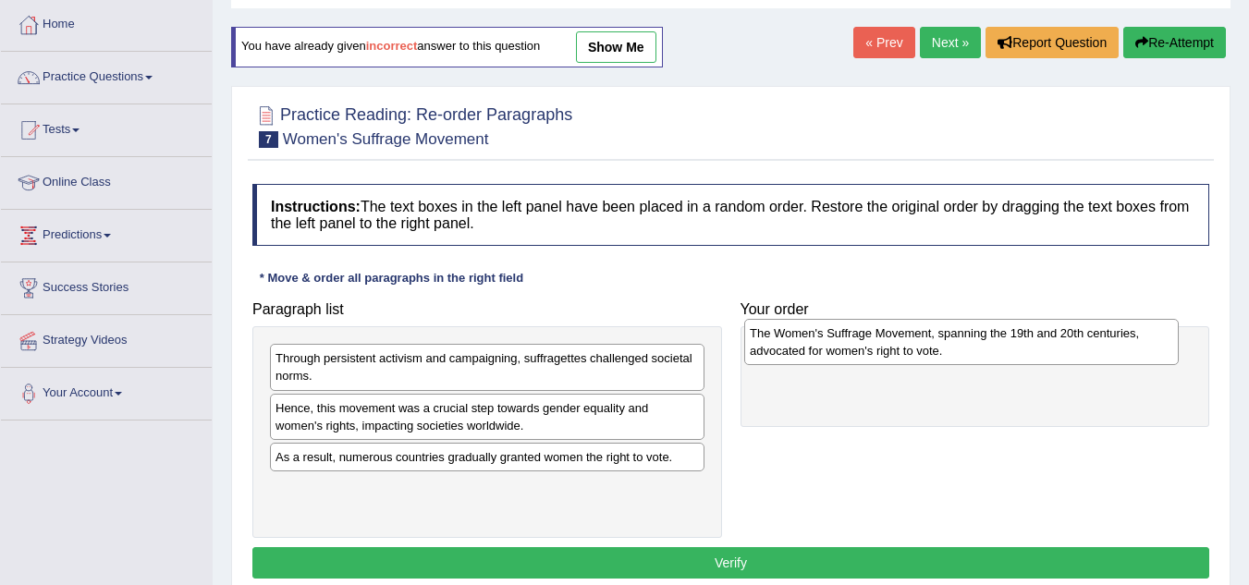
drag, startPoint x: 465, startPoint y: 506, endPoint x: 939, endPoint y: 351, distance: 498.9
click at [939, 351] on div "The Women's Suffrage Movement, spanning the 19th and 20th centuries, advocated …" at bounding box center [961, 342] width 434 height 46
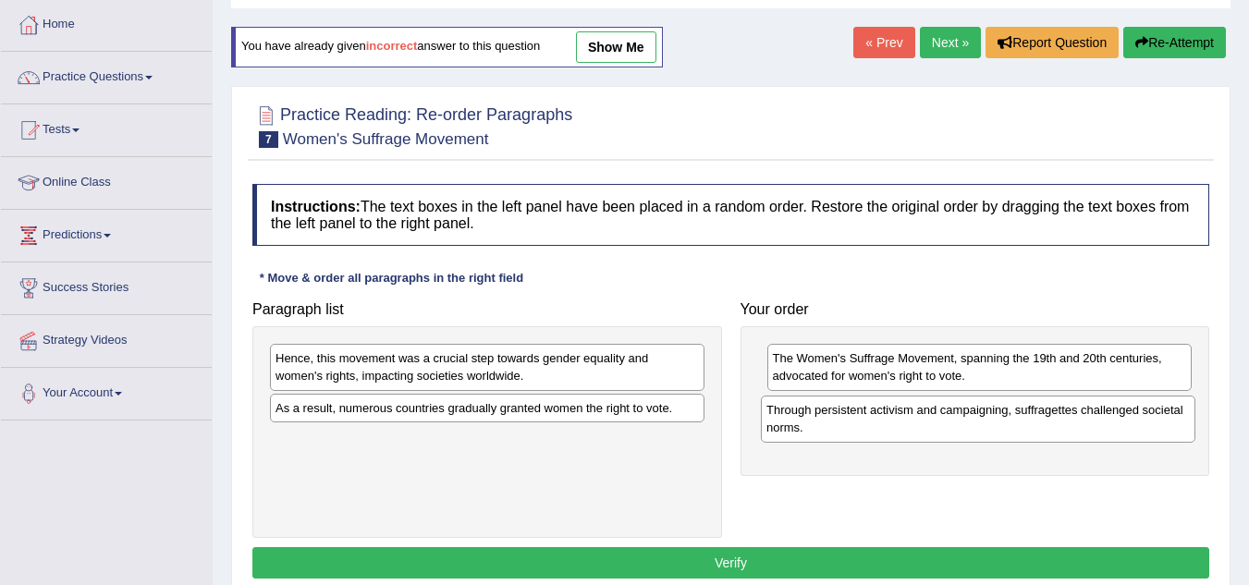
drag, startPoint x: 427, startPoint y: 373, endPoint x: 918, endPoint y: 425, distance: 493.5
click at [918, 425] on div "Through persistent activism and campaigning, suffragettes challenged societal n…" at bounding box center [978, 419] width 434 height 46
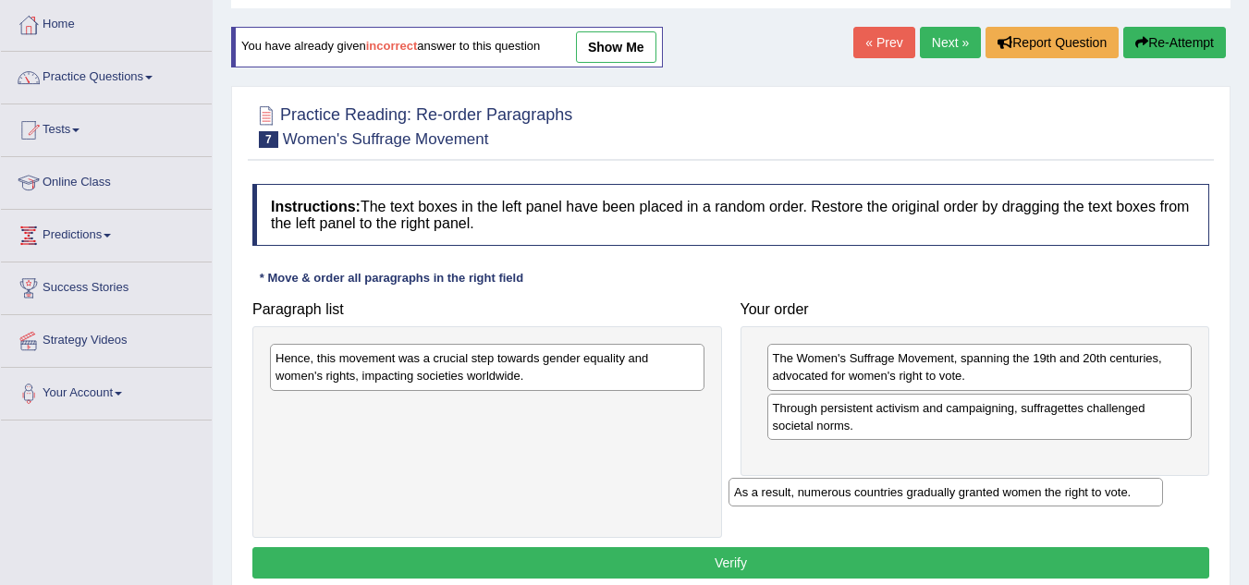
drag, startPoint x: 491, startPoint y: 412, endPoint x: 949, endPoint y: 496, distance: 466.1
click at [949, 496] on div "As a result, numerous countries gradually granted women the right to vote." at bounding box center [945, 492] width 434 height 29
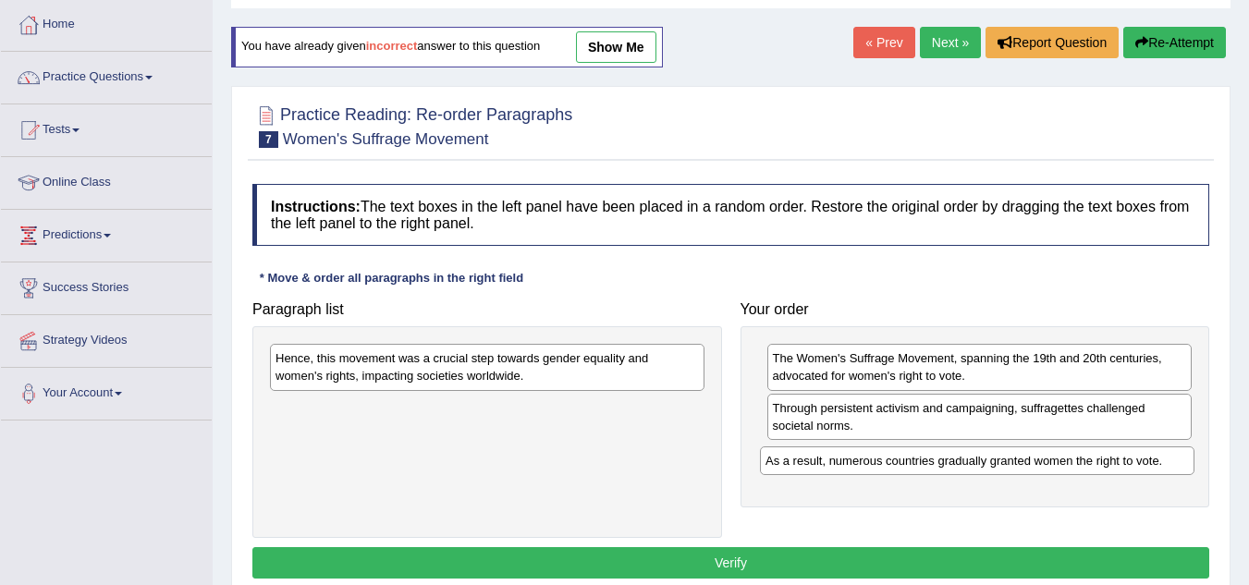
drag, startPoint x: 610, startPoint y: 416, endPoint x: 1097, endPoint y: 469, distance: 489.9
click at [1097, 469] on div "As a result, numerous countries gradually granted women the right to vote." at bounding box center [977, 460] width 434 height 29
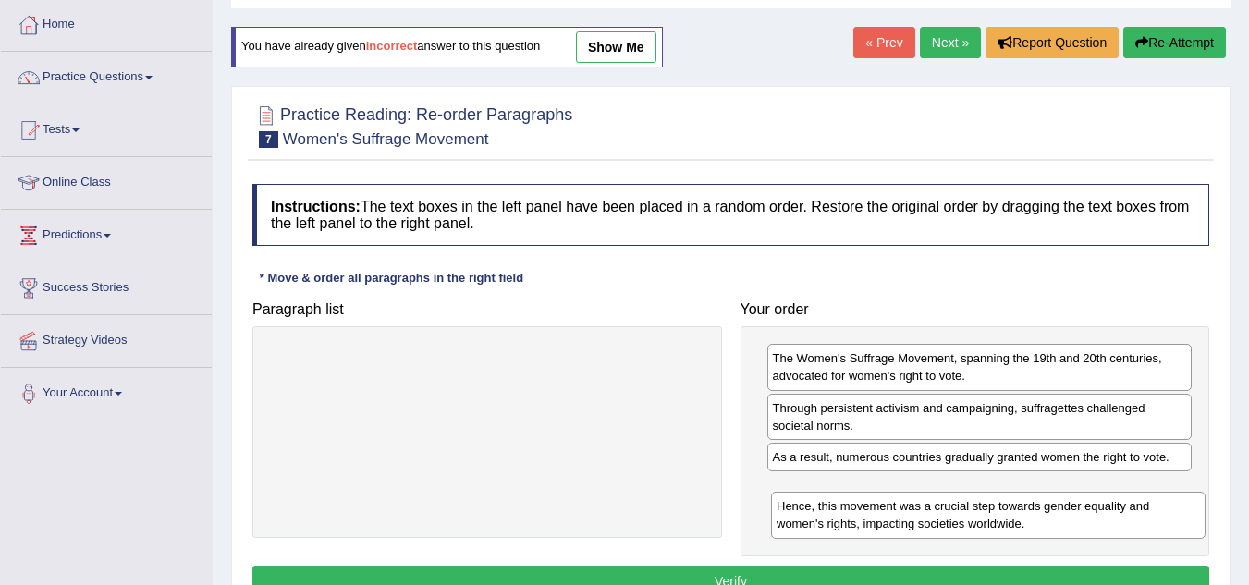
drag, startPoint x: 463, startPoint y: 370, endPoint x: 964, endPoint y: 516, distance: 521.8
click at [964, 517] on div "Hence, this movement was a crucial step towards gender equality and women's rig…" at bounding box center [988, 515] width 434 height 46
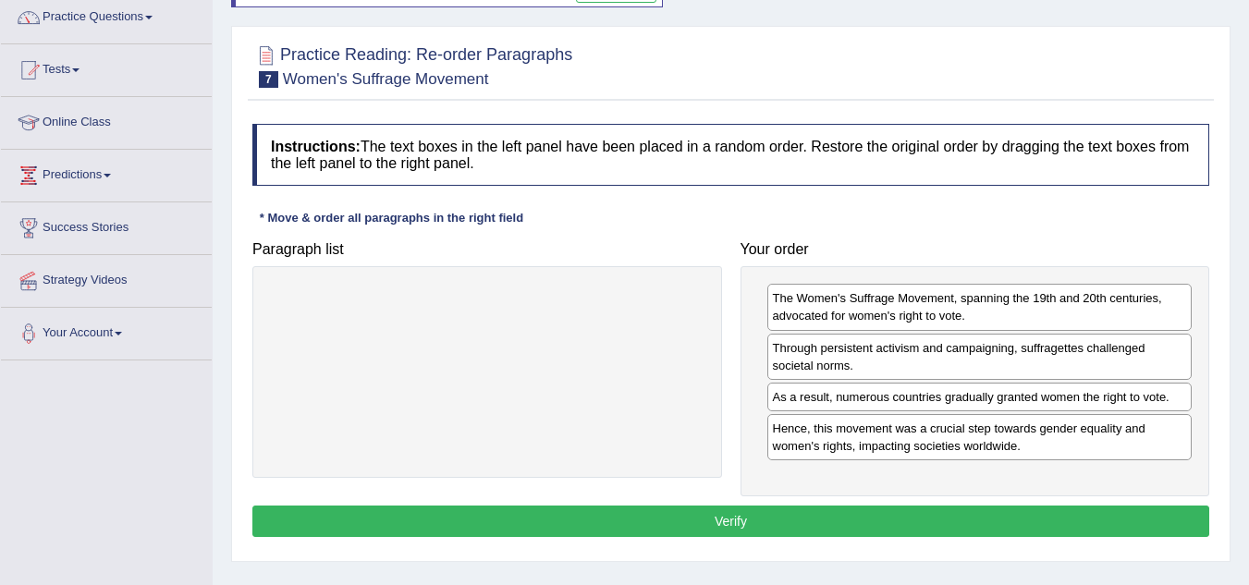
scroll to position [185, 0]
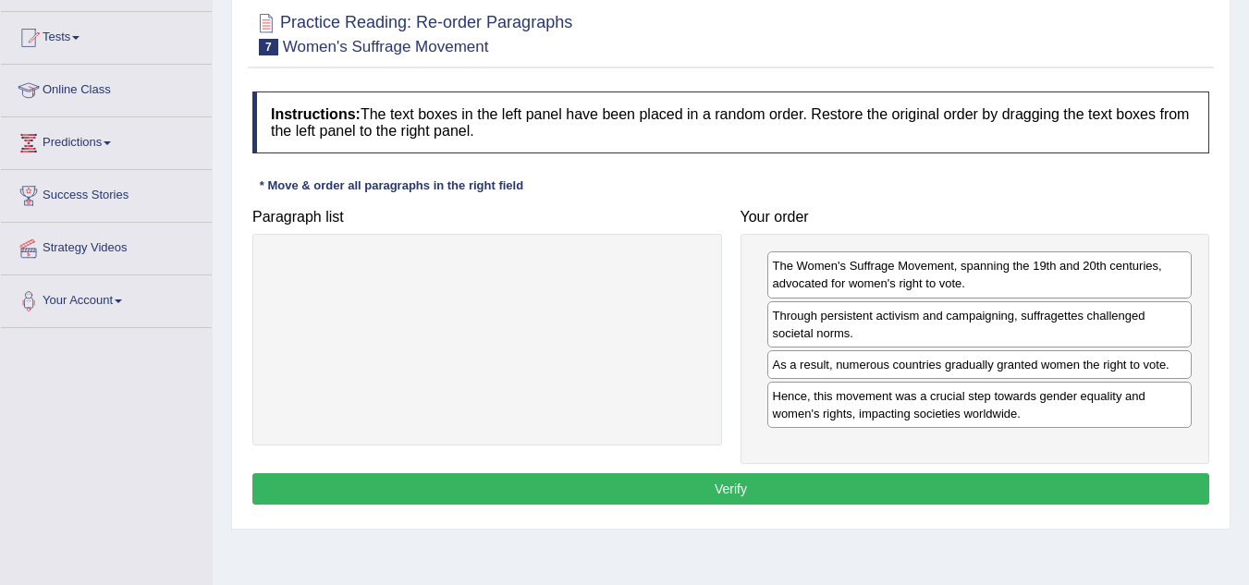
click at [710, 474] on button "Verify" at bounding box center [730, 488] width 957 height 31
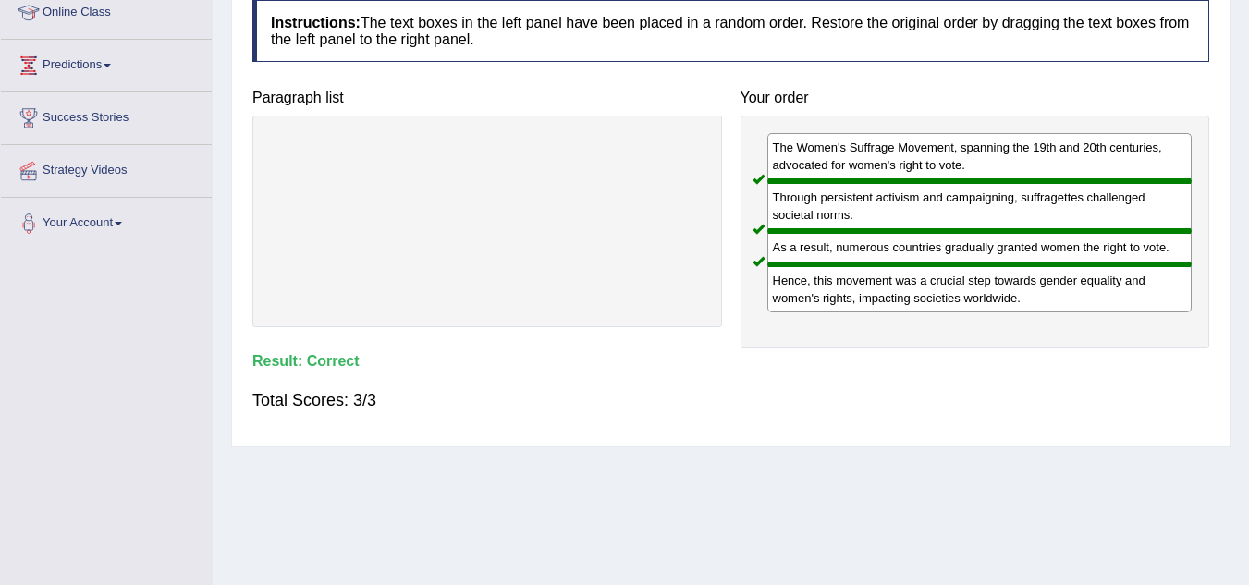
scroll to position [108, 0]
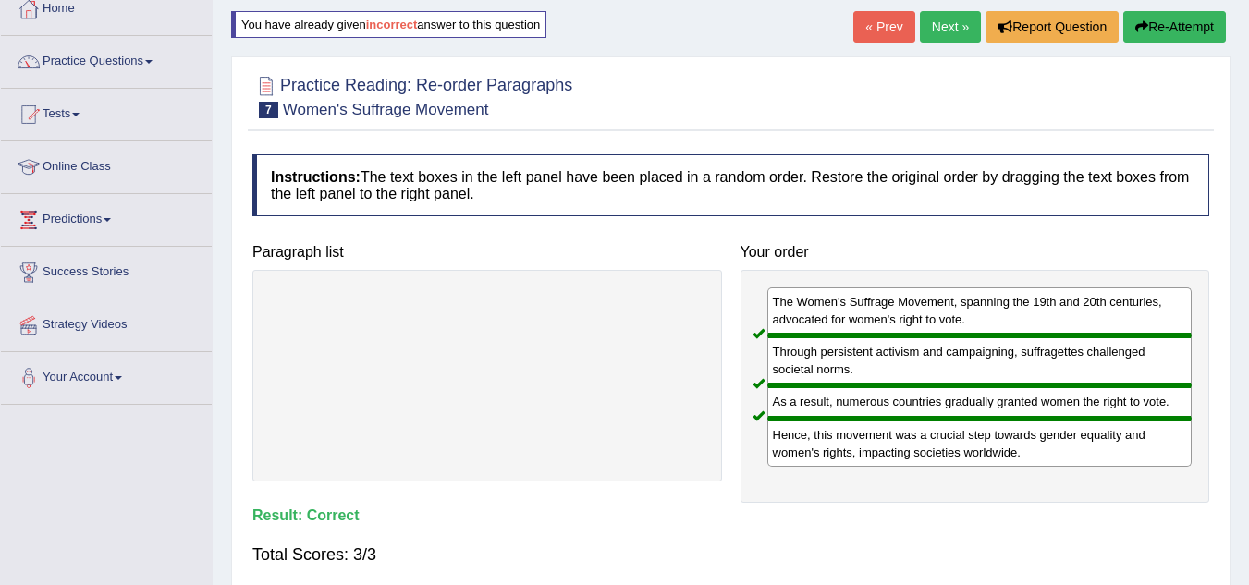
click at [944, 30] on link "Next »" at bounding box center [950, 26] width 61 height 31
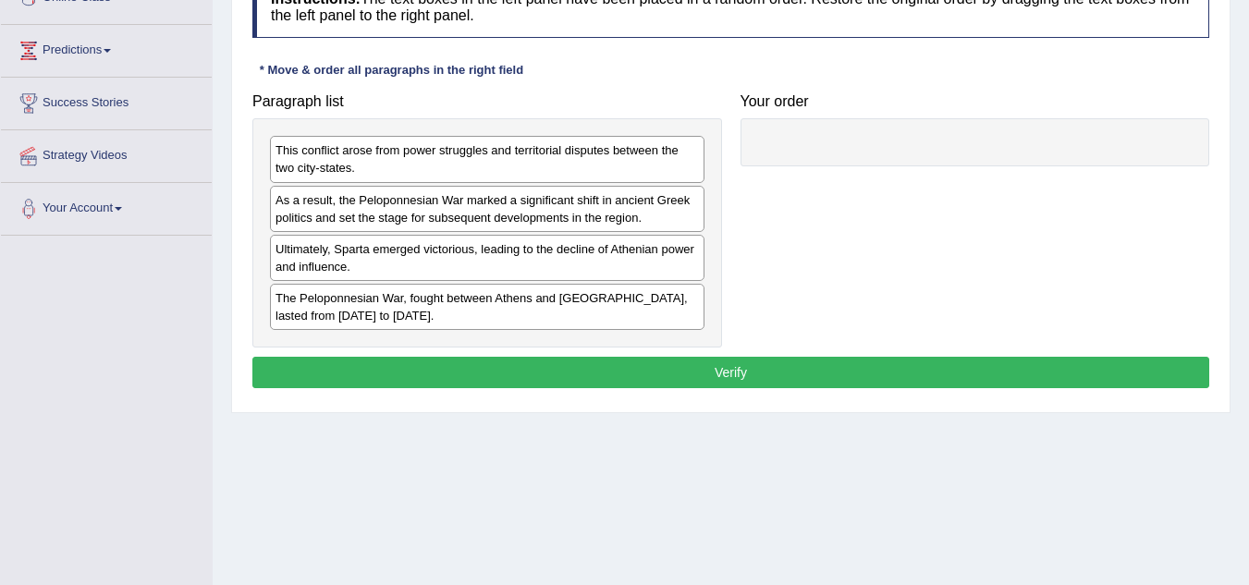
scroll to position [185, 0]
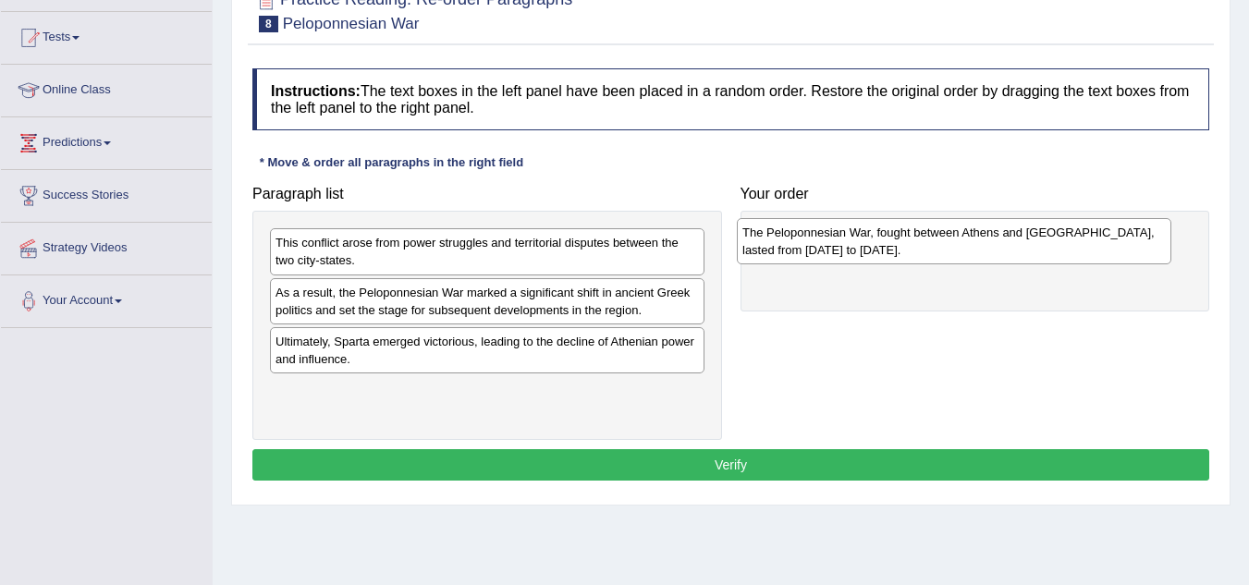
drag, startPoint x: 399, startPoint y: 408, endPoint x: 866, endPoint y: 250, distance: 492.8
click at [866, 250] on div "The Peloponnesian War, fought between Athens and Sparta, lasted from 431 to 404…" at bounding box center [954, 241] width 434 height 46
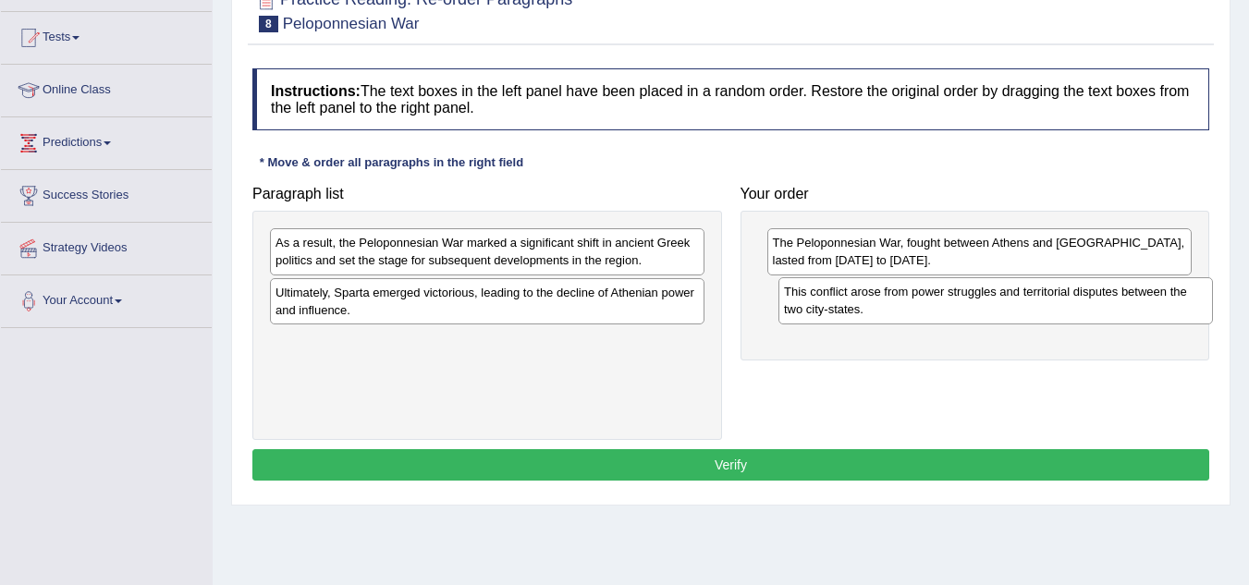
drag, startPoint x: 474, startPoint y: 256, endPoint x: 982, endPoint y: 305, distance: 510.7
click at [982, 305] on div "This conflict arose from power struggles and territorial disputes between the t…" at bounding box center [995, 300] width 434 height 46
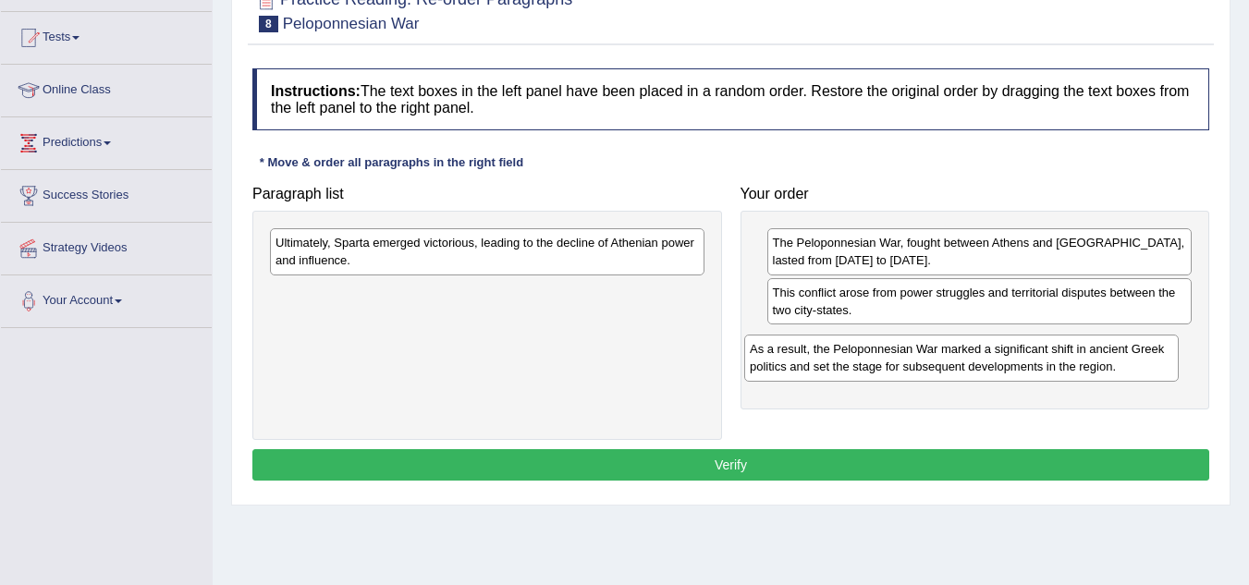
drag, startPoint x: 637, startPoint y: 260, endPoint x: 1111, endPoint y: 366, distance: 485.9
click at [1111, 366] on div "As a result, the Peloponnesian War marked a significant shift in ancient Greek …" at bounding box center [961, 358] width 434 height 46
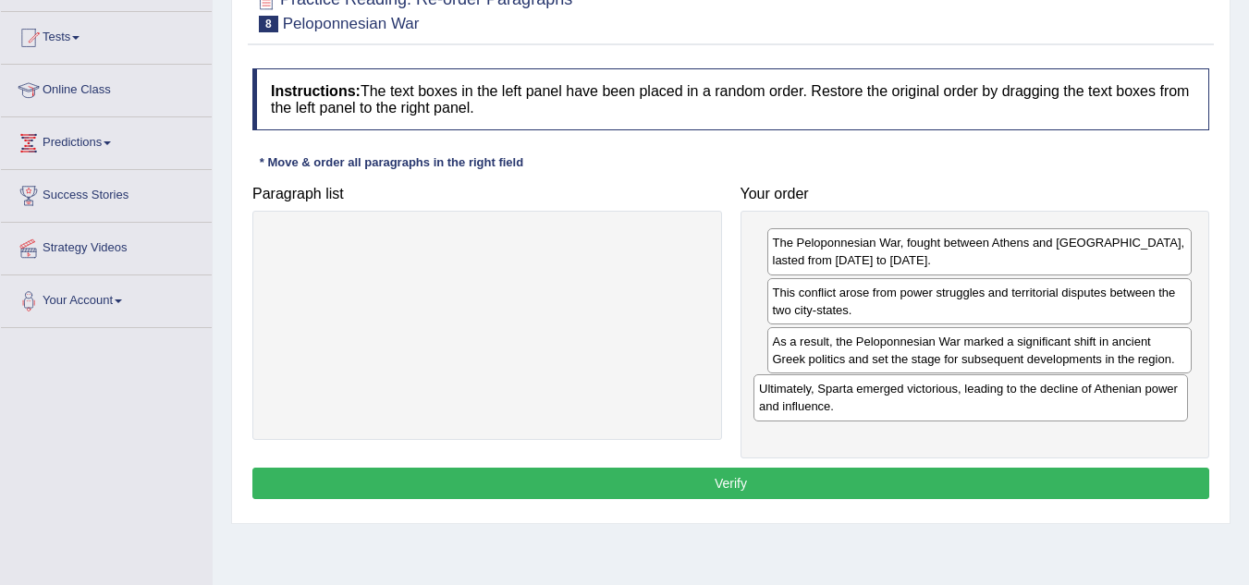
drag, startPoint x: 555, startPoint y: 268, endPoint x: 1041, endPoint y: 415, distance: 507.9
click at [1041, 415] on div "Ultimately, Sparta emerged victorious, leading to the decline of Athenian power…" at bounding box center [970, 397] width 434 height 46
click at [738, 482] on button "Verify" at bounding box center [730, 483] width 957 height 31
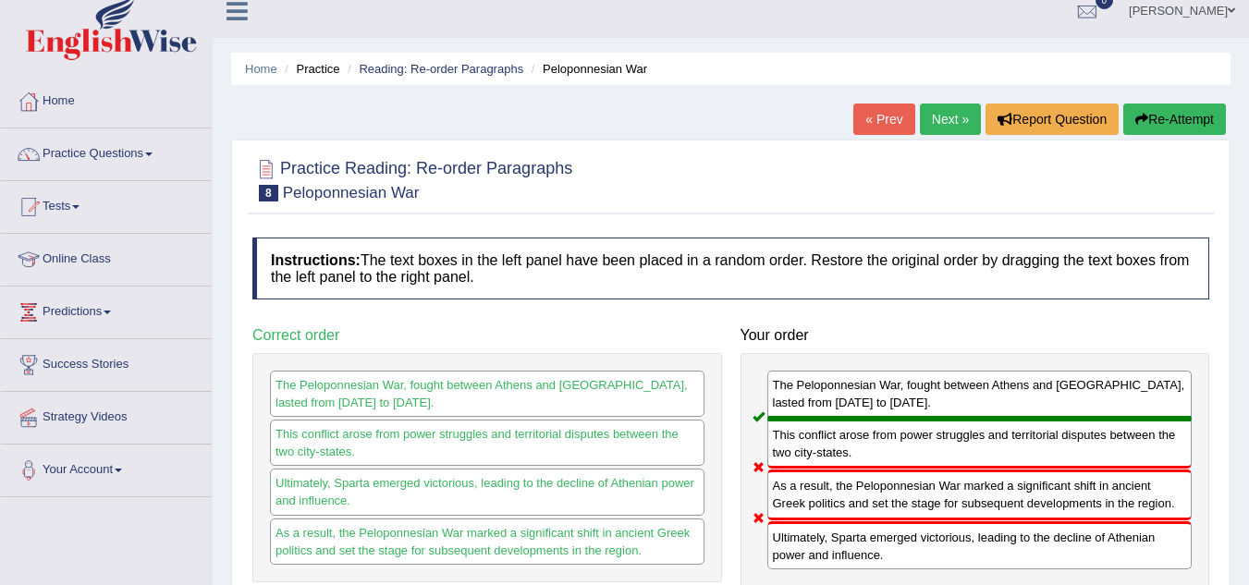
scroll to position [0, 0]
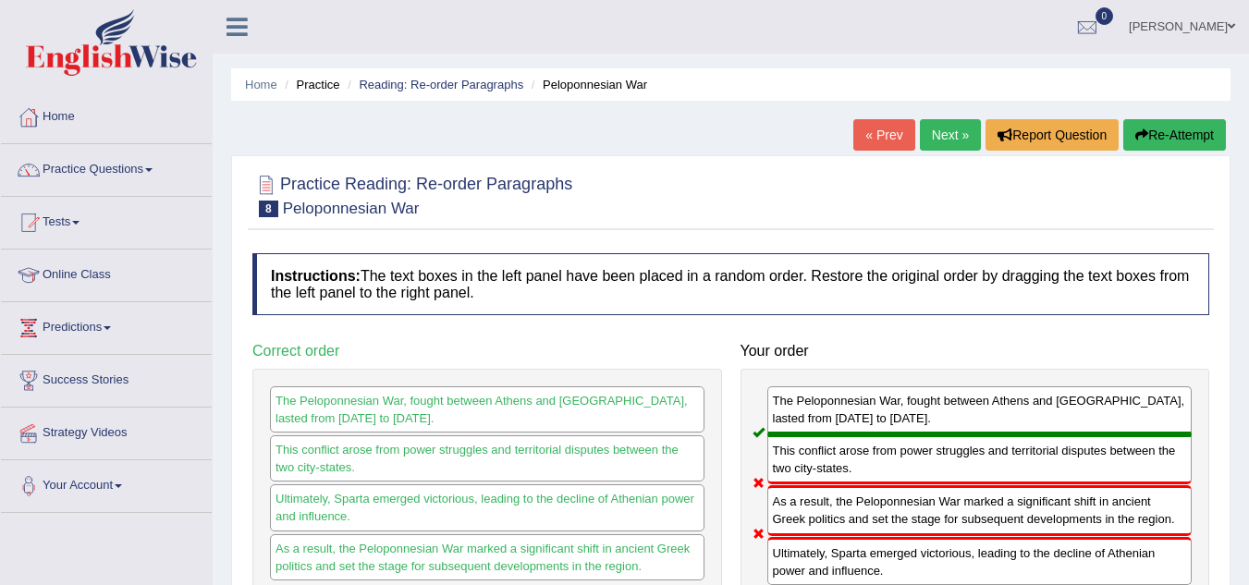
click at [932, 122] on link "Next »" at bounding box center [950, 134] width 61 height 31
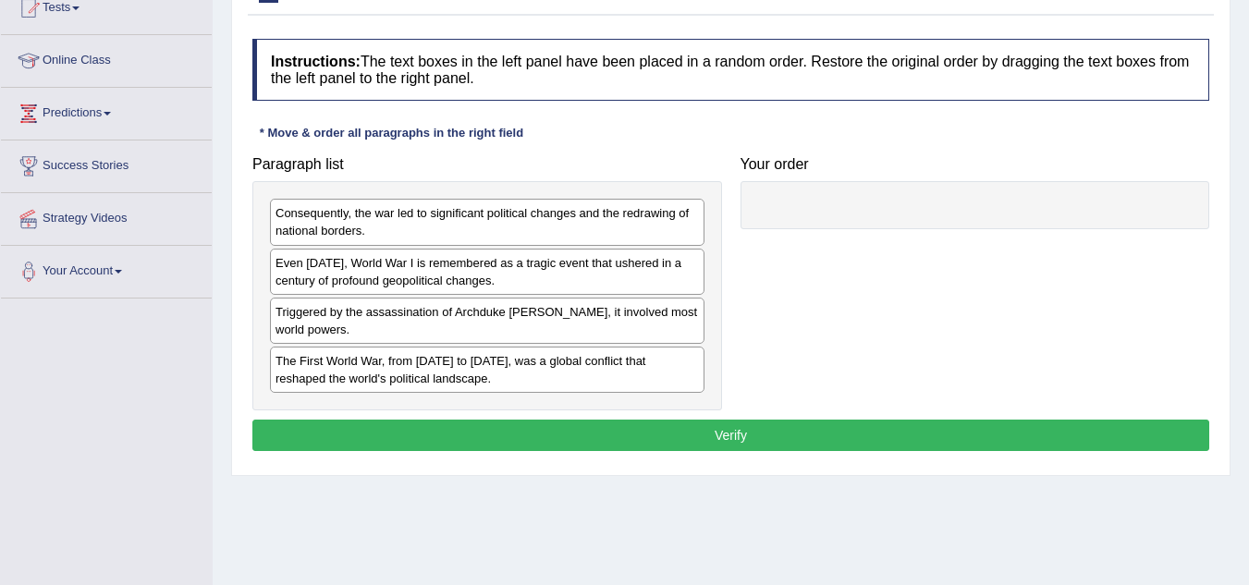
scroll to position [277, 0]
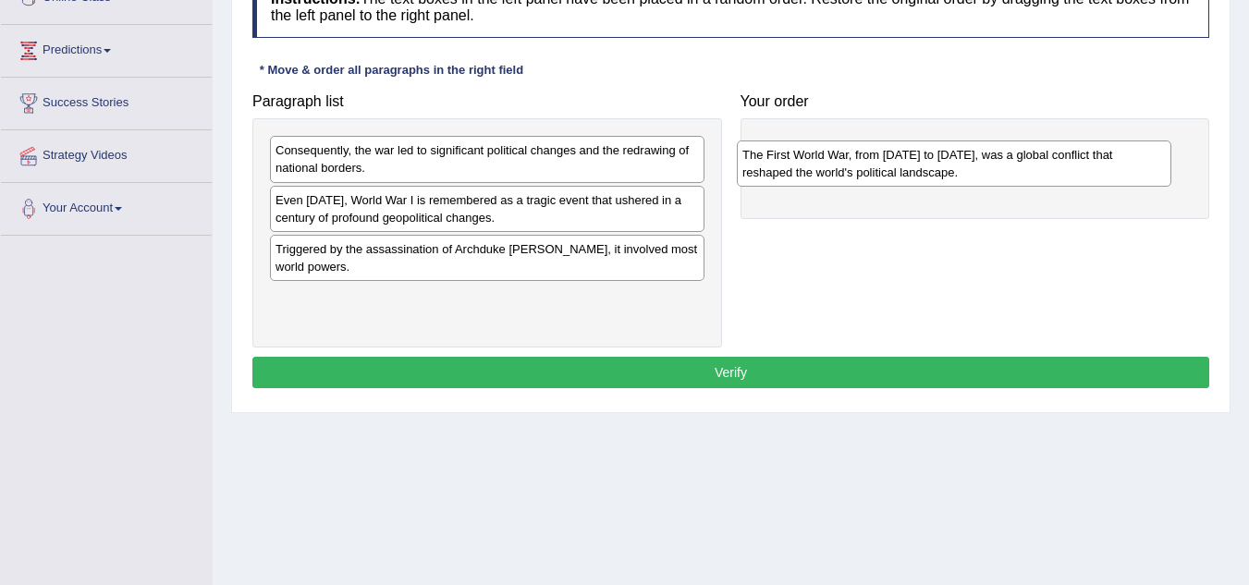
drag, startPoint x: 530, startPoint y: 318, endPoint x: 997, endPoint y: 175, distance: 488.2
click at [997, 175] on div "The First World War, from [DATE] to [DATE], was a global conflict that reshaped…" at bounding box center [954, 163] width 434 height 46
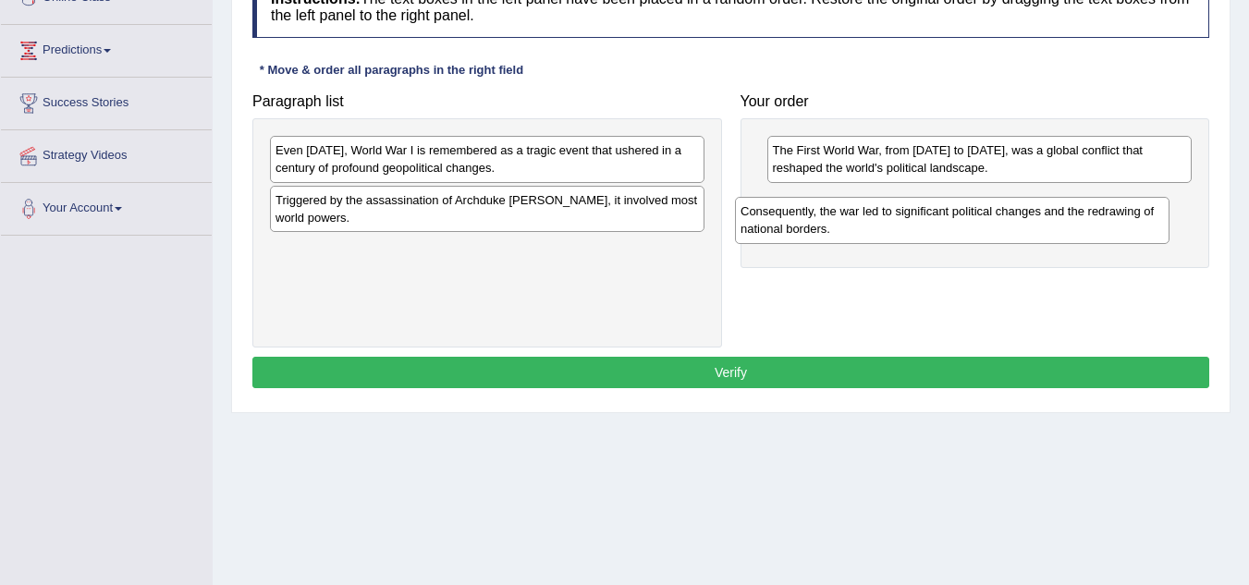
drag, startPoint x: 536, startPoint y: 171, endPoint x: 1001, endPoint y: 232, distance: 468.9
click at [1001, 232] on div "Consequently, the war led to significant political changes and the redrawing of…" at bounding box center [952, 220] width 434 height 46
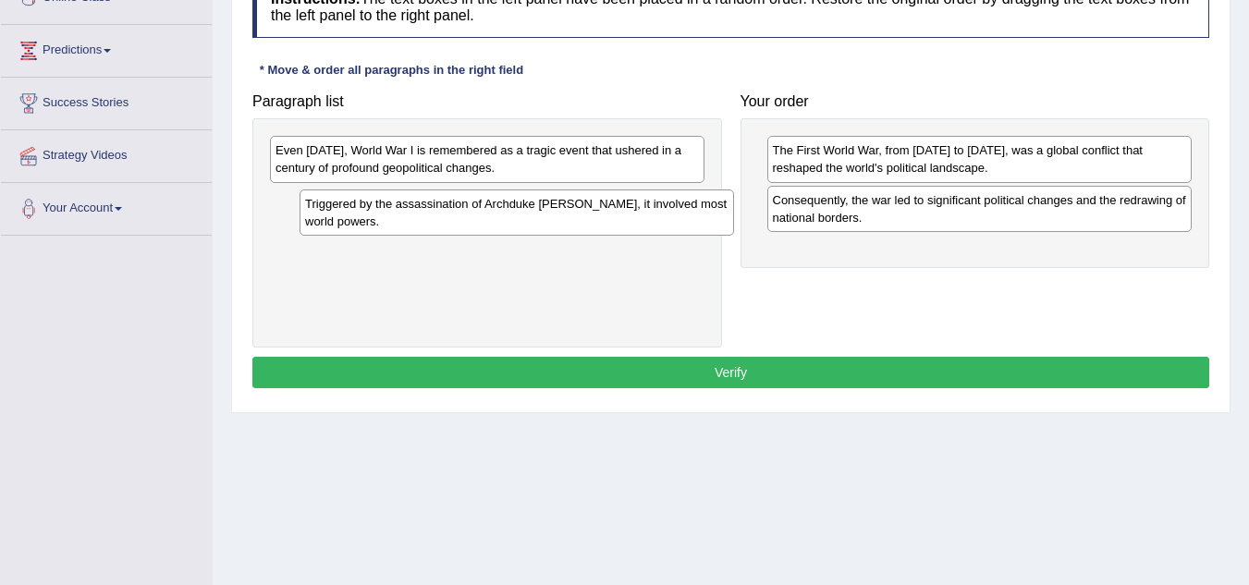
drag, startPoint x: 442, startPoint y: 213, endPoint x: 452, endPoint y: 218, distance: 11.2
click at [460, 217] on div "Triggered by the assassination of Archduke [PERSON_NAME], it involved most worl…" at bounding box center [516, 212] width 434 height 46
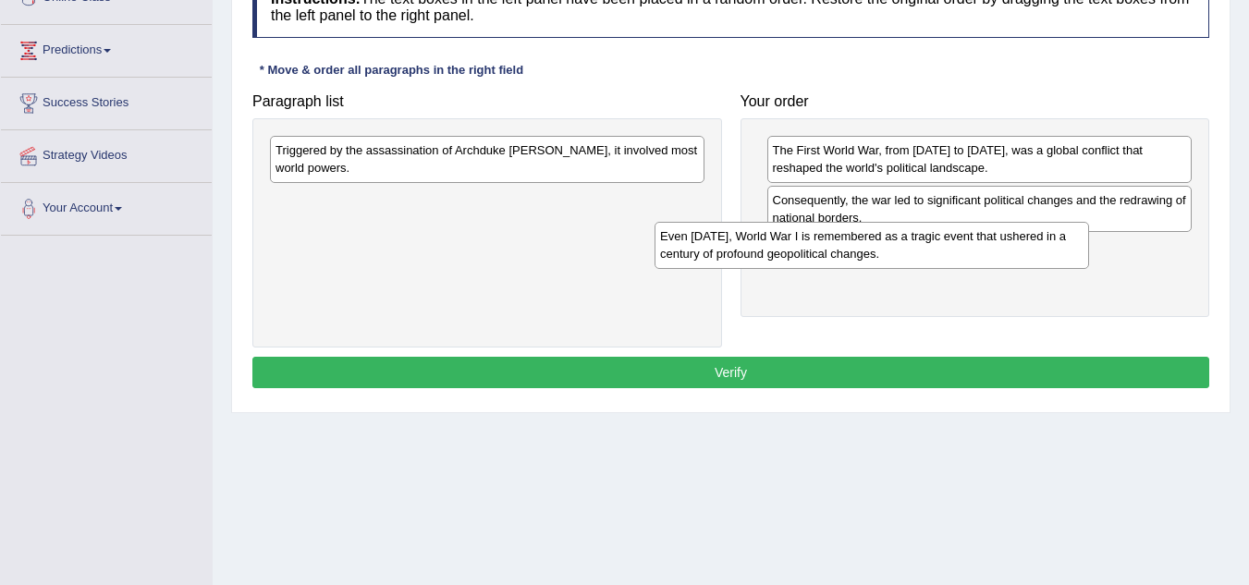
drag, startPoint x: 479, startPoint y: 177, endPoint x: 863, endPoint y: 263, distance: 394.0
click at [863, 263] on div "Even [DATE], World War I is remembered as a tragic event that ushered in a cent…" at bounding box center [871, 245] width 434 height 46
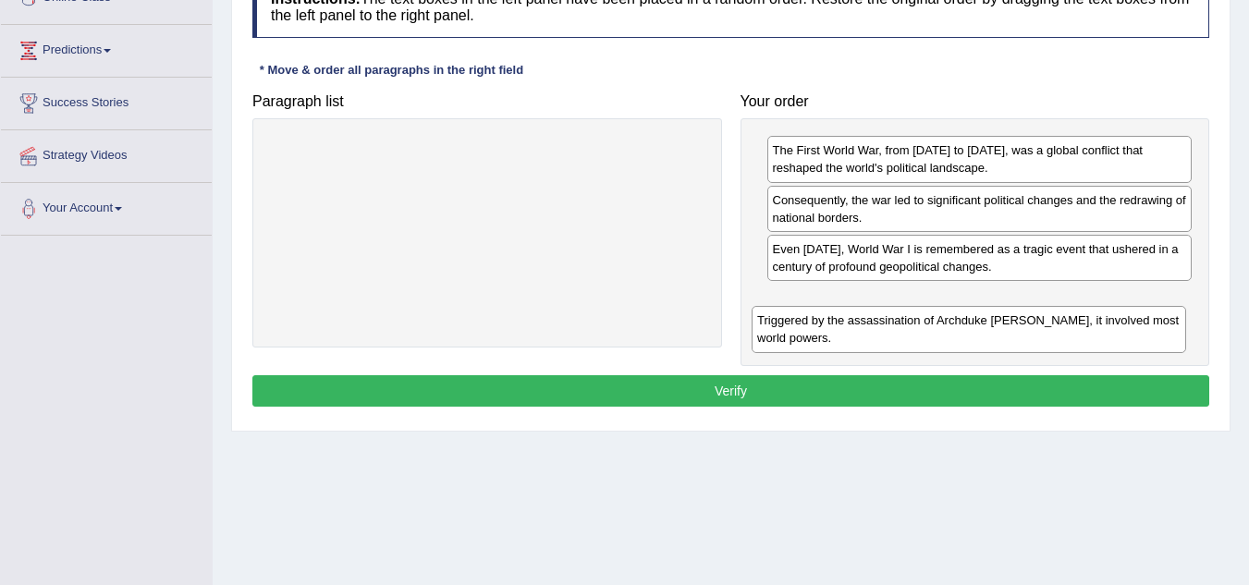
drag, startPoint x: 522, startPoint y: 175, endPoint x: 1004, endPoint y: 345, distance: 510.7
click at [1004, 345] on div "Triggered by the assassination of Archduke [PERSON_NAME], it involved most worl…" at bounding box center [968, 329] width 434 height 46
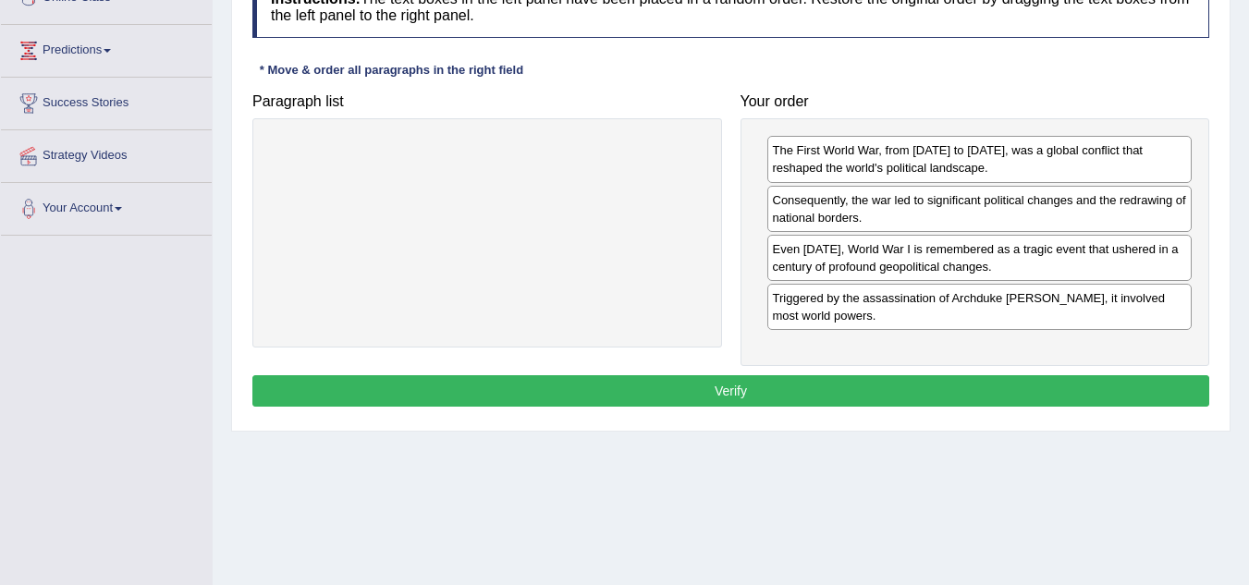
click at [717, 385] on button "Verify" at bounding box center [730, 390] width 957 height 31
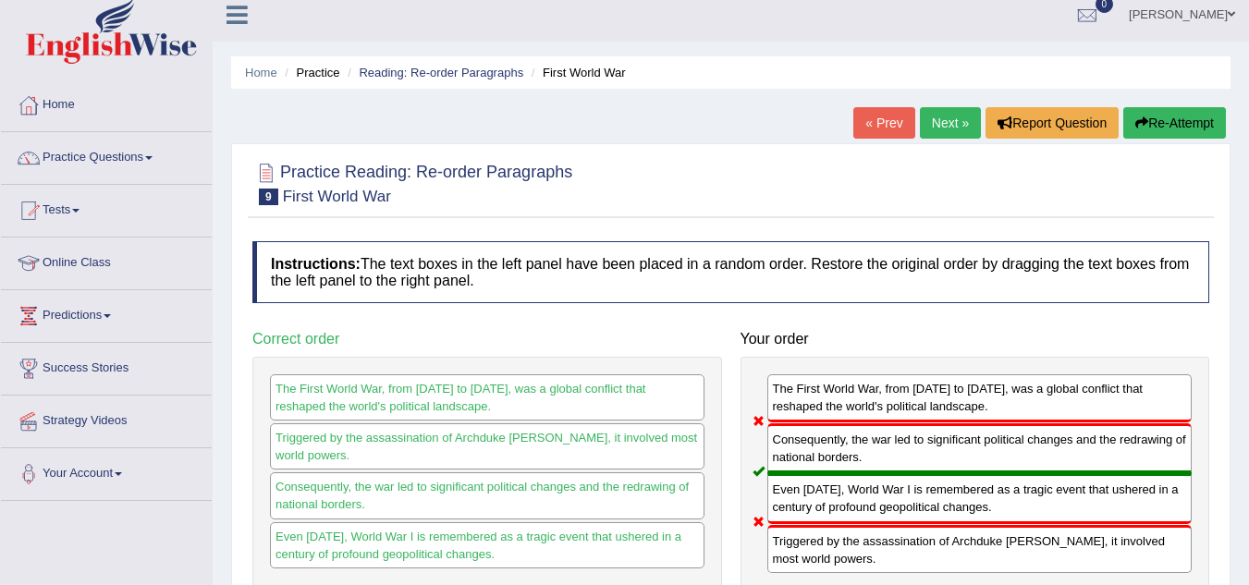
scroll to position [0, 0]
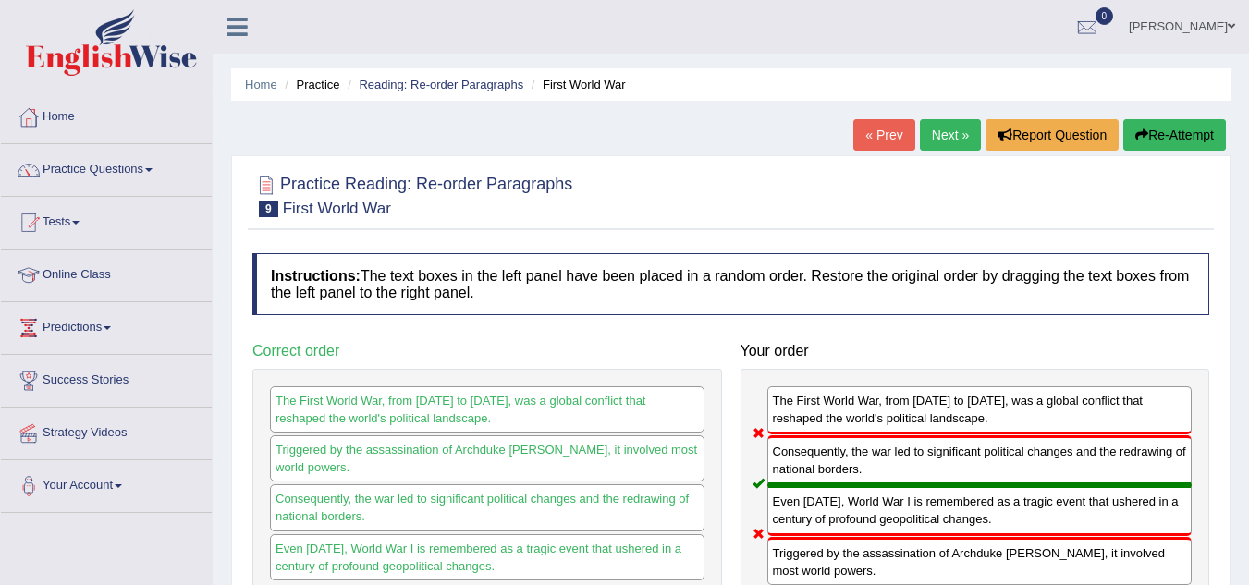
click at [945, 139] on link "Next »" at bounding box center [950, 134] width 61 height 31
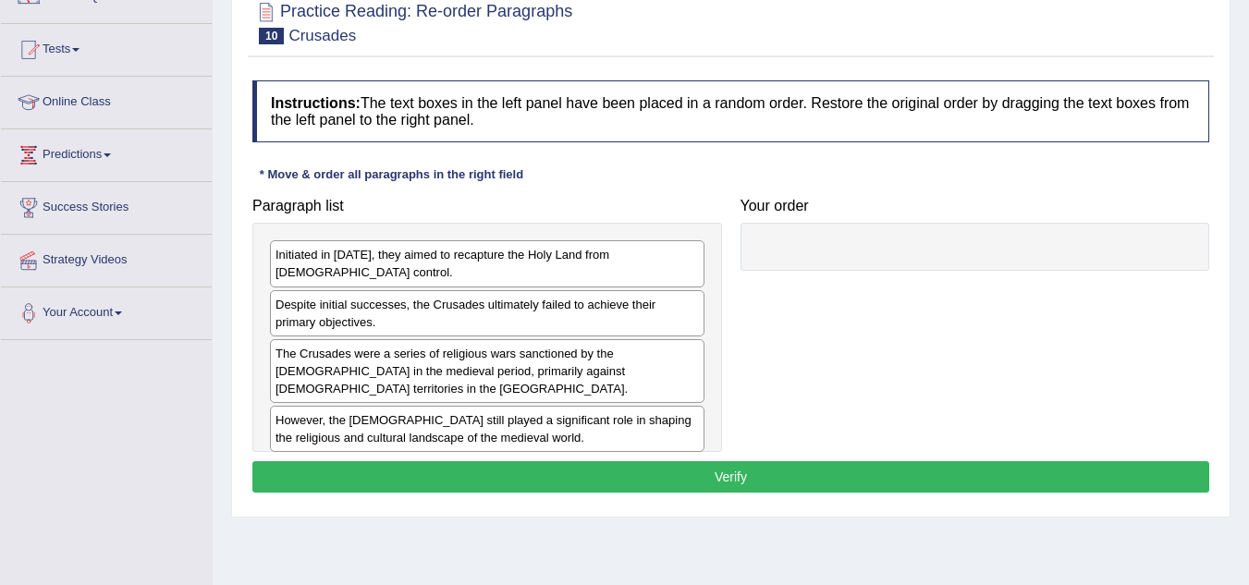
scroll to position [185, 0]
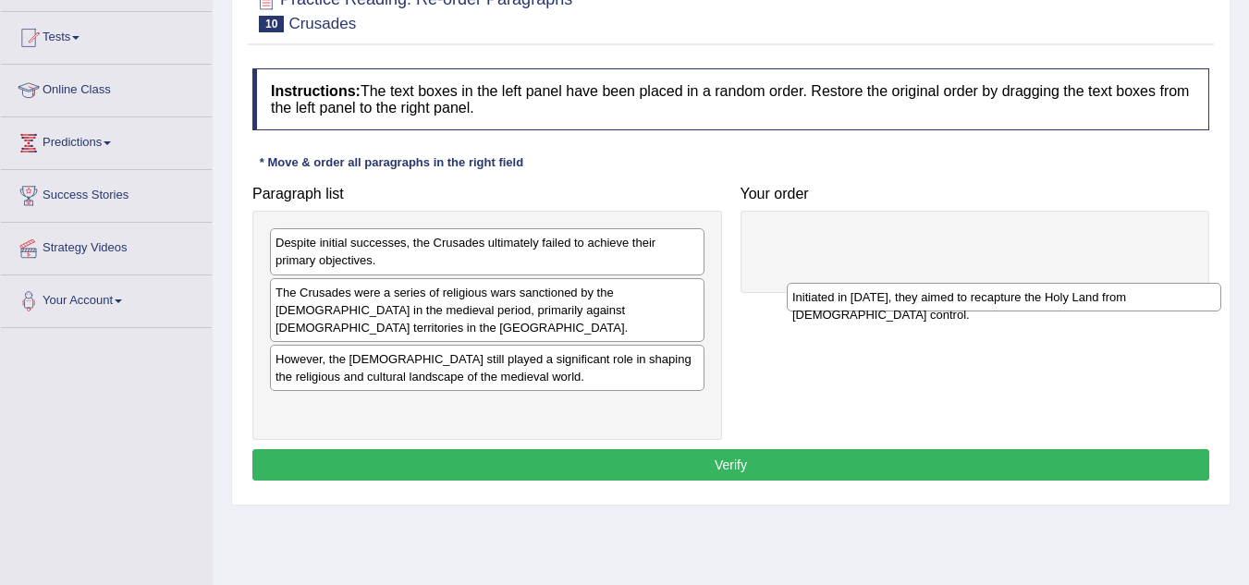
drag, startPoint x: 604, startPoint y: 242, endPoint x: 1121, endPoint y: 297, distance: 520.4
click at [1121, 297] on div "Initiated in 1095, they aimed to recapture the Holy Land from Muslim control." at bounding box center [1003, 297] width 434 height 29
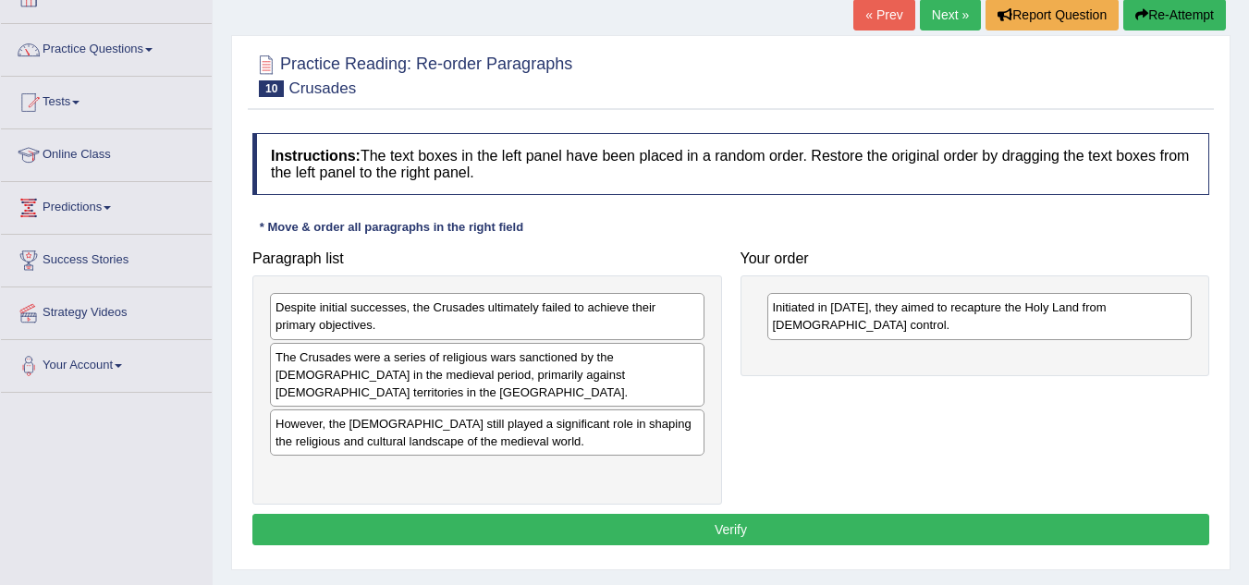
scroll to position [0, 0]
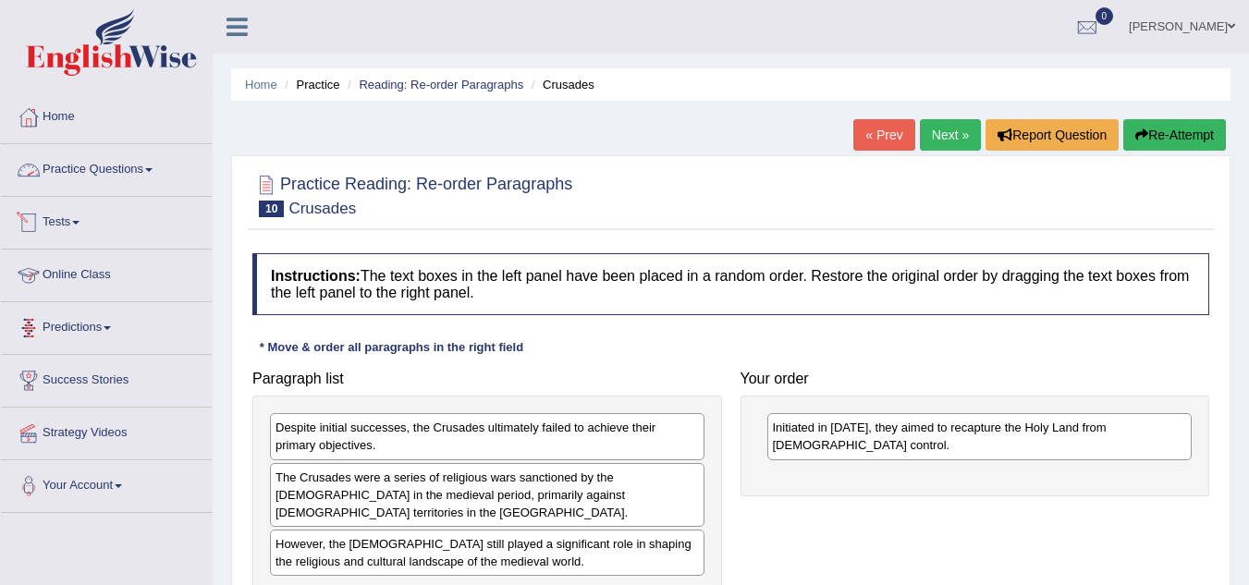
click at [103, 168] on link "Practice Questions" at bounding box center [106, 167] width 211 height 46
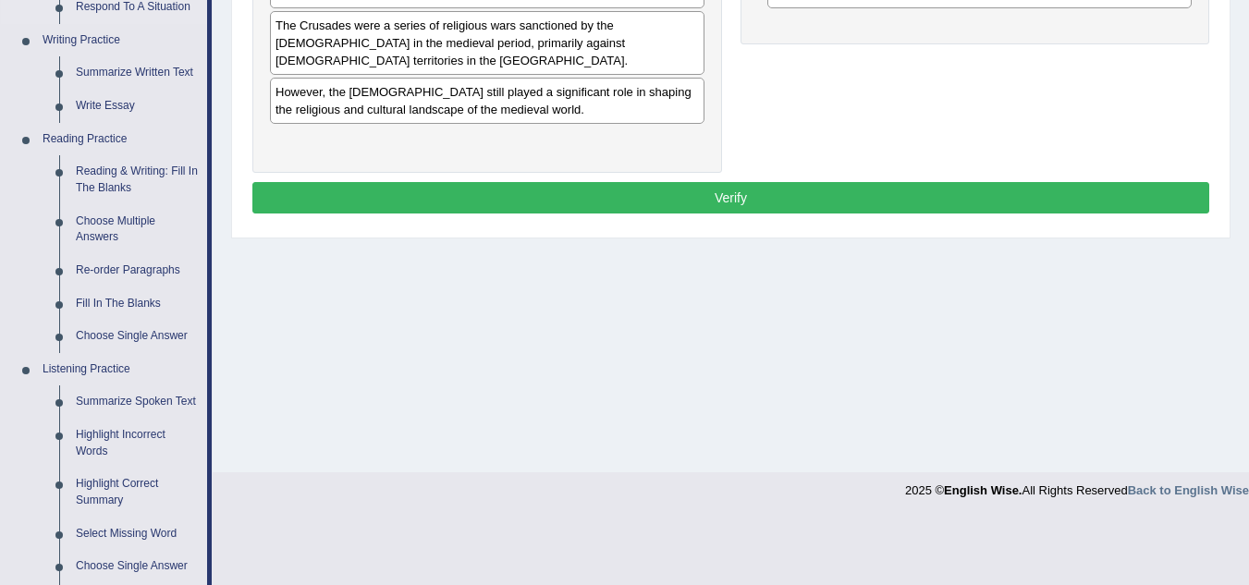
scroll to position [462, 0]
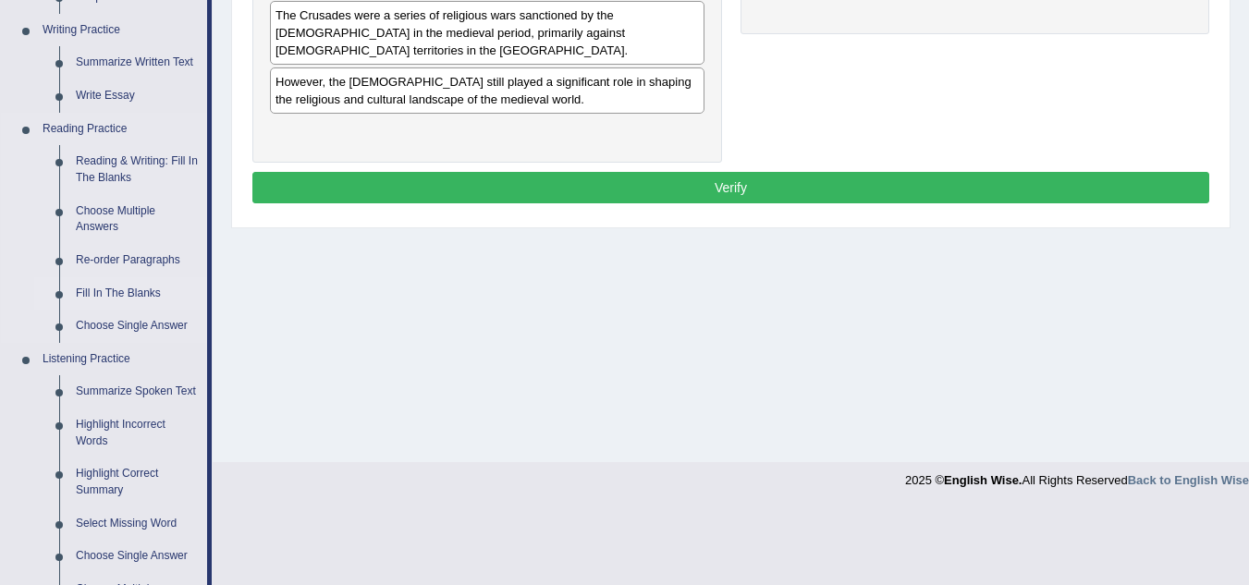
click at [143, 290] on link "Fill In The Blanks" at bounding box center [137, 293] width 140 height 33
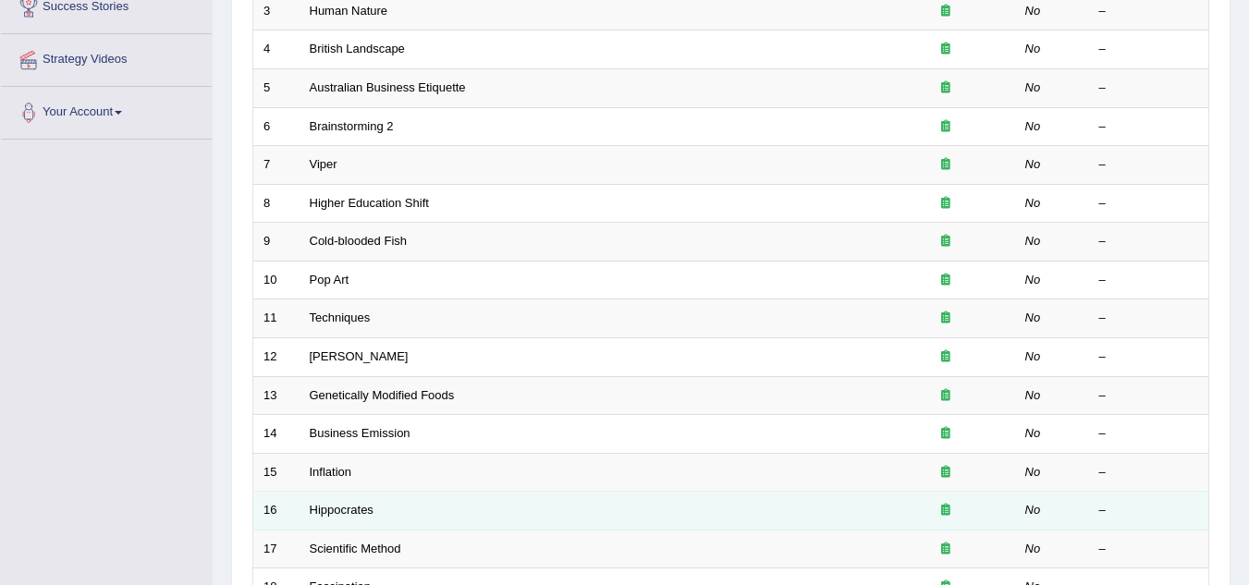
scroll to position [555, 0]
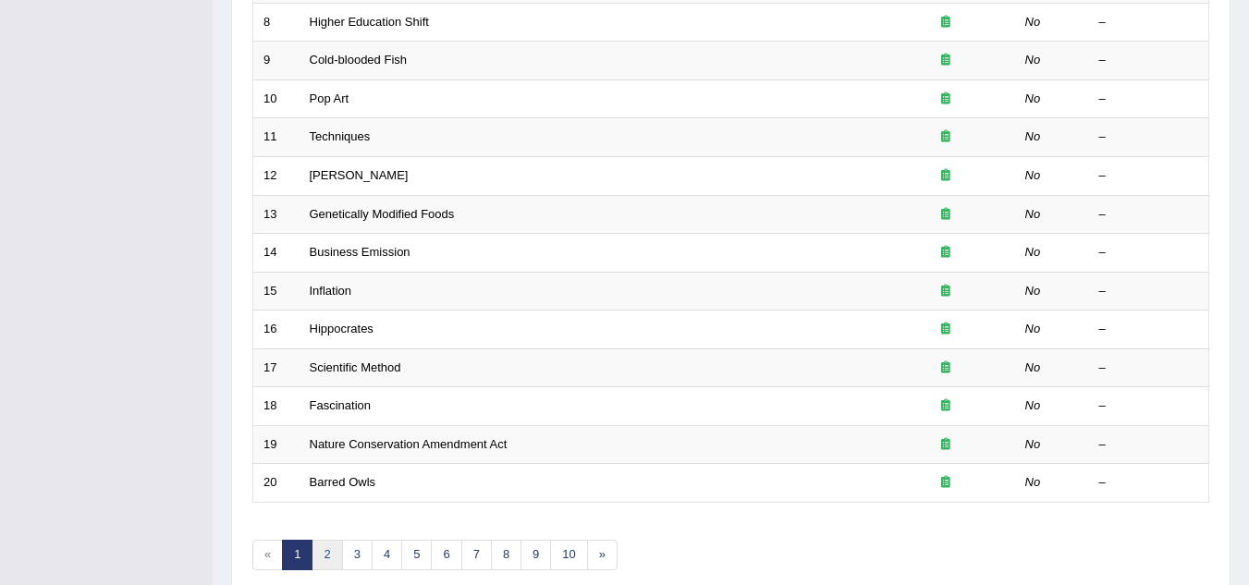
click at [323, 552] on link "2" at bounding box center [326, 555] width 30 height 30
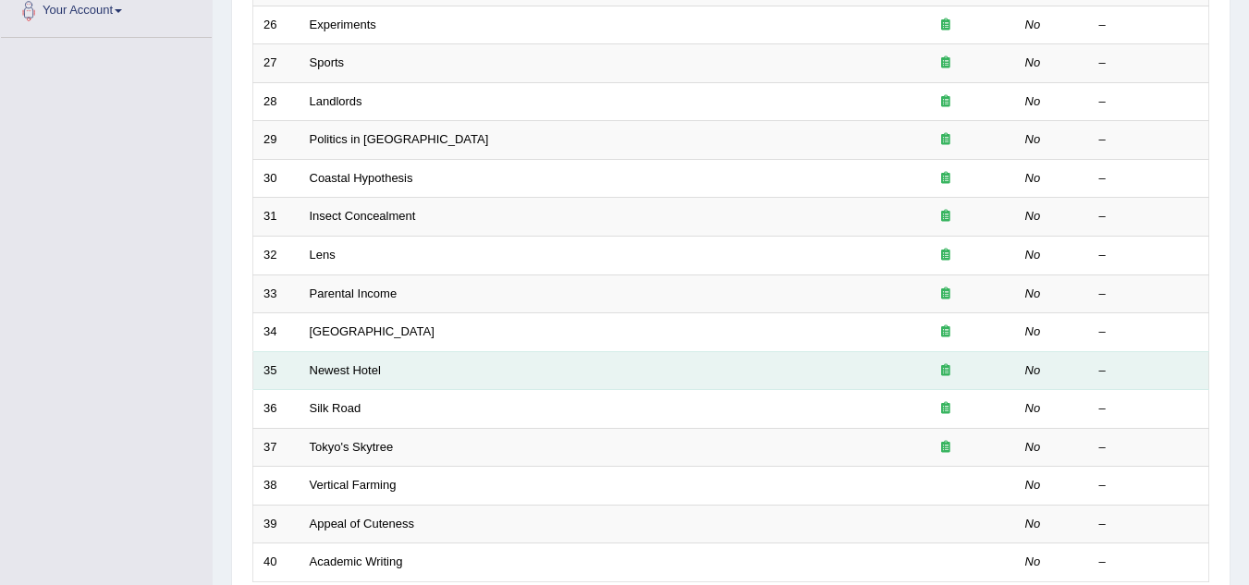
scroll to position [639, 0]
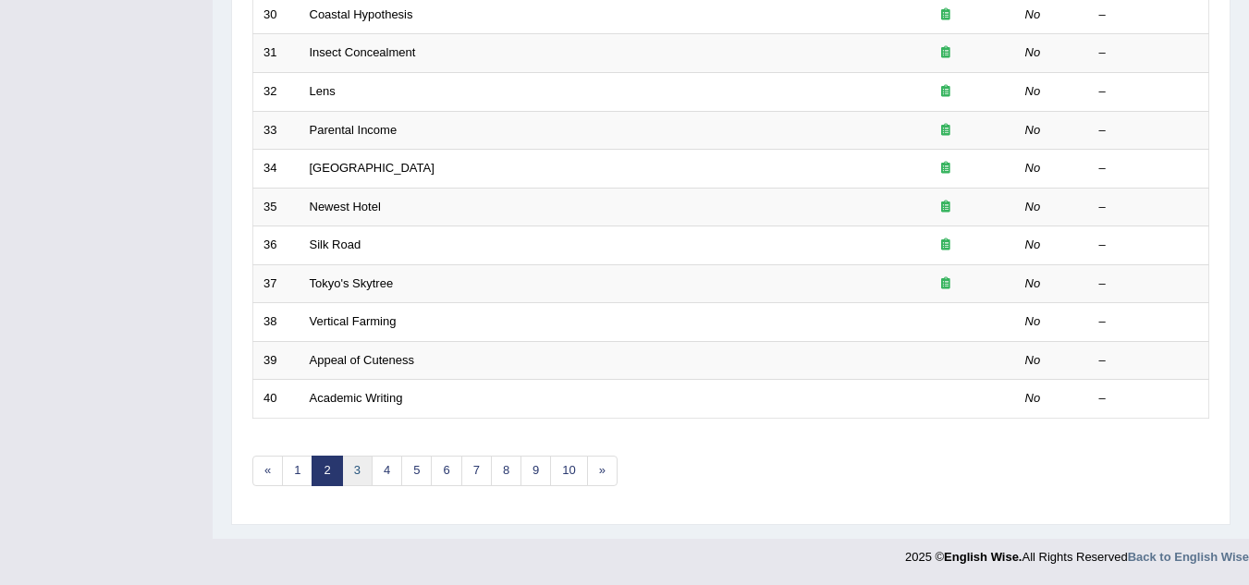
click at [358, 466] on link "3" at bounding box center [357, 471] width 30 height 30
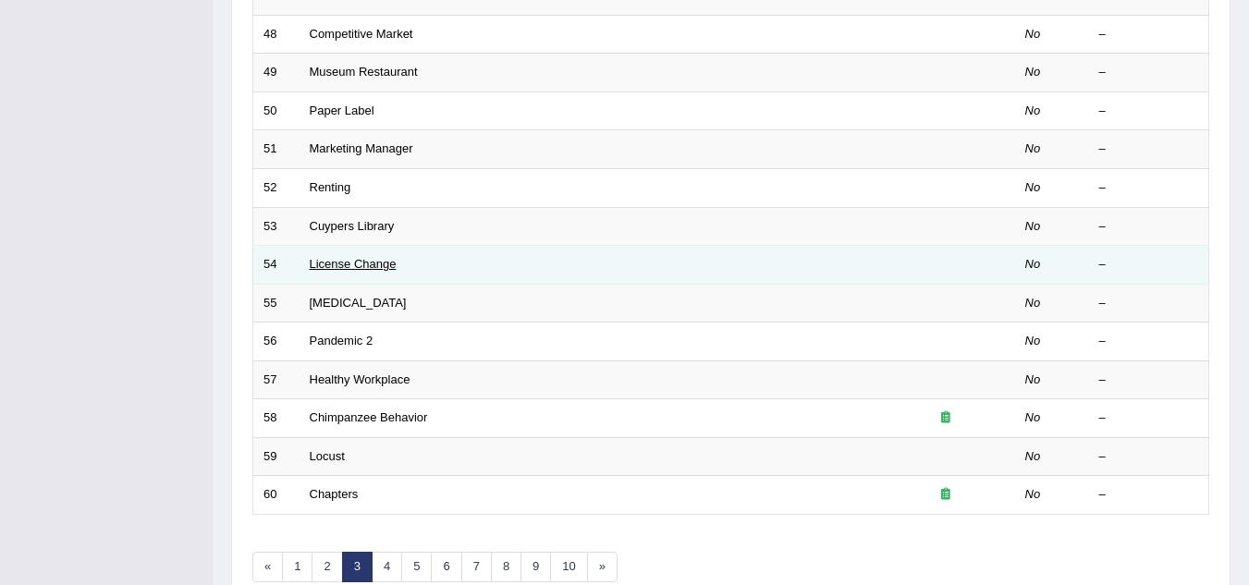
scroll to position [555, 0]
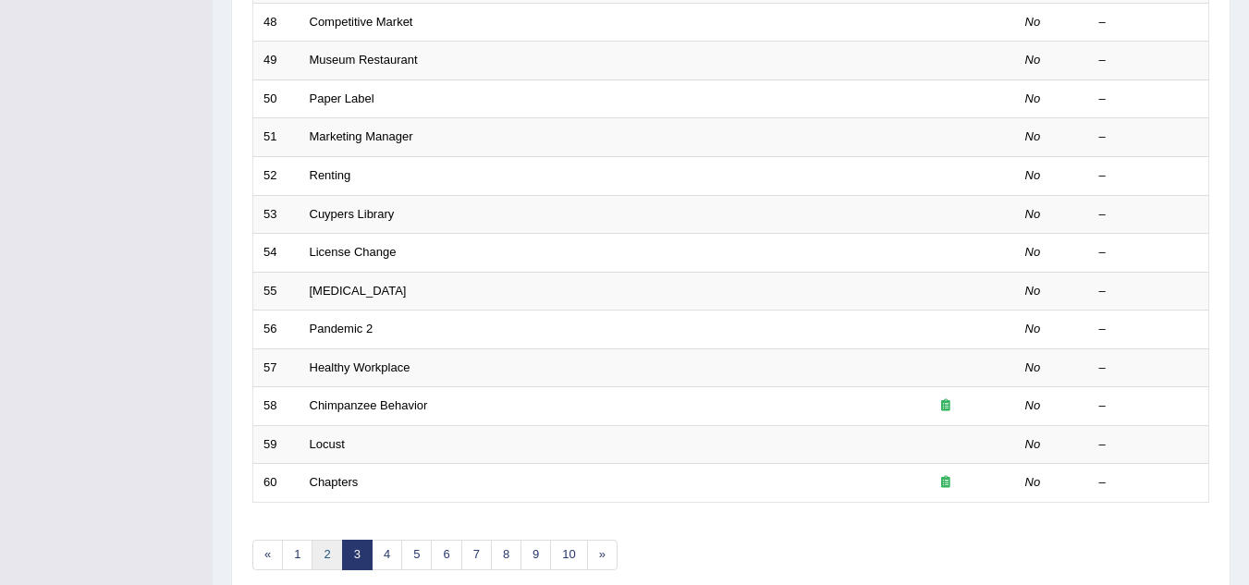
click at [325, 554] on link "2" at bounding box center [326, 555] width 30 height 30
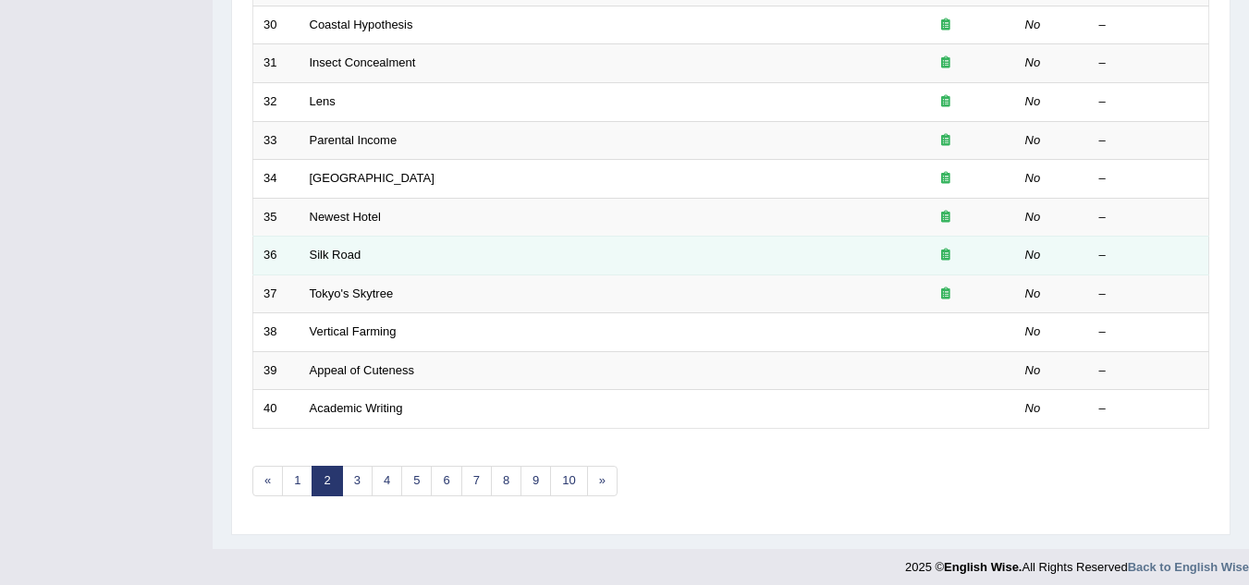
scroll to position [639, 0]
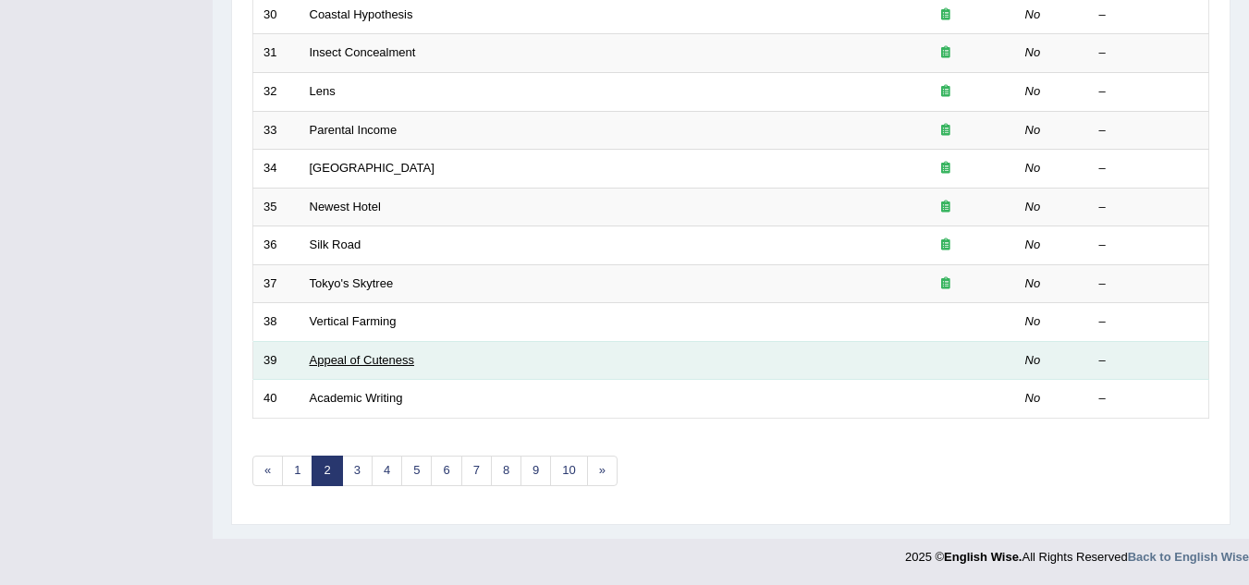
click at [324, 359] on link "Appeal of Cuteness" at bounding box center [362, 360] width 104 height 14
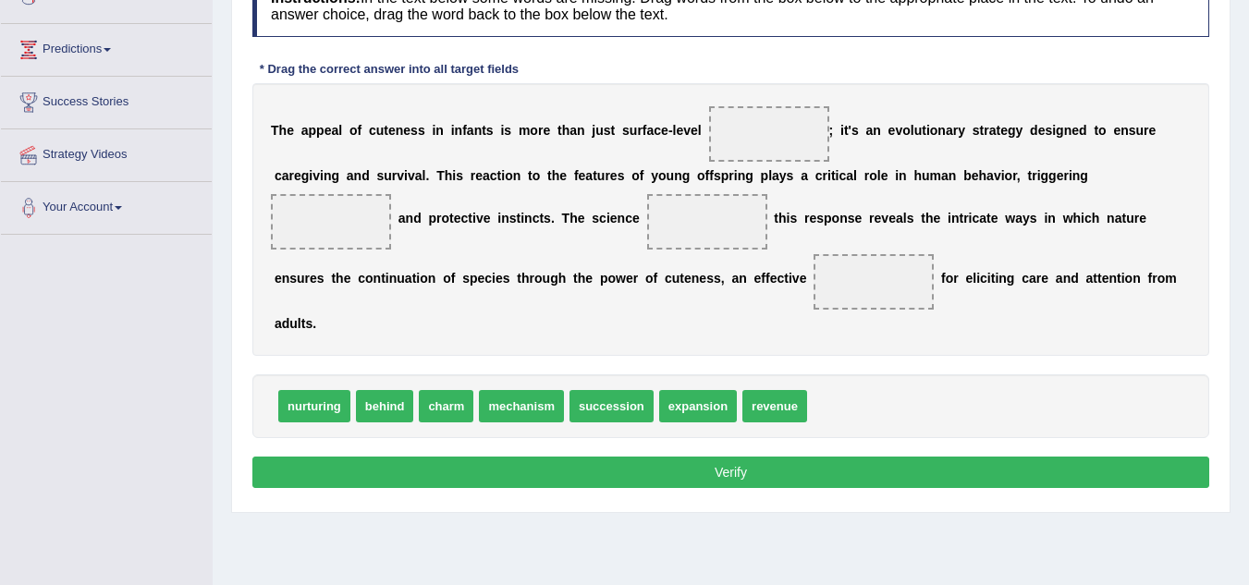
scroll to position [277, 0]
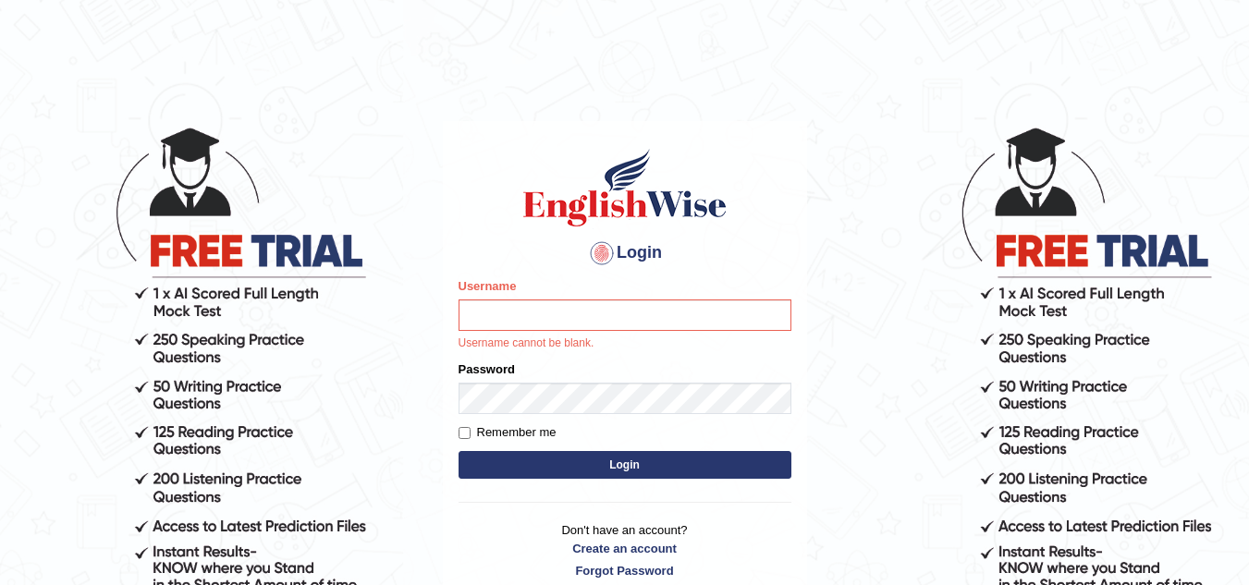
drag, startPoint x: 869, startPoint y: 125, endPoint x: 949, endPoint y: 92, distance: 86.7
click at [869, 125] on body "Login Please fix the following errors: Username Username cannot be blank. Passw…" at bounding box center [624, 355] width 1249 height 585
